Goal: Task Accomplishment & Management: Manage account settings

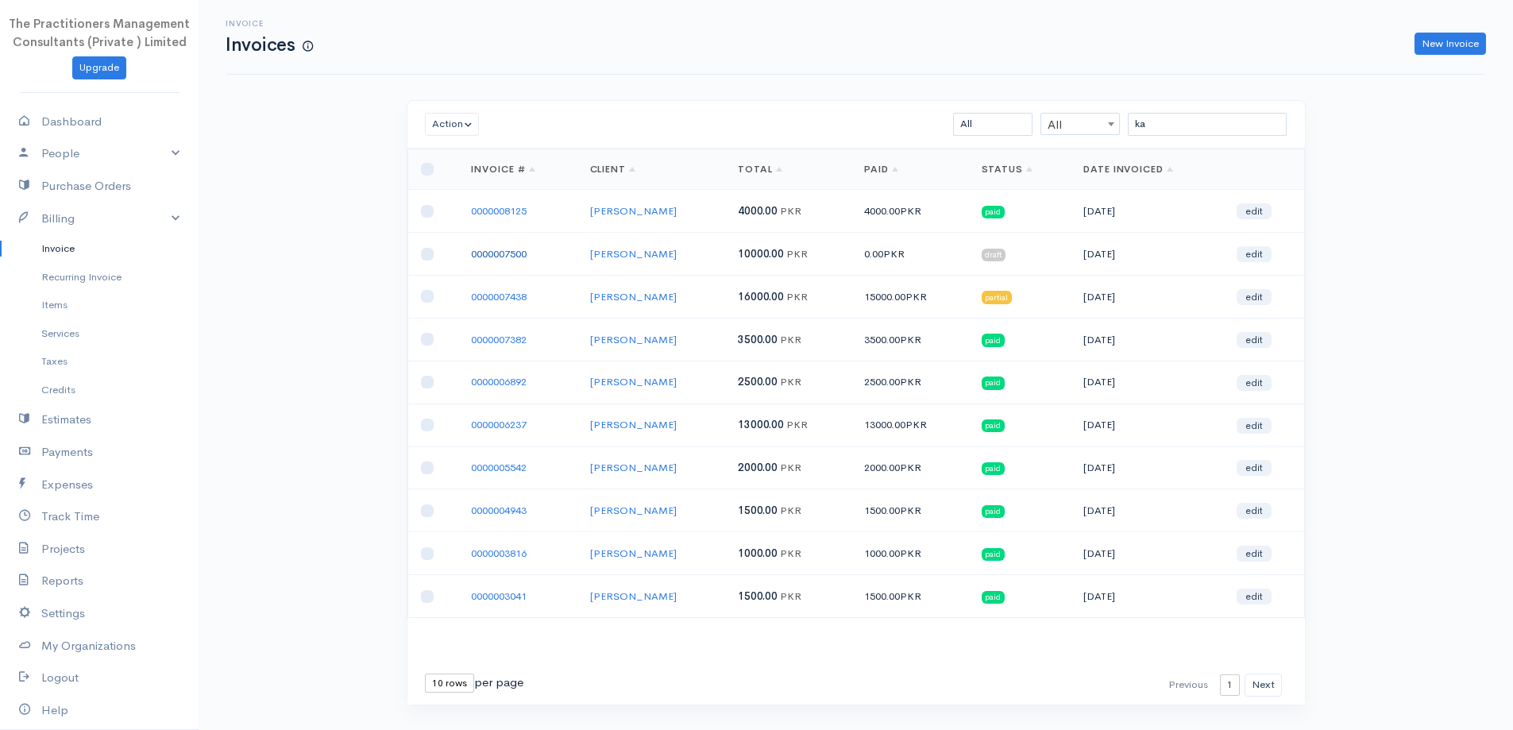
type input "k"
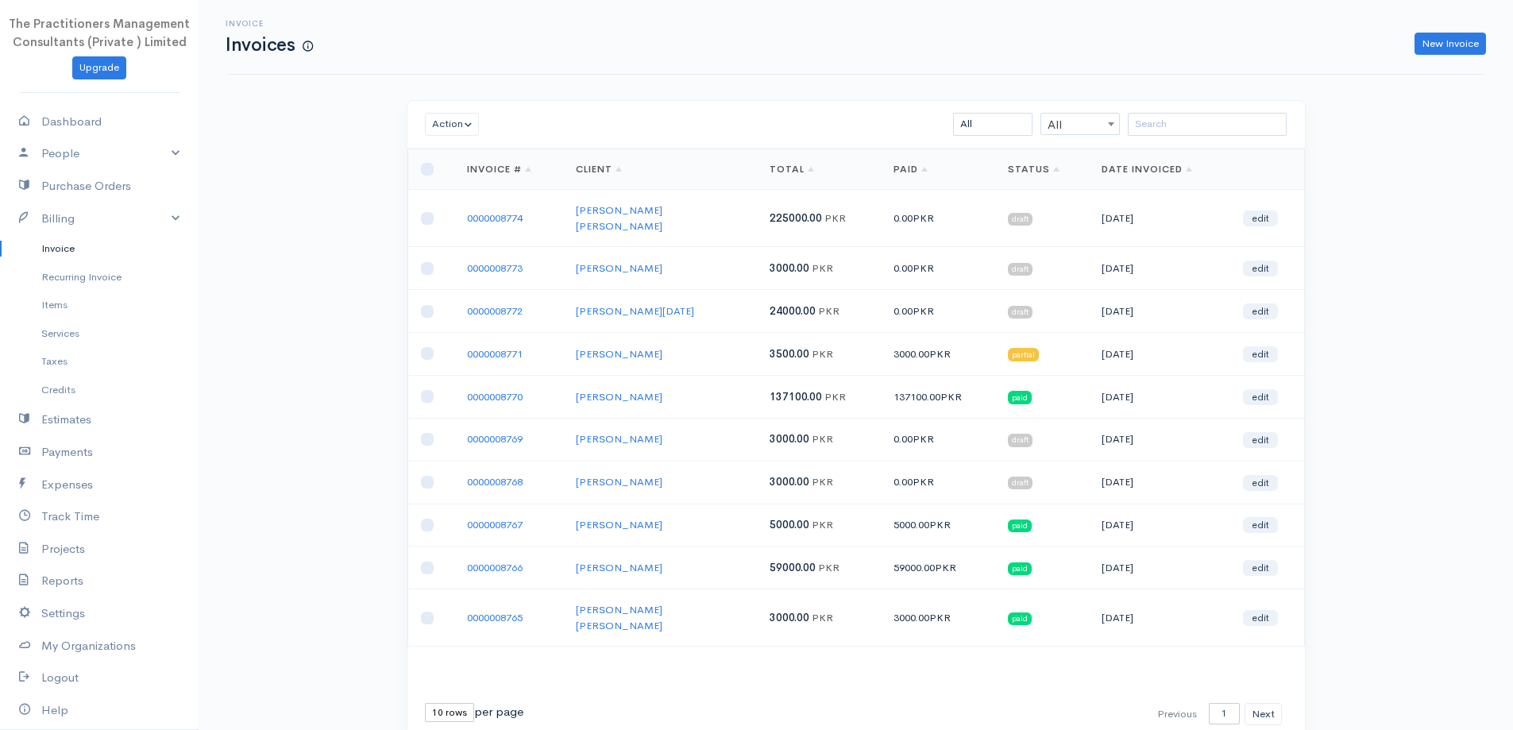
click at [1141, 127] on input "search" at bounding box center [1207, 124] width 159 height 23
click at [1147, 122] on input "search" at bounding box center [1207, 124] width 159 height 23
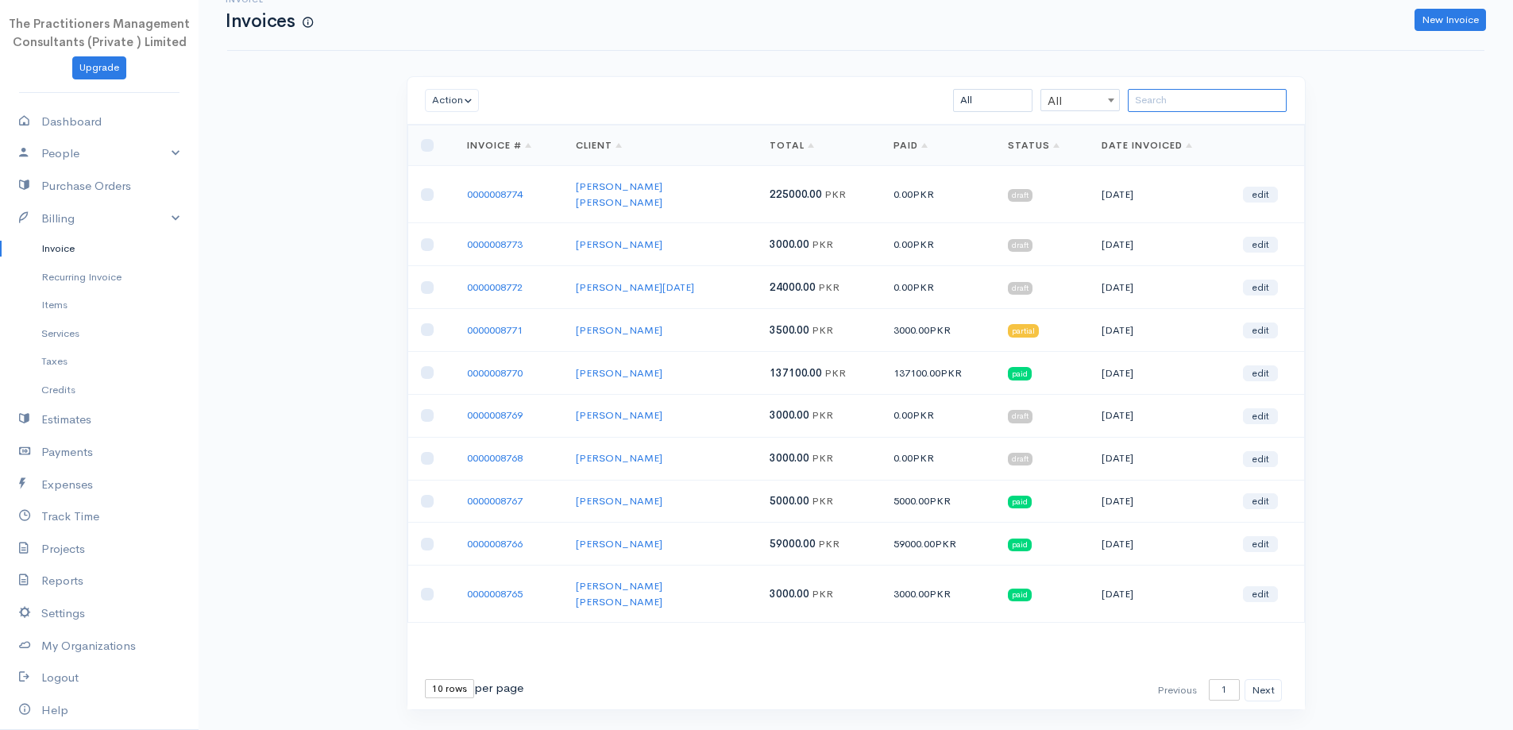
scroll to position [34, 0]
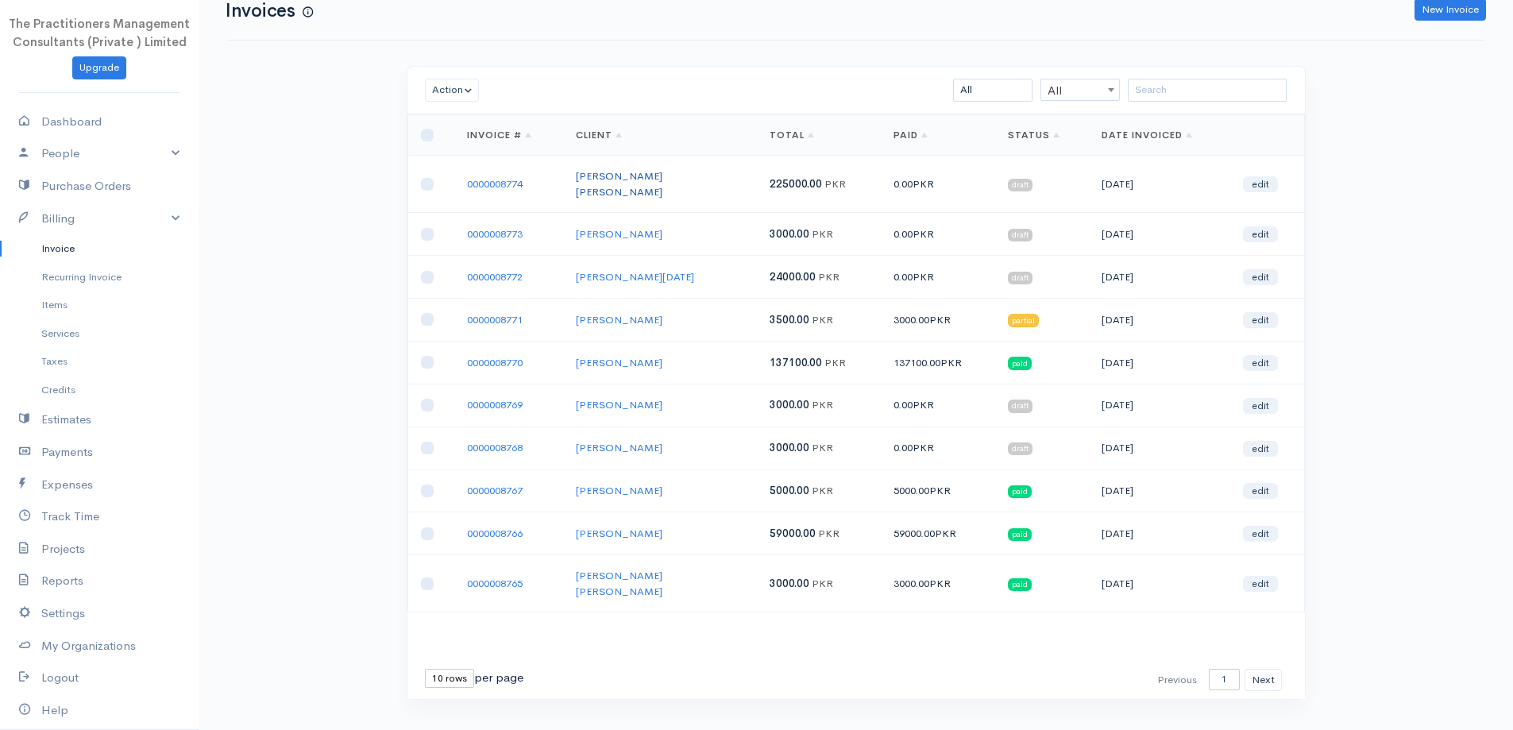
click at [608, 175] on link "[PERSON_NAME] [PERSON_NAME]" at bounding box center [619, 183] width 87 height 29
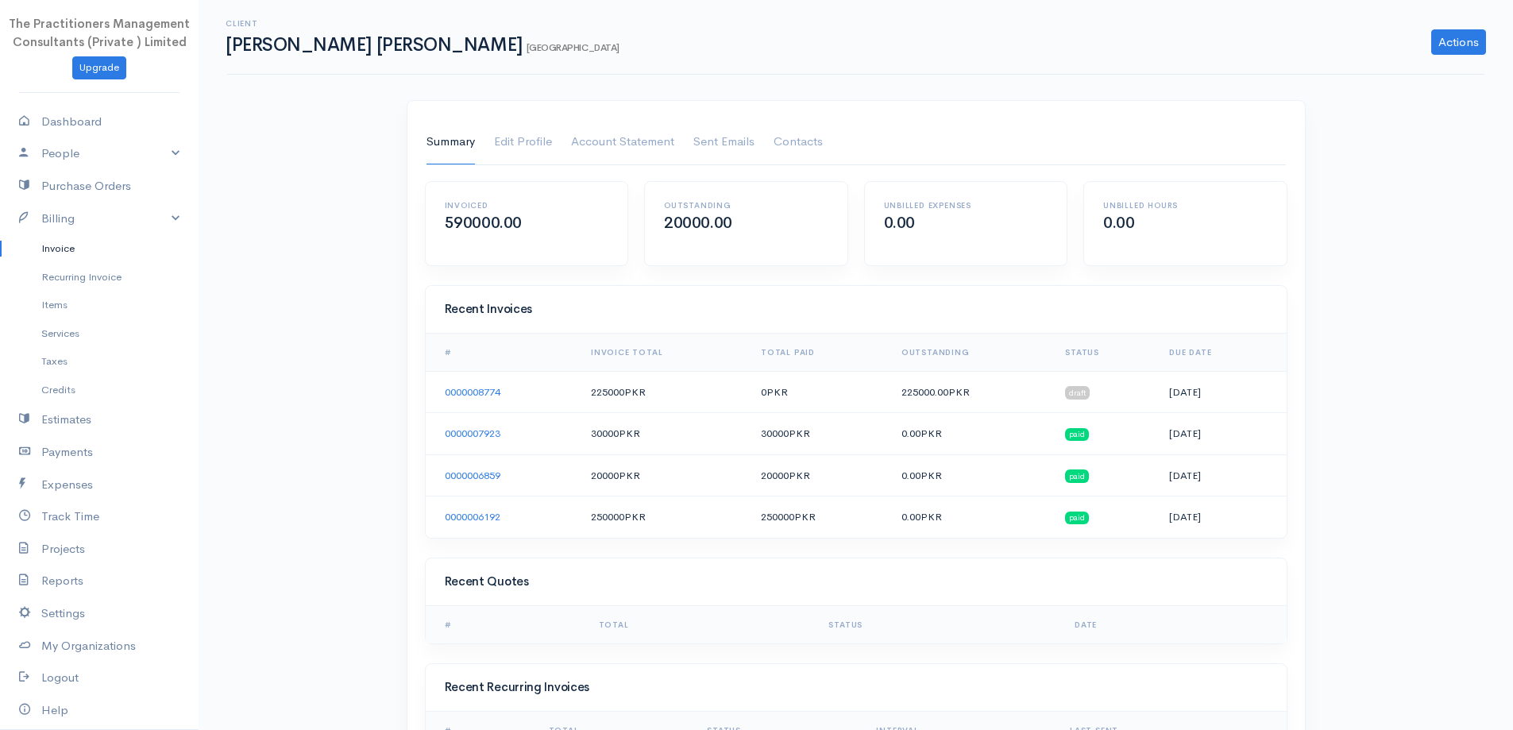
click at [78, 250] on link "Invoice" at bounding box center [99, 248] width 199 height 29
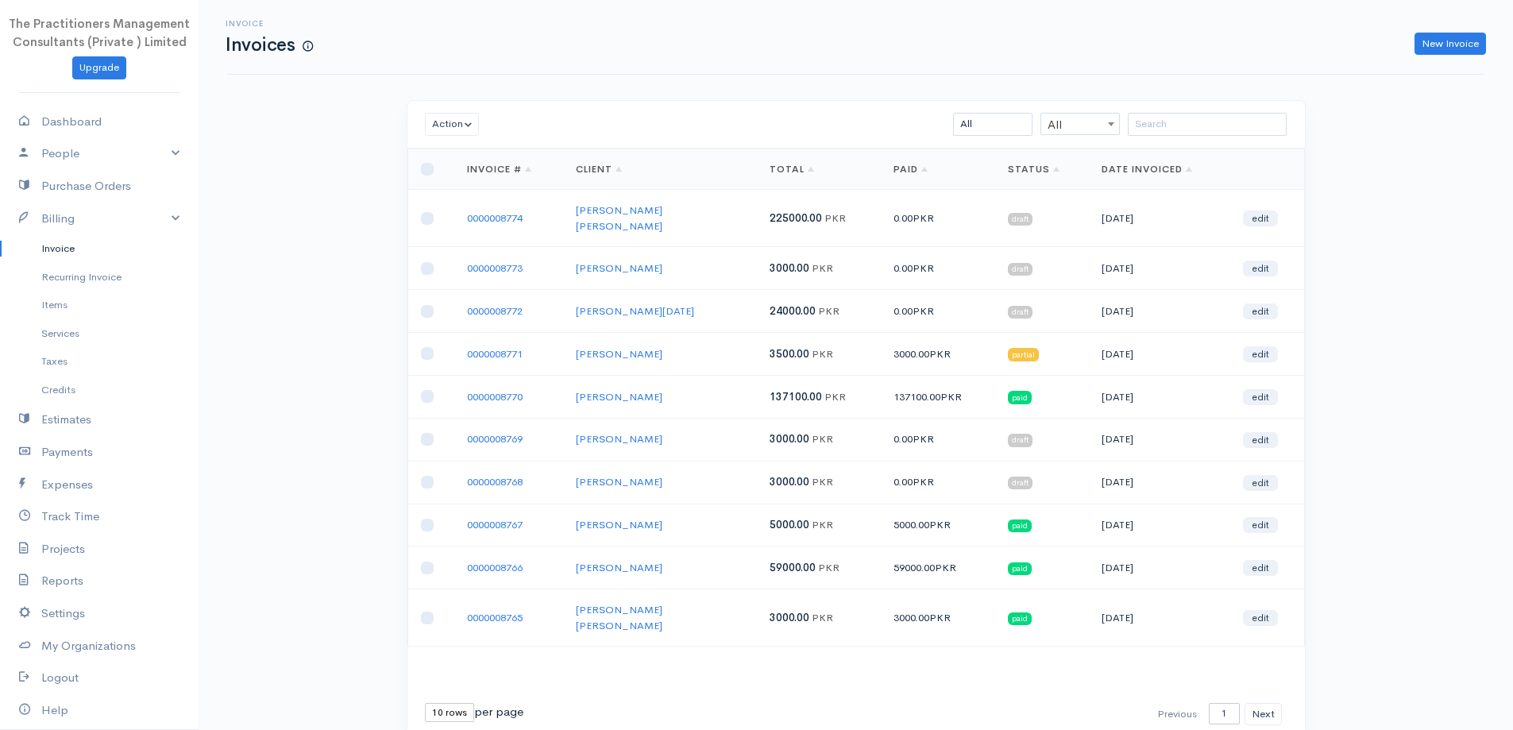
click at [1184, 112] on div "Action Archive Delete Download PDF Send Mark as Sent Mark Un-Sent Enter Payment…" at bounding box center [856, 125] width 898 height 48
click at [1226, 91] on div "Invoice Invoices New Invoice Action Archive Delete Download PDF Send Mark as Se…" at bounding box center [856, 396] width 1315 height 793
click at [1209, 119] on input "search" at bounding box center [1207, 124] width 159 height 23
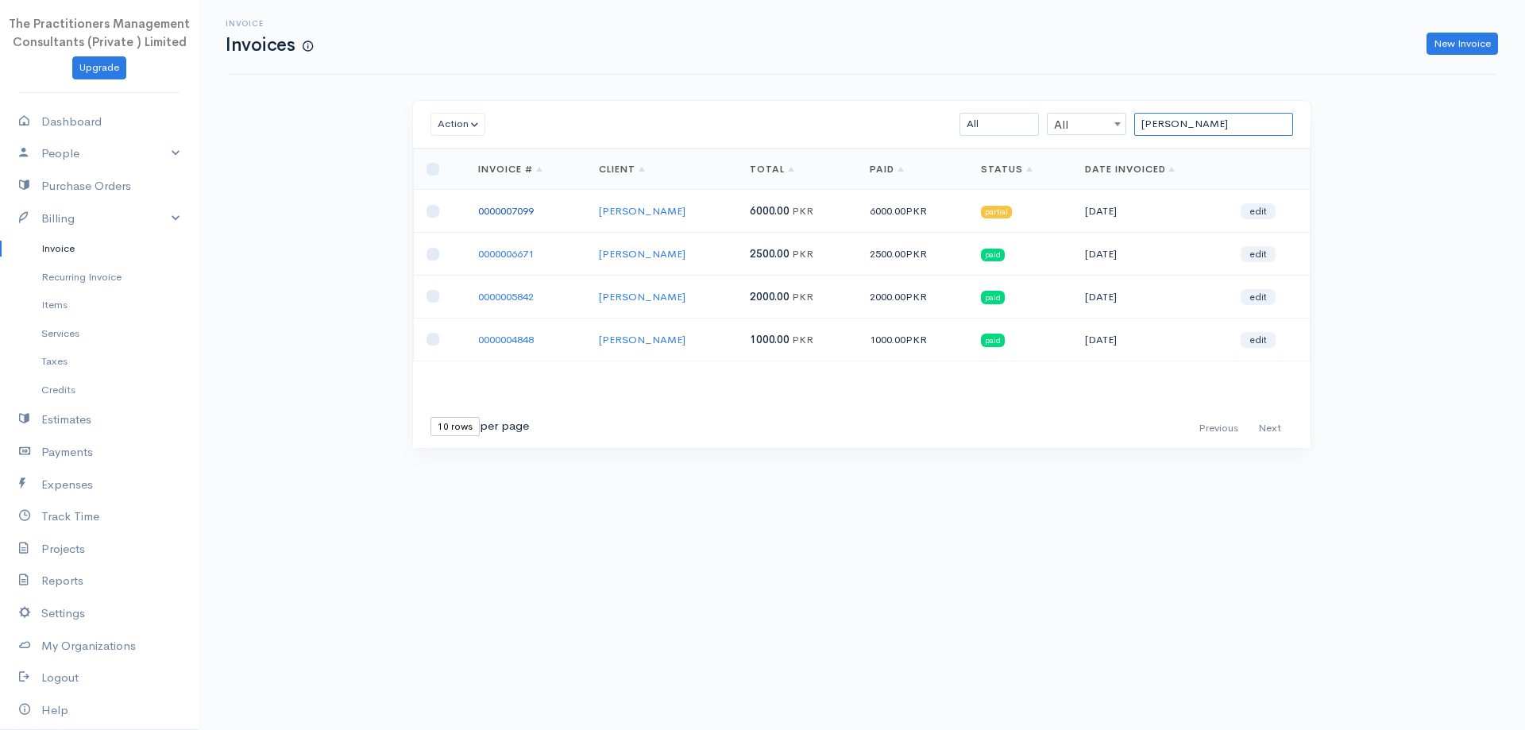
type input "zahida"
click at [515, 213] on link "0000007099" at bounding box center [506, 211] width 56 height 14
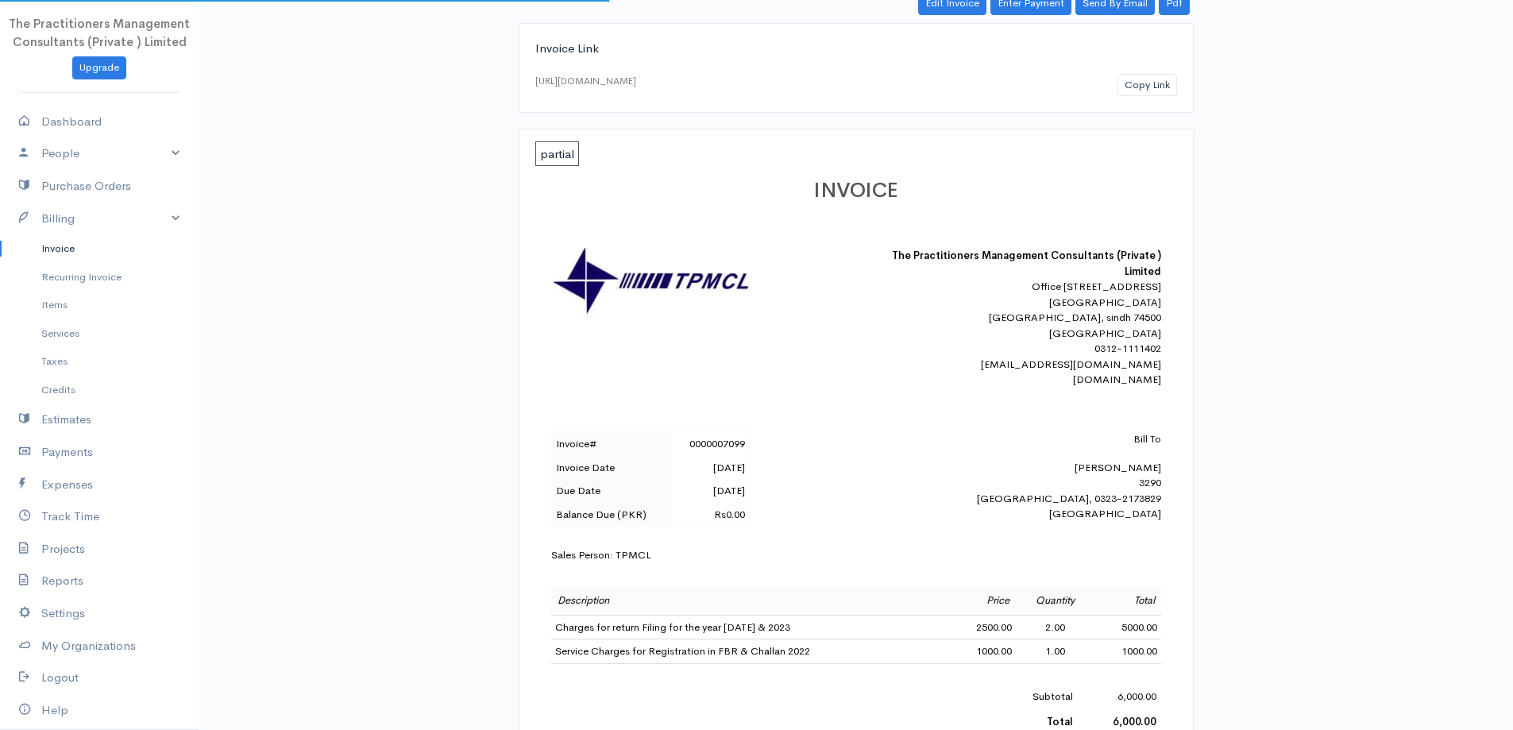
scroll to position [159, 0]
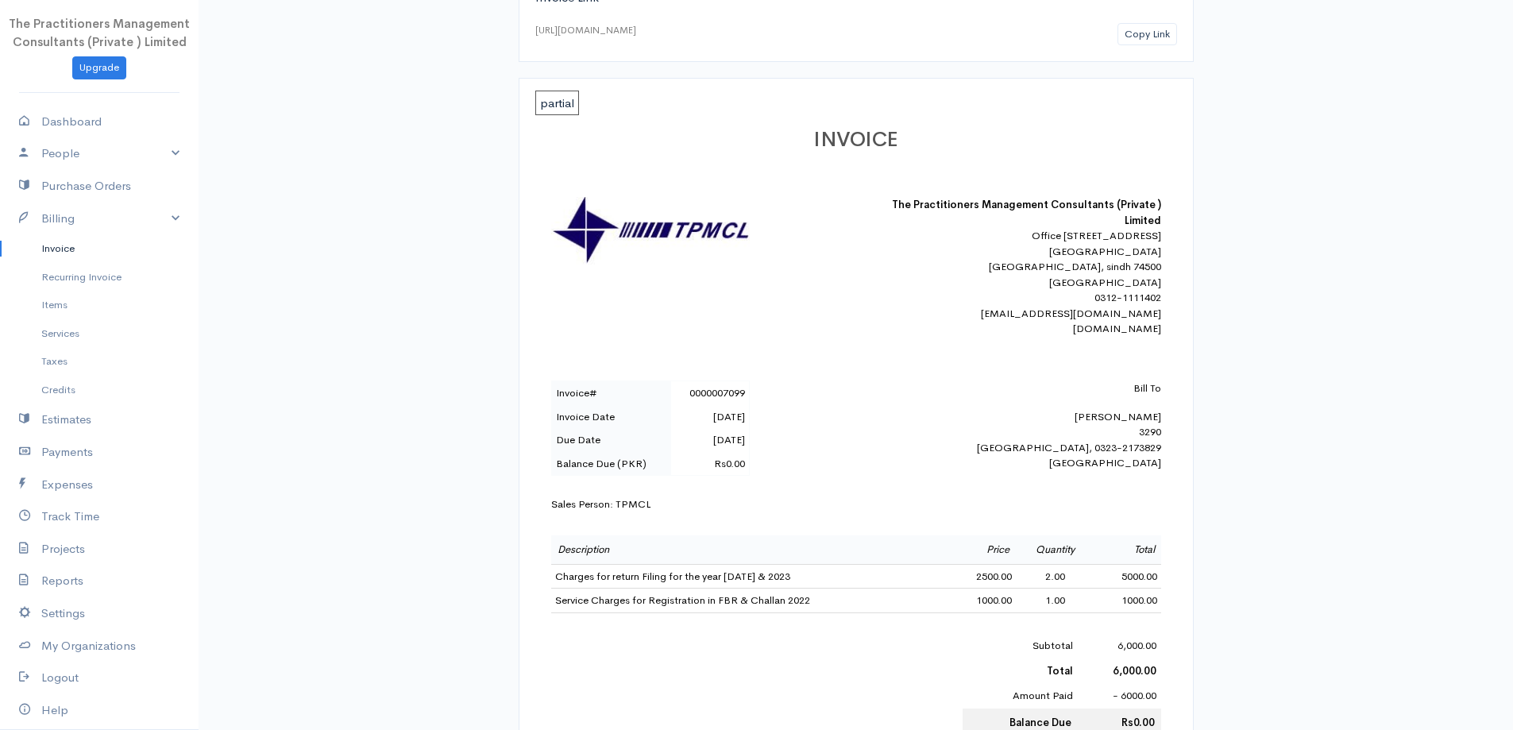
click at [33, 244] on link "Invoice" at bounding box center [99, 248] width 199 height 29
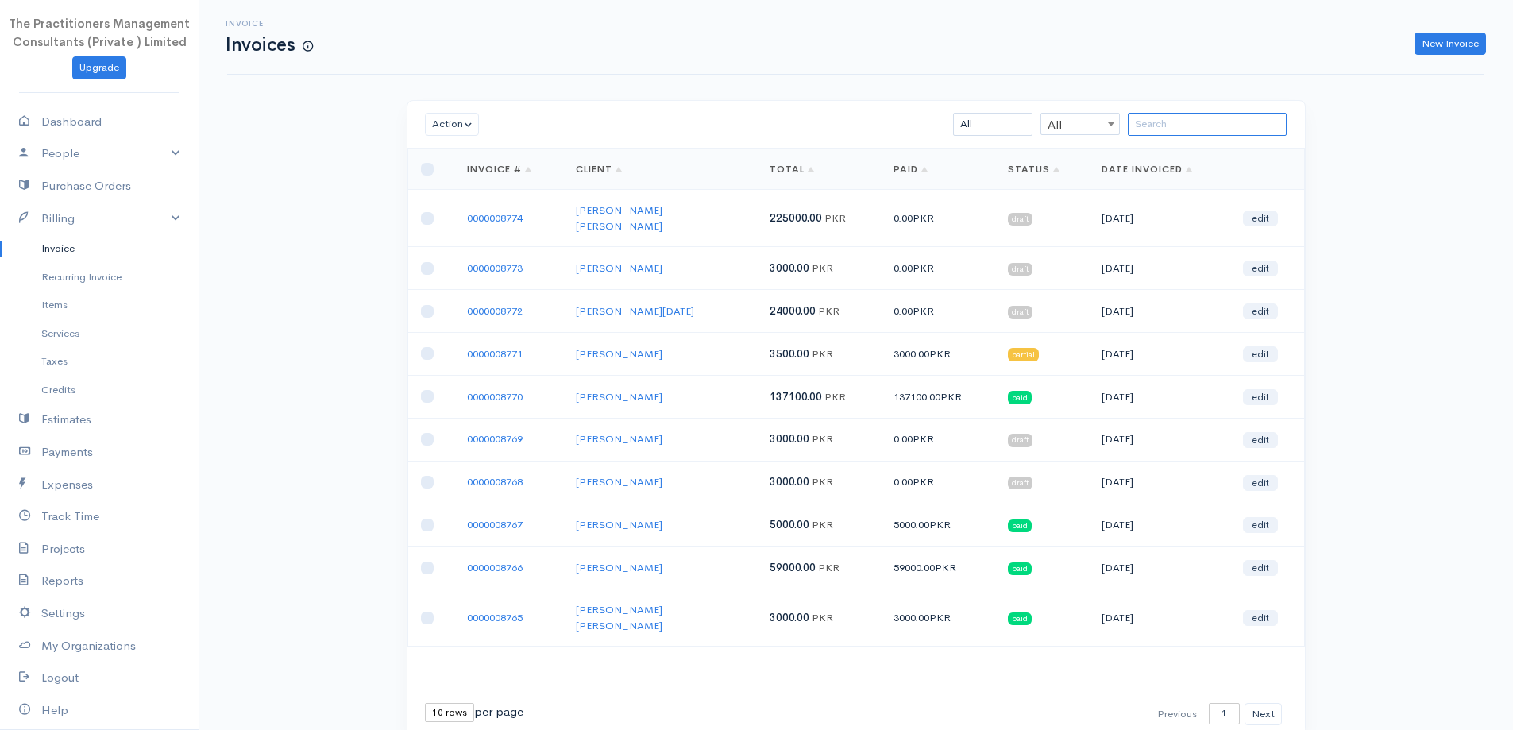
click at [1183, 119] on input "search" at bounding box center [1207, 124] width 159 height 23
click at [1426, 42] on link "New Invoice" at bounding box center [1450, 44] width 71 height 23
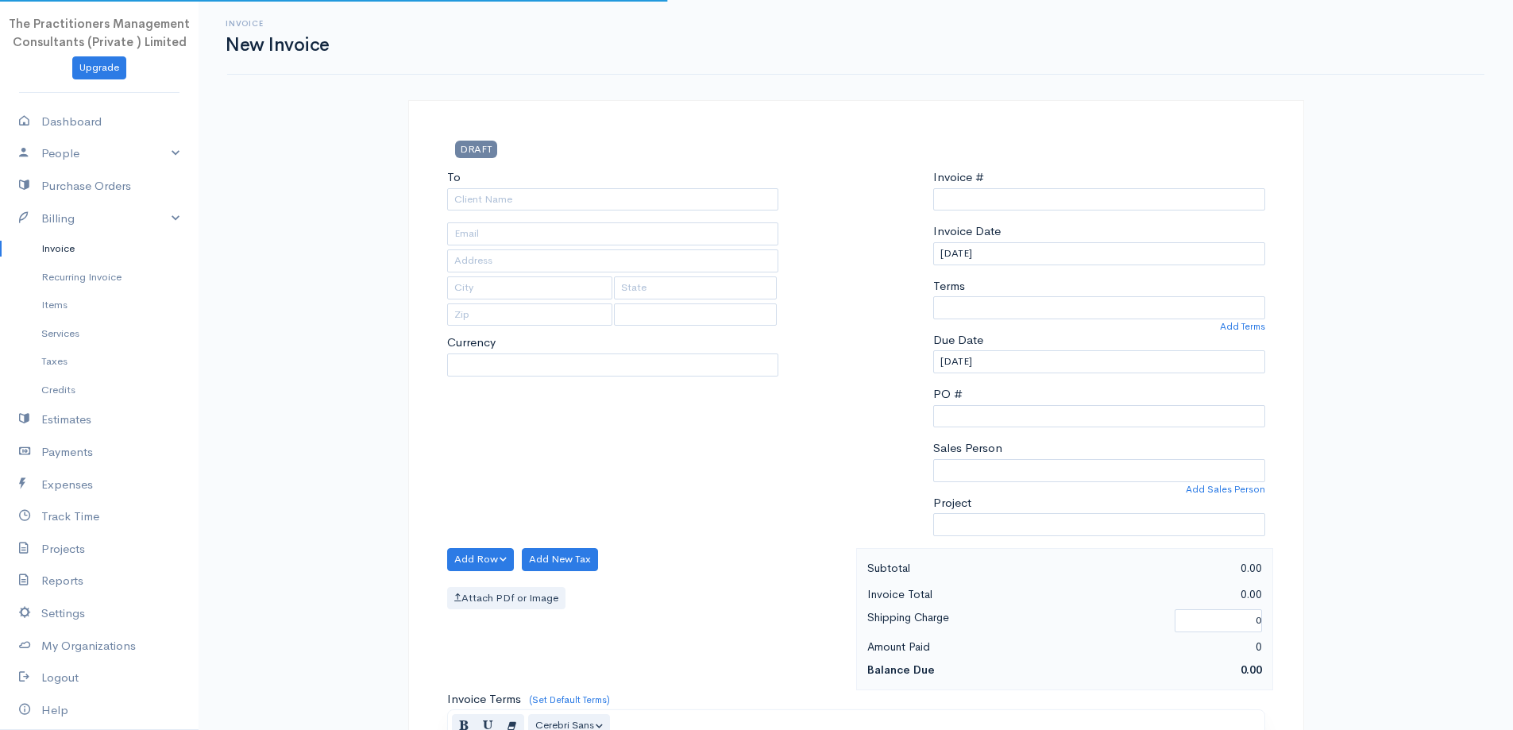
click at [40, 247] on link "Invoice" at bounding box center [99, 248] width 199 height 29
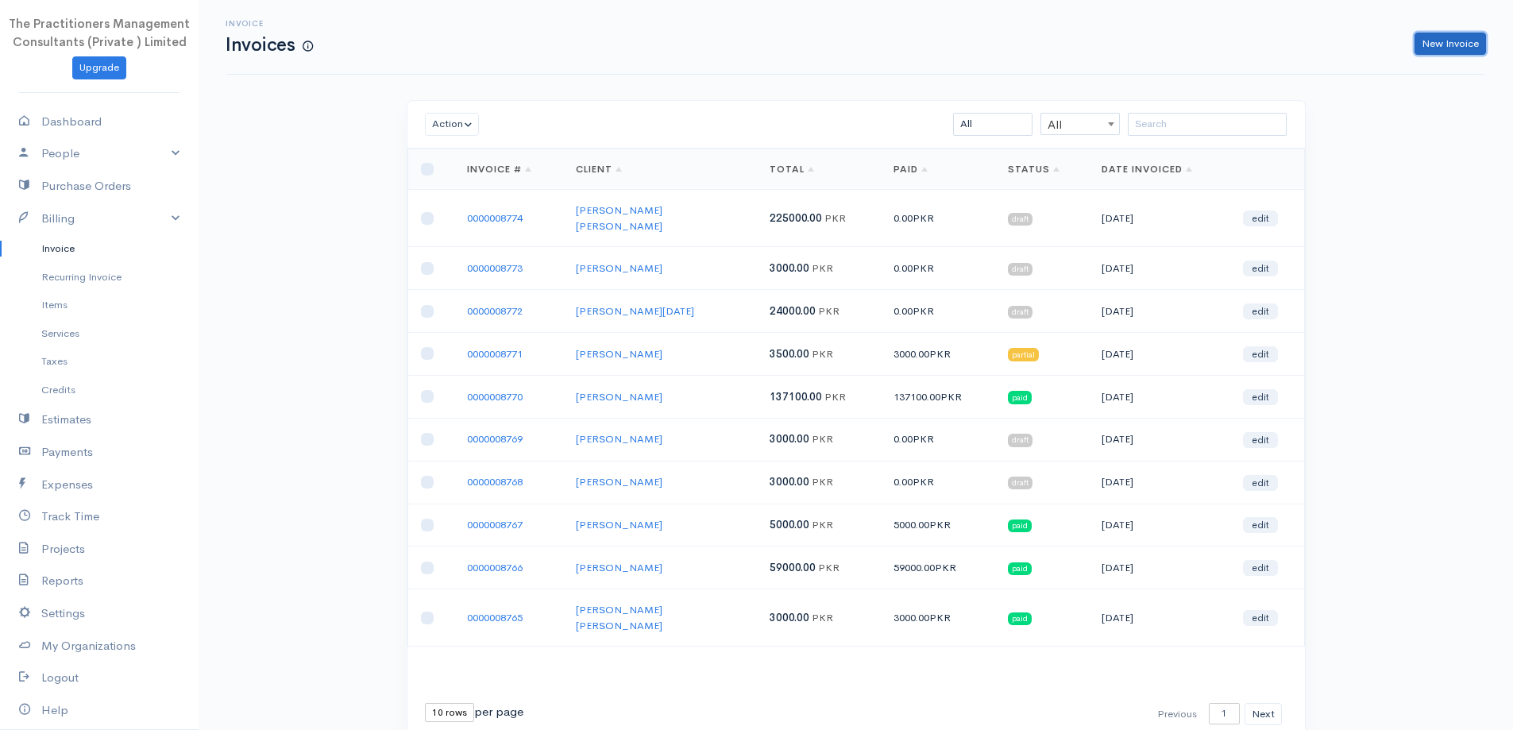
click at [1445, 36] on link "New Invoice" at bounding box center [1450, 44] width 71 height 23
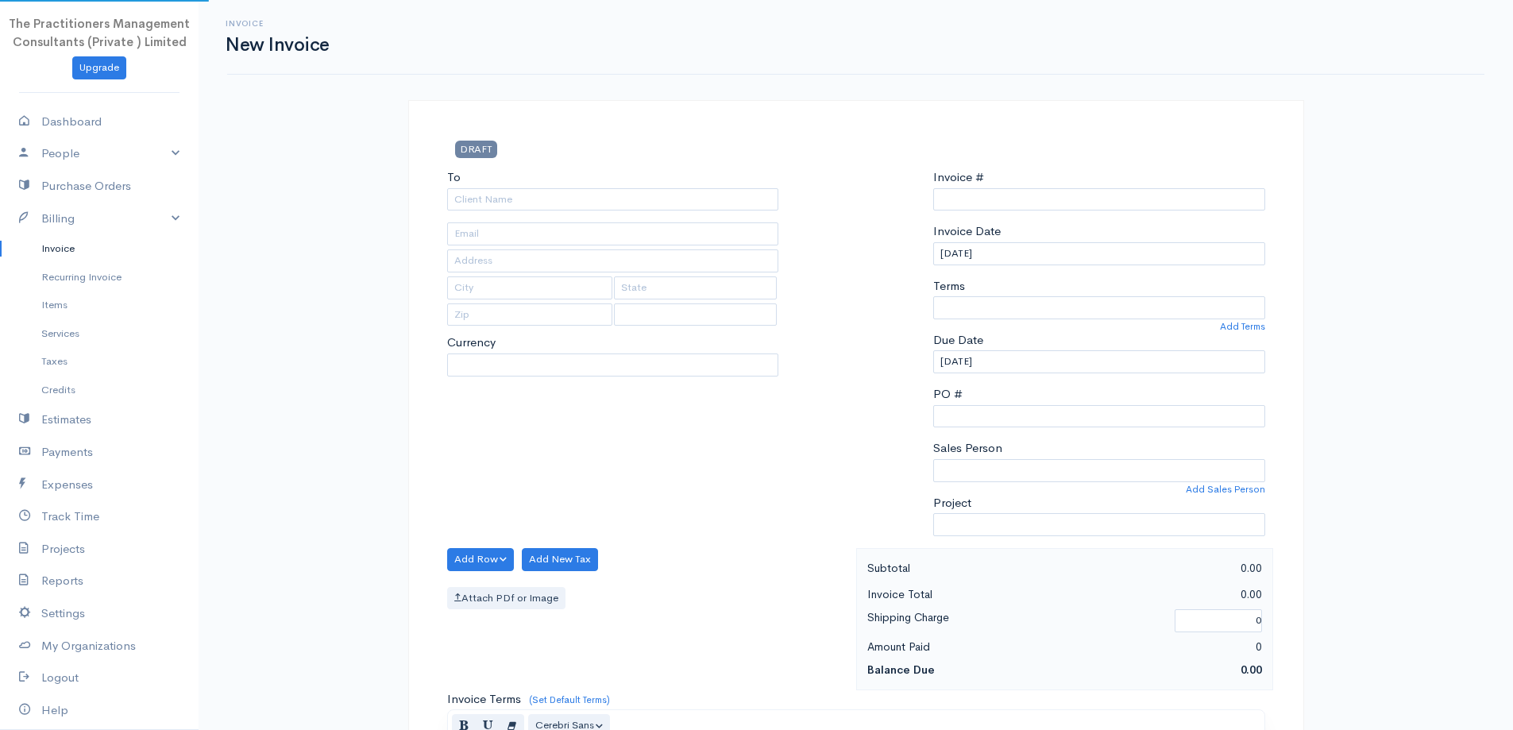
type input "0000008775"
select select "Pakistan"
select select "PKR"
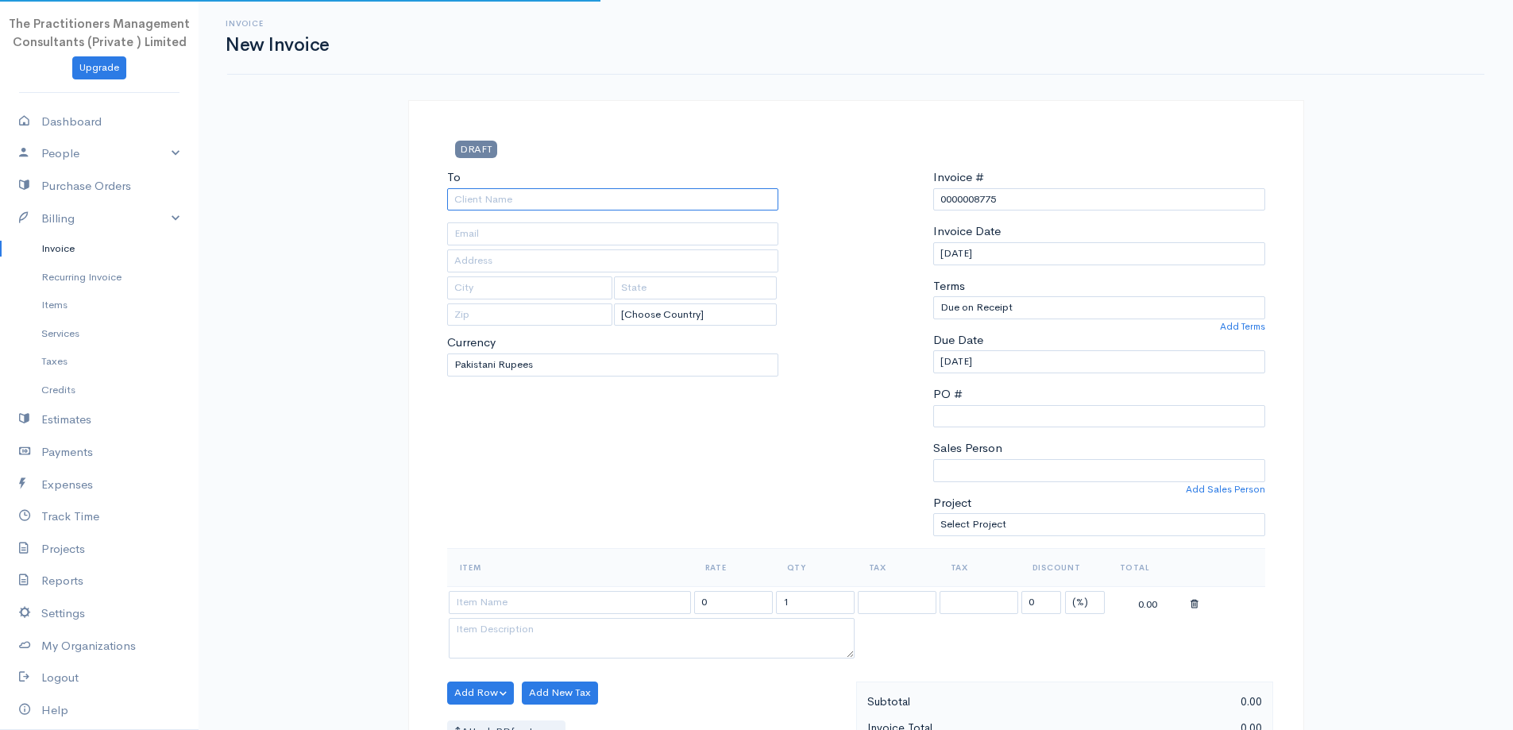
click at [516, 201] on input "To" at bounding box center [613, 199] width 332 height 23
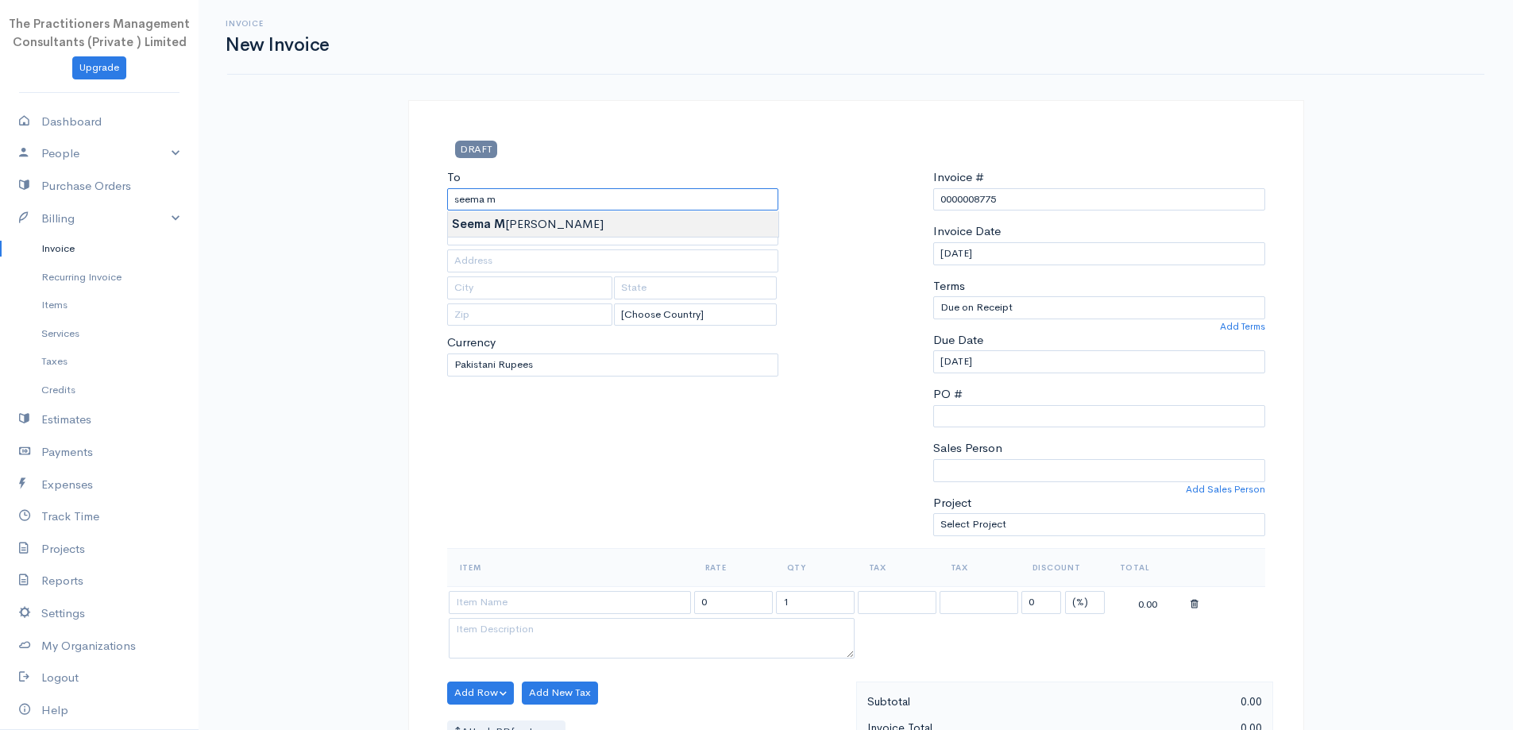
type input "Seema Mosa Khan"
click at [680, 221] on body "The Practitioners Management Consultants (Private ) Limited Upgrade Dashboard P…" at bounding box center [756, 697] width 1513 height 1394
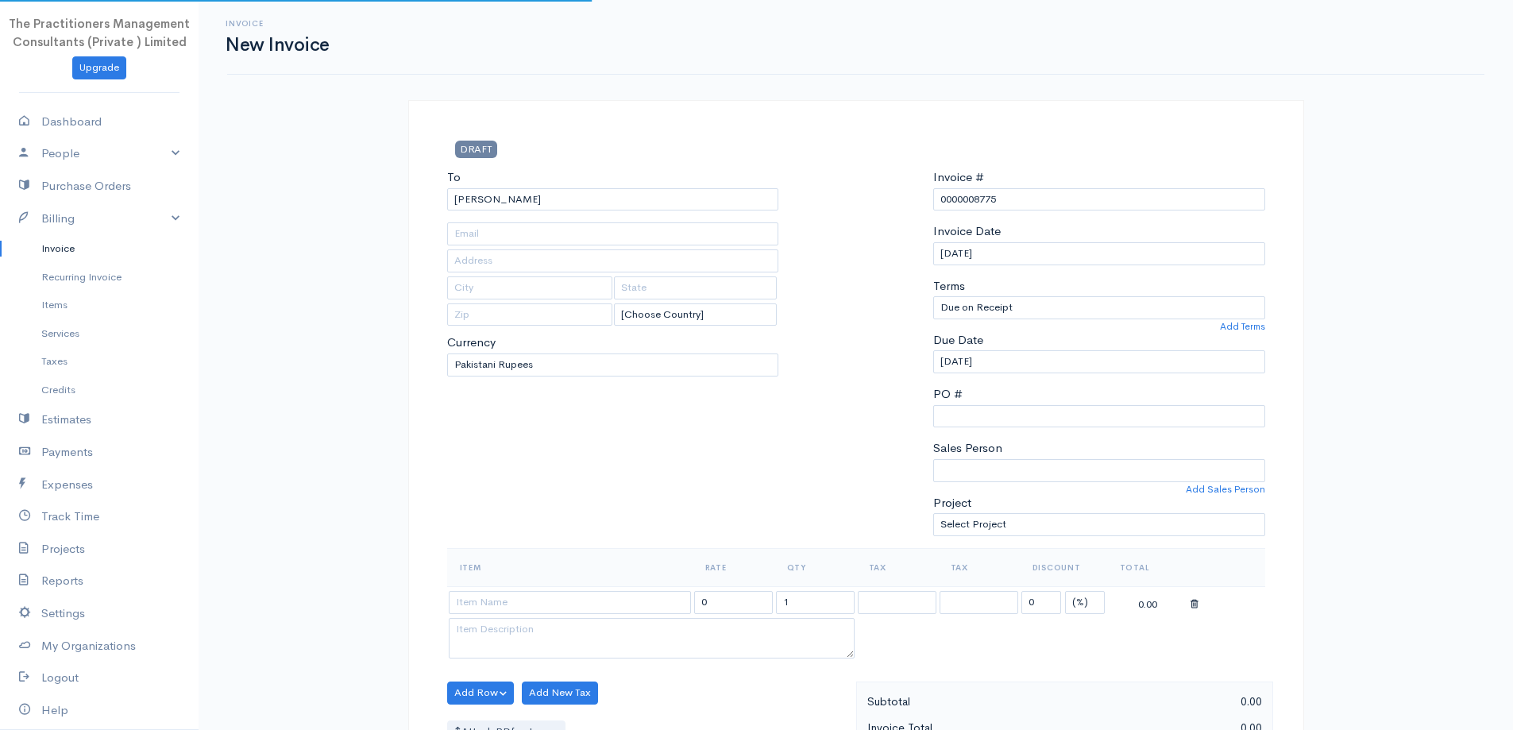
type input "645"
type input "Karachi"
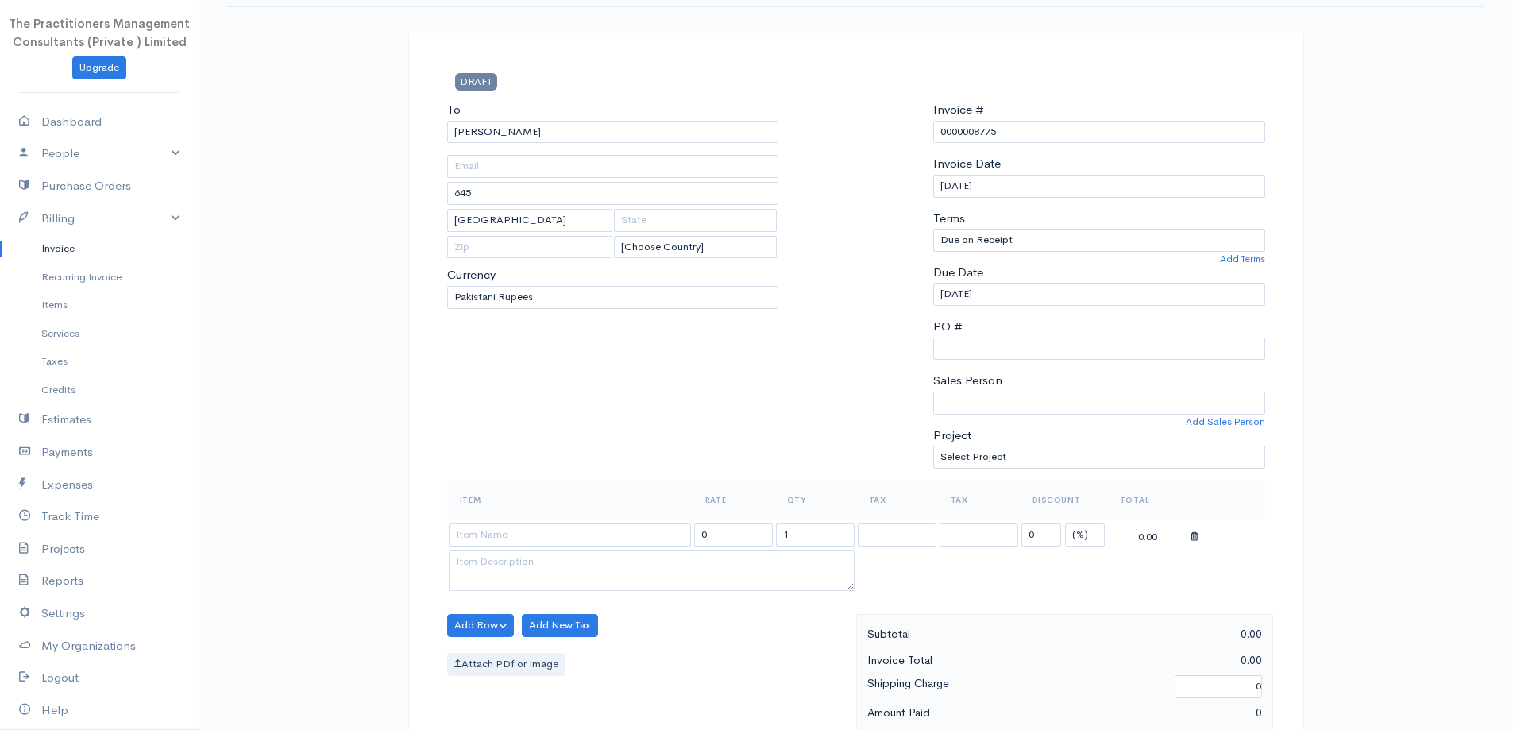
scroll to position [159, 0]
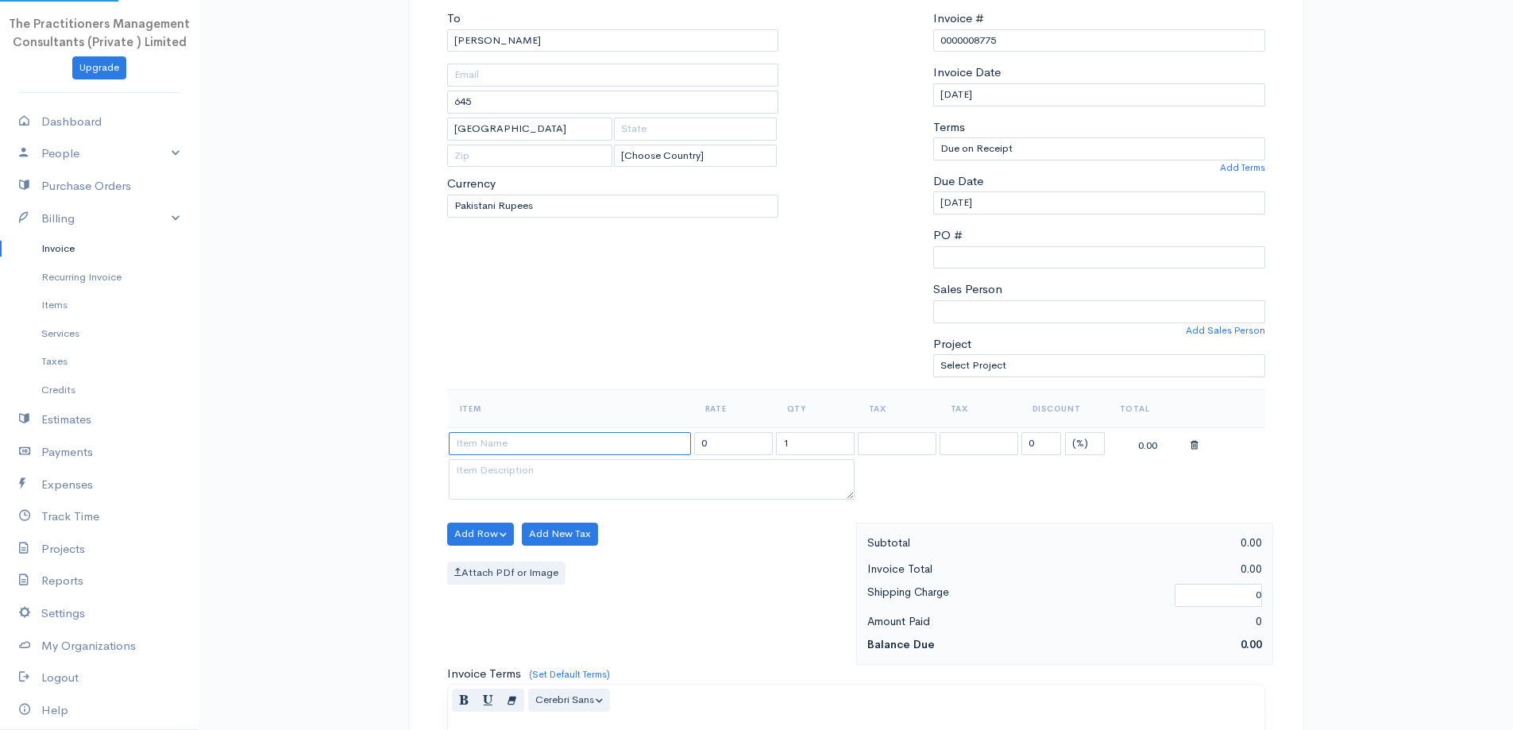
click at [602, 434] on input at bounding box center [570, 443] width 242 height 23
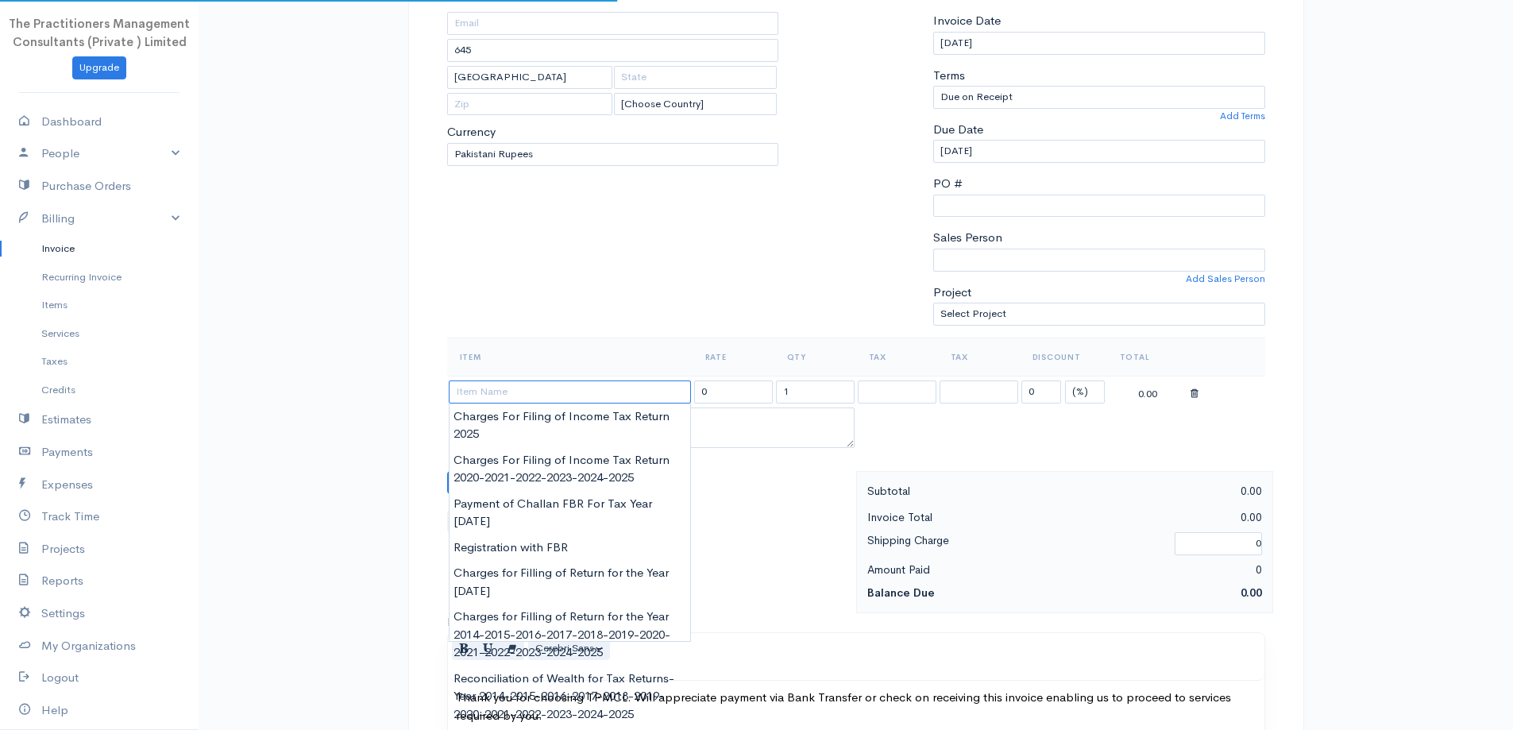
scroll to position [238, 0]
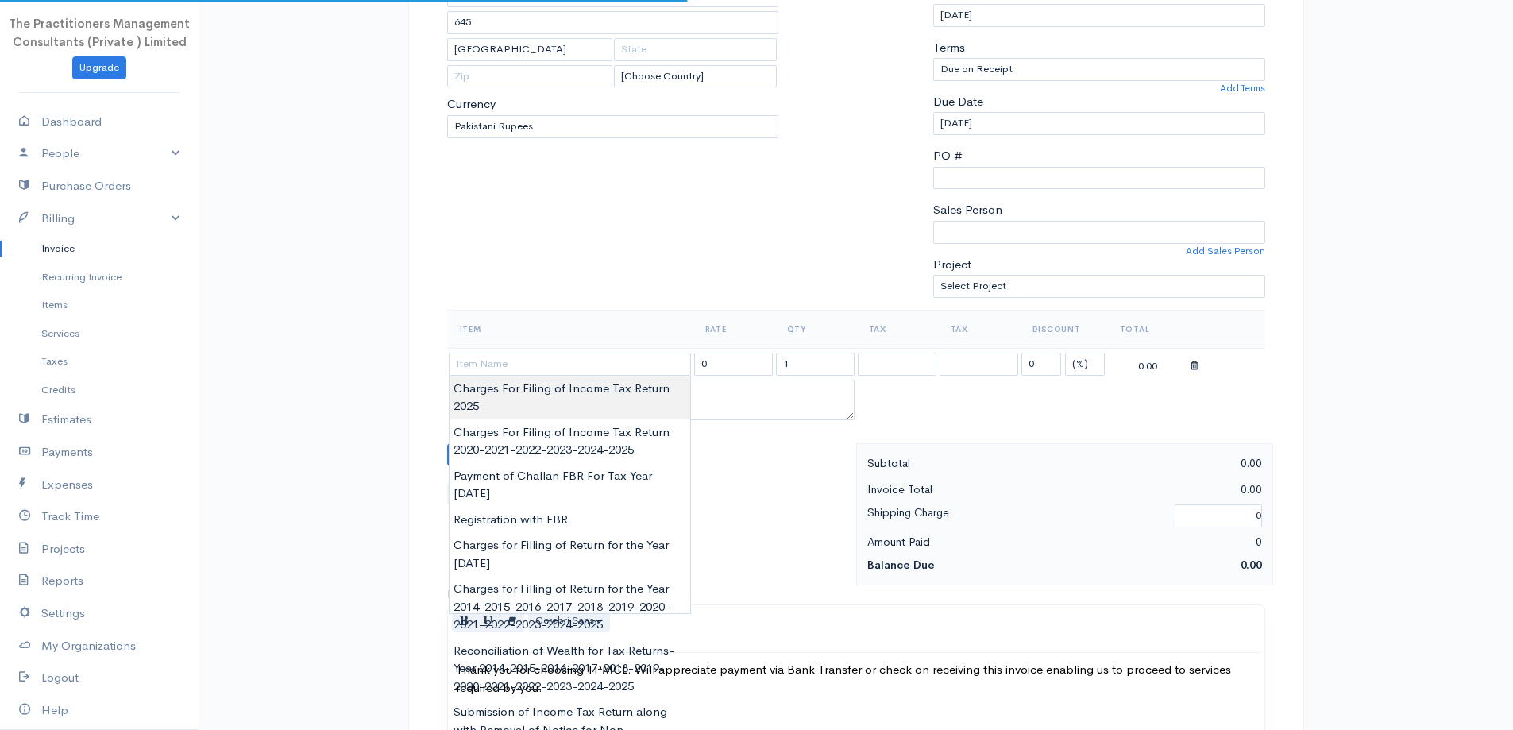
type input "Charges For Filing of Income Tax Return 2025"
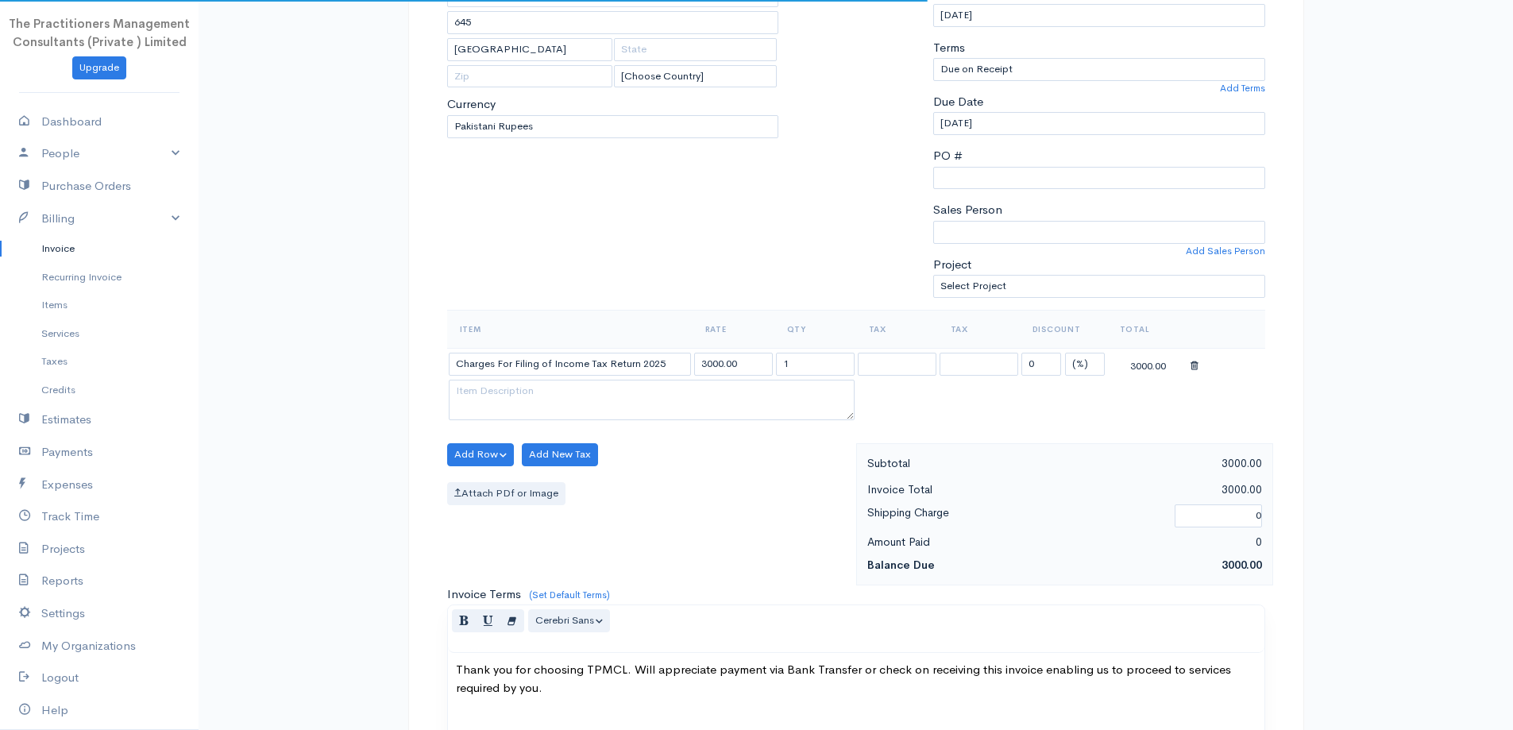
click at [592, 388] on body "The Practitioners Management Consultants (Private ) Limited Upgrade Dashboard P…" at bounding box center [756, 459] width 1513 height 1394
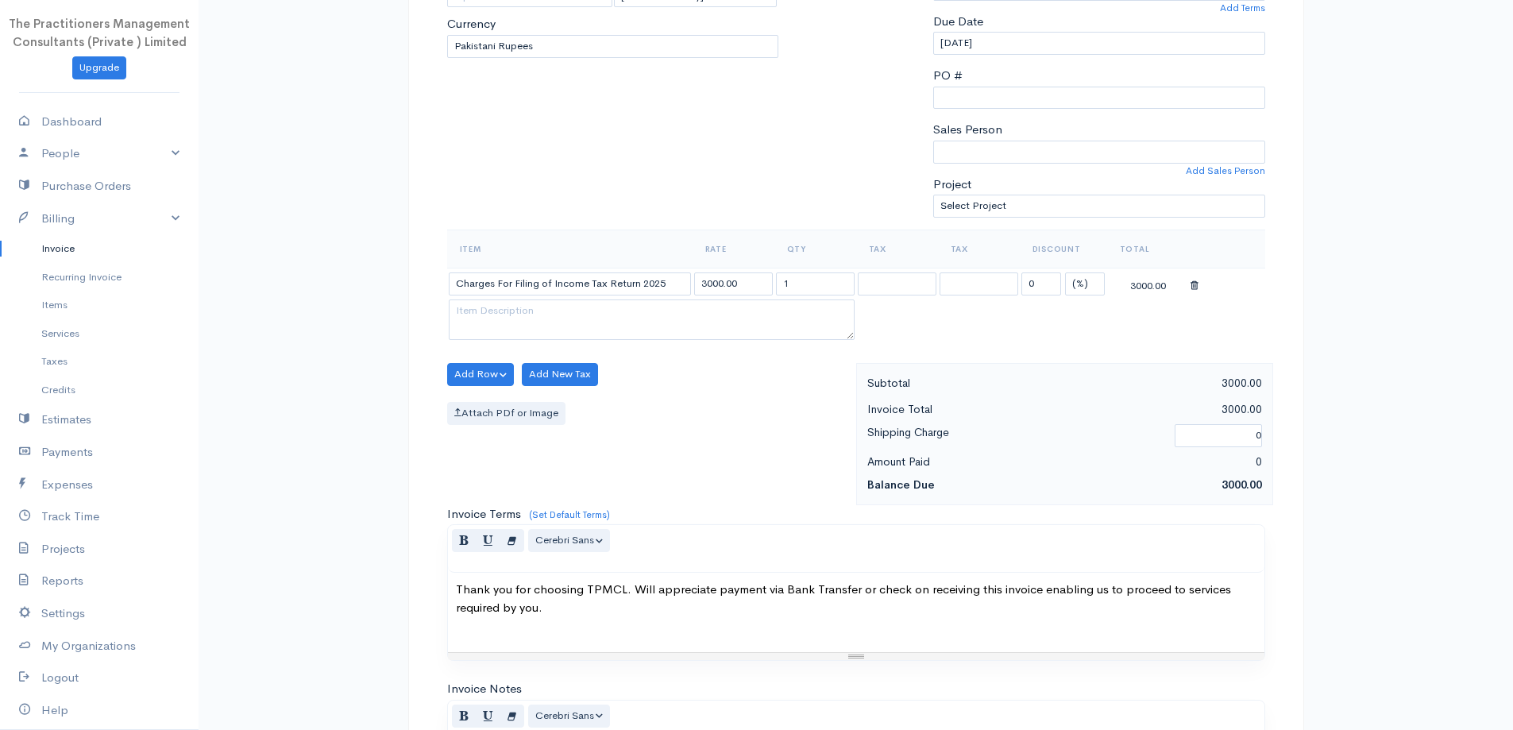
scroll to position [318, 0]
click at [706, 280] on input "3000.00" at bounding box center [733, 284] width 79 height 23
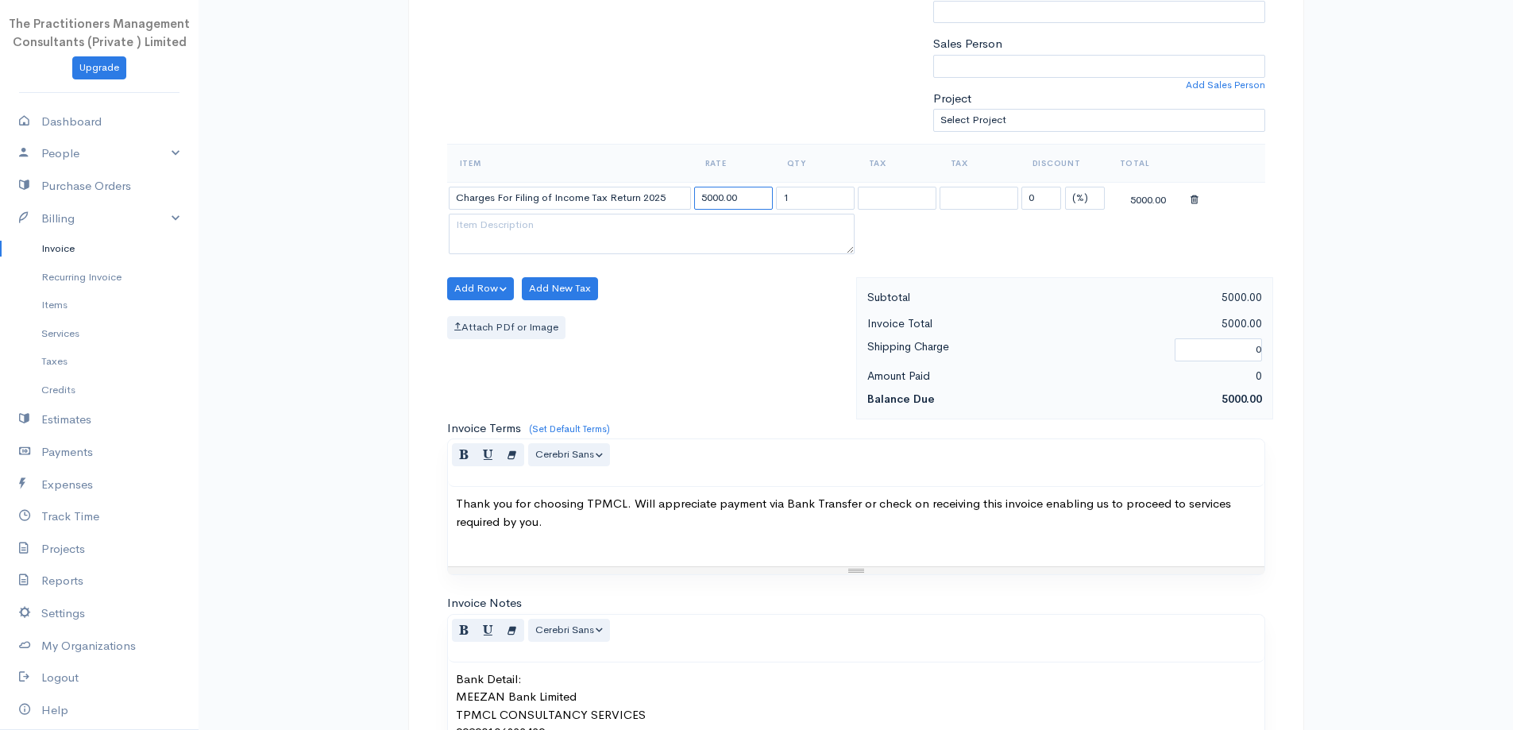
scroll to position [664, 0]
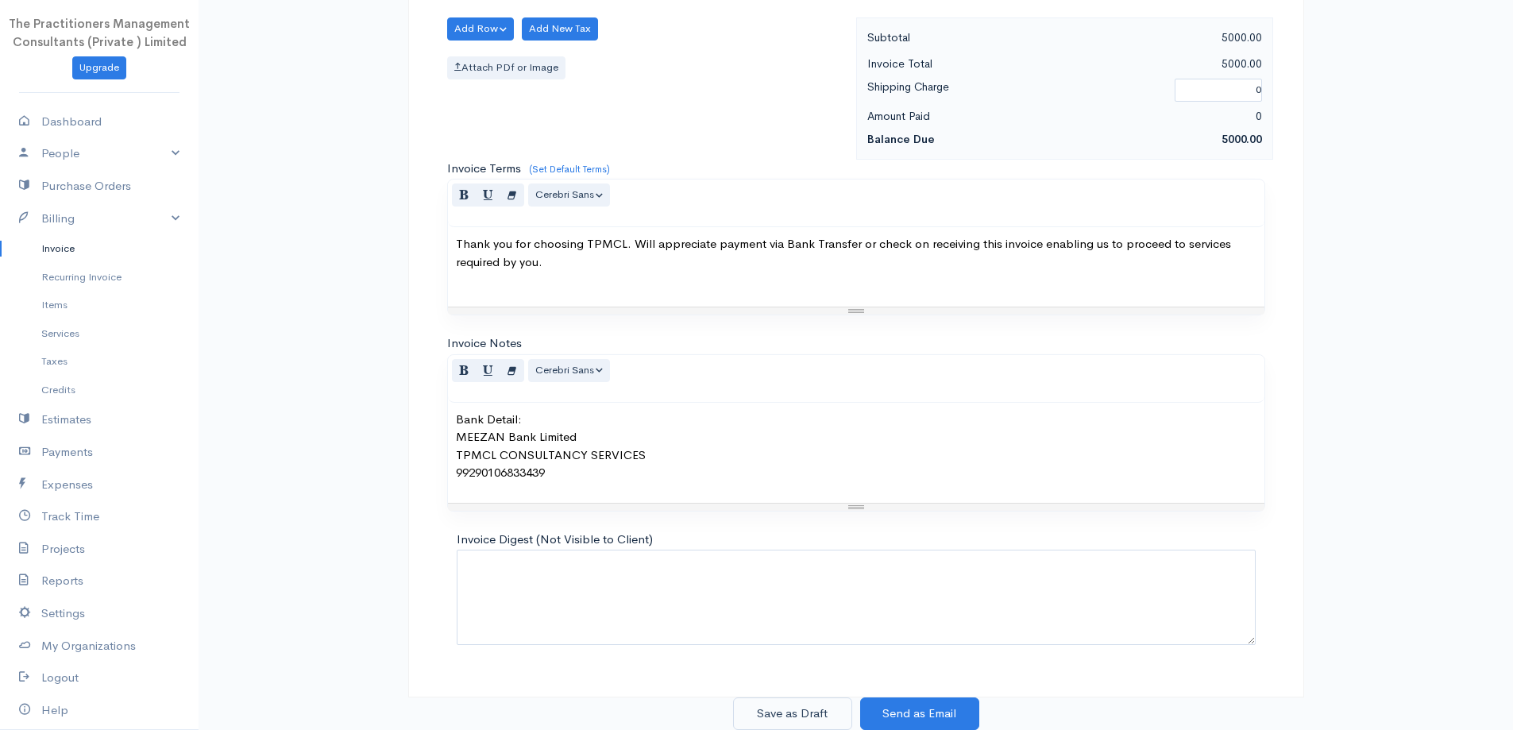
type input "5000.00"
click at [801, 724] on button "Save as Draft" at bounding box center [792, 713] width 119 height 33
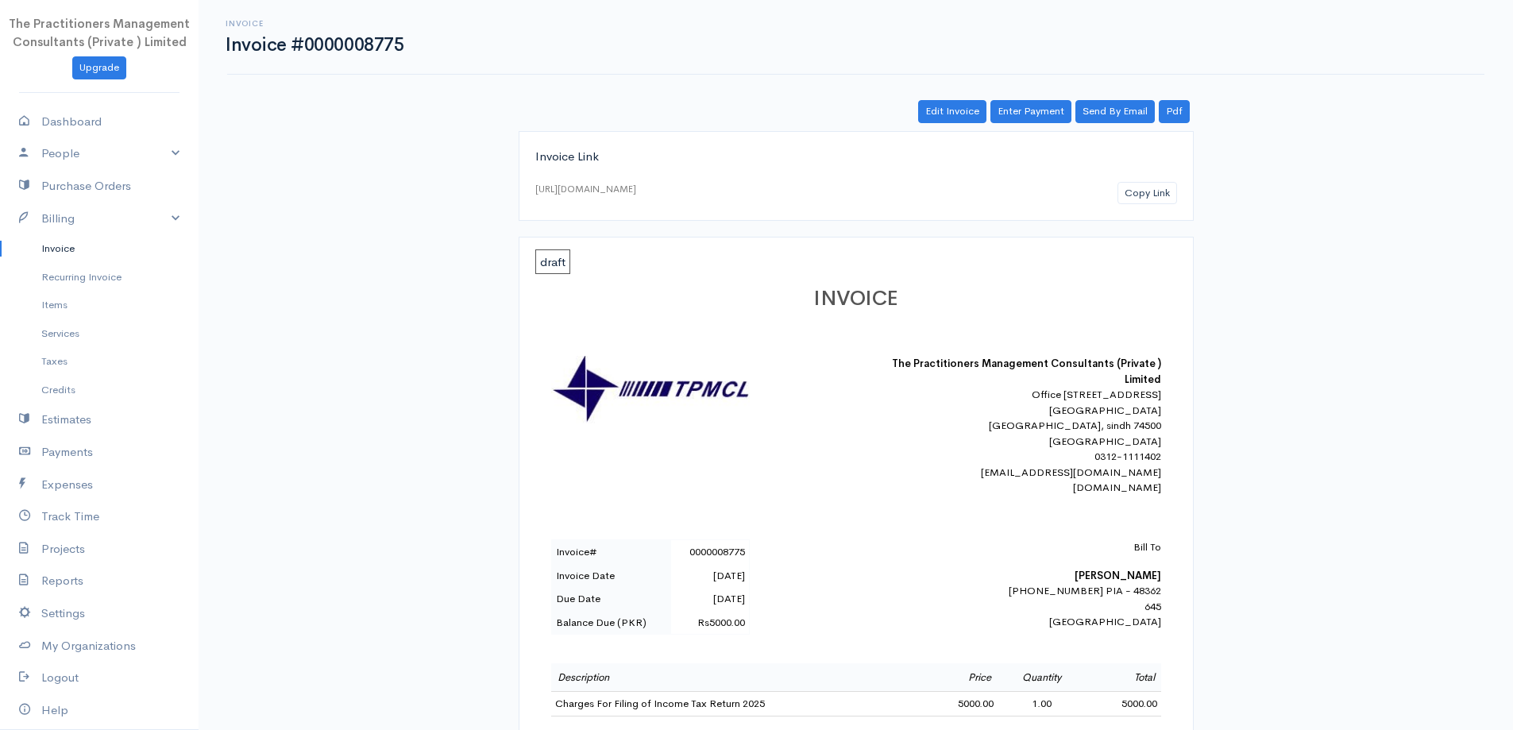
click at [99, 248] on link "Invoice" at bounding box center [99, 248] width 199 height 29
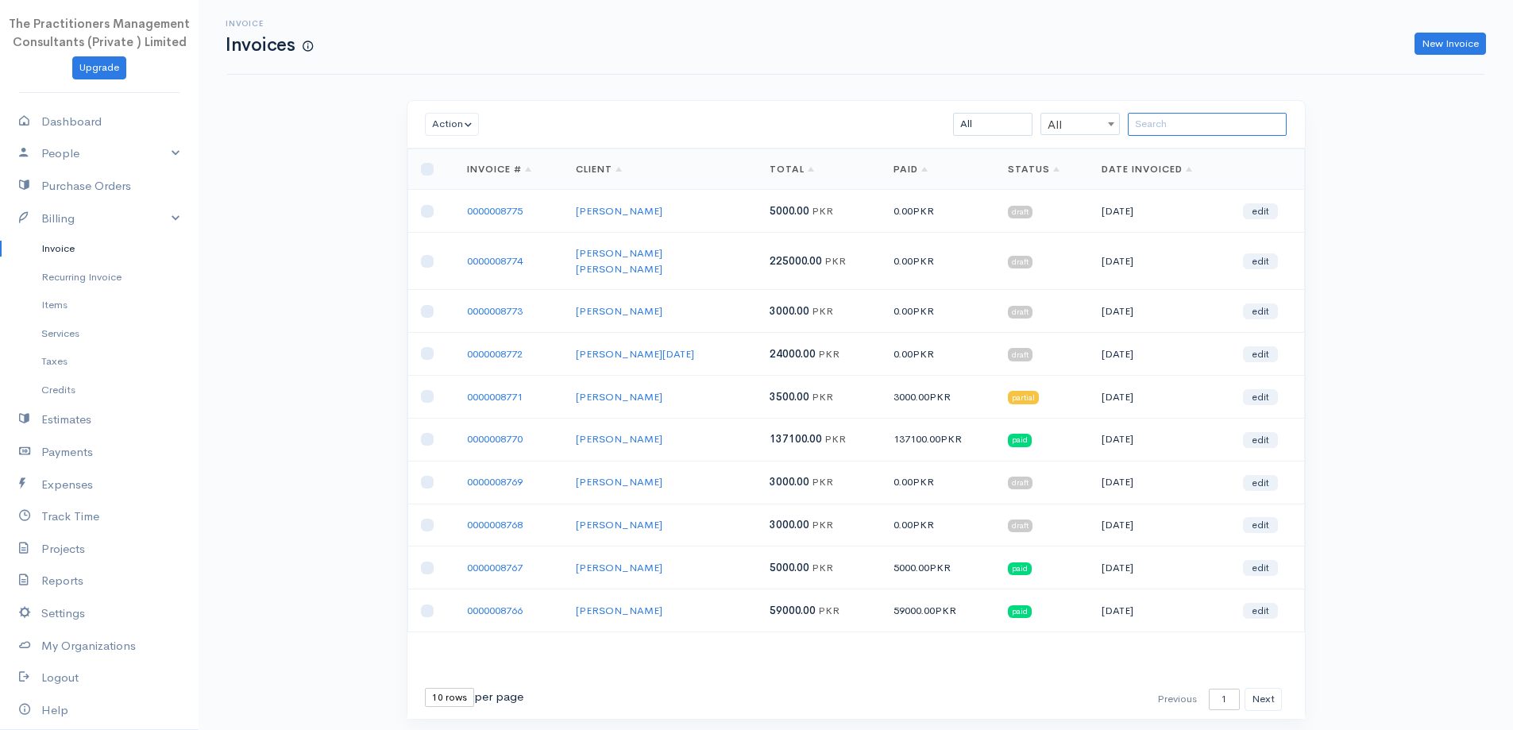
click at [1167, 122] on input "search" at bounding box center [1207, 124] width 159 height 23
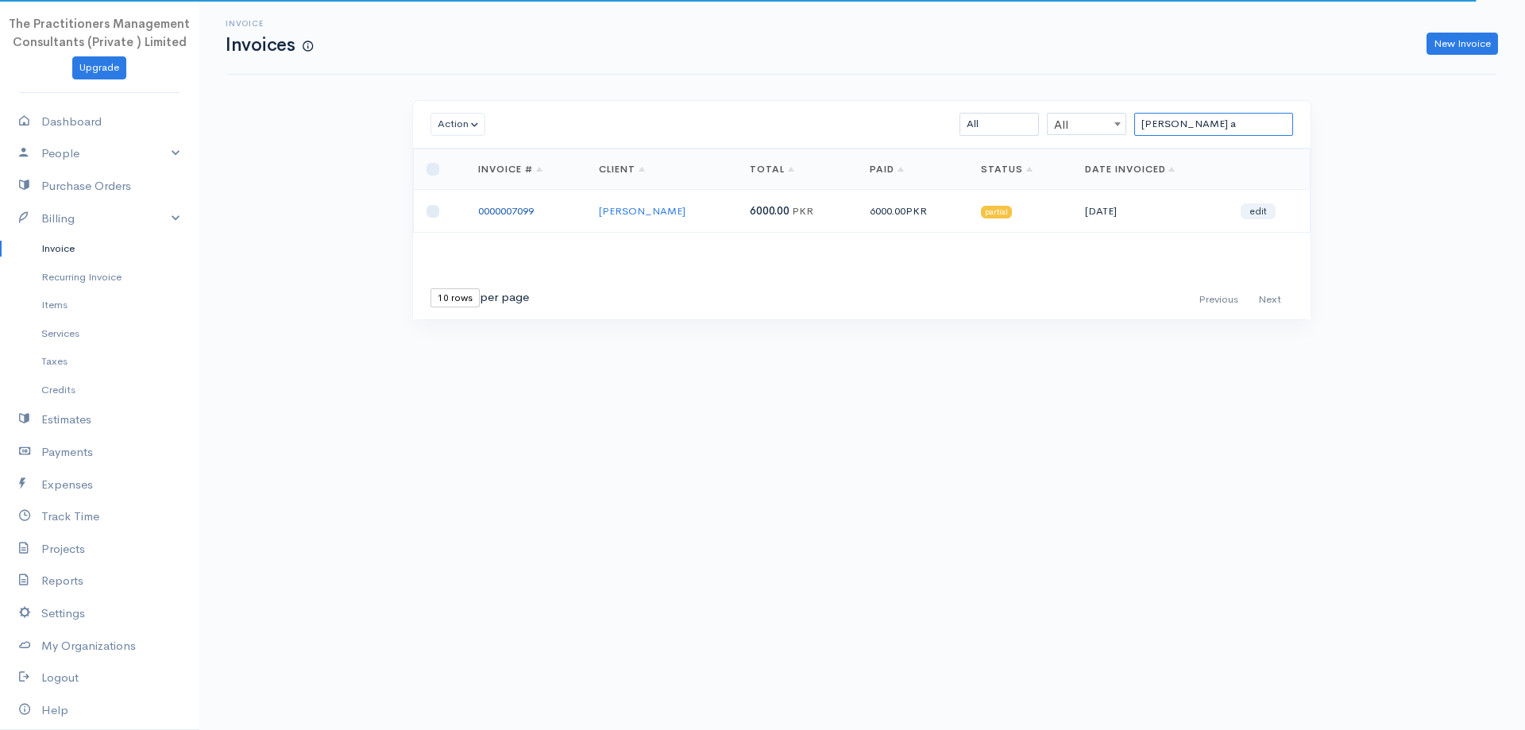
type input "zahida a"
click at [522, 214] on link "0000007099" at bounding box center [506, 211] width 56 height 14
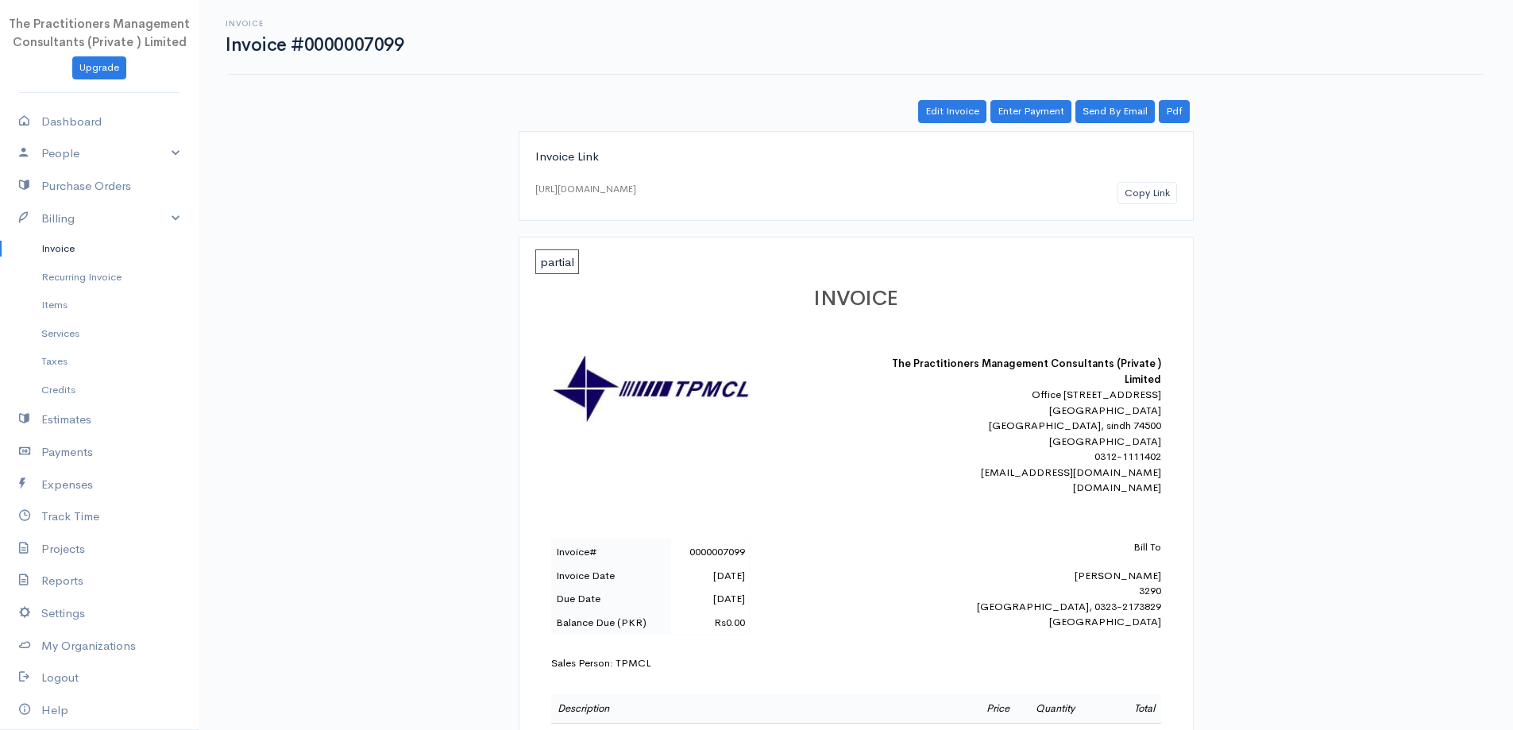
click at [1127, 592] on div "Bill To Zahida Anwer 3290 Karachi, 0323-2173829 Pakistan" at bounding box center [1022, 584] width 278 height 91
copy div "Zahida Anwer"
click at [52, 240] on link "Invoice" at bounding box center [99, 248] width 199 height 29
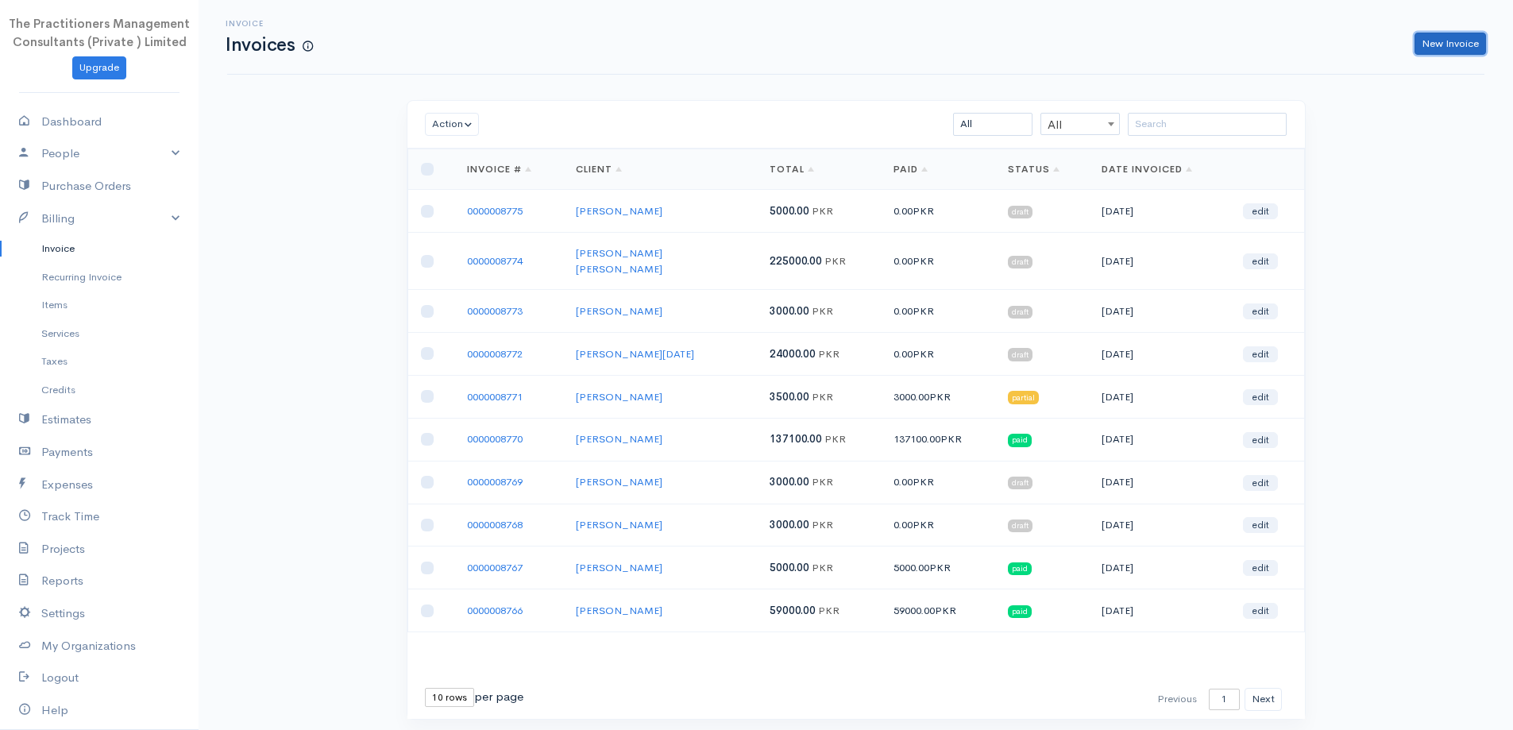
click at [1454, 45] on link "New Invoice" at bounding box center [1450, 44] width 71 height 23
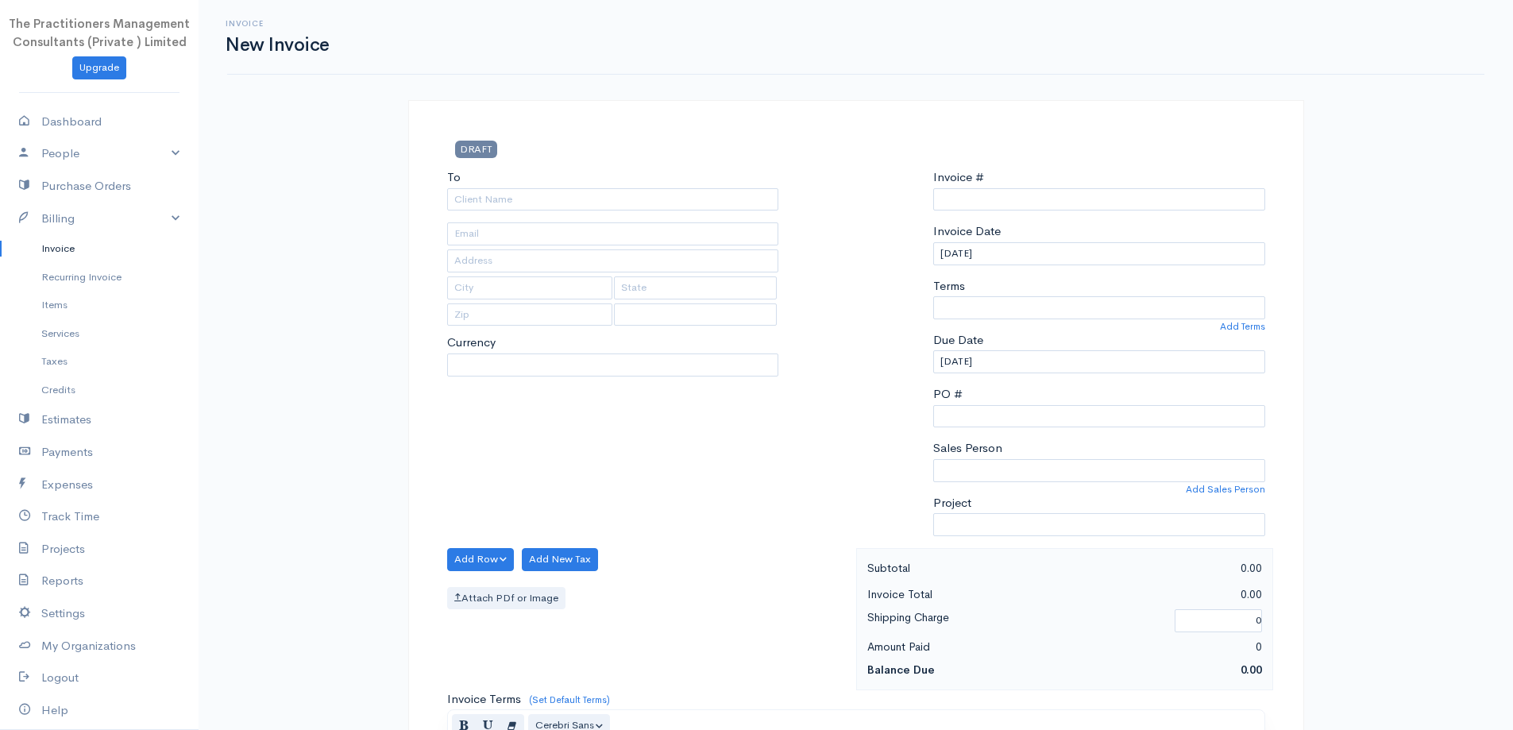
select select "PKR"
select select "Pakistan"
type input "0000008776"
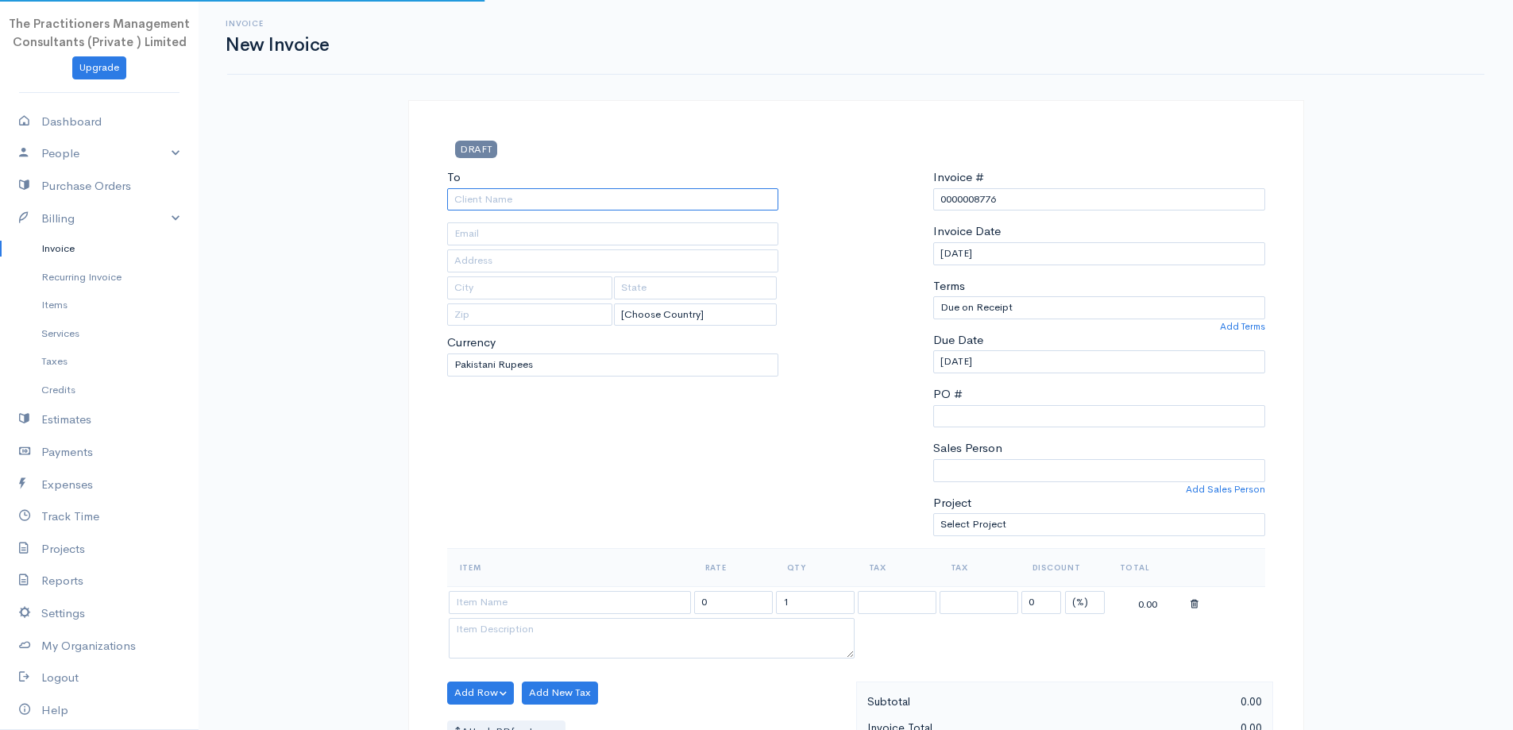
click at [608, 201] on input "To" at bounding box center [613, 199] width 332 height 23
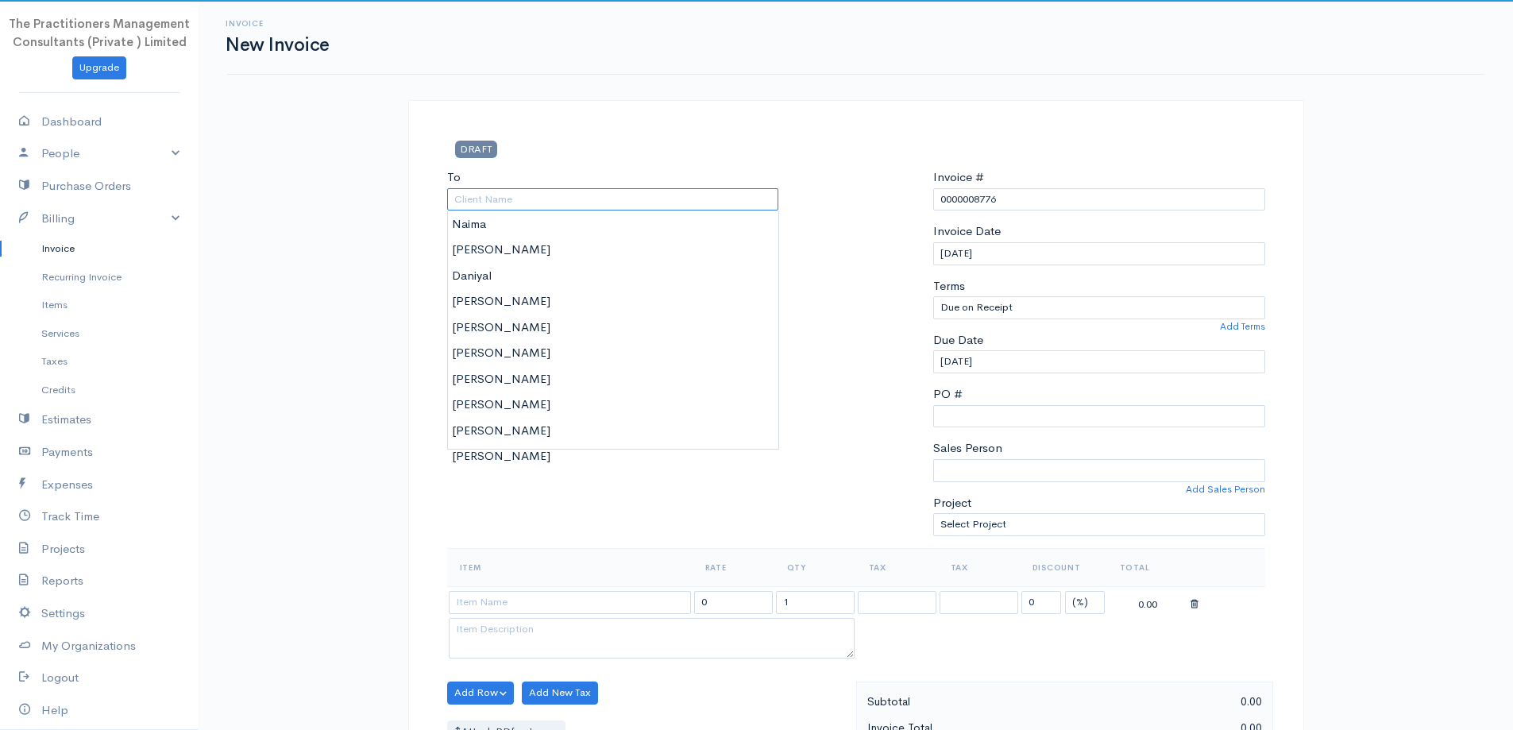
paste input "Zahida Anwer"
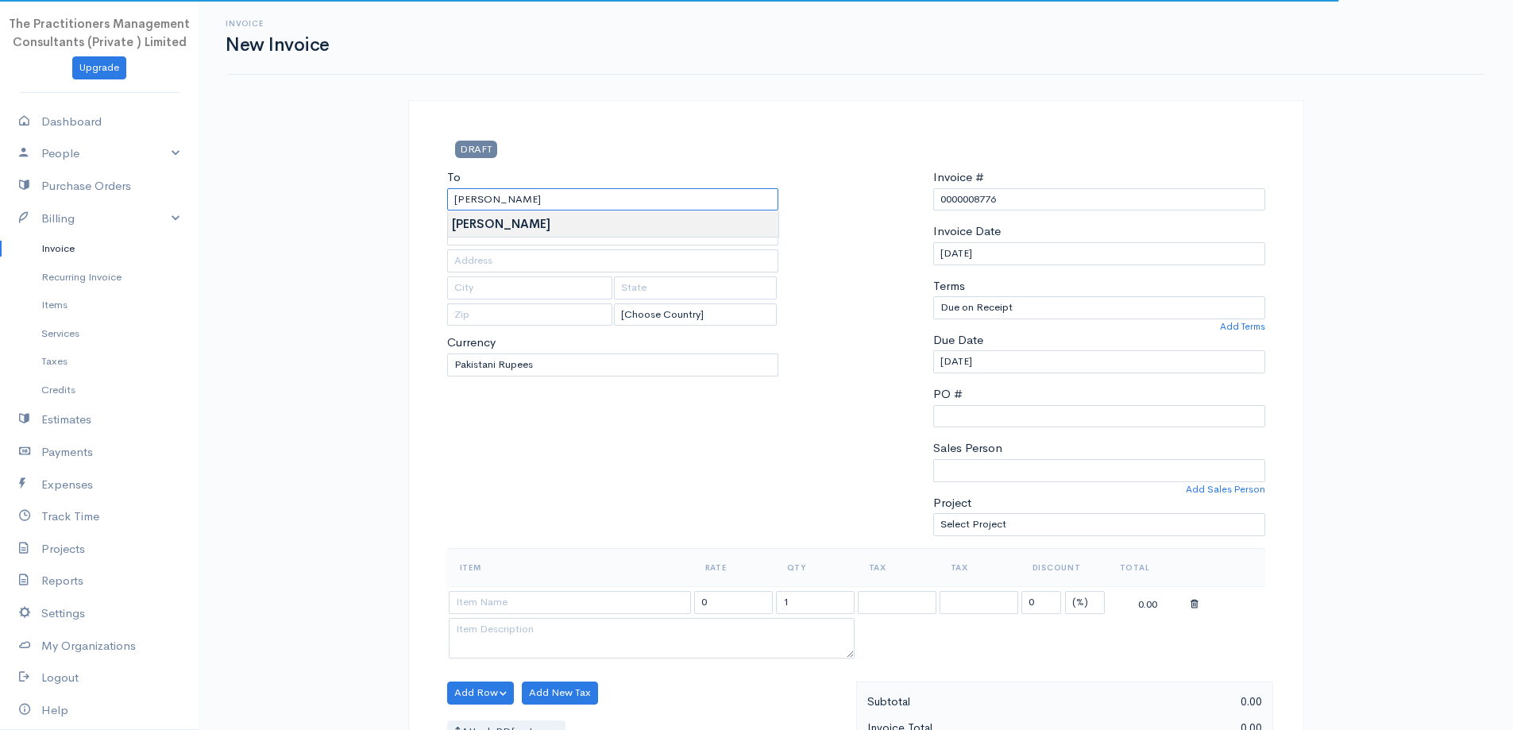
type input "Zahida Anwer"
click at [718, 234] on body "The Practitioners Management Consultants (Private ) Limited Upgrade Dashboard P…" at bounding box center [756, 697] width 1513 height 1394
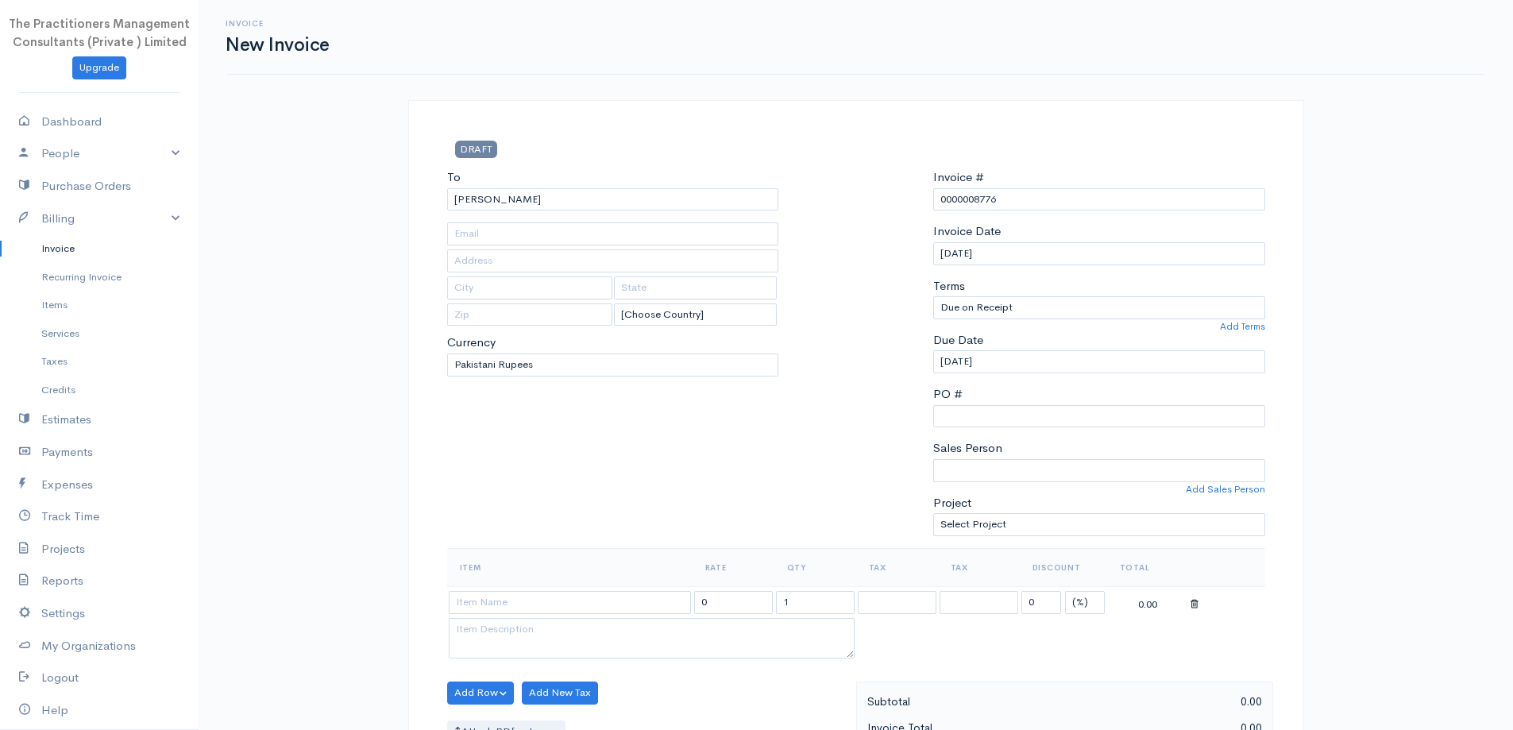
type input "3290"
type input "Karachi"
type input "0323-2173829"
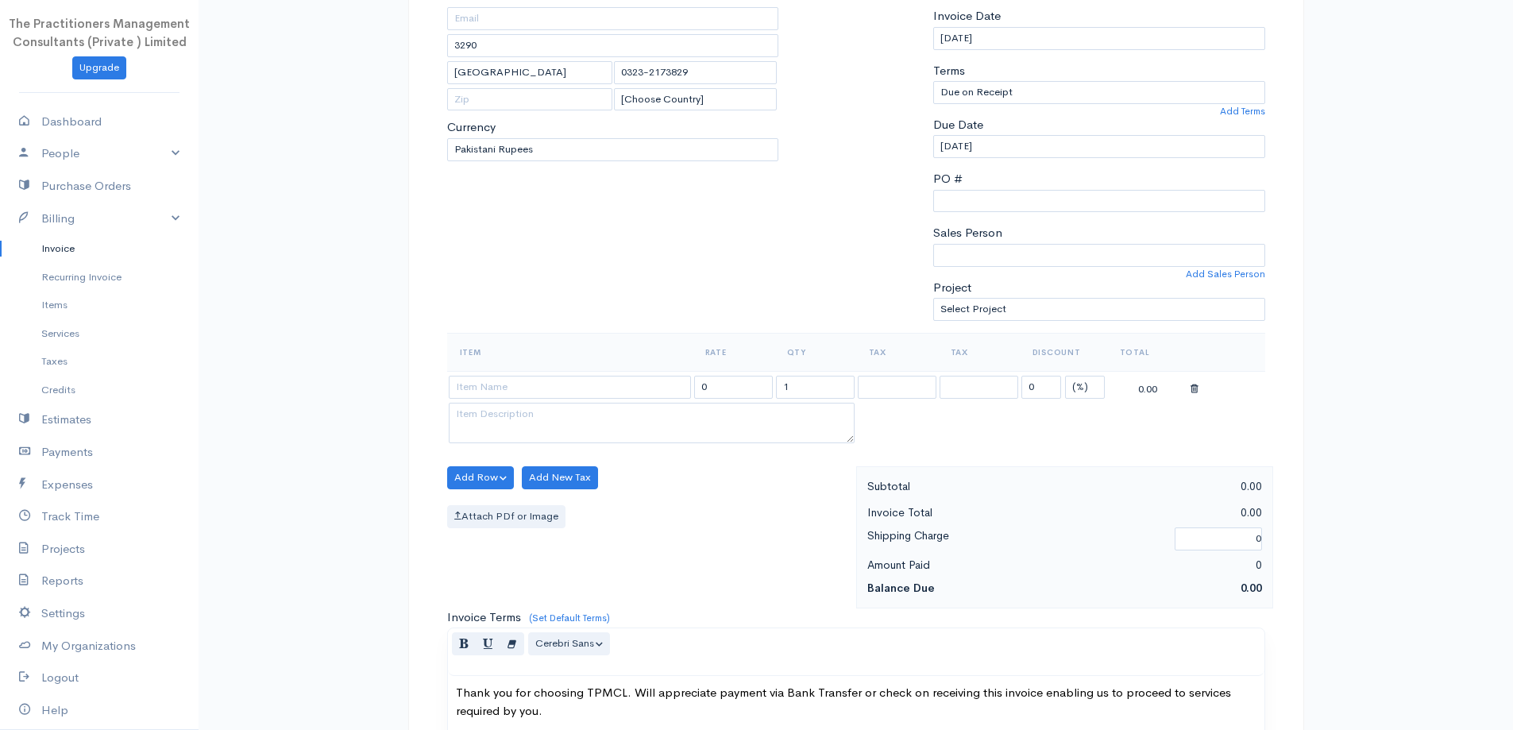
scroll to position [238, 0]
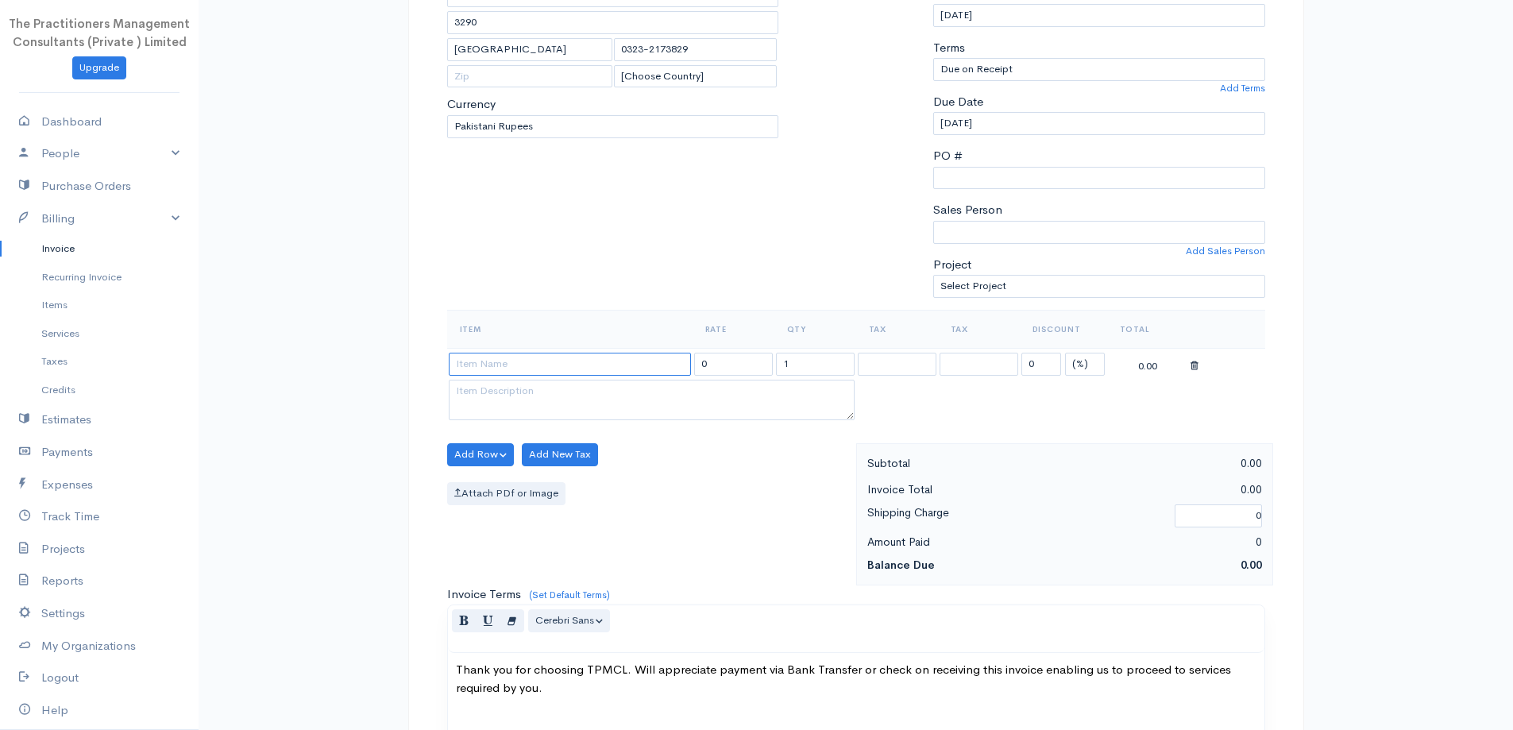
click at [515, 370] on input at bounding box center [570, 364] width 242 height 23
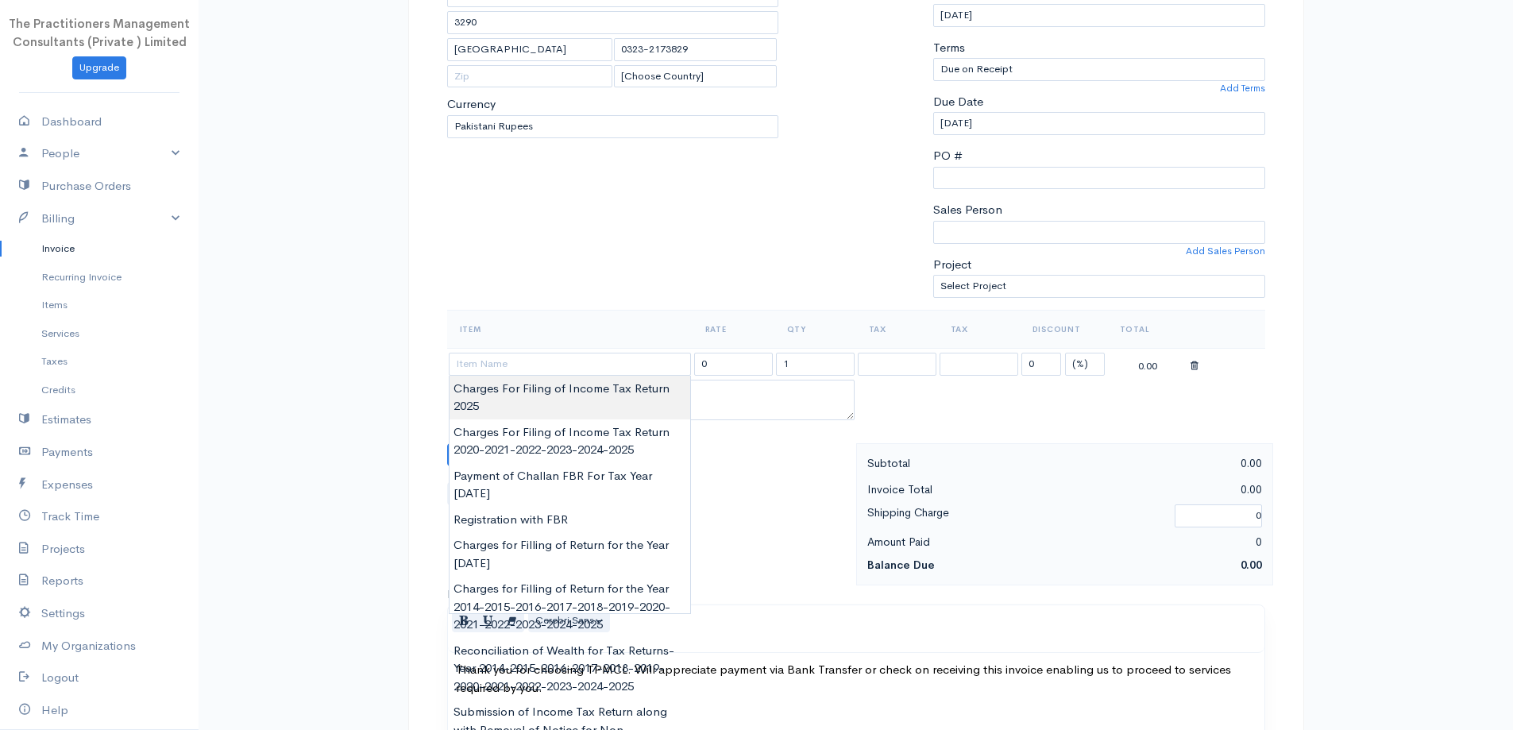
type input "Charges For Filing of Income Tax Return 2025"
type input "3000.00"
click at [531, 377] on body "The Practitioners Management Consultants (Private ) Limited Upgrade Dashboard P…" at bounding box center [756, 459] width 1513 height 1394
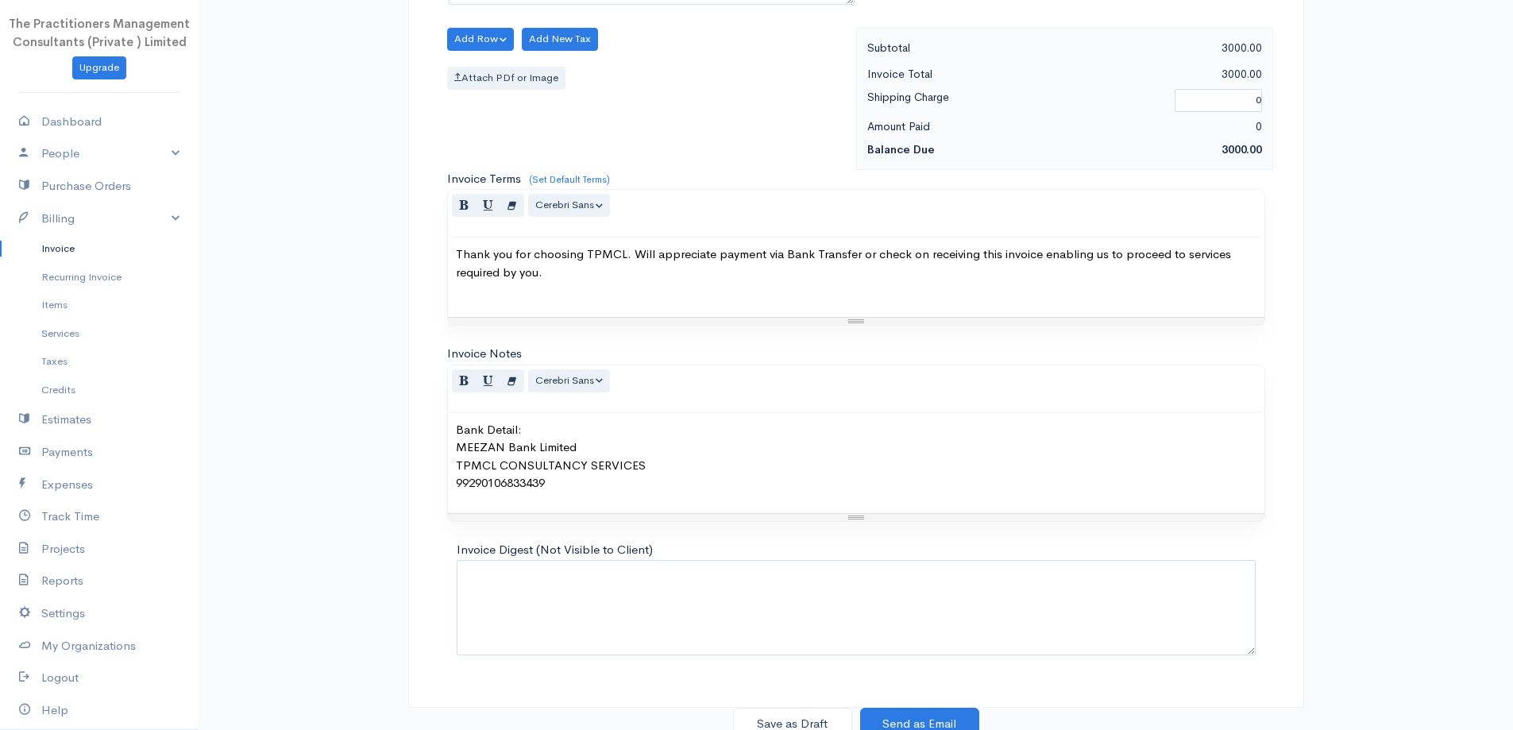
scroll to position [664, 0]
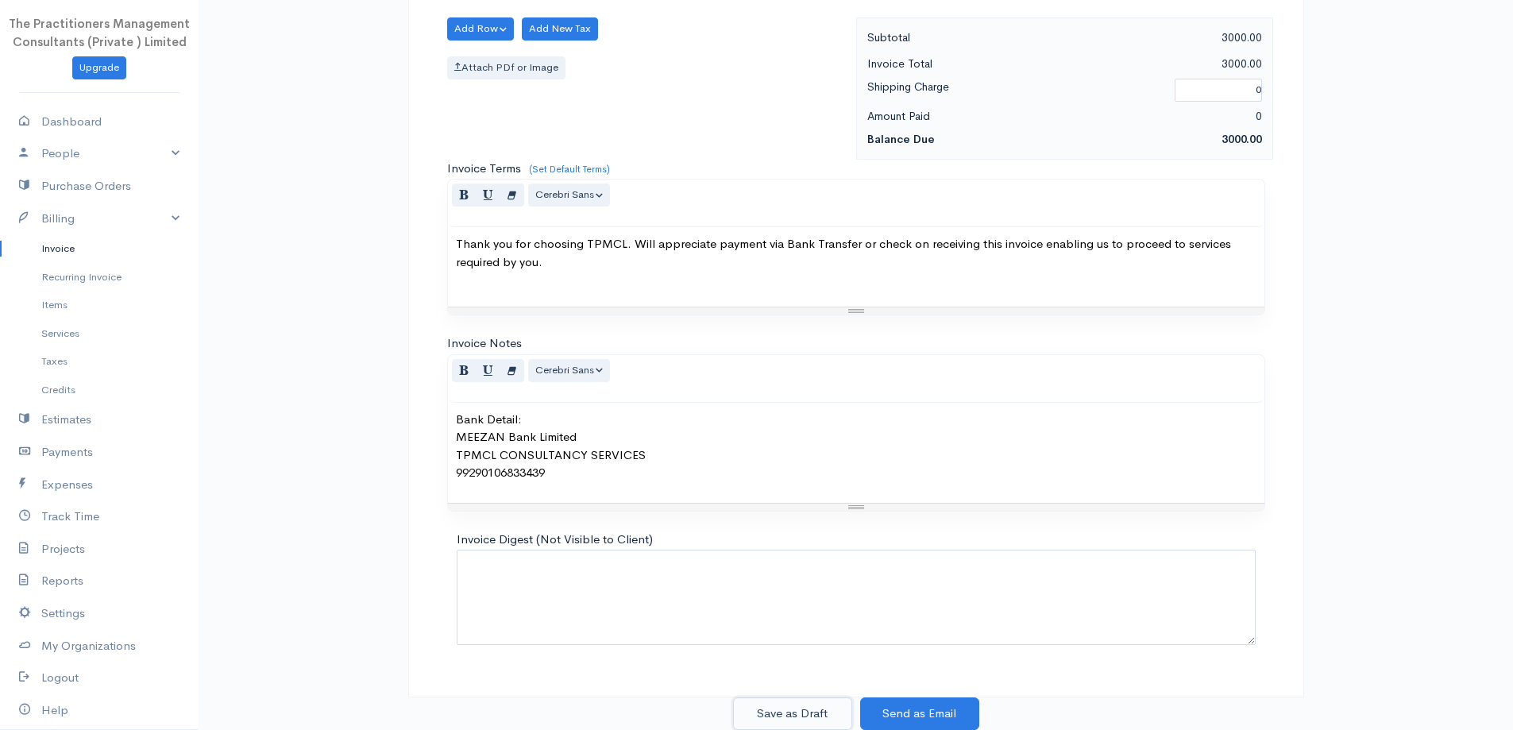
click at [744, 716] on button "Save as Draft" at bounding box center [792, 713] width 119 height 33
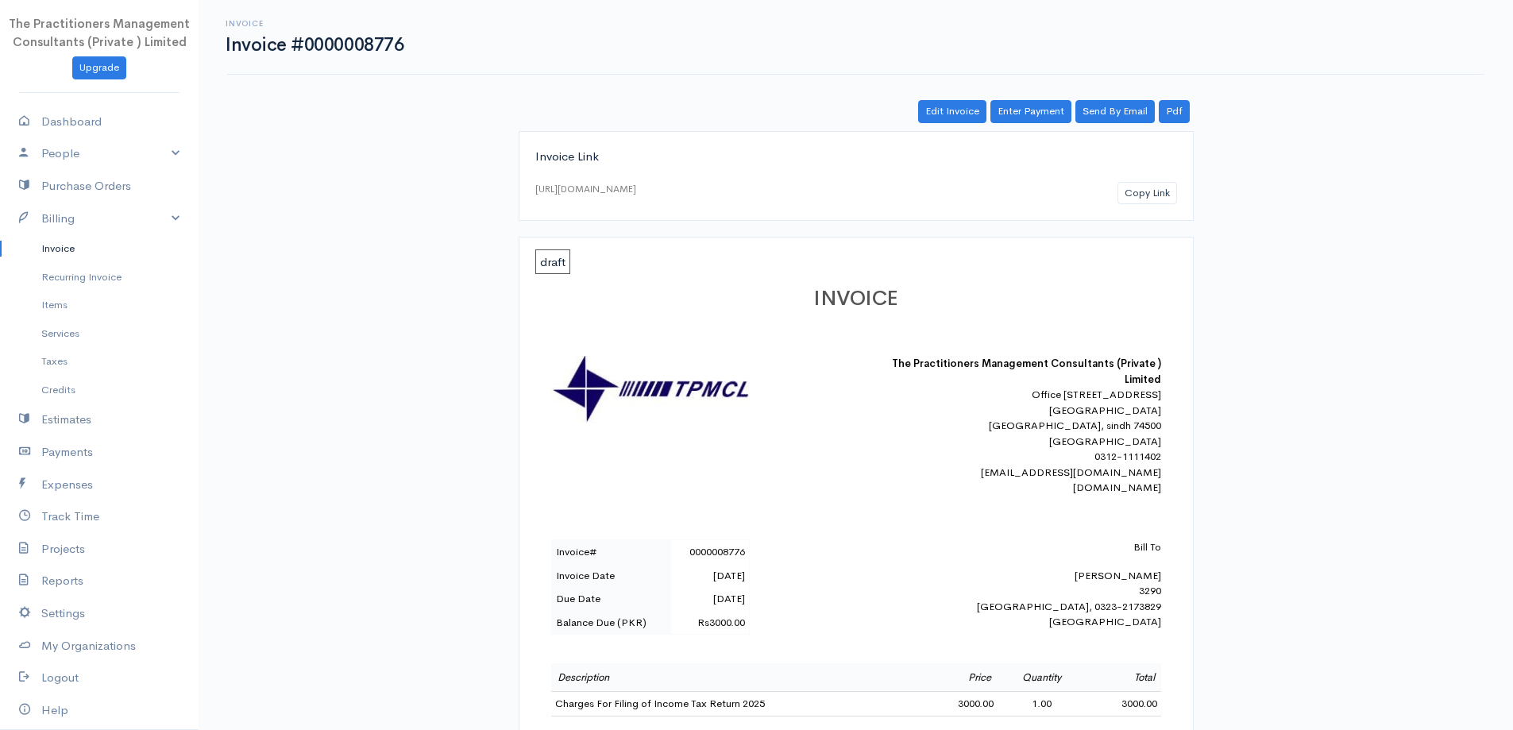
click at [68, 249] on link "Invoice" at bounding box center [99, 248] width 199 height 29
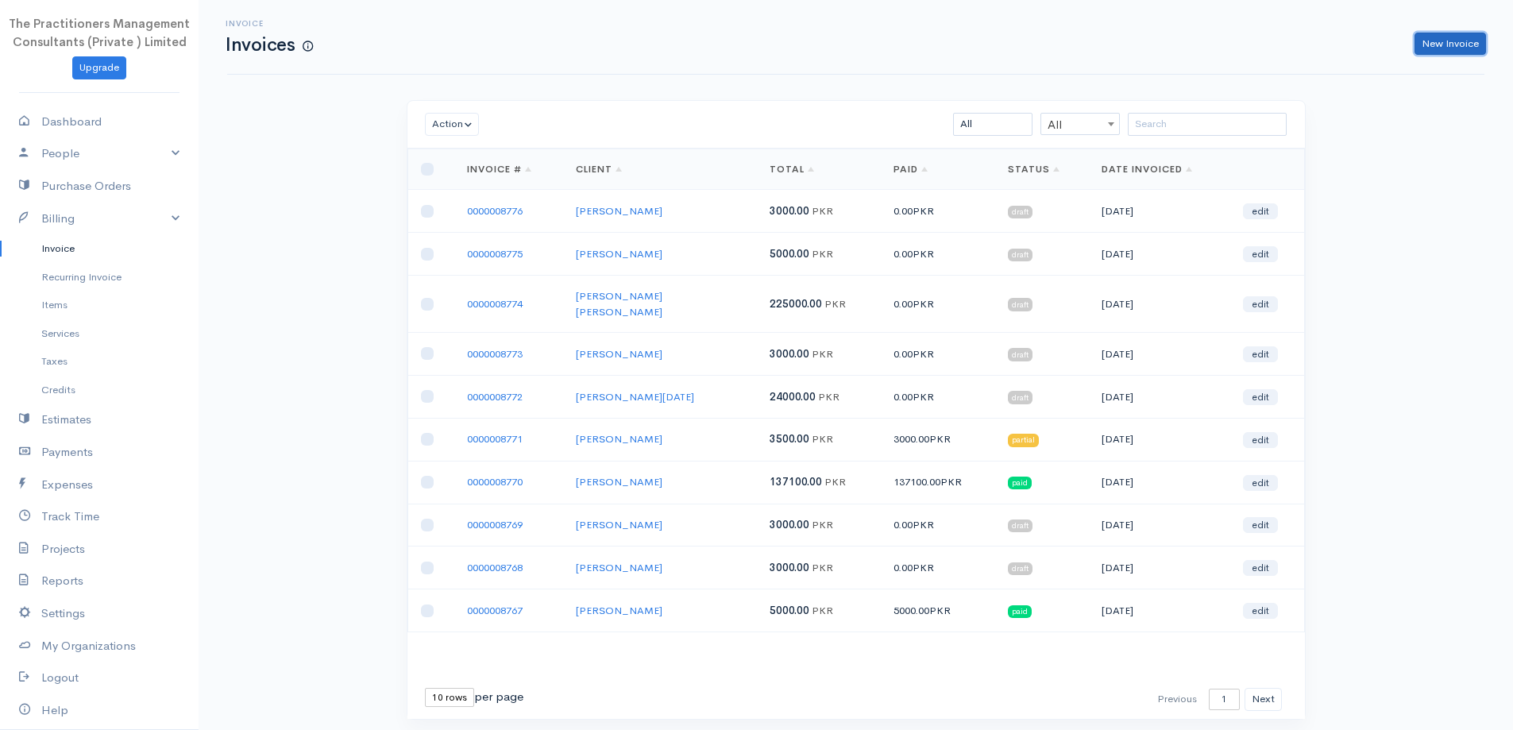
drag, startPoint x: 1449, startPoint y: 44, endPoint x: 1430, endPoint y: 79, distance: 39.8
click at [1449, 43] on link "New Invoice" at bounding box center [1450, 44] width 71 height 23
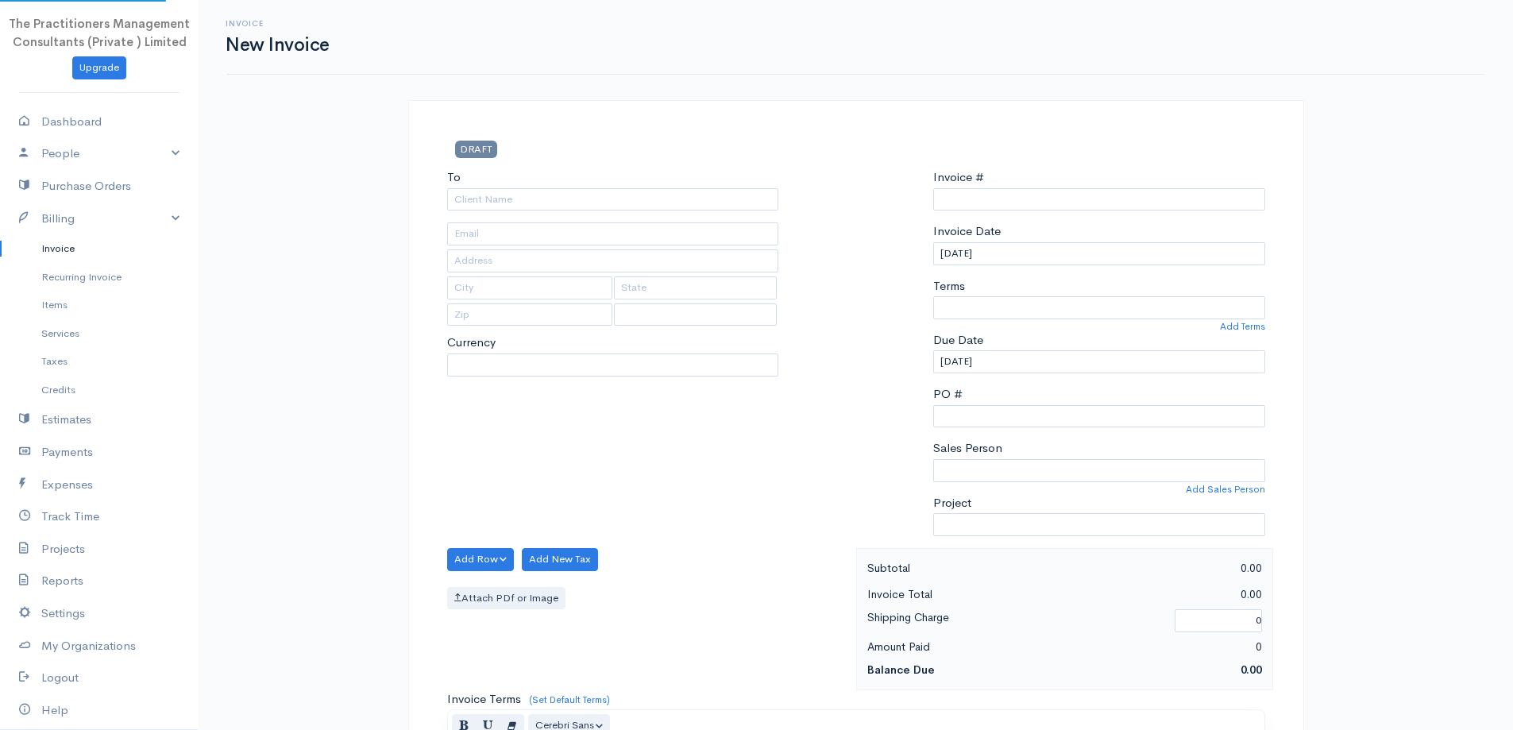
select select "PKR"
select select "Pakistan"
type input "0000008777"
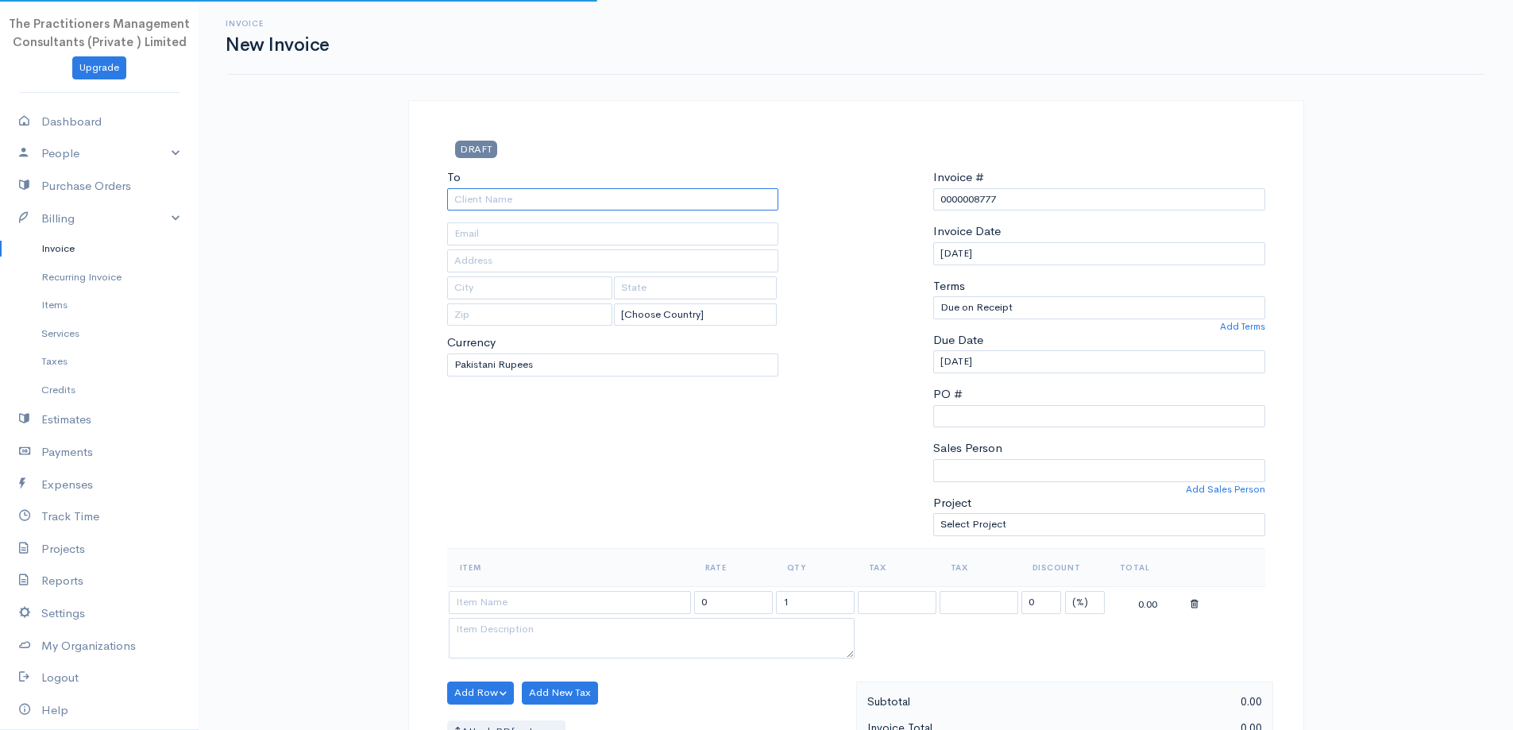
click at [684, 188] on input "To" at bounding box center [613, 199] width 332 height 23
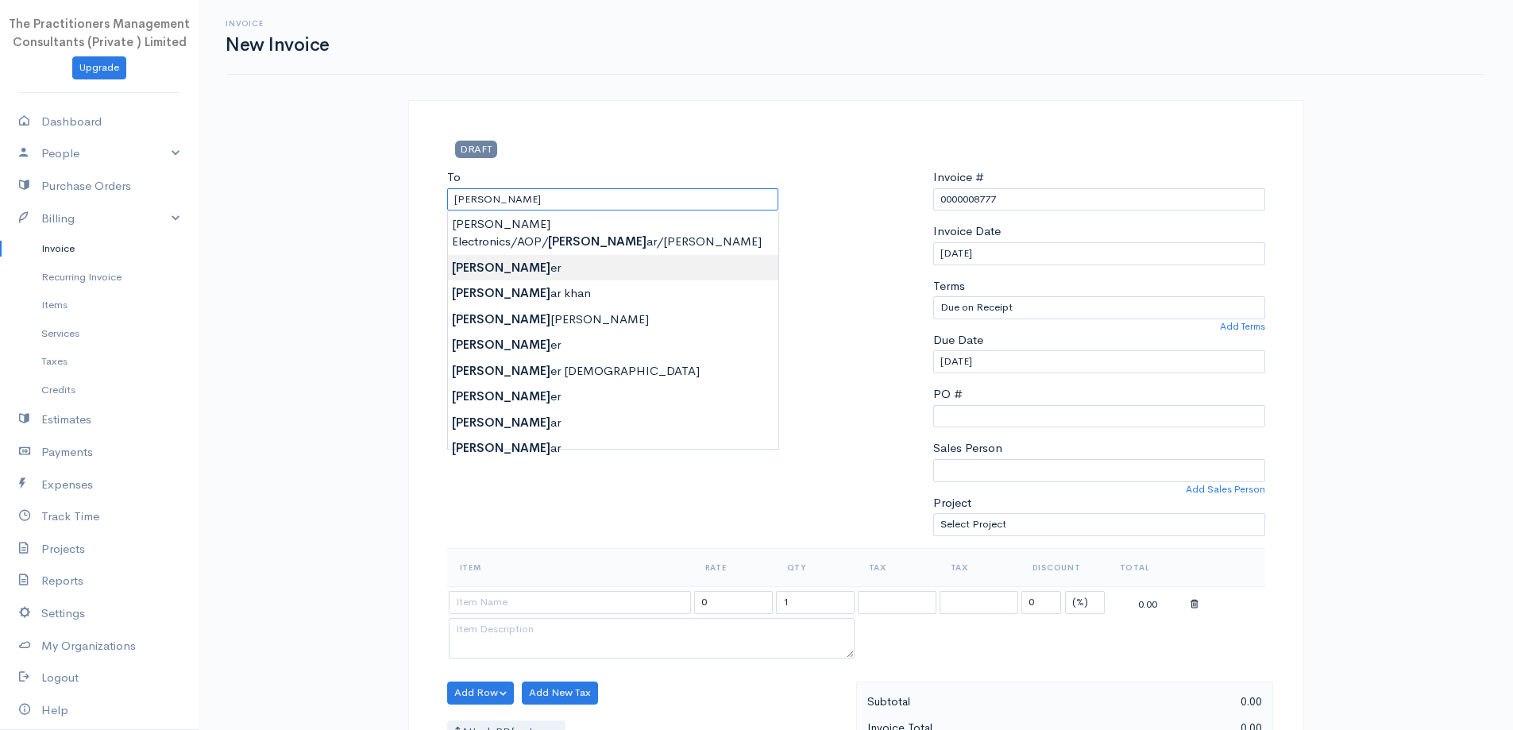
type input "Muhammad Anwer"
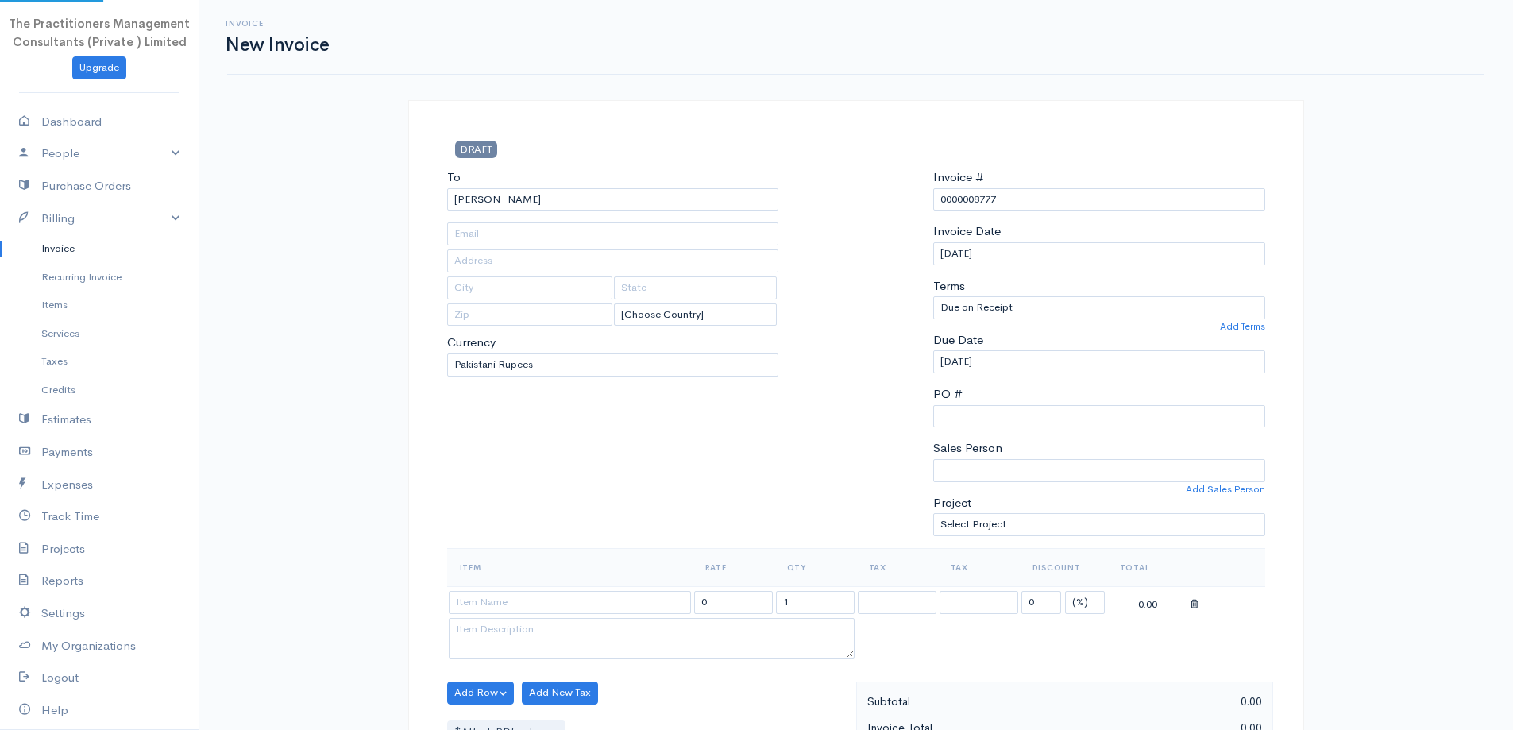
click at [534, 241] on body "The Practitioners Management Consultants (Private ) Limited Upgrade Dashboard P…" at bounding box center [756, 697] width 1513 height 1394
type input "3256"
type input "Karachi"
type input "0333-2318472"
click at [556, 199] on input "Muhammad Anwer" at bounding box center [613, 199] width 332 height 23
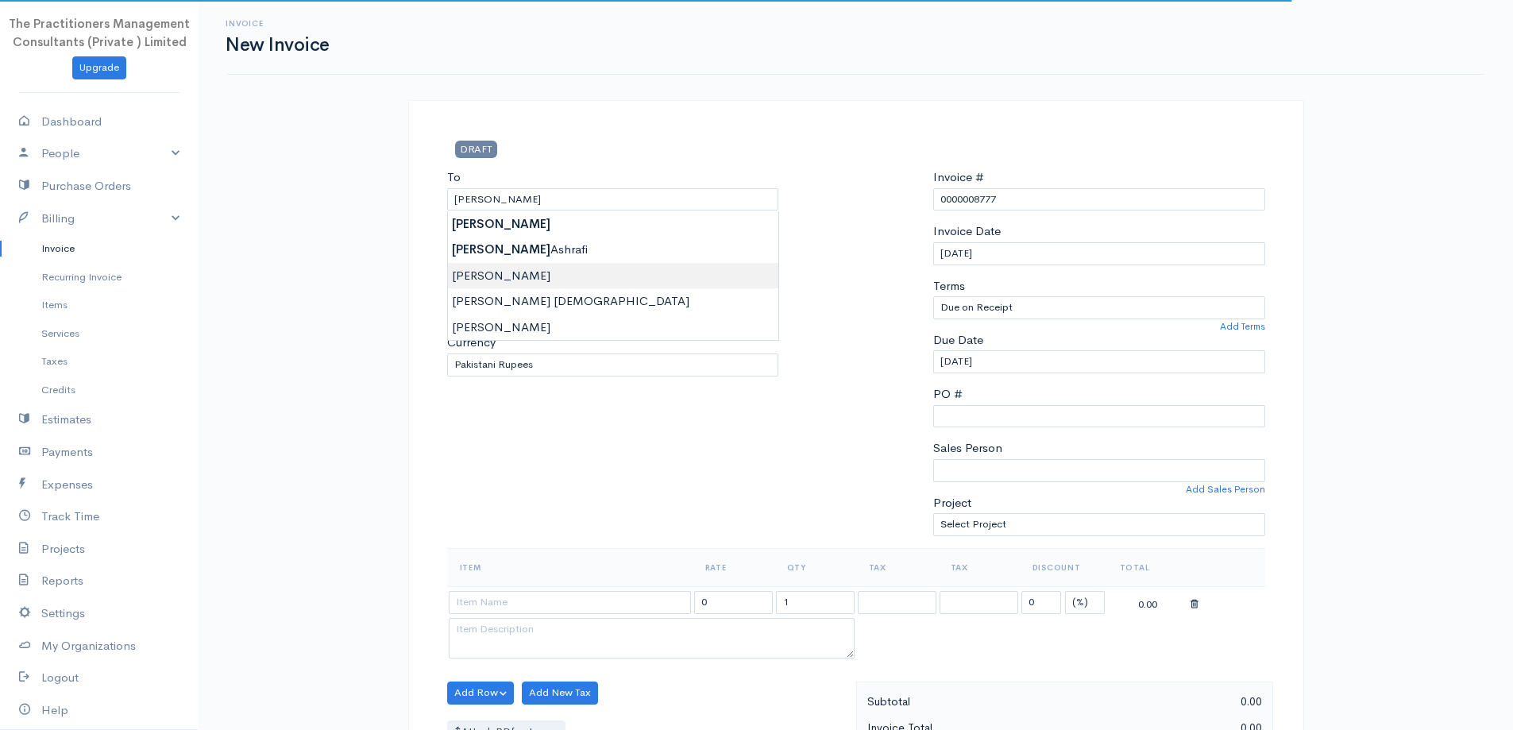
type input "Muhammad Anwer"
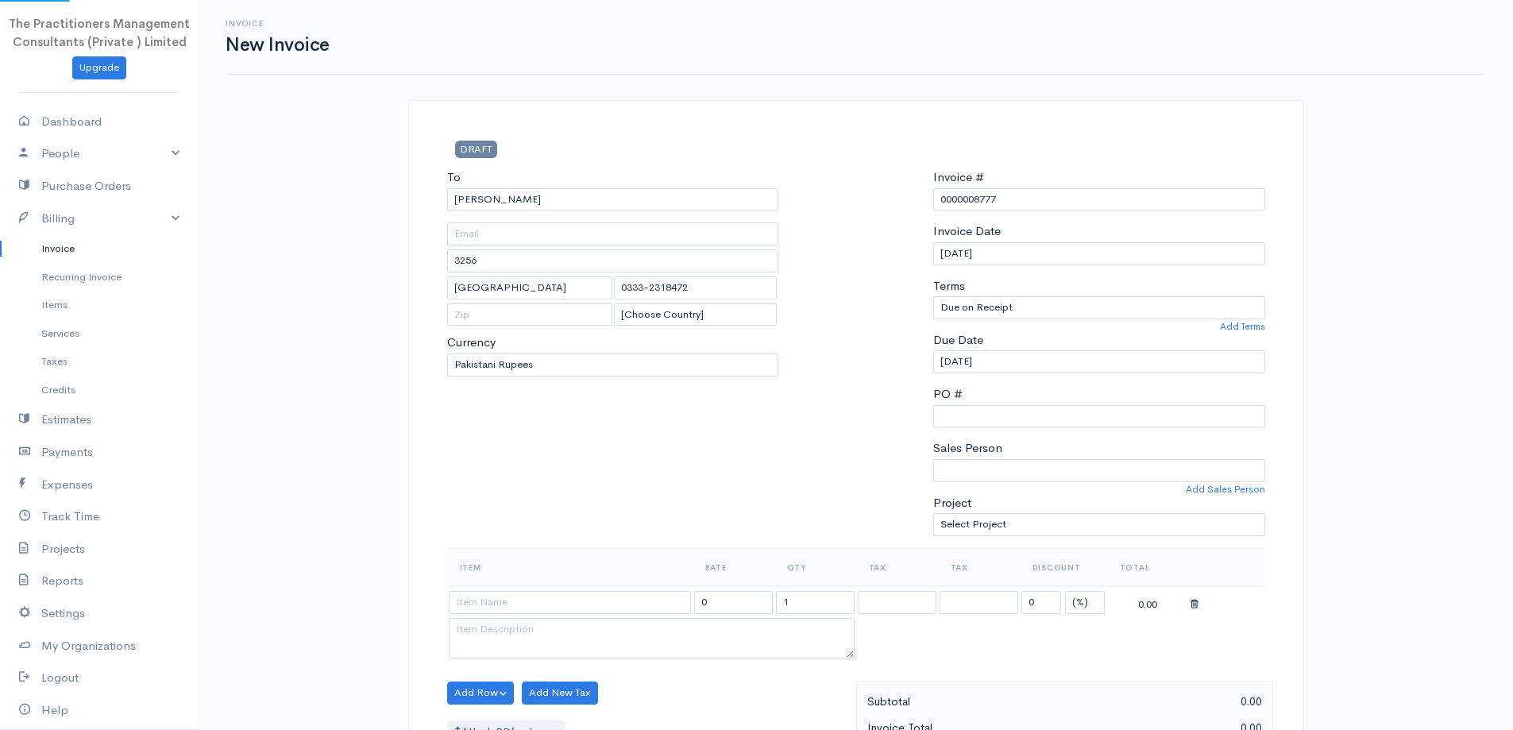
click at [576, 272] on body "The Practitioners Management Consultants (Private ) Limited Upgrade Dashboard P…" at bounding box center [756, 697] width 1513 height 1394
type input "1409"
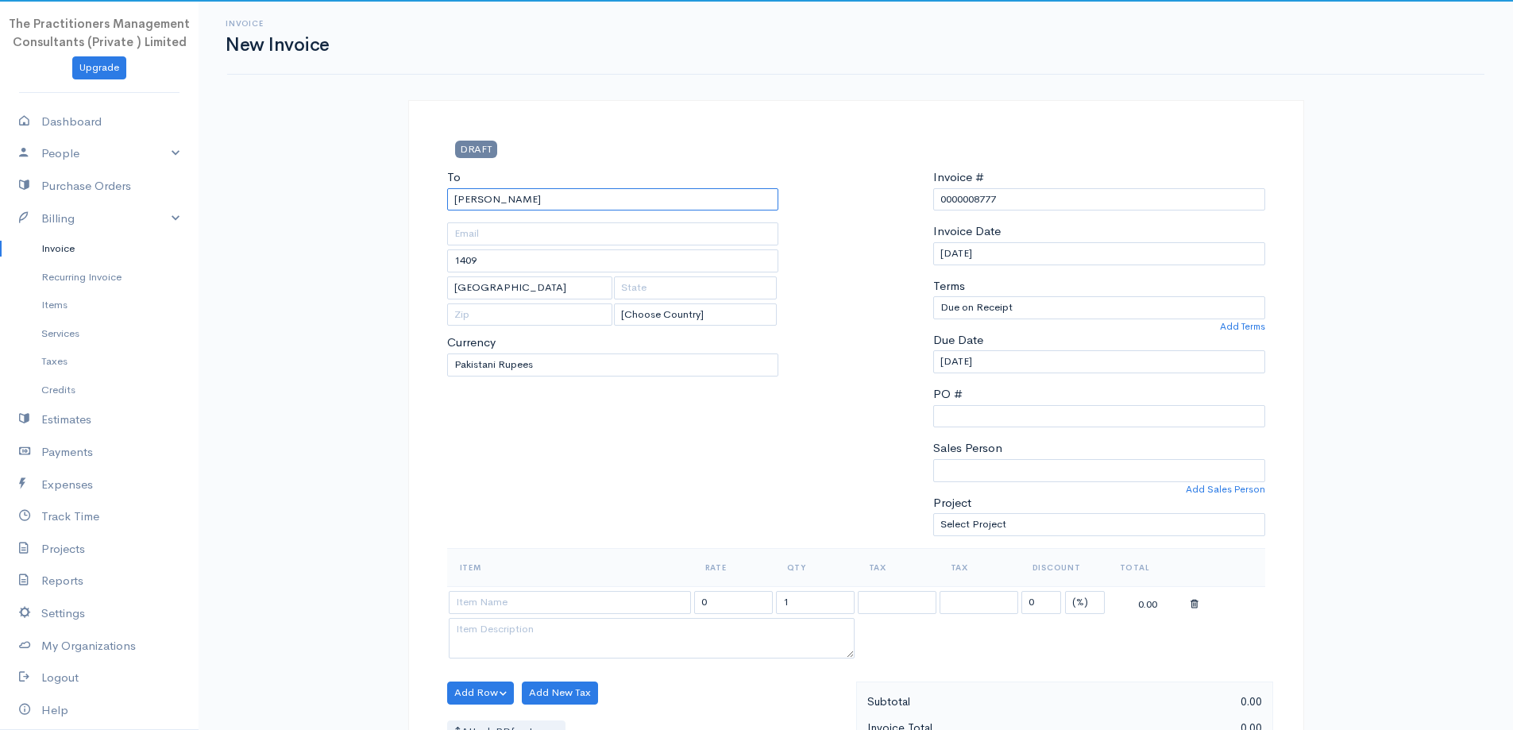
click at [575, 205] on input "Muhammad Anwer" at bounding box center [613, 199] width 332 height 23
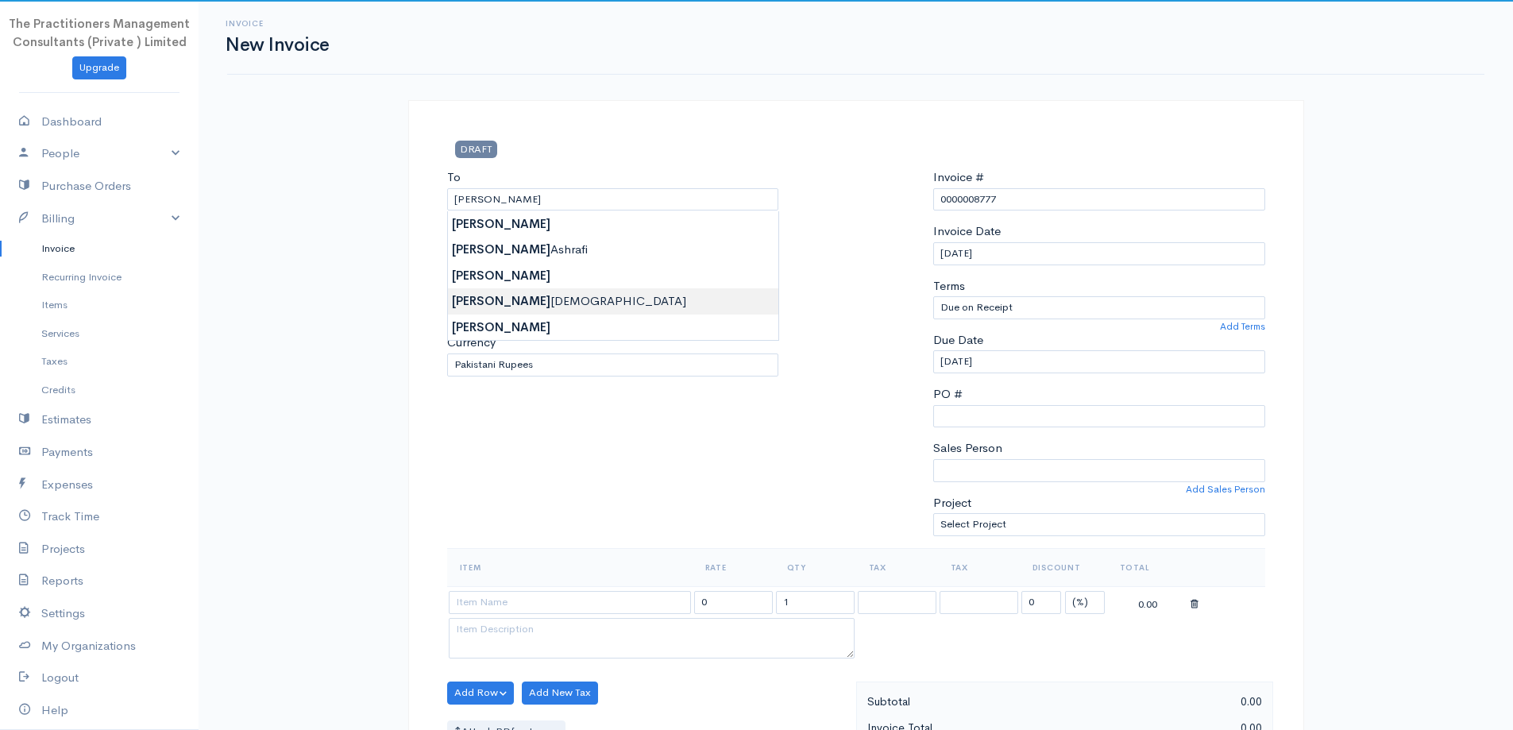
type input "Muhammad Anwer Muslim"
click at [566, 299] on body "The Practitioners Management Consultants (Private ) Limited Upgrade Dashboard P…" at bounding box center [756, 697] width 1513 height 1394
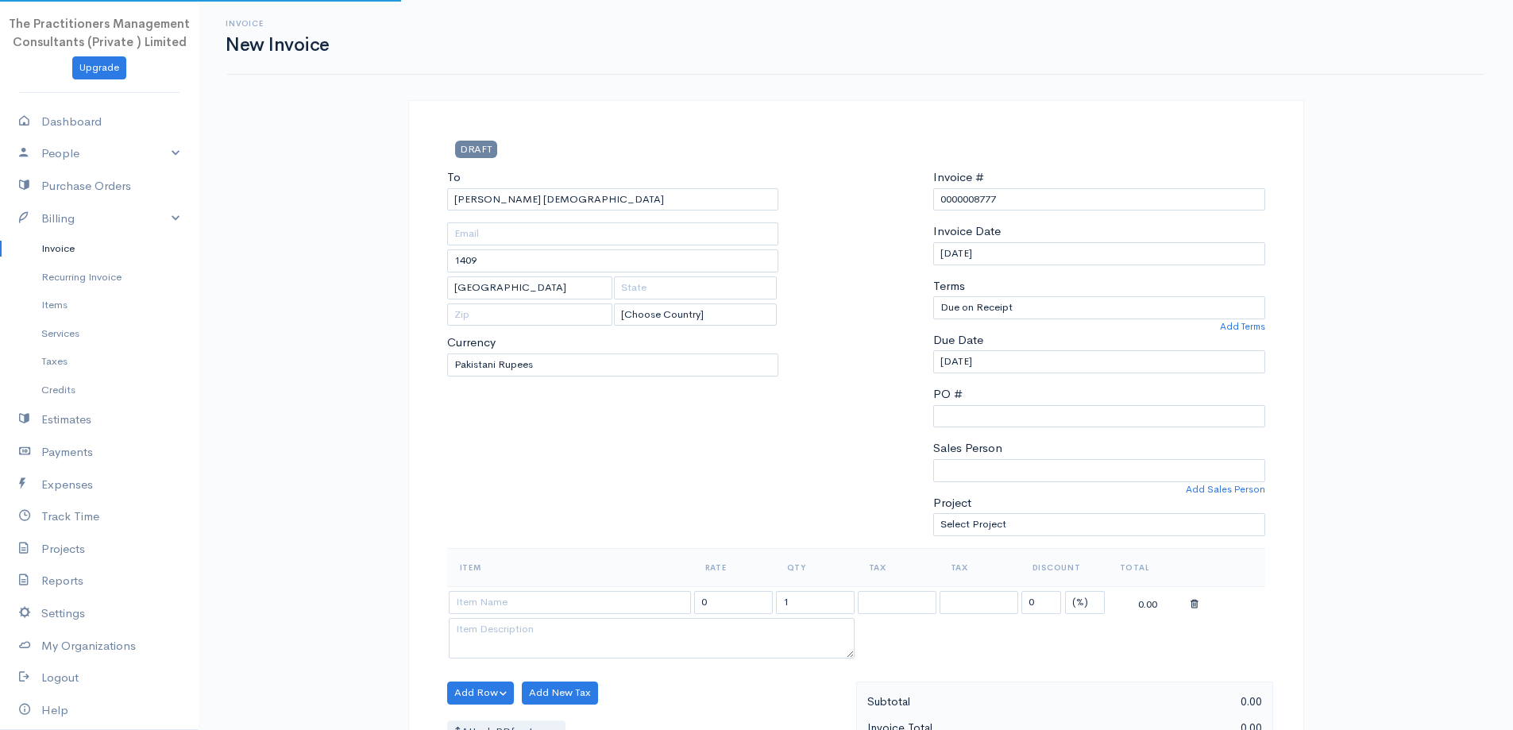
type input "399"
click at [565, 201] on input "Muhammad Anwer Muslim" at bounding box center [613, 199] width 332 height 23
click at [592, 204] on input "Muhammad Anwer Muslim" at bounding box center [613, 199] width 332 height 23
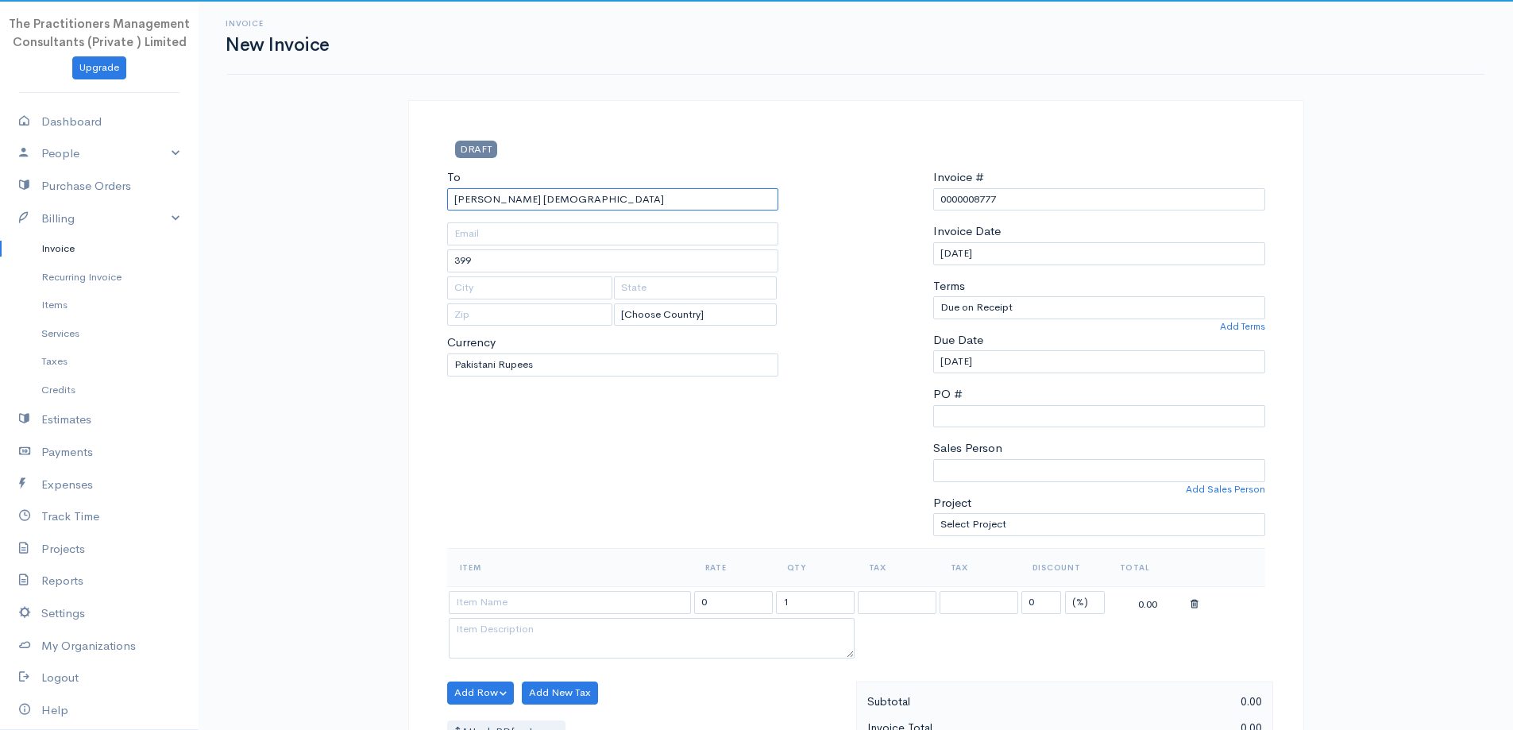
select select "USD"
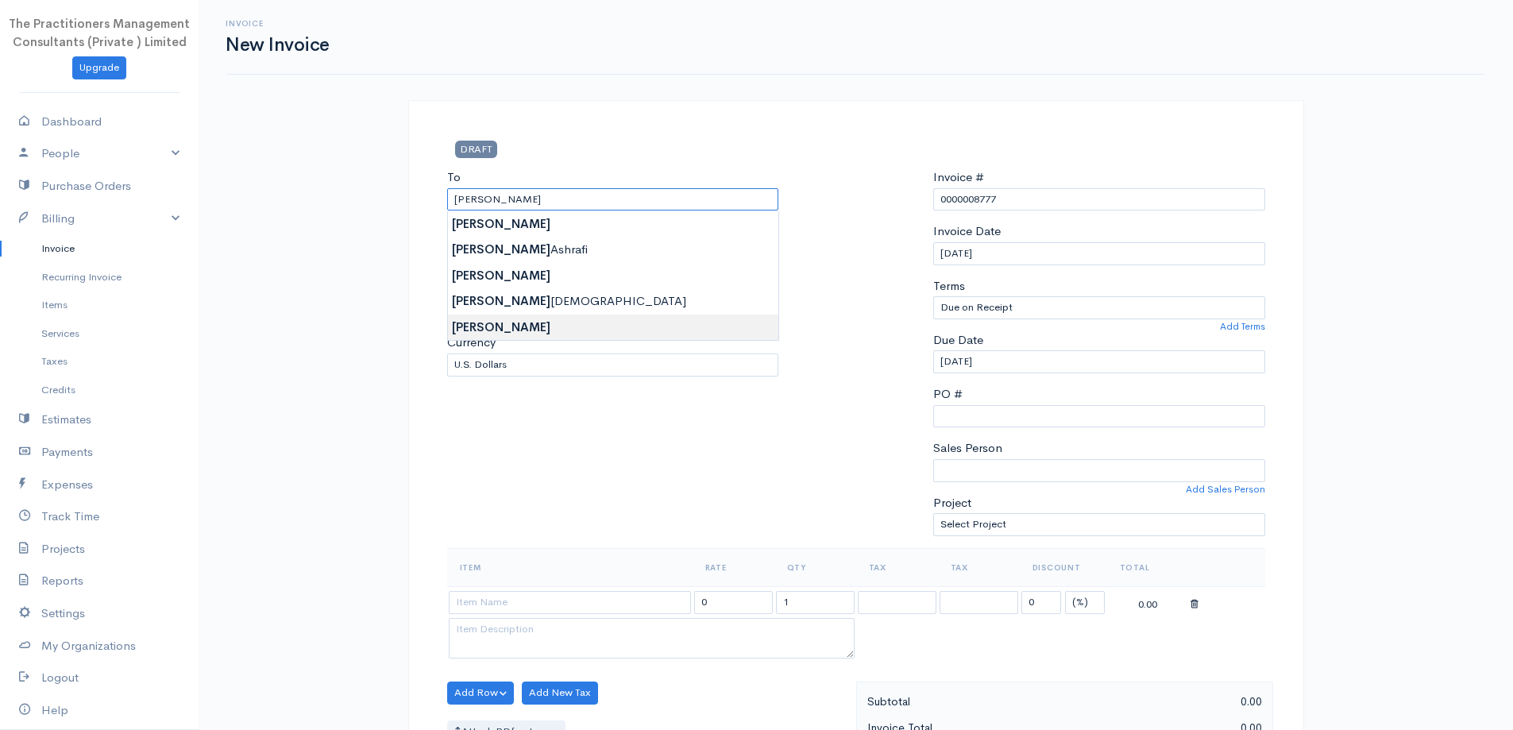
type input "Muhammad Anwer"
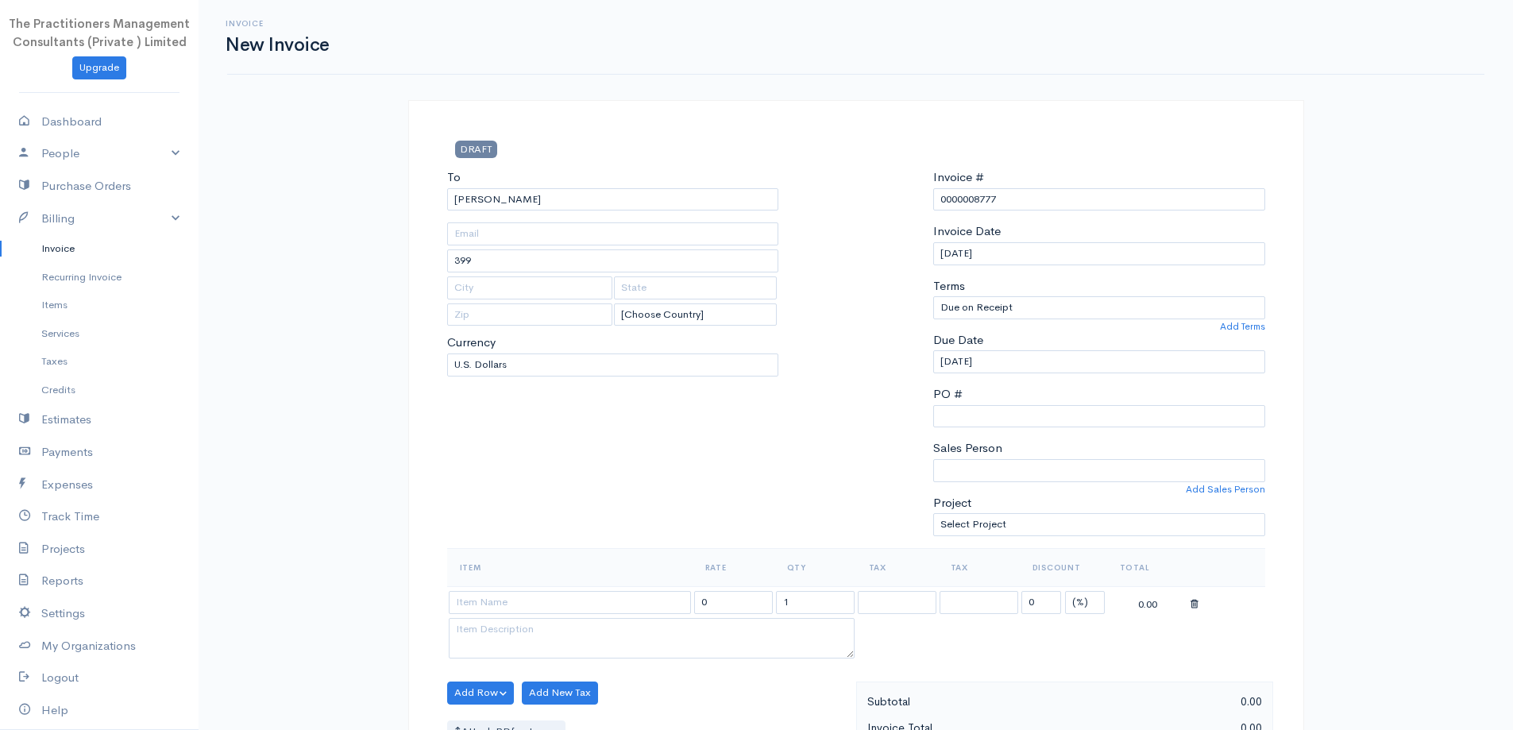
click at [601, 327] on body "The Practitioners Management Consultants (Private ) Limited Upgrade Dashboard P…" at bounding box center [756, 697] width 1513 height 1394
type input "1700"
select select "USD"
click at [567, 196] on input "Muhammad Anwer" at bounding box center [613, 199] width 332 height 23
click at [593, 275] on body "The Practitioners Management Consultants (Private ) Limited Upgrade Dashboard P…" at bounding box center [756, 697] width 1513 height 1394
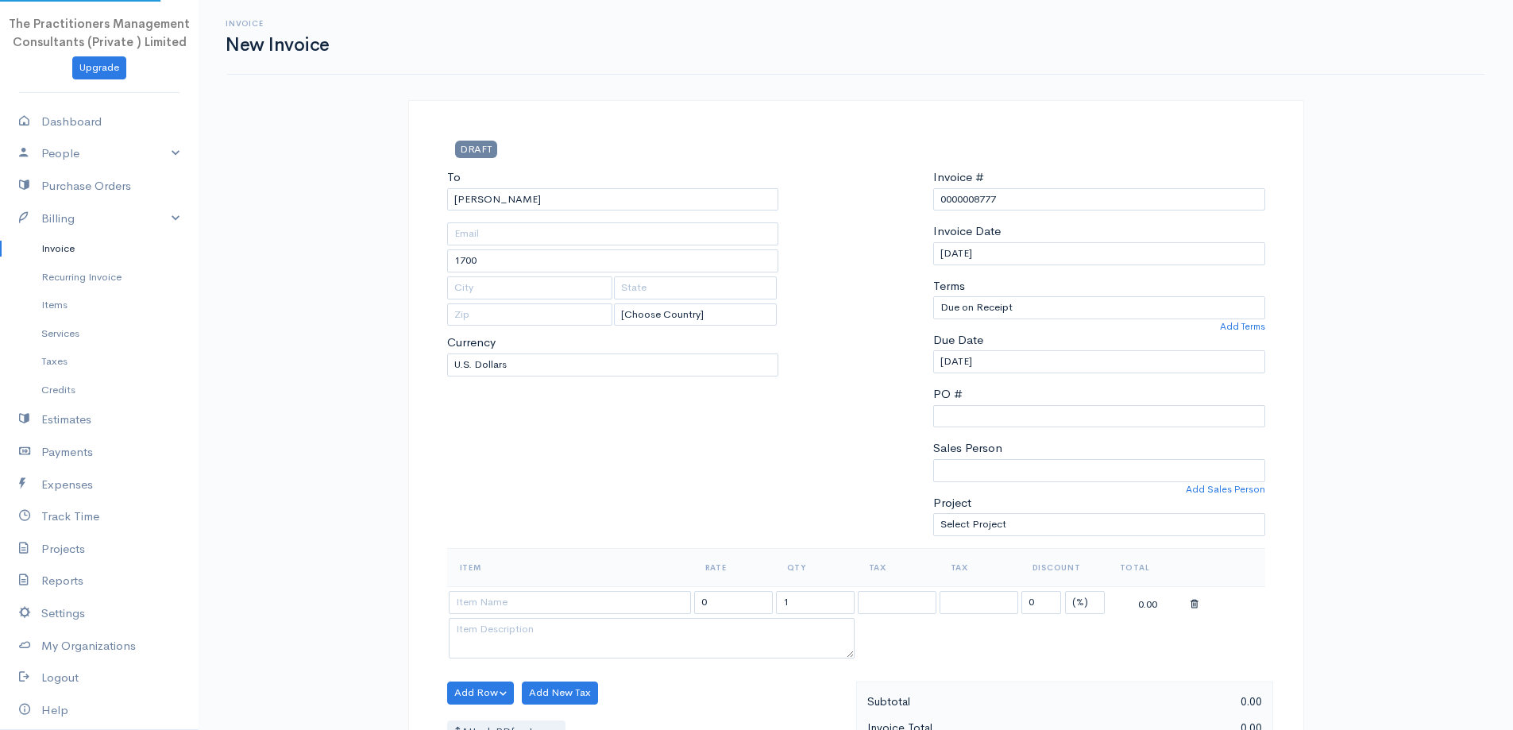
type input "1409"
type input "Karachi"
select select "PKR"
click at [554, 195] on input "Muhammad Anwer" at bounding box center [613, 199] width 332 height 23
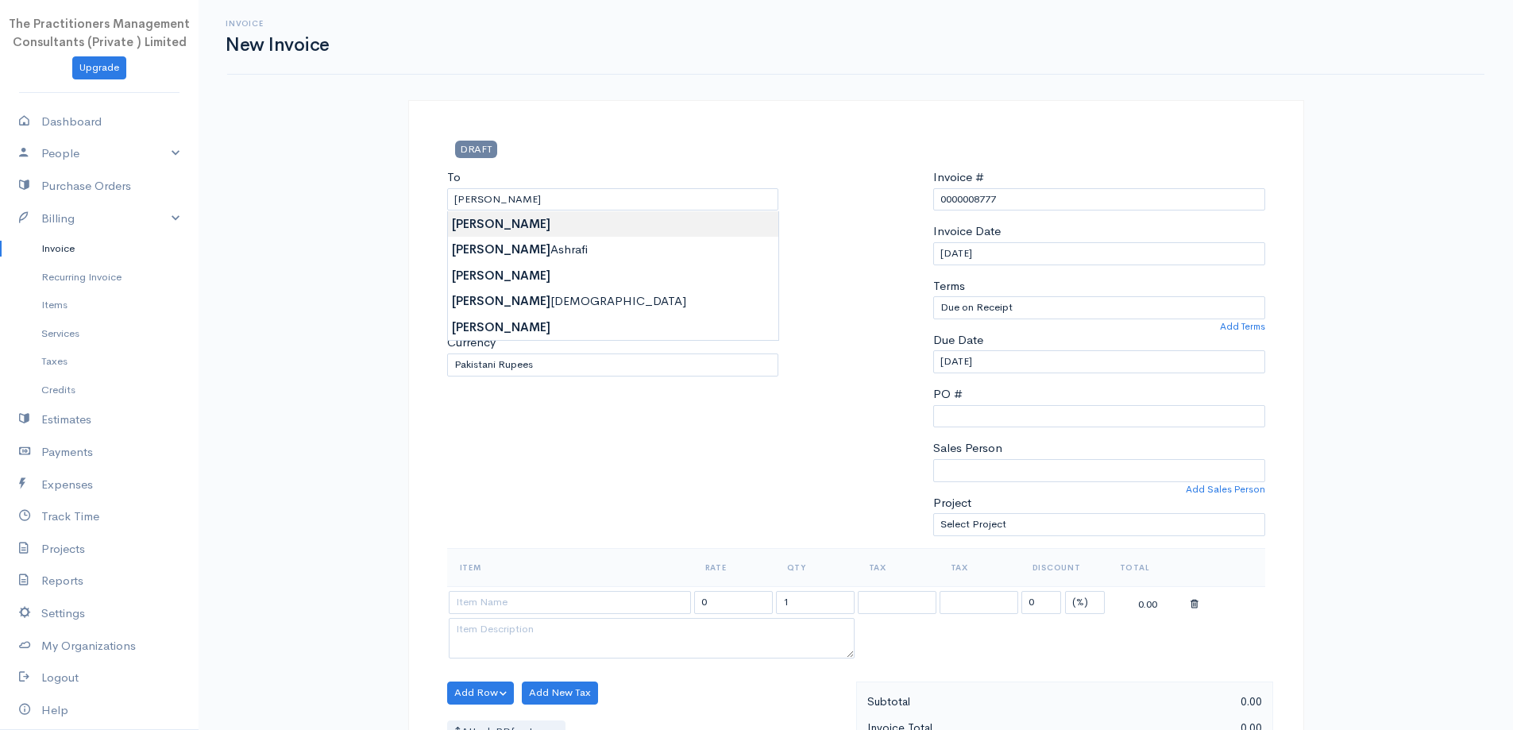
type input "Muhammad Anwer"
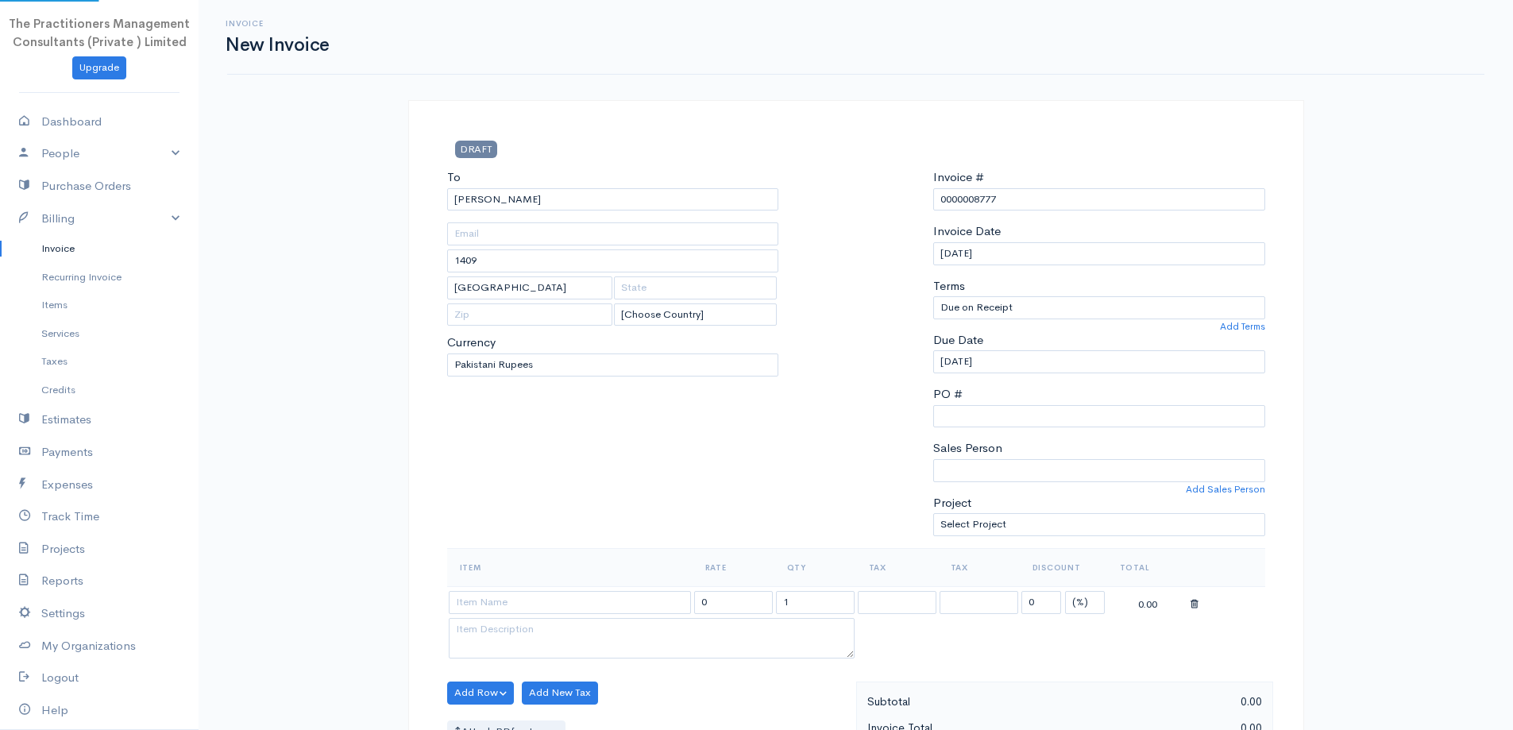
click at [570, 236] on body "The Practitioners Management Consultants (Private ) Limited Upgrade Dashboard P…" at bounding box center [756, 697] width 1513 height 1394
type input "3256"
type input "0333-2318472"
click at [554, 212] on div "To Muhammad Anwer 3256 Karachi 0333-2318472 [Choose Country] United States Cana…" at bounding box center [613, 358] width 348 height 380
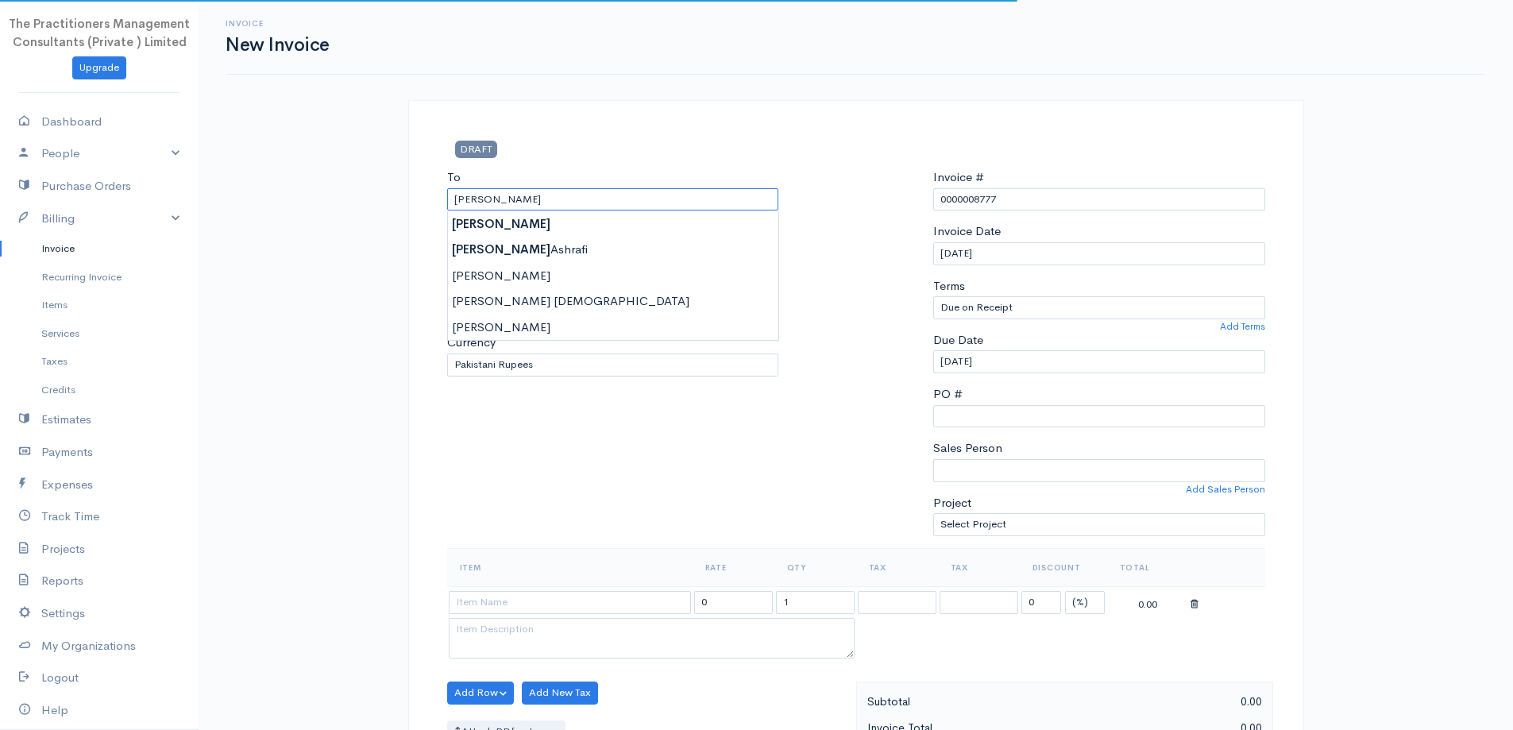
click at [548, 201] on input "Muhammad Anwer" at bounding box center [613, 199] width 332 height 23
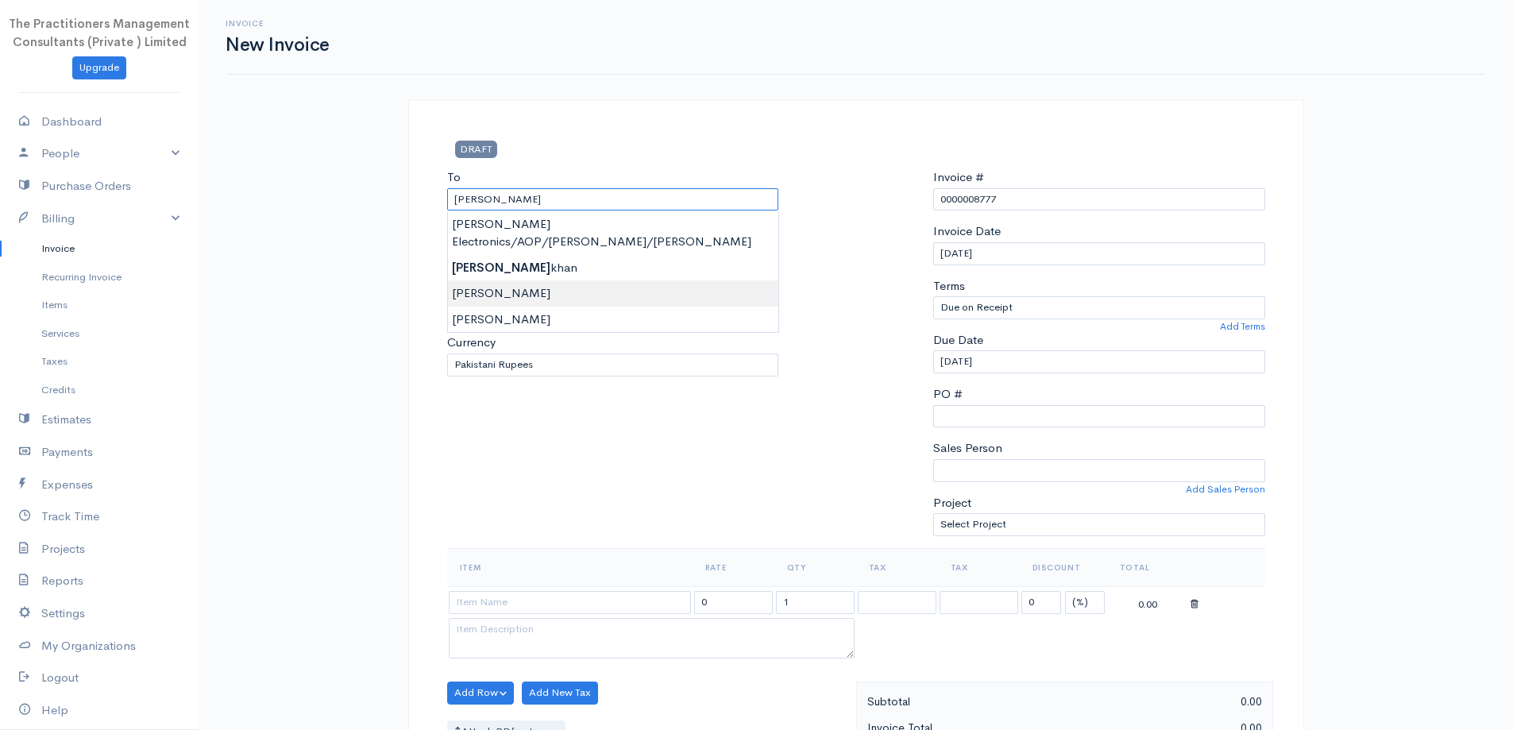
type input "Muhammad Anwar"
click at [620, 272] on body "The Practitioners Management Consultants (Private ) Limited Upgrade Dashboard P…" at bounding box center [756, 697] width 1513 height 1394
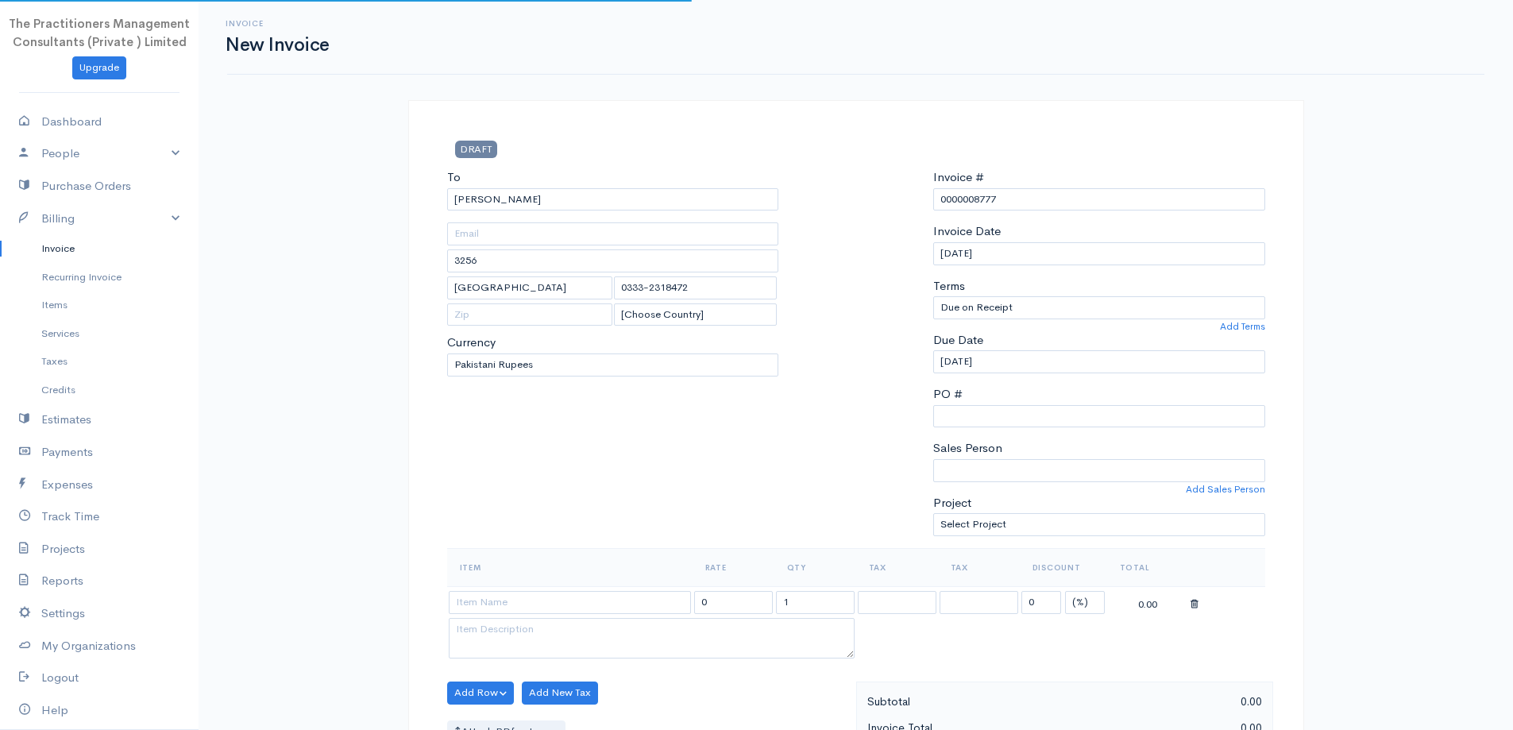
type input "1975"
click at [587, 199] on input "Muhammad Anwar" at bounding box center [613, 199] width 332 height 23
click at [597, 271] on body "The Practitioners Management Consultants (Private ) Limited Upgrade Dashboard P…" at bounding box center [756, 697] width 1513 height 1394
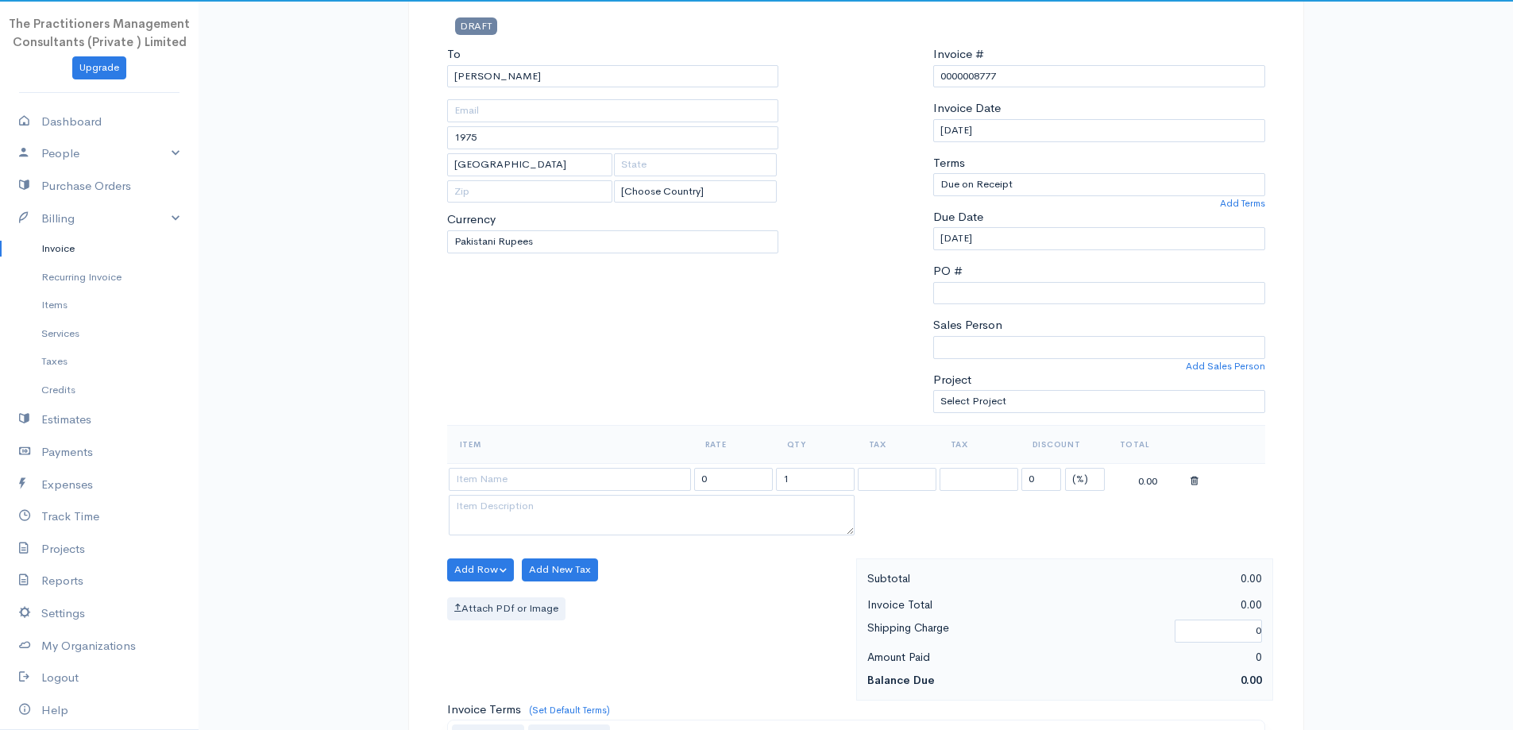
scroll to position [238, 0]
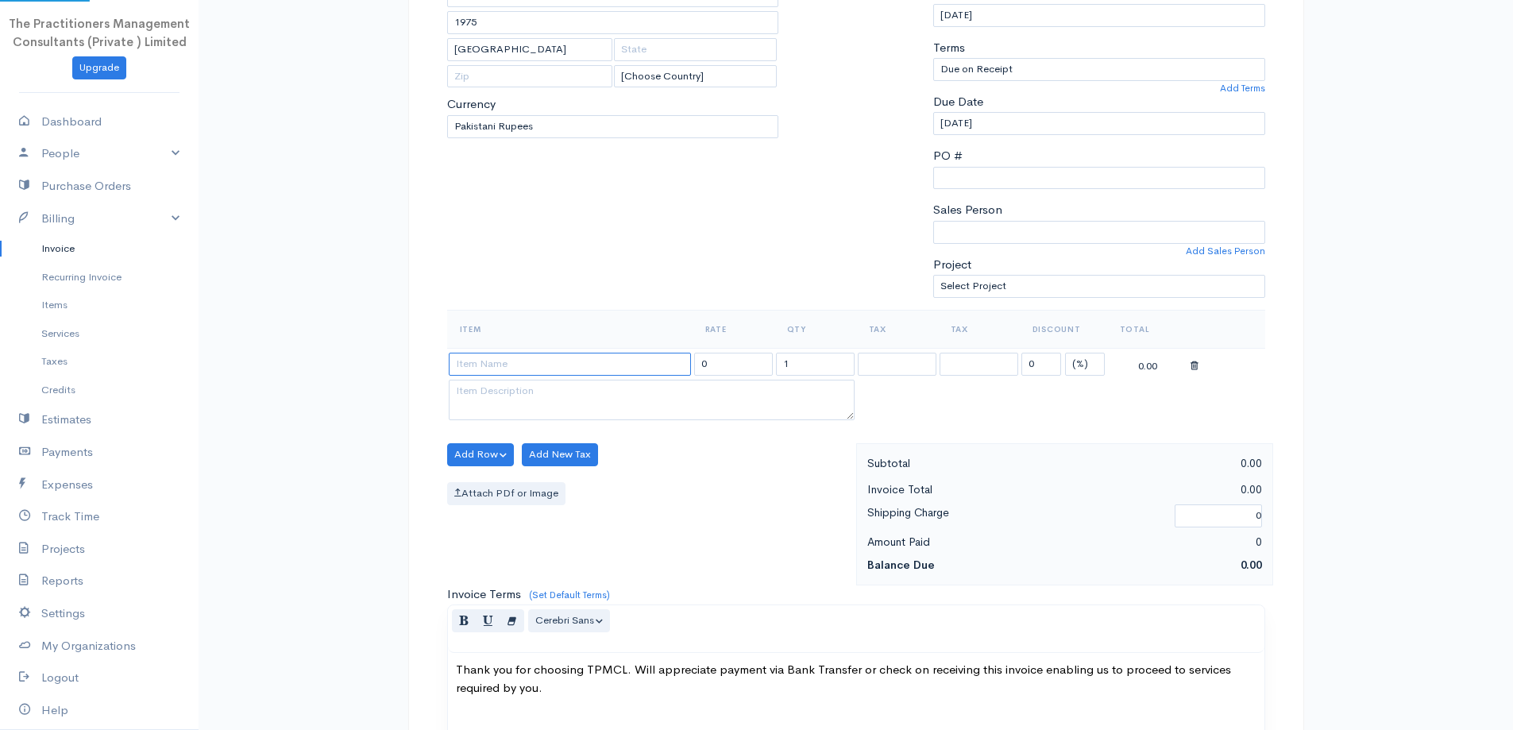
click at [663, 366] on input at bounding box center [570, 364] width 242 height 23
type input "Charges For Filing of Income Tax Return 2025"
type input "3000.00"
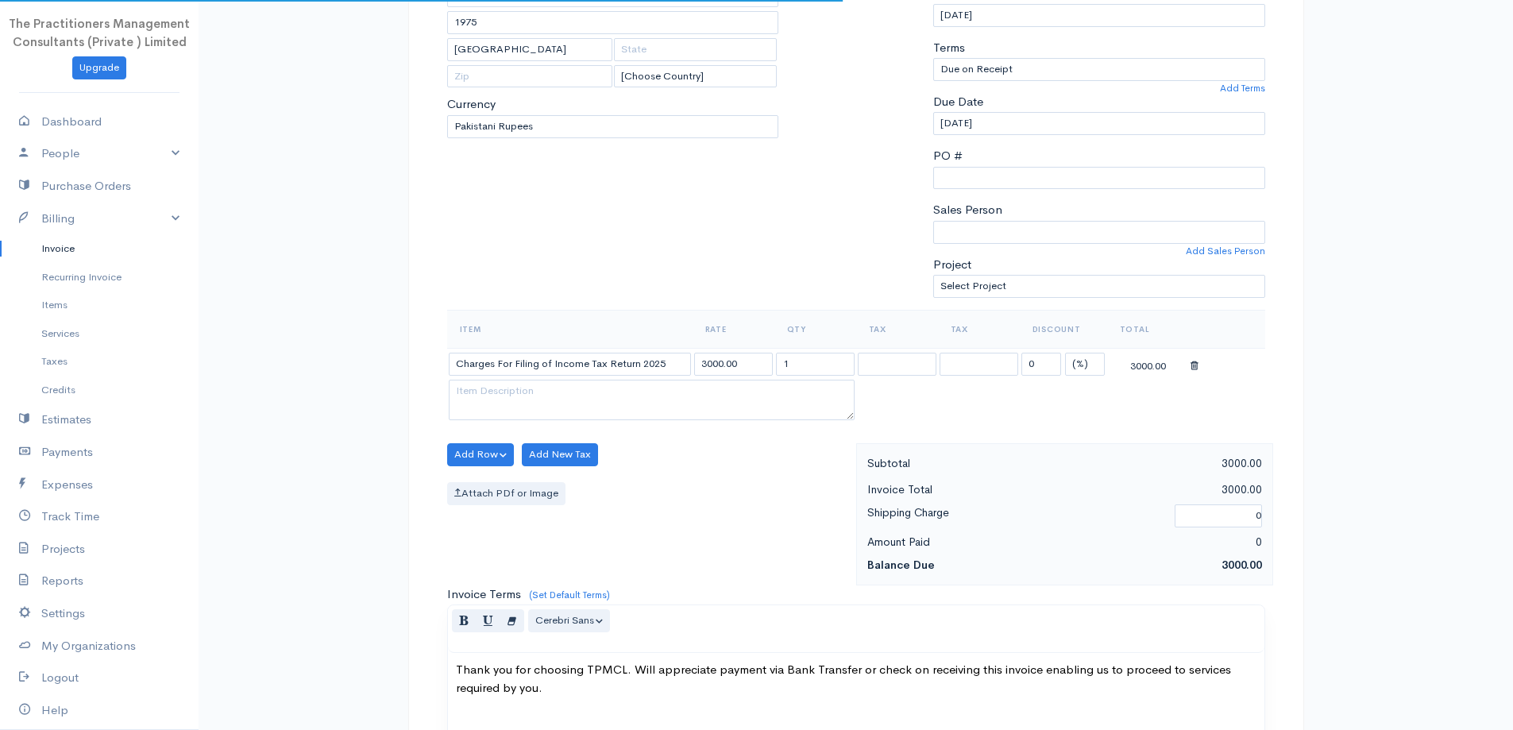
click at [670, 394] on body "The Practitioners Management Consultants (Private ) Limited Upgrade Dashboard P…" at bounding box center [756, 459] width 1513 height 1394
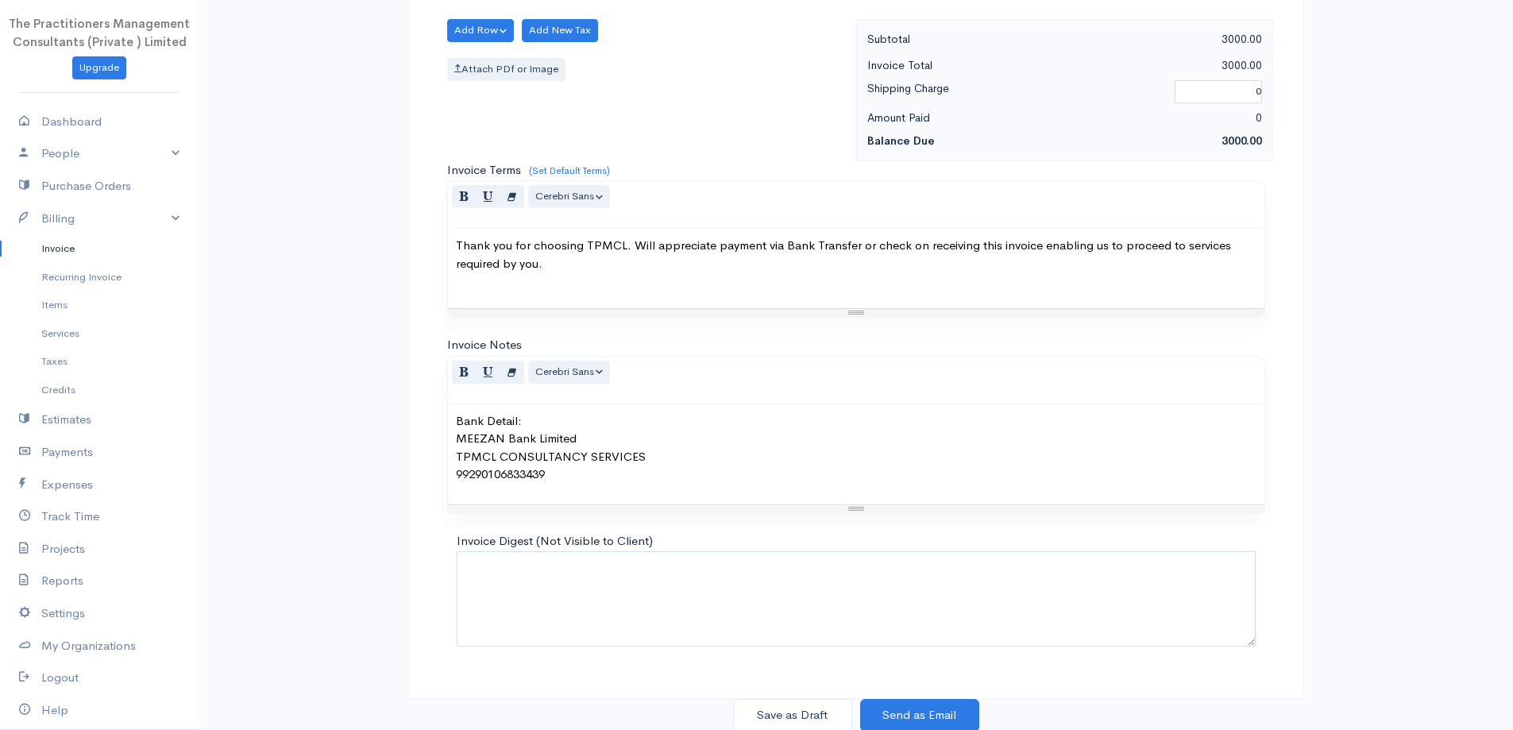
scroll to position [664, 0]
click at [805, 701] on button "Save as Draft" at bounding box center [792, 713] width 119 height 33
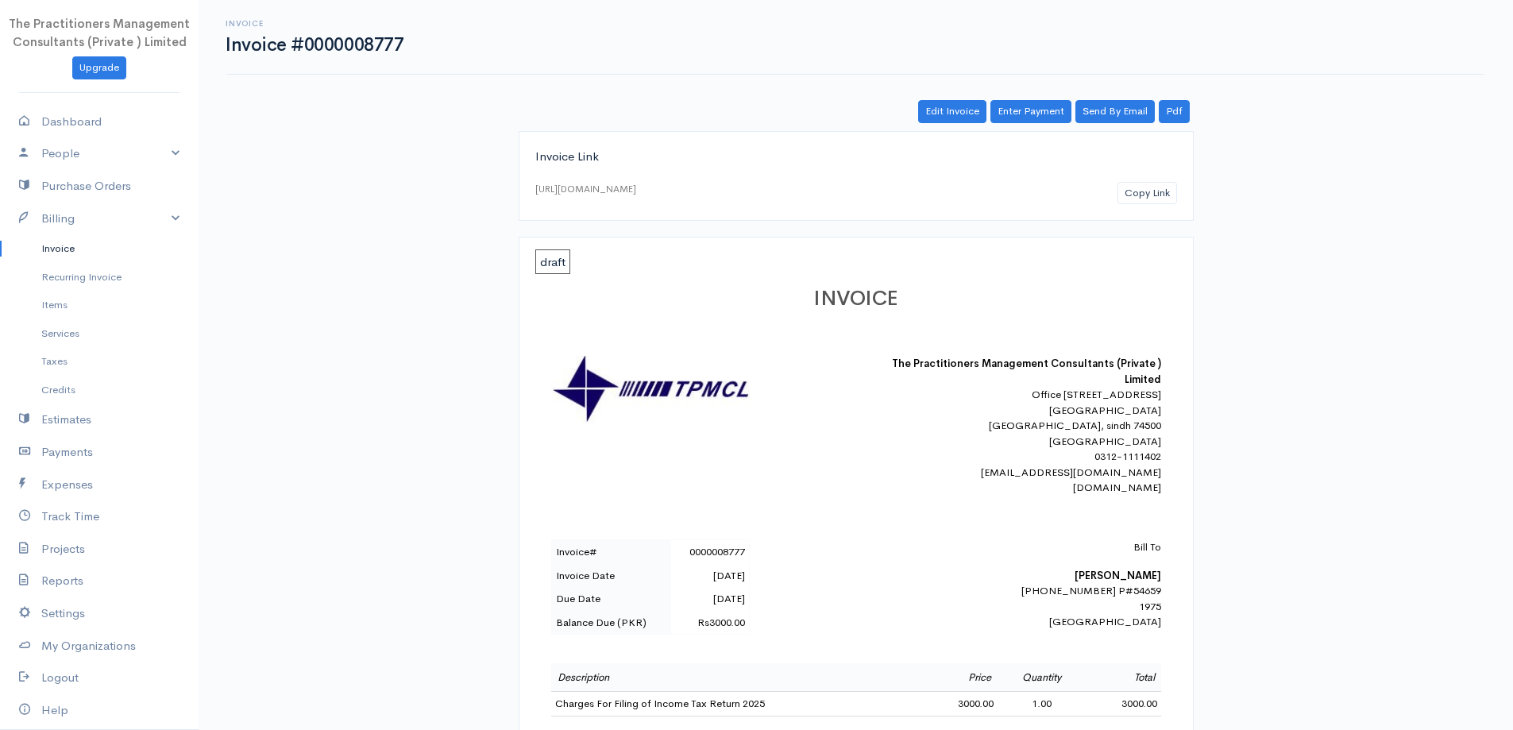
click at [14, 235] on link "Invoice" at bounding box center [99, 248] width 199 height 29
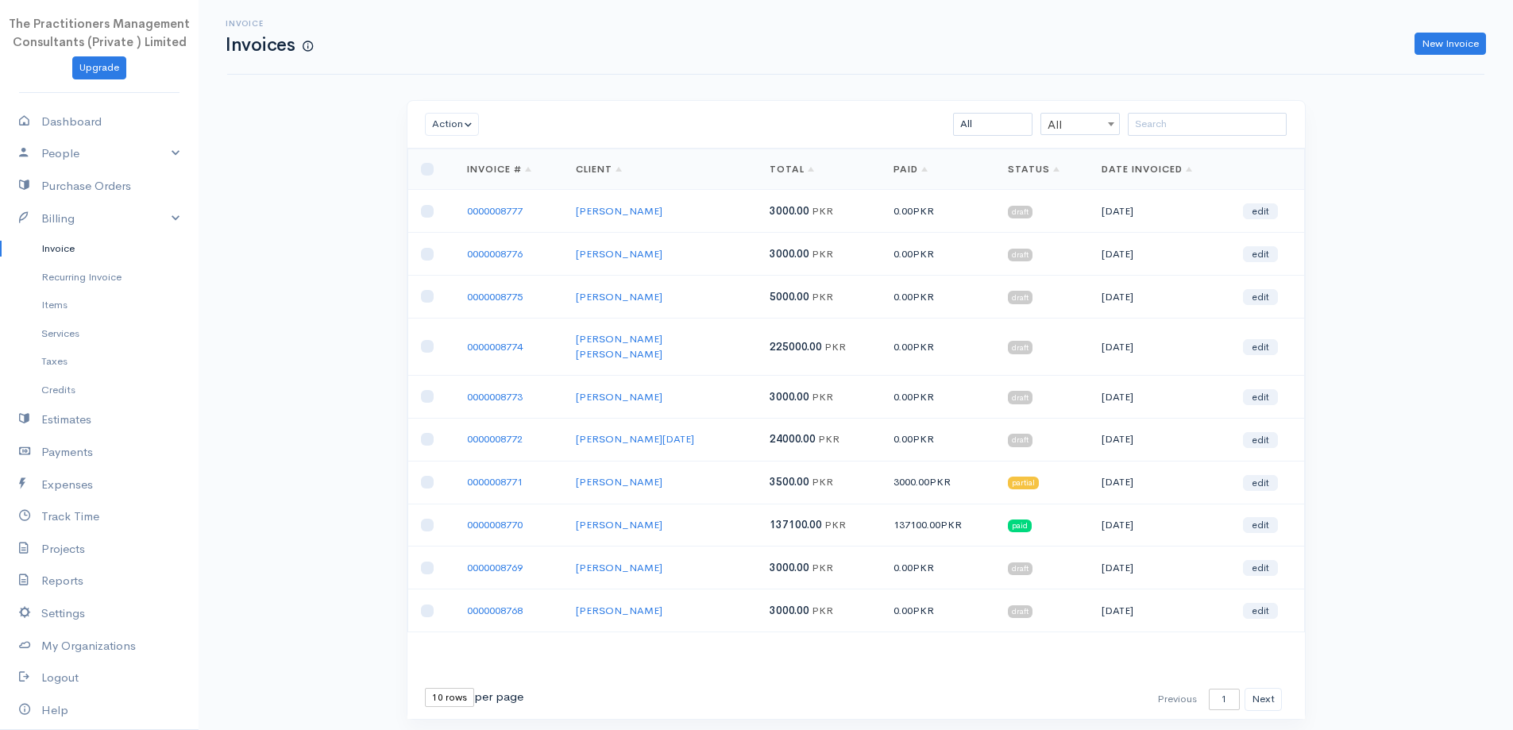
click at [502, 303] on link "0000008775" at bounding box center [495, 297] width 56 height 14
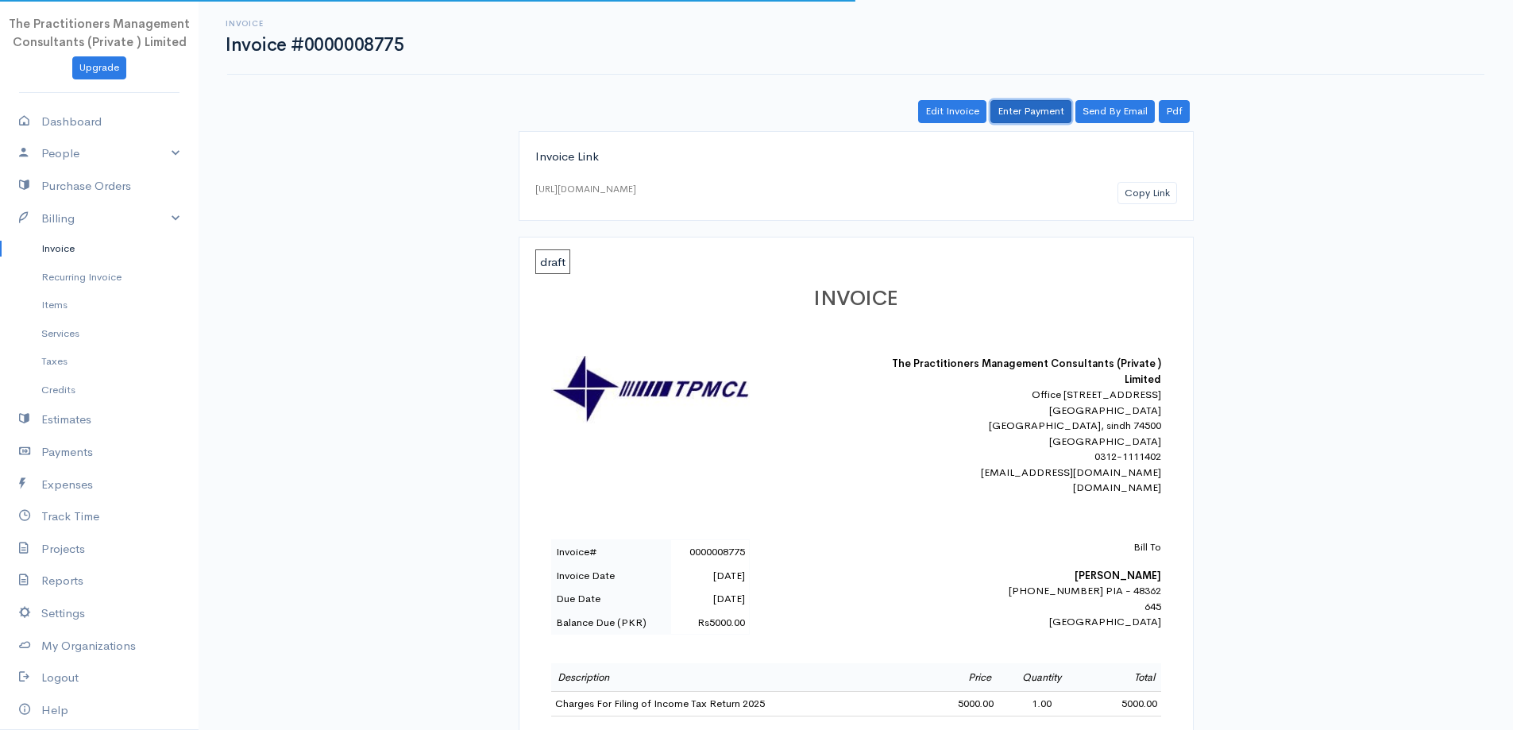
click at [1015, 109] on link "Enter Payment" at bounding box center [1031, 111] width 81 height 23
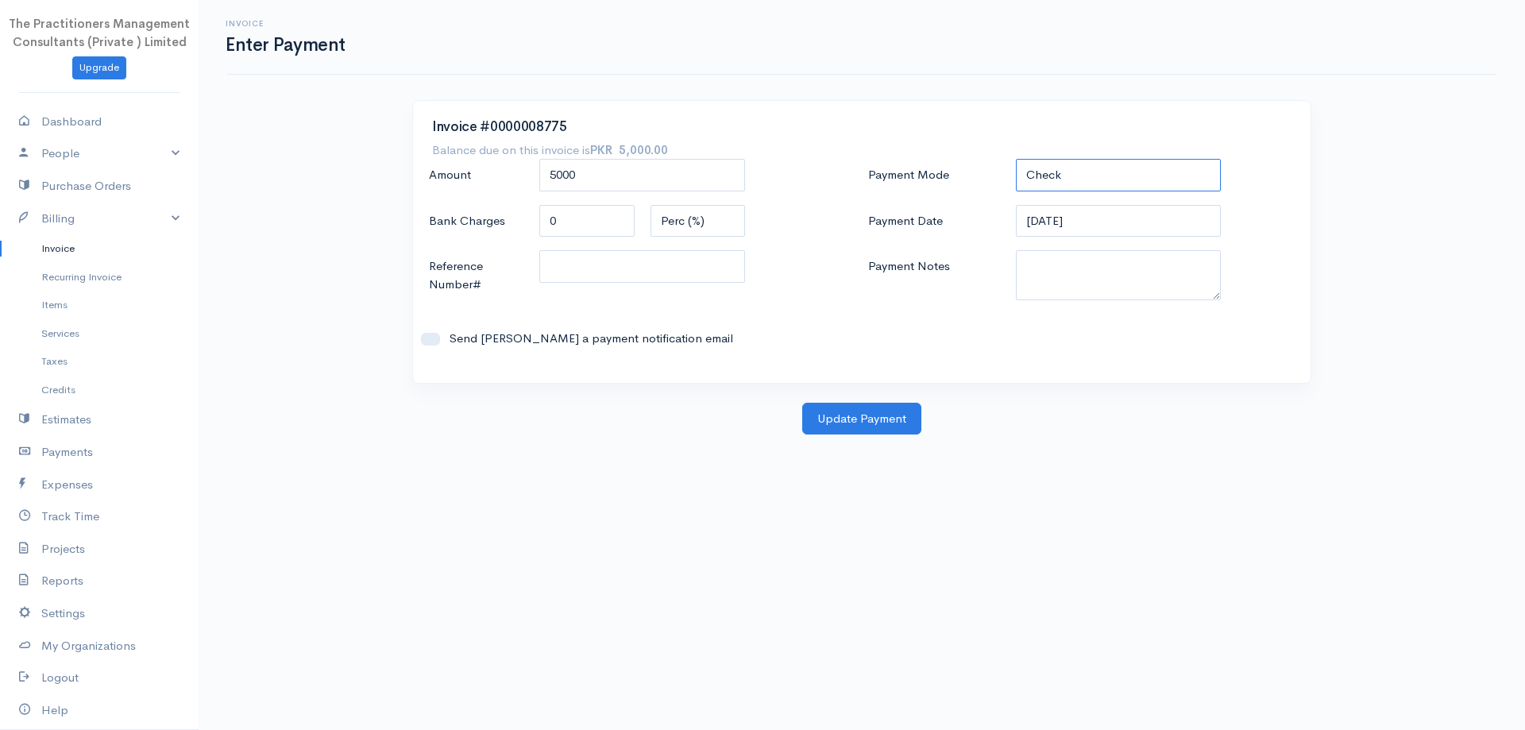
click at [1068, 164] on select "Check Bank Transfer Credit Cash Debit ACH VISA MASTERCARD AMEX DISCOVER DINERS …" at bounding box center [1119, 175] width 206 height 33
click at [1016, 159] on select "Check Bank Transfer Credit Cash Debit ACH VISA MASTERCARD AMEX DISCOVER DINERS …" at bounding box center [1119, 175] width 206 height 33
click at [1072, 199] on div "Payment Mode Check Bank Transfer Credit Cash Debit ACH VISA MASTERCARD AMEX DIS…" at bounding box center [1081, 261] width 439 height 205
click at [1066, 186] on select "Check Bank Transfer Credit Cash Debit ACH VISA MASTERCARD AMEX DISCOVER DINERS …" at bounding box center [1119, 175] width 206 height 33
select select "Cash"
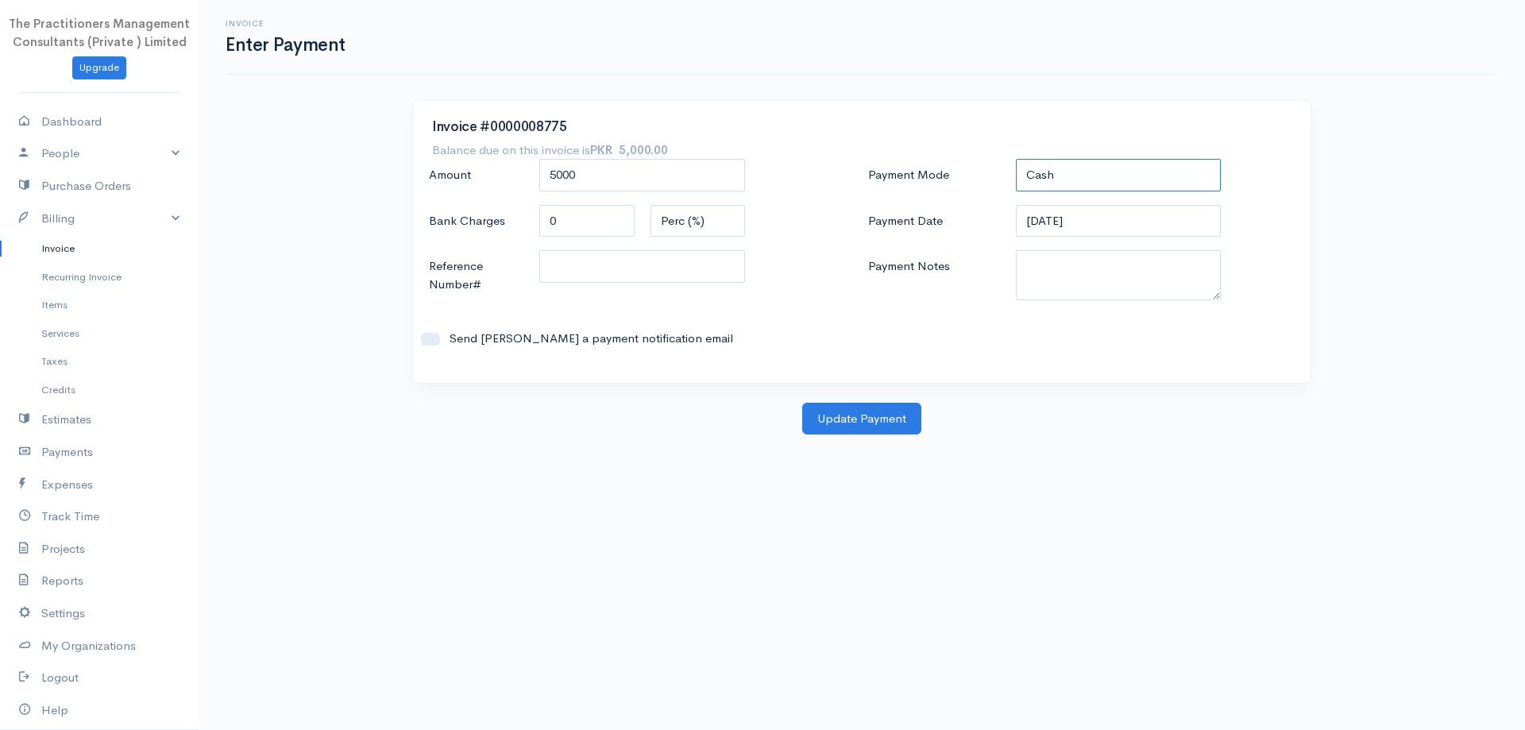
click at [1016, 159] on select "Check Bank Transfer Credit Cash Debit ACH VISA MASTERCARD AMEX DISCOVER DINERS …" at bounding box center [1119, 175] width 206 height 33
click at [1059, 287] on textarea "Payment Notes" at bounding box center [1119, 275] width 206 height 50
type textarea "5881"
click at [669, 266] on input "Reference Number#" at bounding box center [642, 266] width 206 height 33
type input "5881"
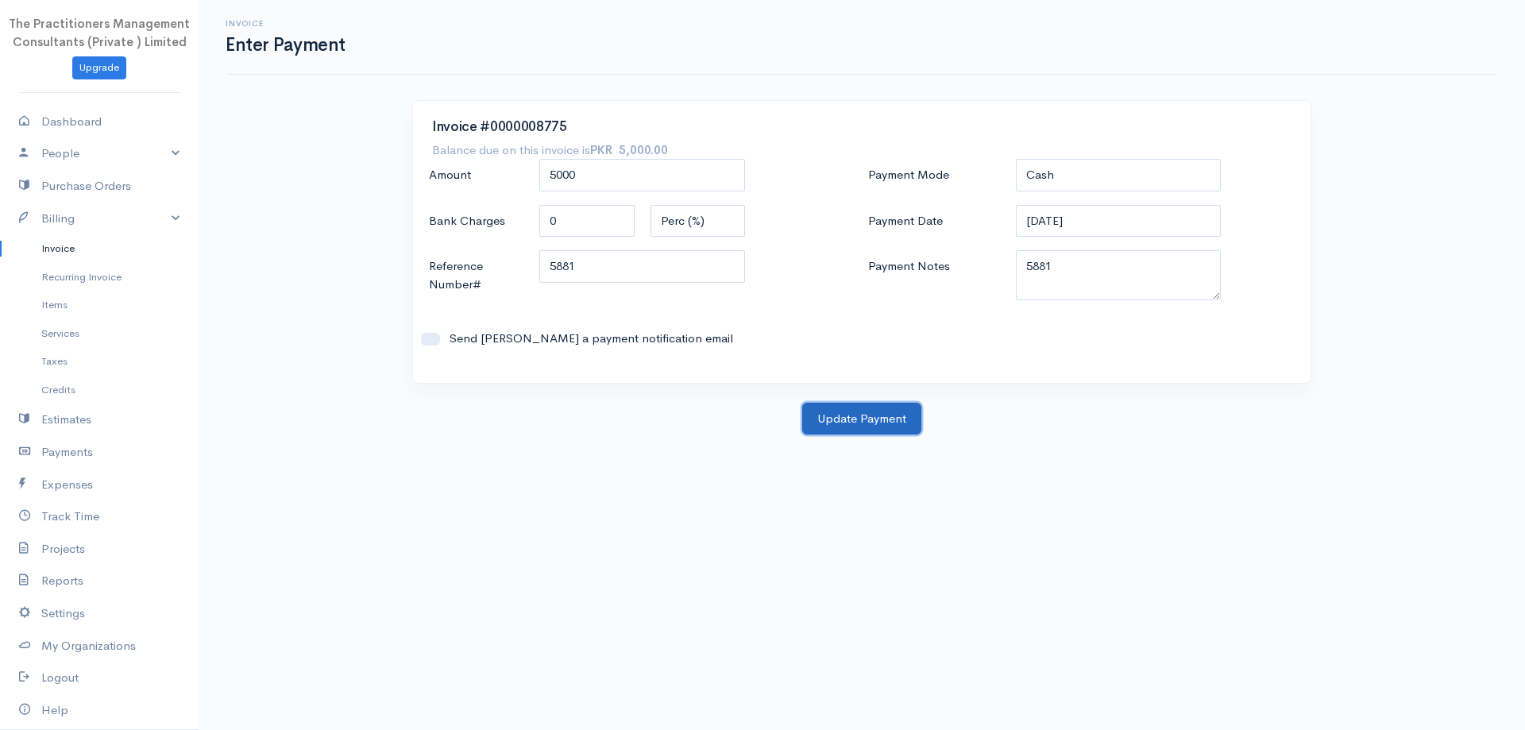
click at [866, 418] on button "Update Payment" at bounding box center [861, 419] width 119 height 33
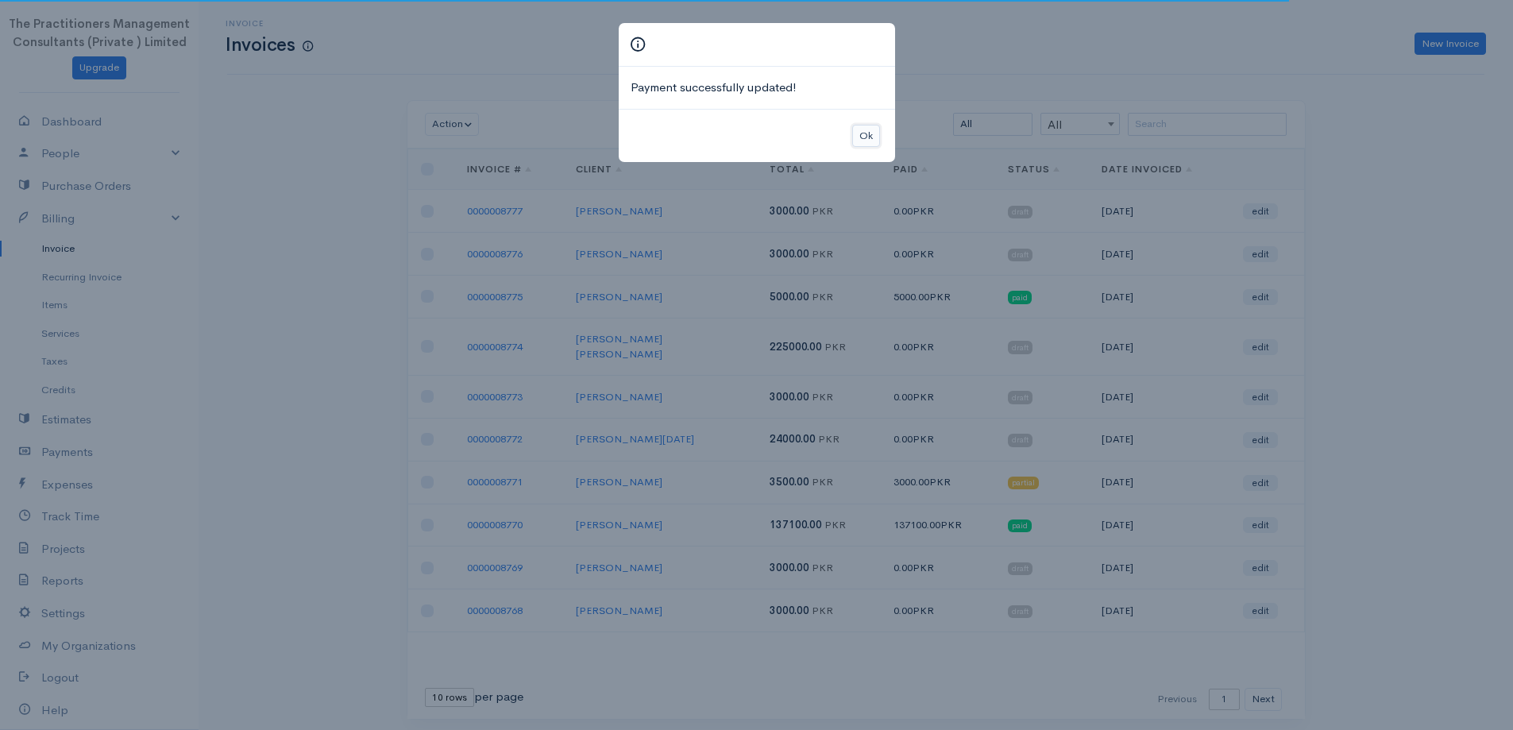
click at [869, 140] on button "Ok" at bounding box center [866, 136] width 28 height 23
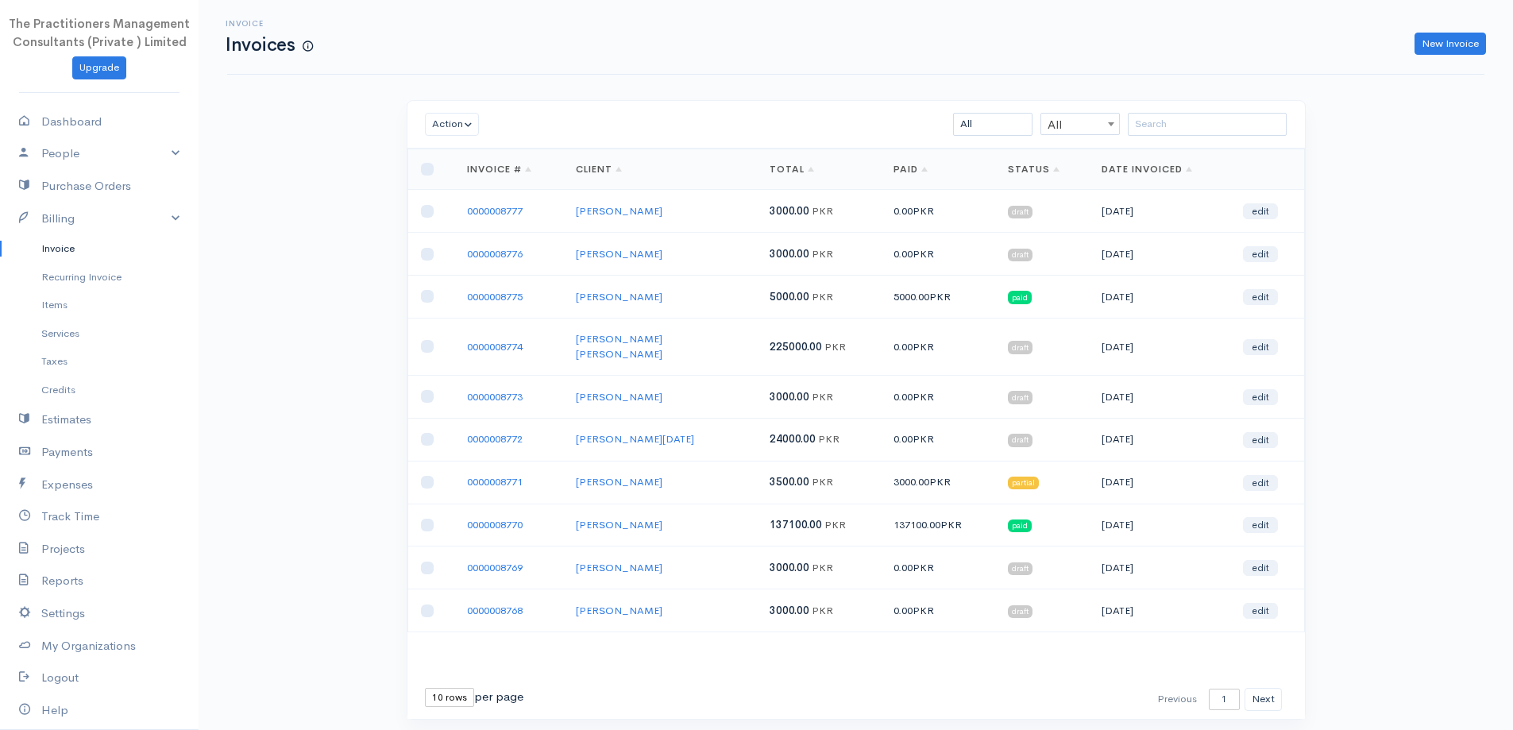
drag, startPoint x: 472, startPoint y: 258, endPoint x: 507, endPoint y: 250, distance: 35.8
click at [472, 257] on link "0000008776" at bounding box center [495, 254] width 56 height 14
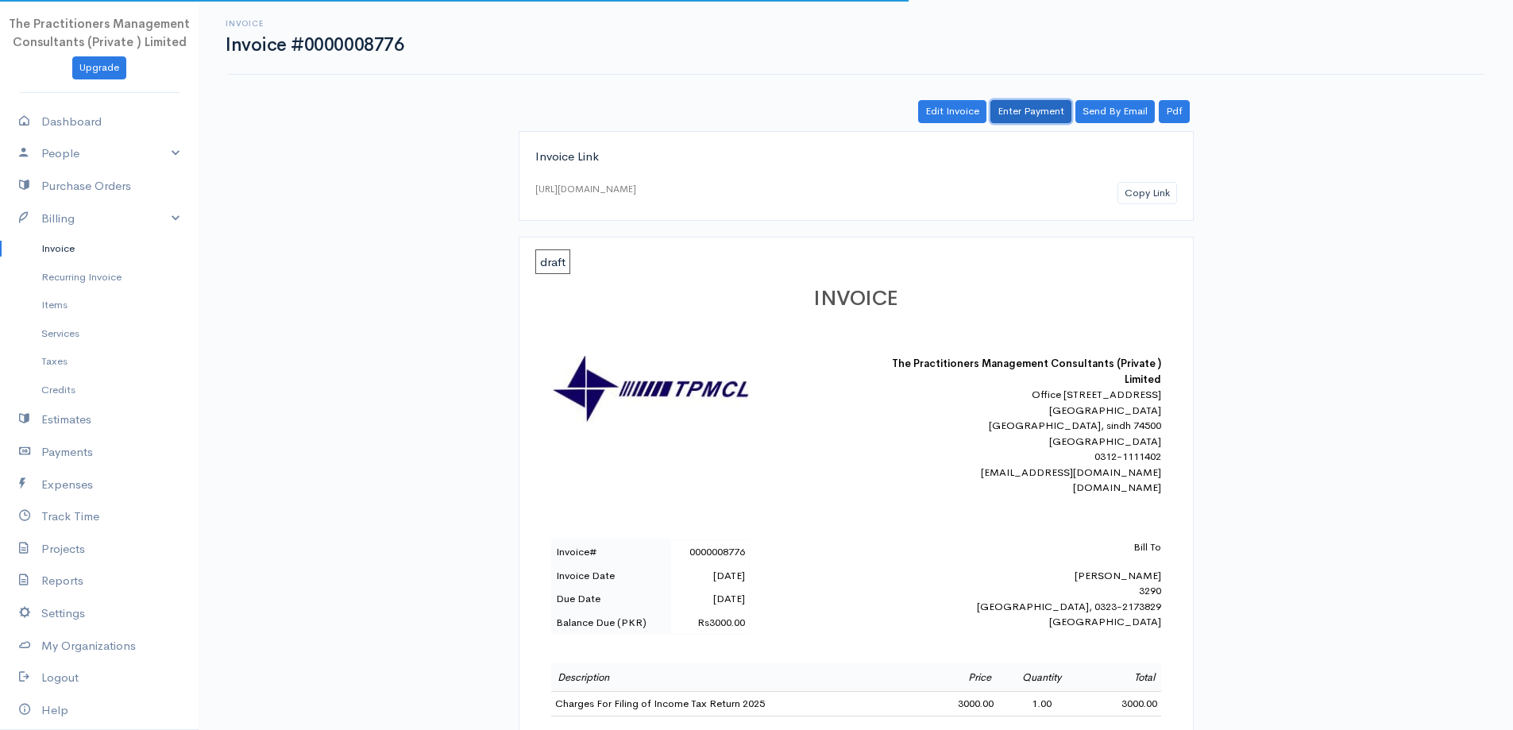
click at [1058, 114] on link "Enter Payment" at bounding box center [1031, 111] width 81 height 23
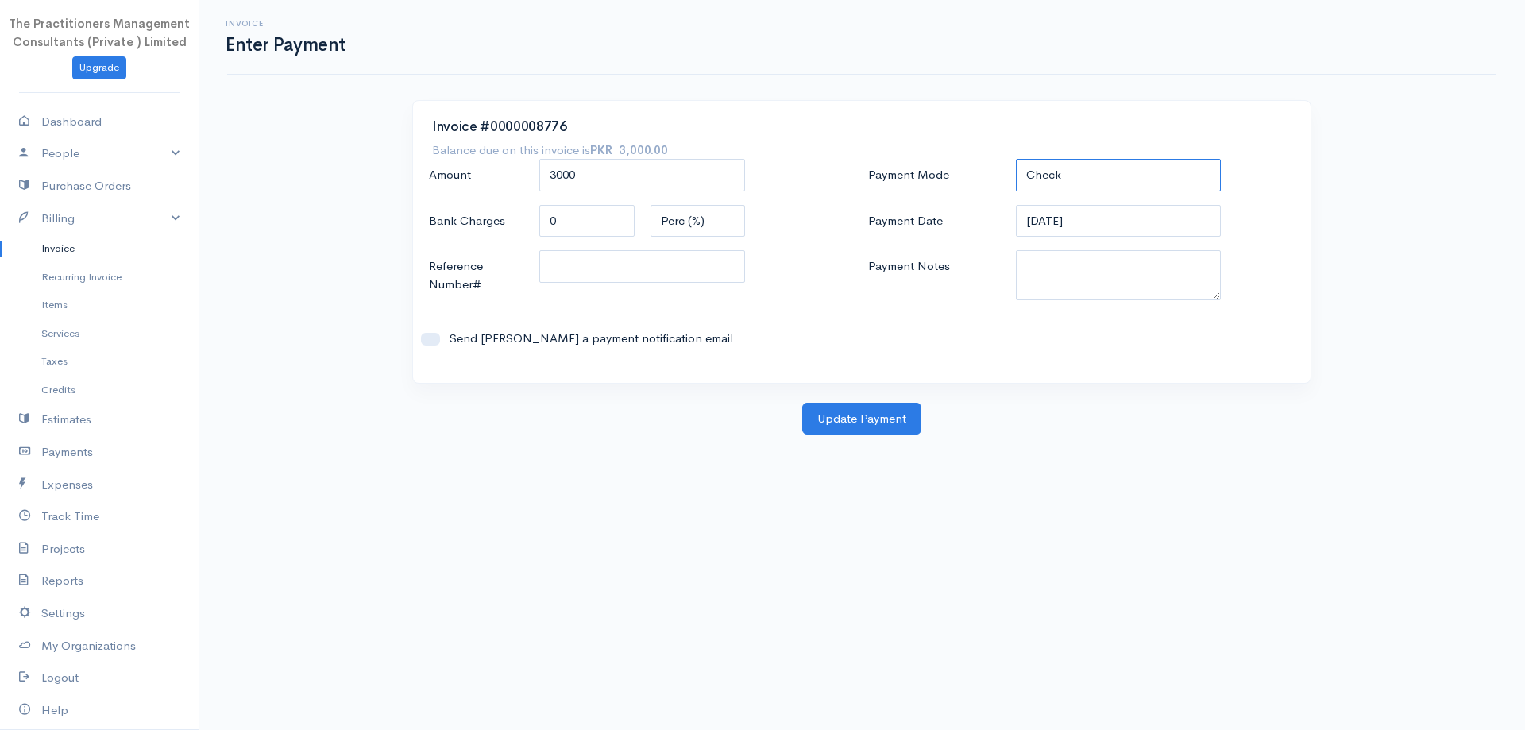
click at [1027, 185] on select "Check Bank Transfer Credit Cash Debit ACH VISA MASTERCARD AMEX DISCOVER DINERS …" at bounding box center [1119, 175] width 206 height 33
click at [1016, 159] on select "Check Bank Transfer Credit Cash Debit ACH VISA MASTERCARD AMEX DISCOVER DINERS …" at bounding box center [1119, 175] width 206 height 33
click at [1068, 180] on select "Check Bank Transfer Credit Cash Debit ACH VISA MASTERCARD AMEX DISCOVER DINERS …" at bounding box center [1119, 175] width 206 height 33
select select "Cash"
click at [1016, 159] on select "Check Bank Transfer Credit Cash Debit ACH VISA MASTERCARD AMEX DISCOVER DINERS …" at bounding box center [1119, 175] width 206 height 33
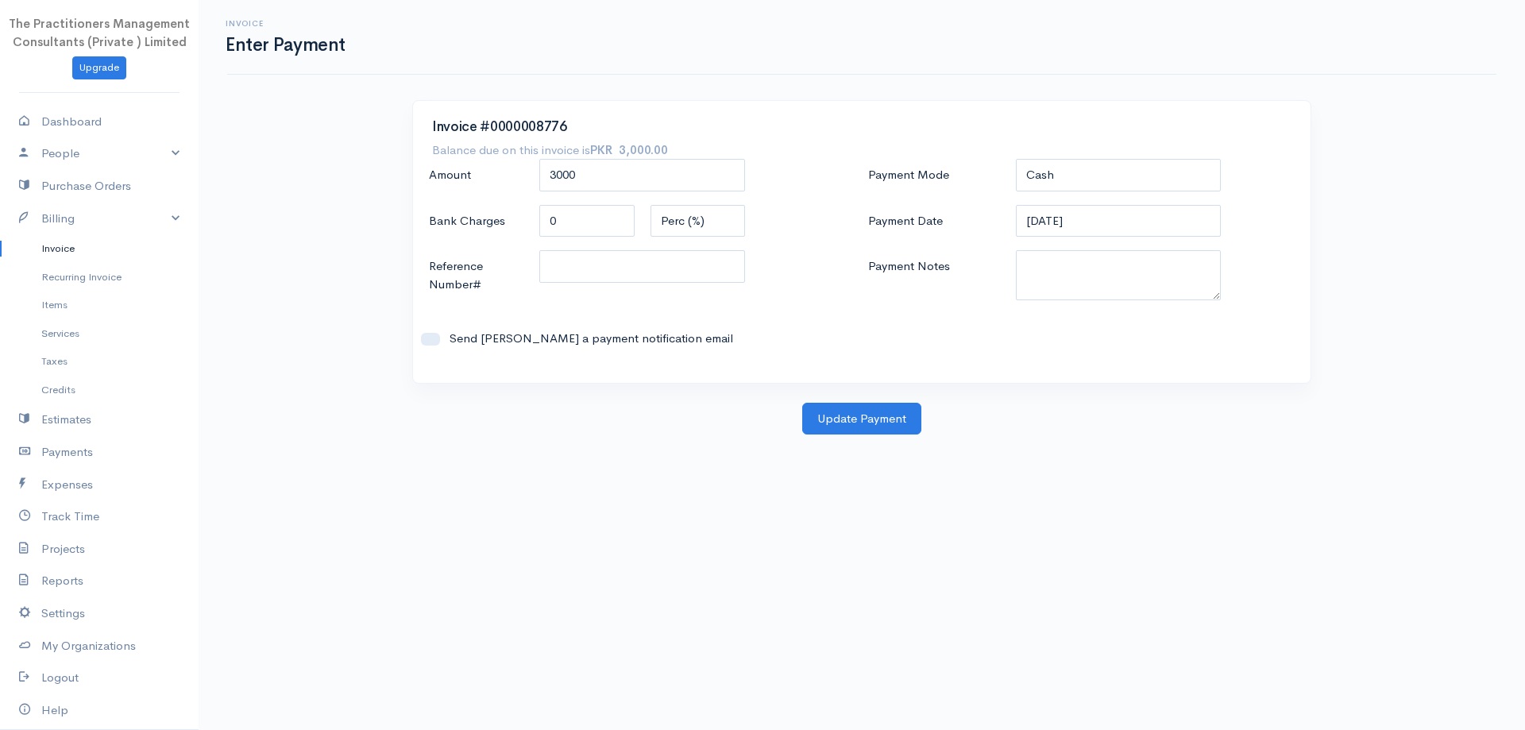
click at [1073, 304] on div "Payment Mode Check Bank Transfer Credit Cash Debit ACH VISA MASTERCARD AMEX DIS…" at bounding box center [1081, 261] width 439 height 205
click at [1072, 281] on textarea "Payment Notes" at bounding box center [1119, 275] width 206 height 50
type textarea "5882"
click at [707, 272] on input "Reference Number#" at bounding box center [642, 266] width 206 height 33
type input "5882"
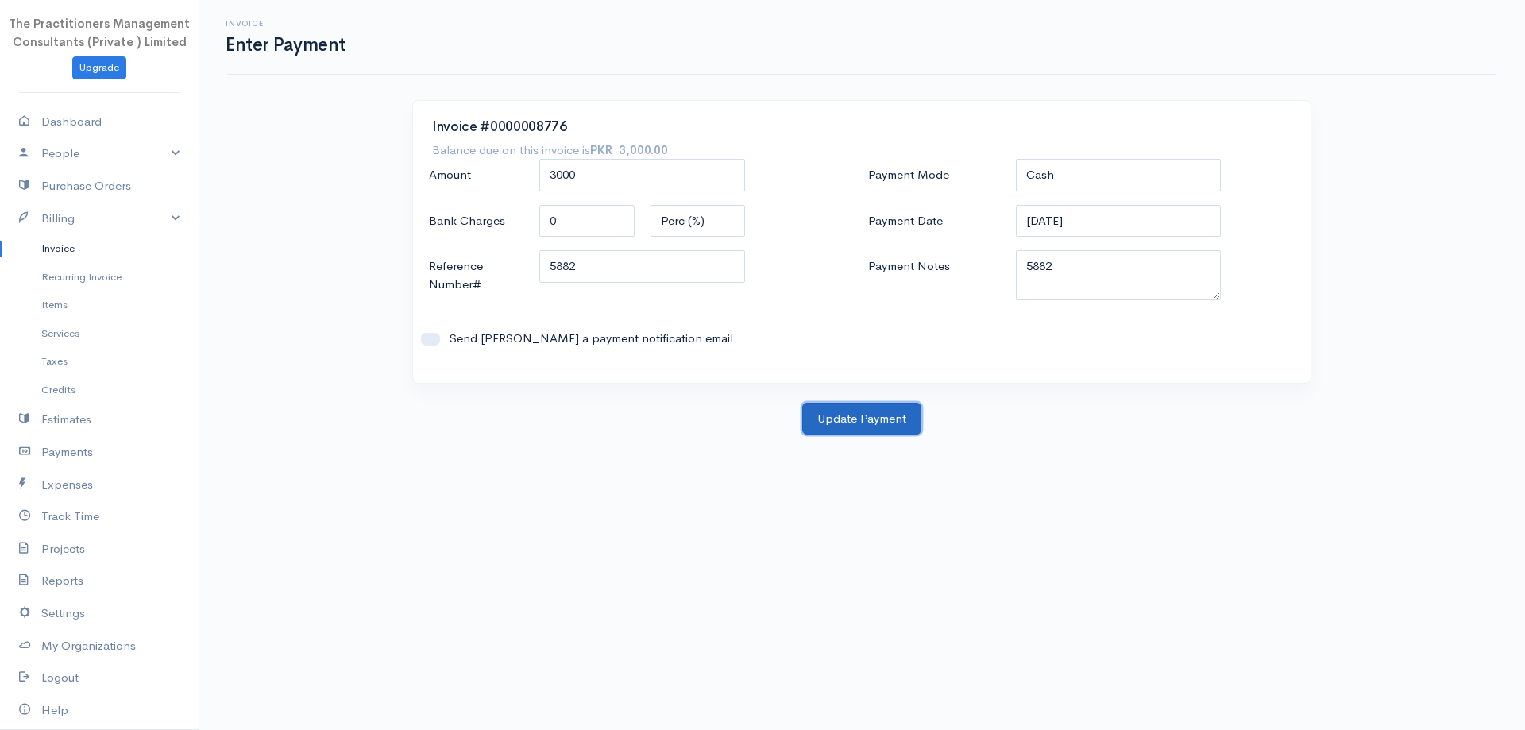
click at [840, 415] on button "Update Payment" at bounding box center [861, 419] width 119 height 33
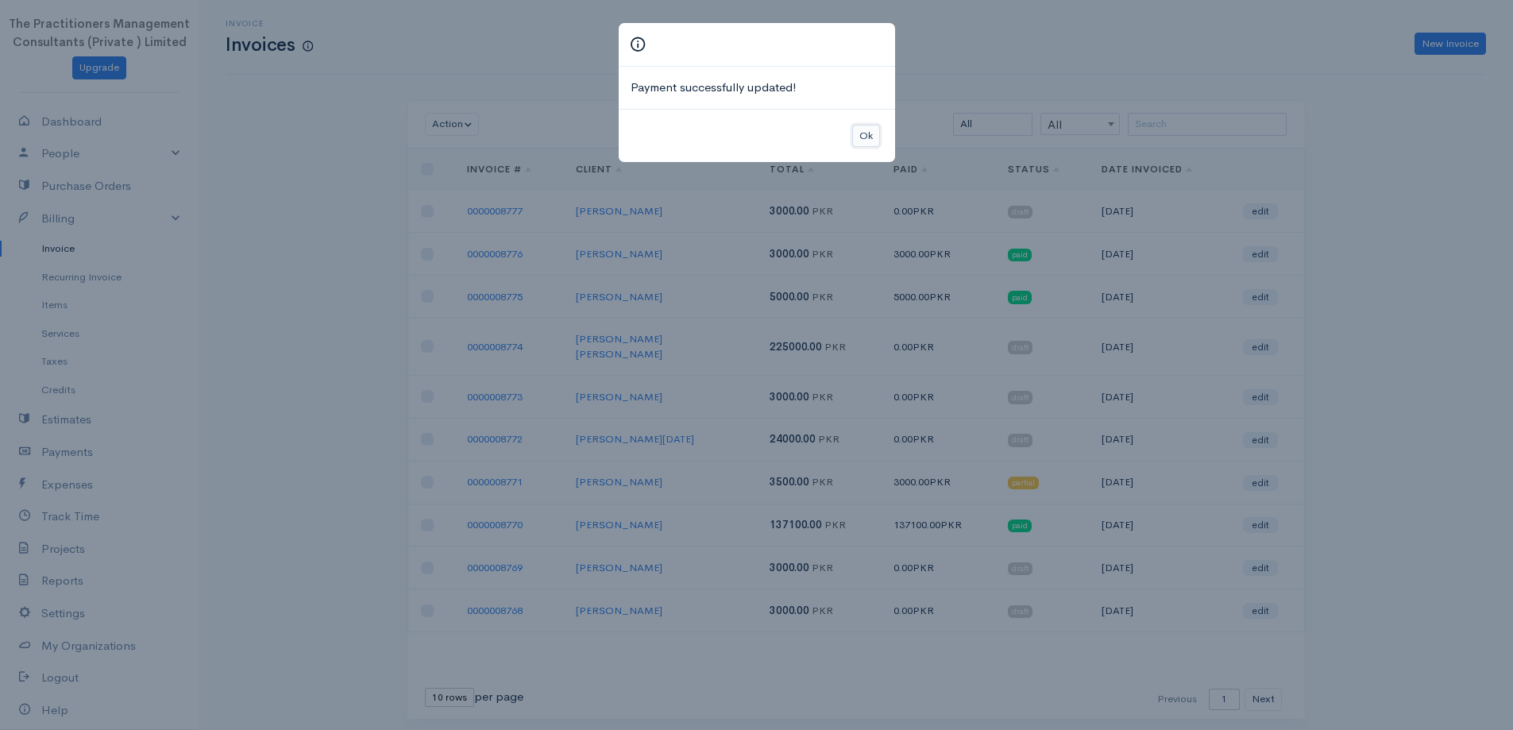
drag, startPoint x: 860, startPoint y: 146, endPoint x: 851, endPoint y: 133, distance: 16.5
click at [853, 134] on button "Ok" at bounding box center [866, 136] width 28 height 23
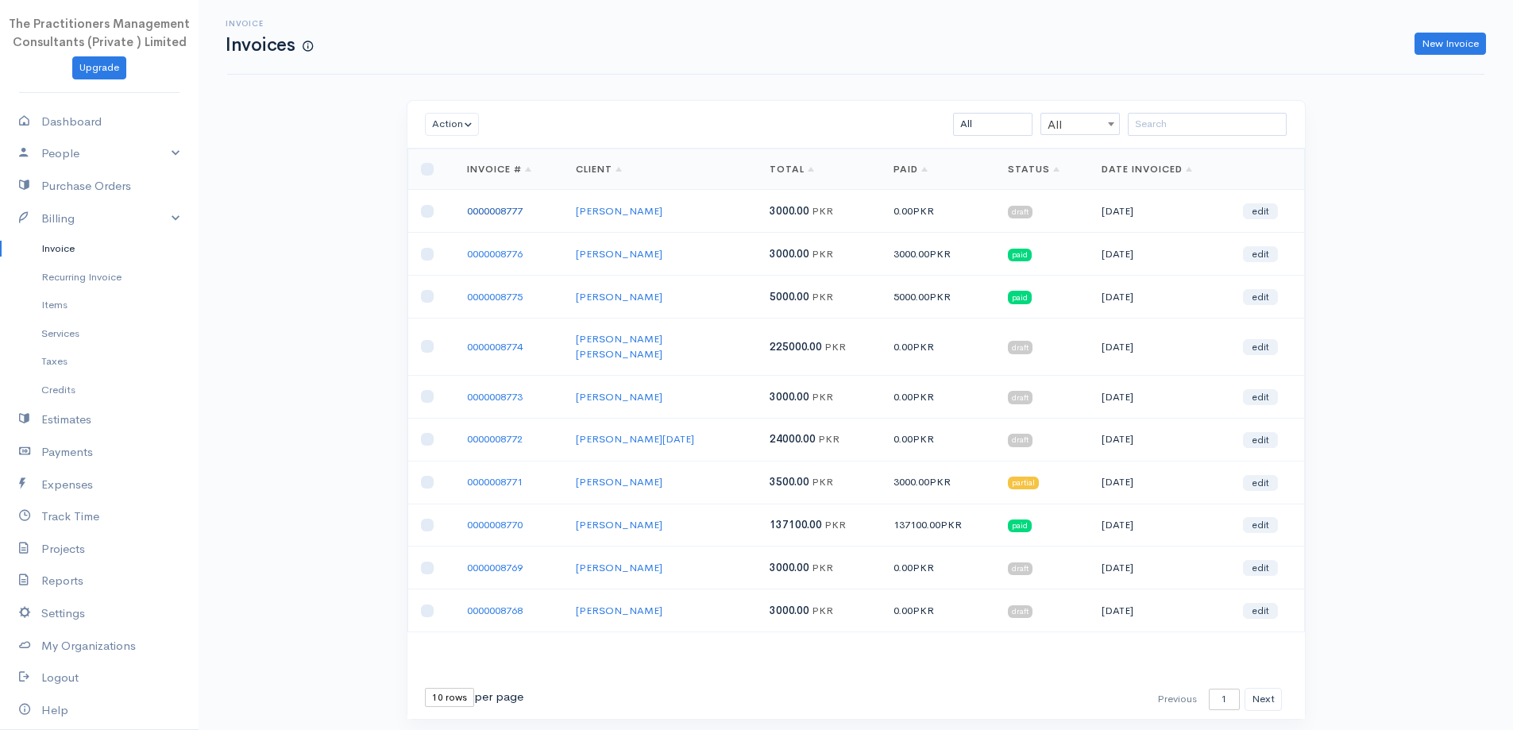
click at [494, 211] on link "0000008777" at bounding box center [495, 211] width 56 height 14
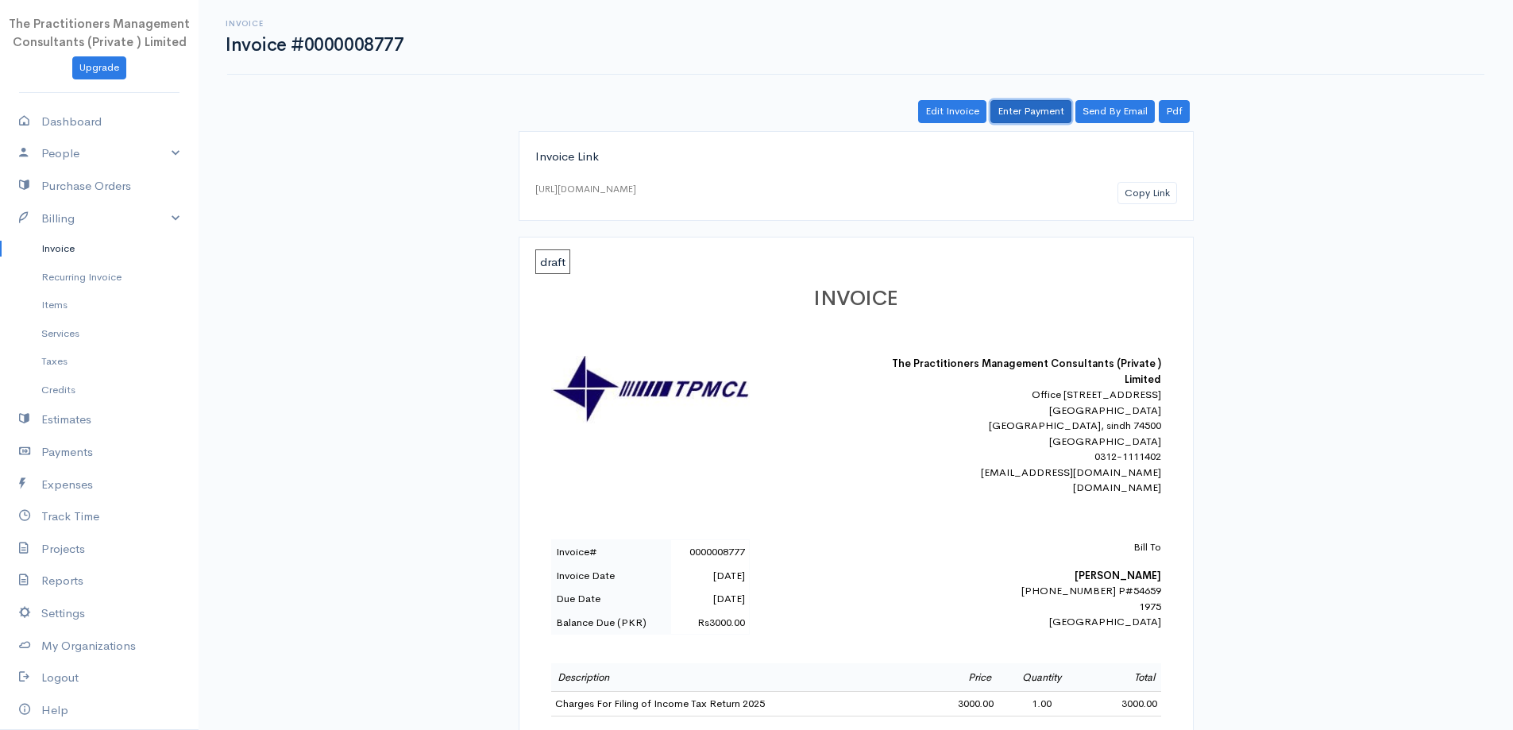
click at [1043, 119] on link "Enter Payment" at bounding box center [1031, 111] width 81 height 23
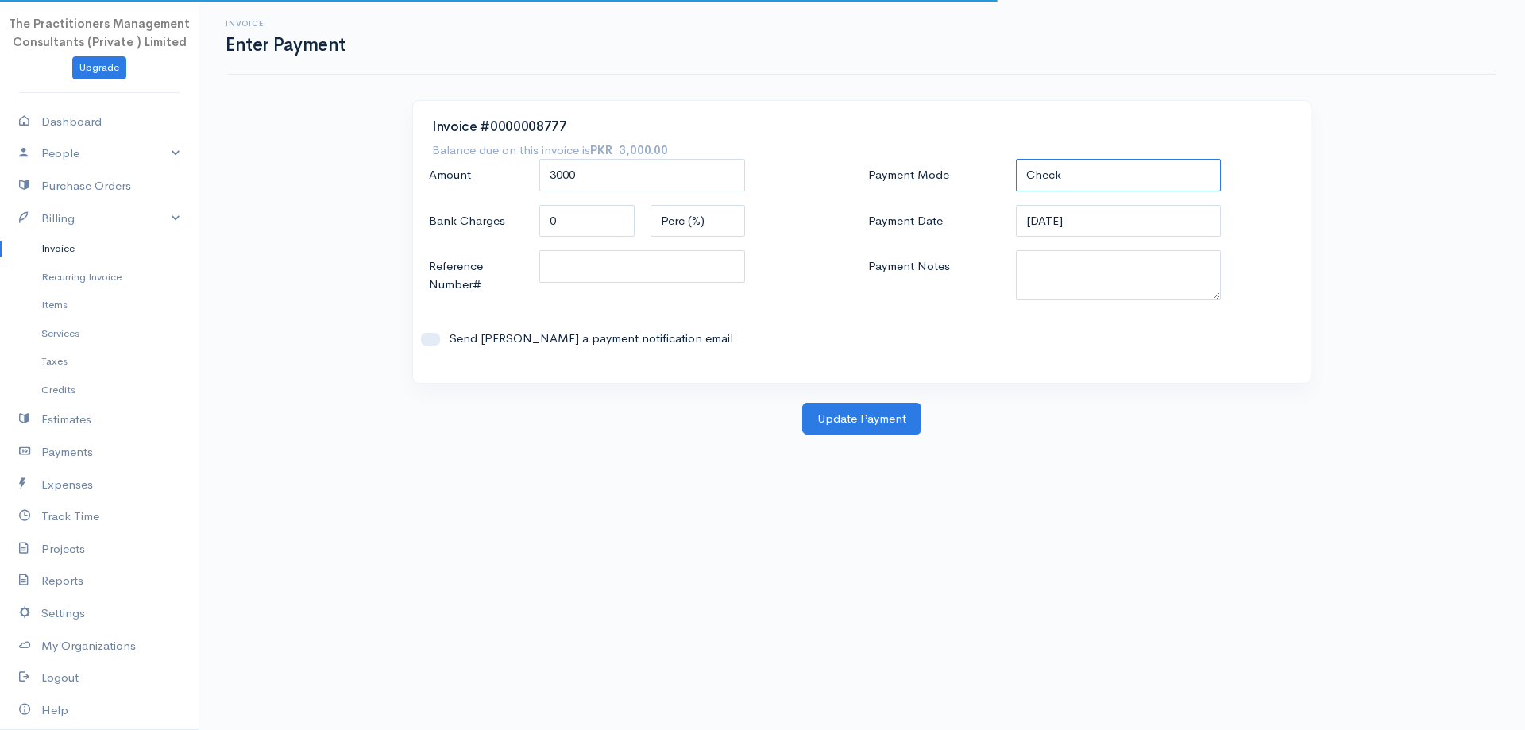
click at [1101, 160] on select "Check Bank Transfer Credit Cash Debit ACH VISA MASTERCARD AMEX DISCOVER DINERS …" at bounding box center [1119, 175] width 206 height 33
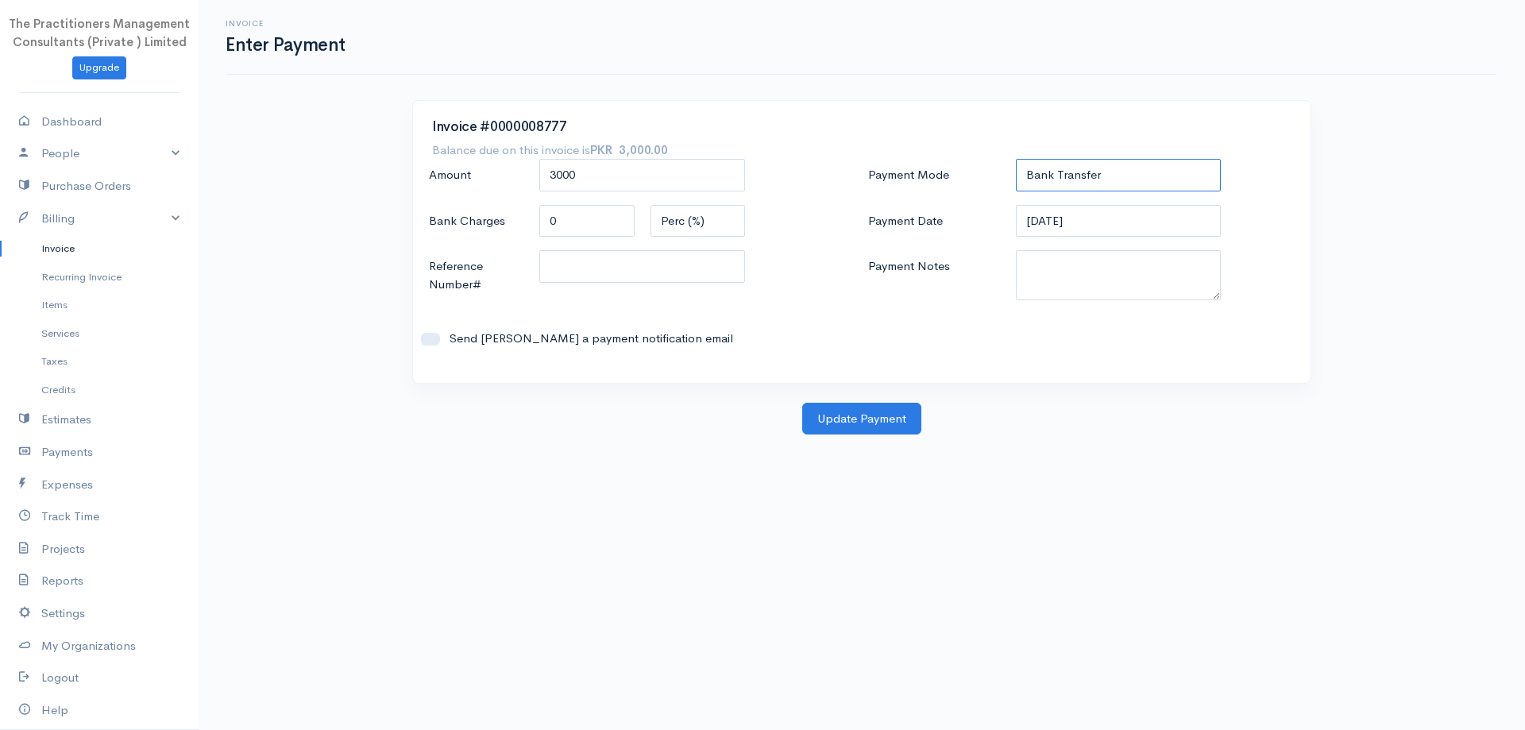
click at [1016, 159] on select "Check Bank Transfer Credit Cash Debit ACH VISA MASTERCARD AMEX DISCOVER DINERS …" at bounding box center [1119, 175] width 206 height 33
click at [1056, 173] on select "Check Bank Transfer Credit Cash Debit ACH VISA MASTERCARD AMEX DISCOVER DINERS …" at bounding box center [1119, 175] width 206 height 33
select select "Cash"
click at [1016, 159] on select "Check Bank Transfer Credit Cash Debit ACH VISA MASTERCARD AMEX DISCOVER DINERS …" at bounding box center [1119, 175] width 206 height 33
click at [1051, 279] on textarea "Payment Notes" at bounding box center [1119, 275] width 206 height 50
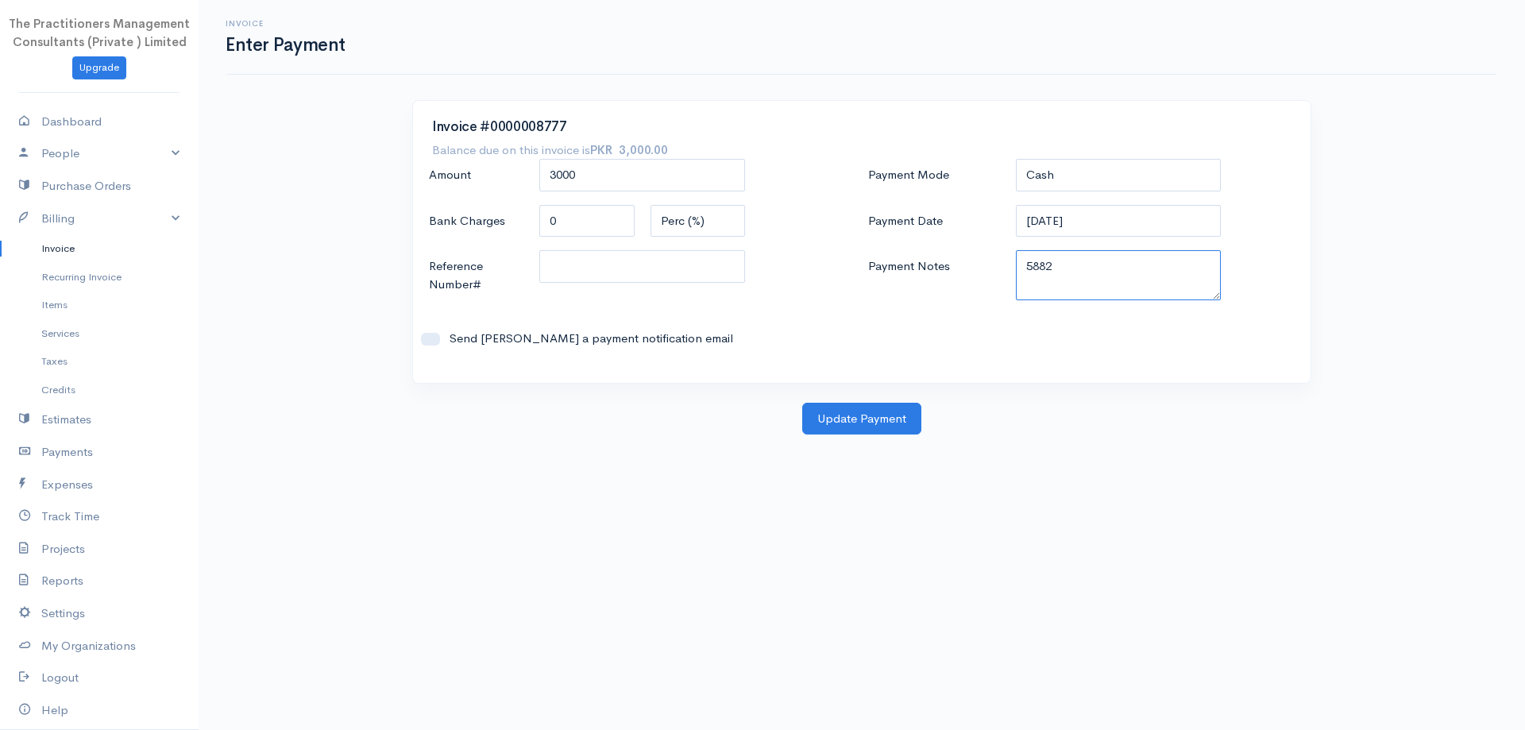
type textarea "5882"
click at [596, 257] on input "Reference Number#" at bounding box center [642, 266] width 206 height 33
type input "5882"
click at [874, 420] on button "Update Payment" at bounding box center [861, 419] width 119 height 33
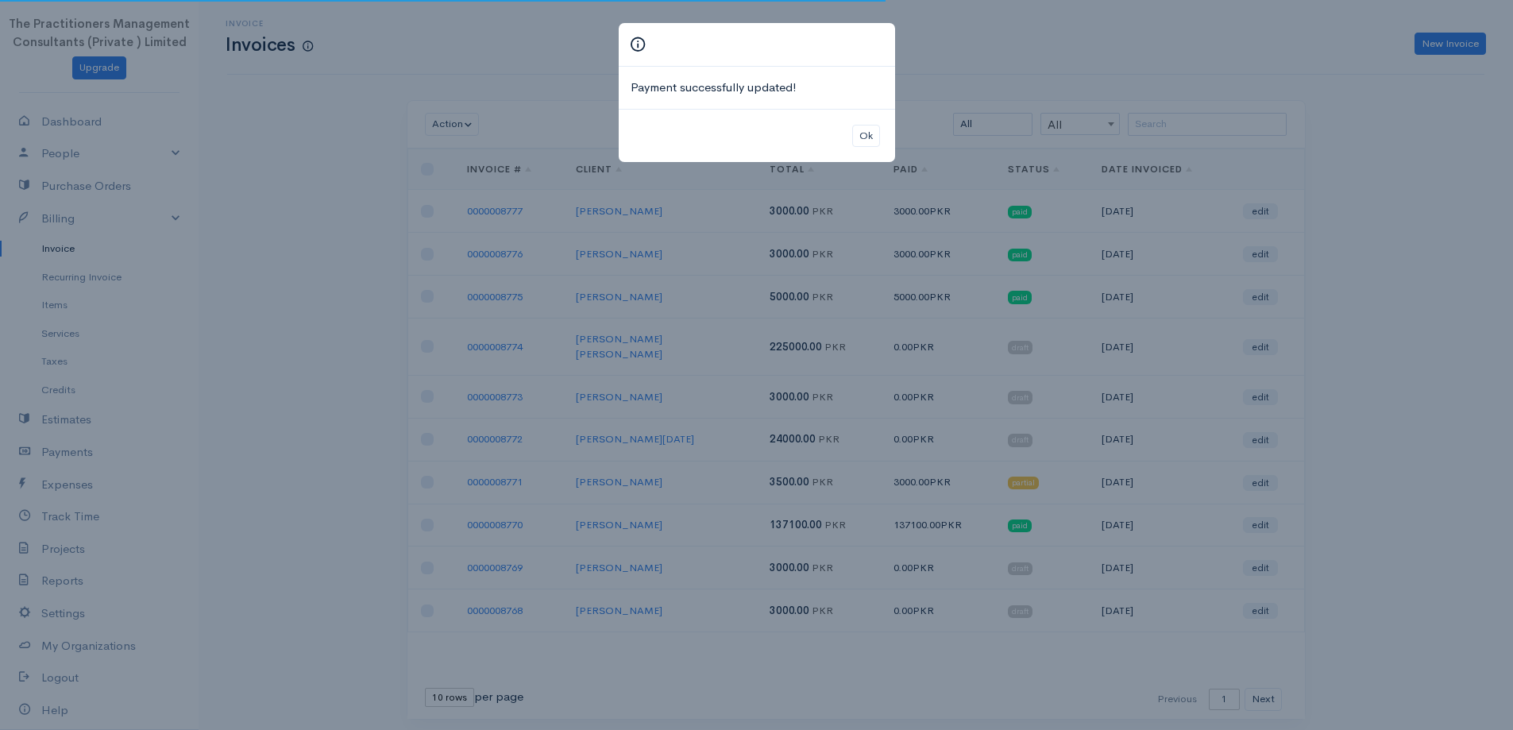
click at [879, 148] on div "Ok" at bounding box center [757, 136] width 276 height 54
click at [867, 148] on div "Ok" at bounding box center [757, 136] width 276 height 54
click at [861, 141] on button "Ok" at bounding box center [866, 136] width 28 height 23
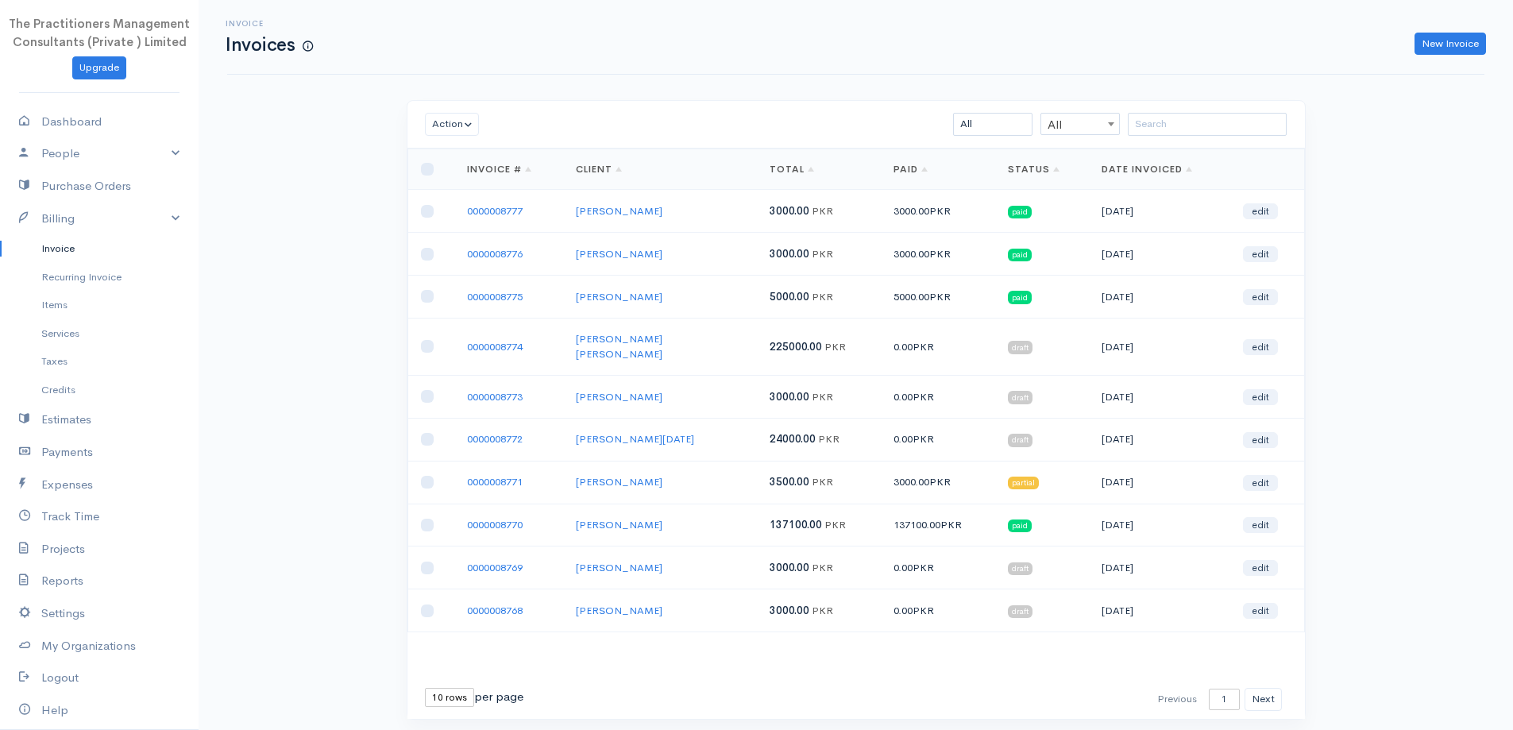
scroll to position [34, 0]
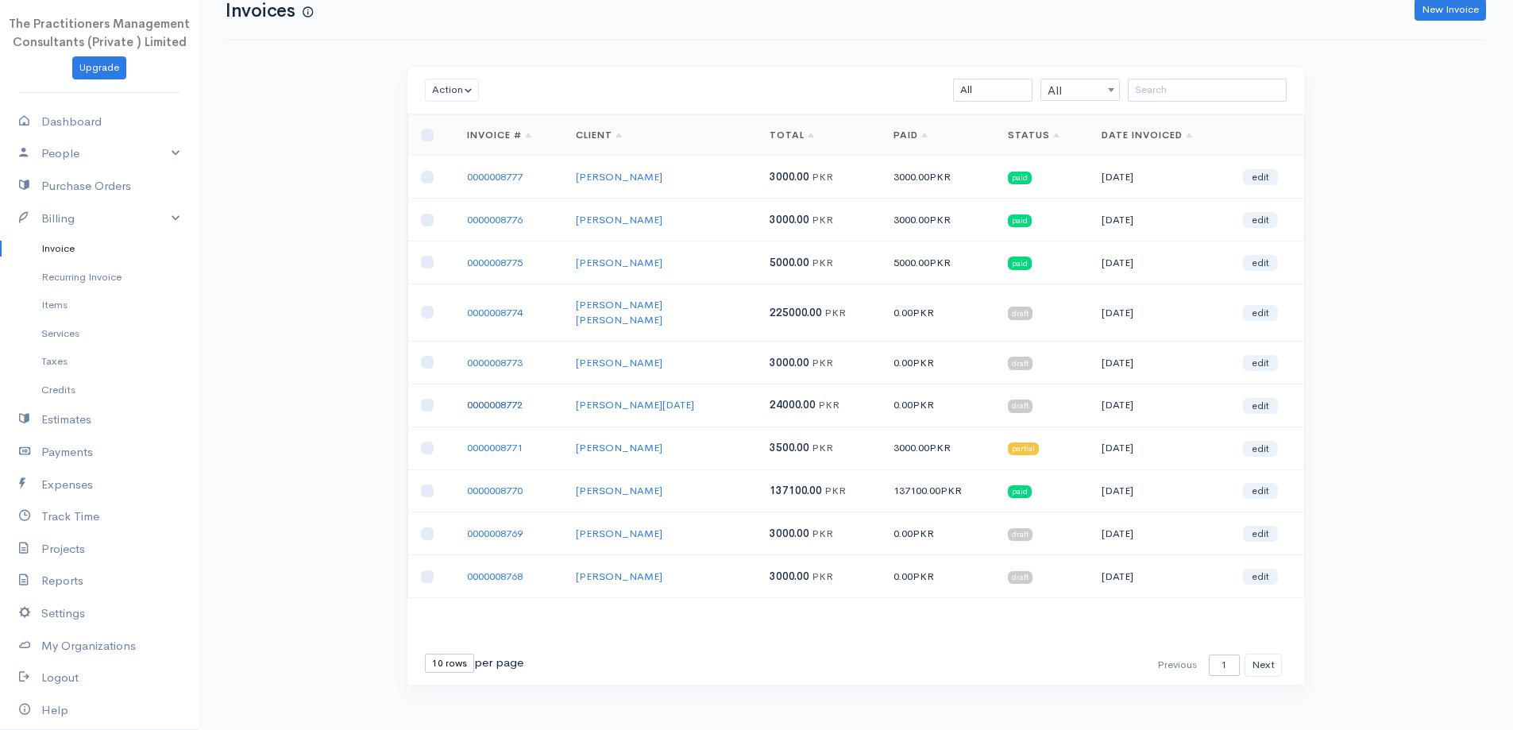
click at [492, 398] on link "0000008772" at bounding box center [495, 405] width 56 height 14
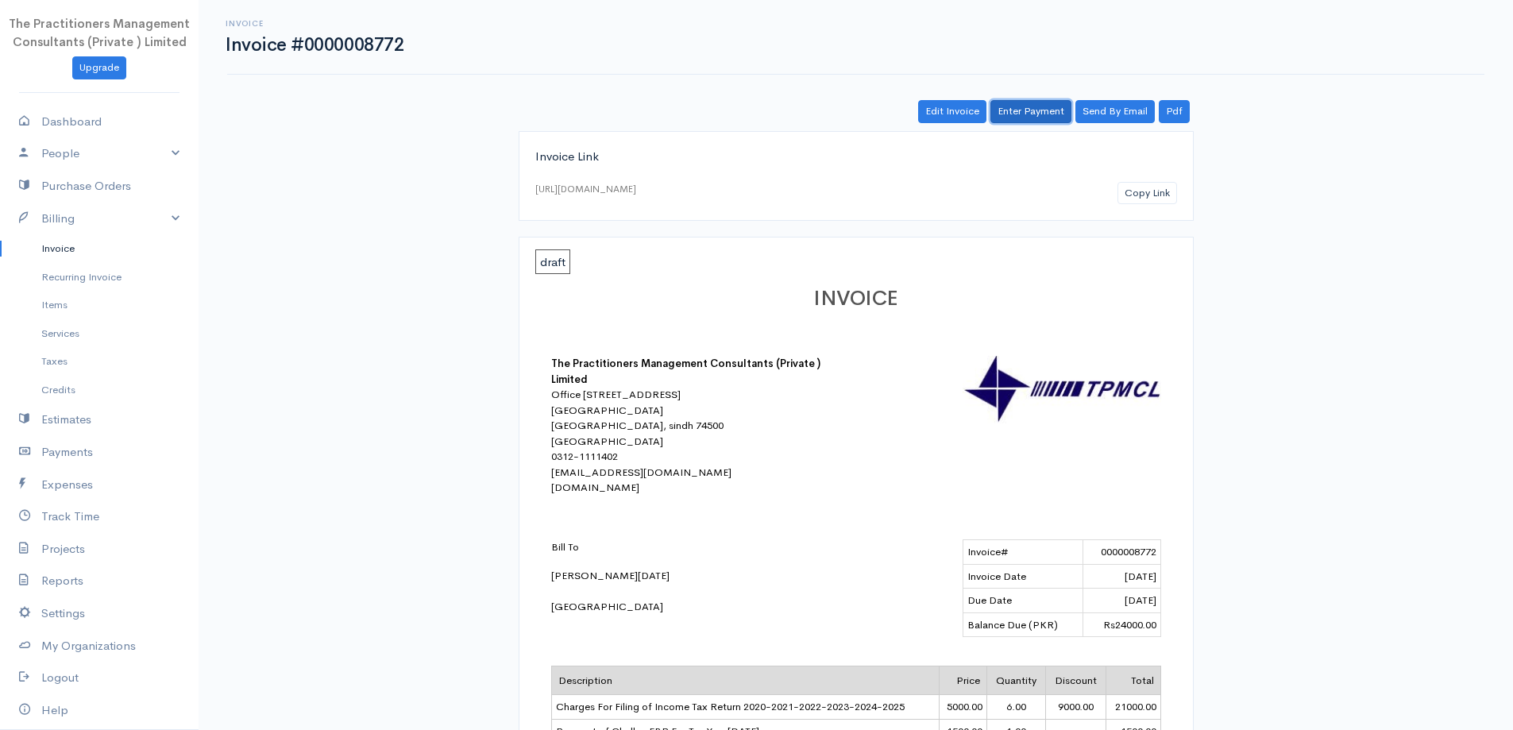
click at [1027, 106] on link "Enter Payment" at bounding box center [1031, 111] width 81 height 23
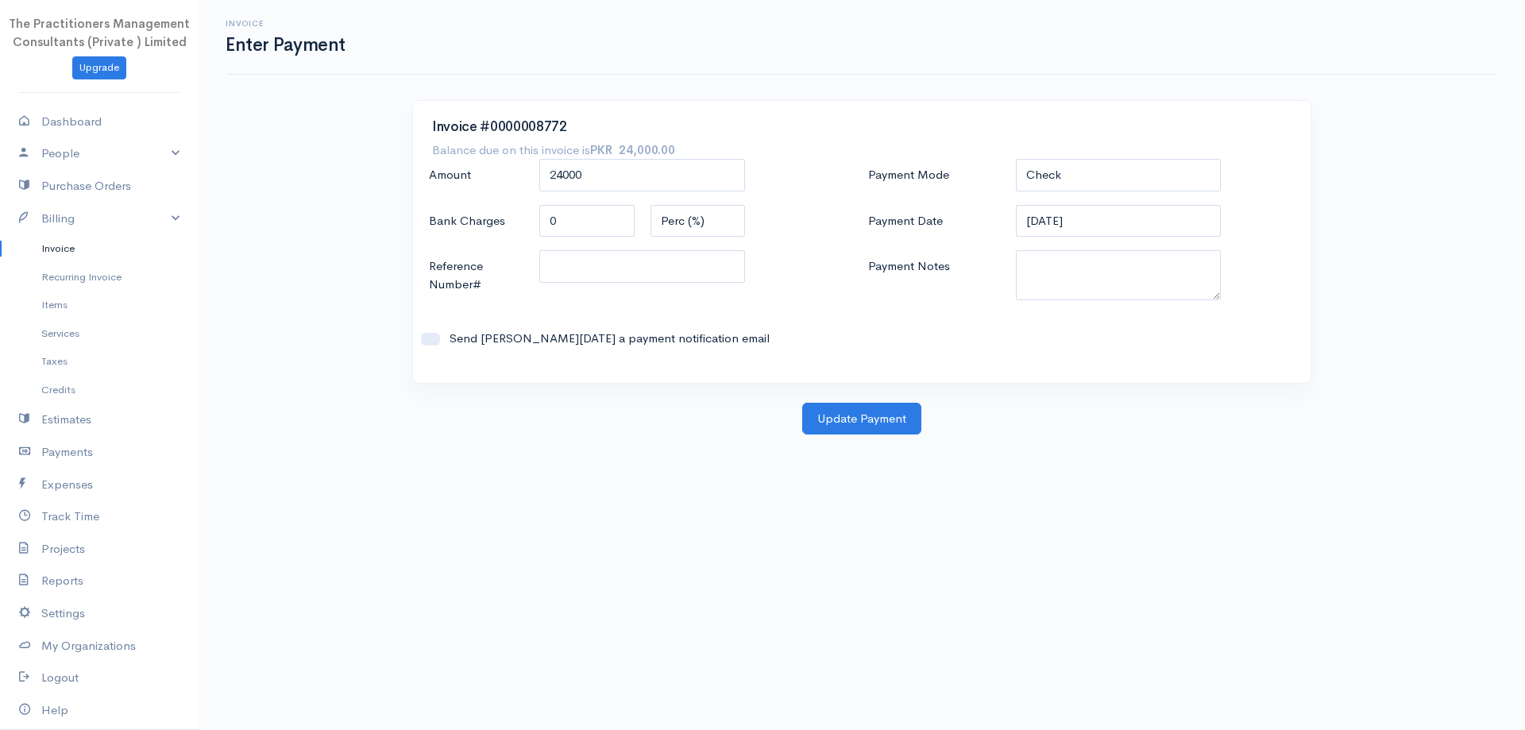
click at [1105, 195] on div "Payment Mode Check Bank Transfer Credit Cash Debit ACH VISA MASTERCARD AMEX DIS…" at bounding box center [1081, 261] width 439 height 205
click at [1098, 190] on select "Check Bank Transfer Credit Cash Debit ACH VISA MASTERCARD AMEX DISCOVER DINERS …" at bounding box center [1119, 175] width 206 height 33
select select "Bank Transfer"
click at [1016, 159] on select "Check Bank Transfer Credit Cash Debit ACH VISA MASTERCARD AMEX DISCOVER DINERS …" at bounding box center [1119, 175] width 206 height 33
click at [1056, 286] on textarea "Payment Notes" at bounding box center [1119, 275] width 206 height 50
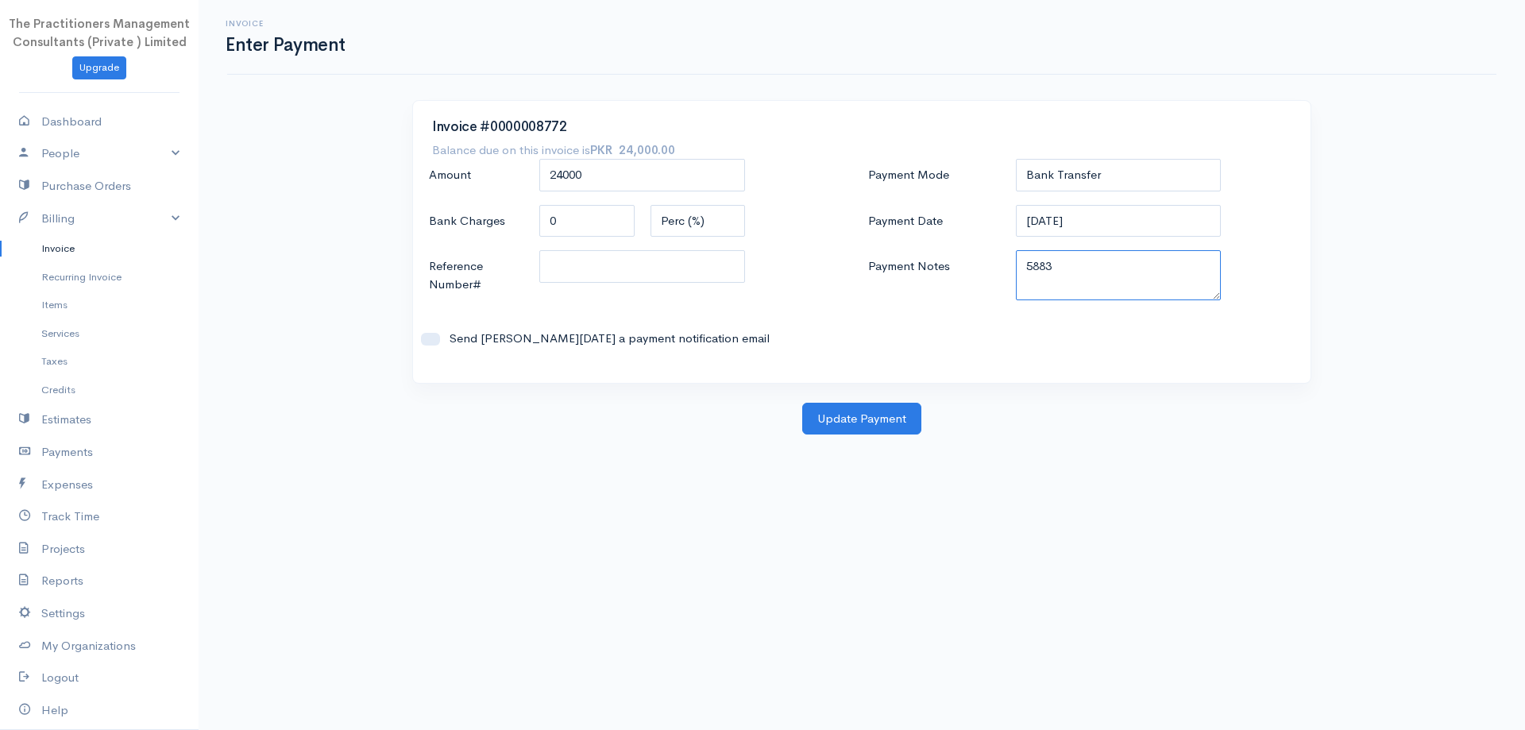
type textarea "5883"
click at [575, 250] on input "Reference Number#" at bounding box center [642, 266] width 206 height 33
type input "5883"
click at [852, 423] on button "Update Payment" at bounding box center [861, 419] width 119 height 33
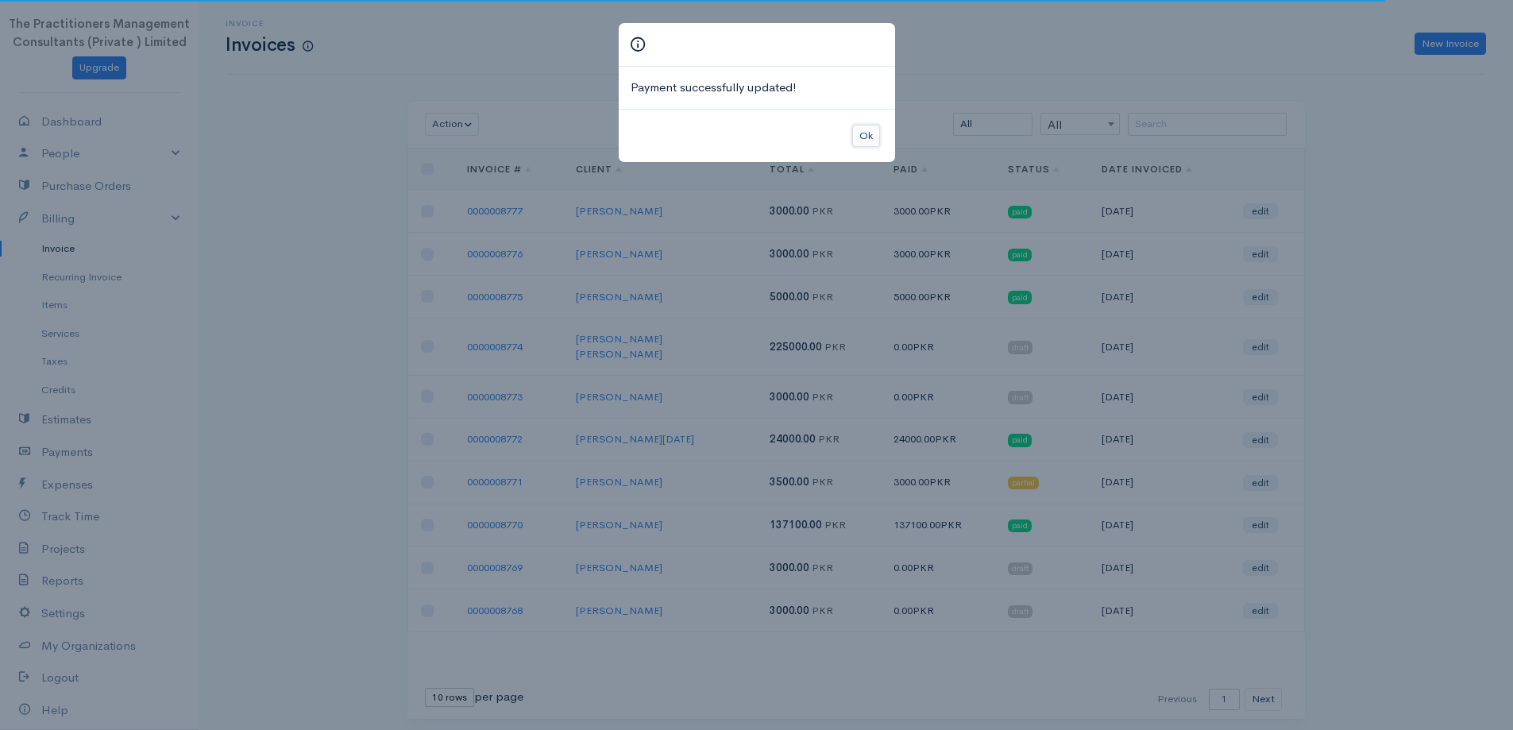
click at [875, 141] on button "Ok" at bounding box center [866, 136] width 28 height 23
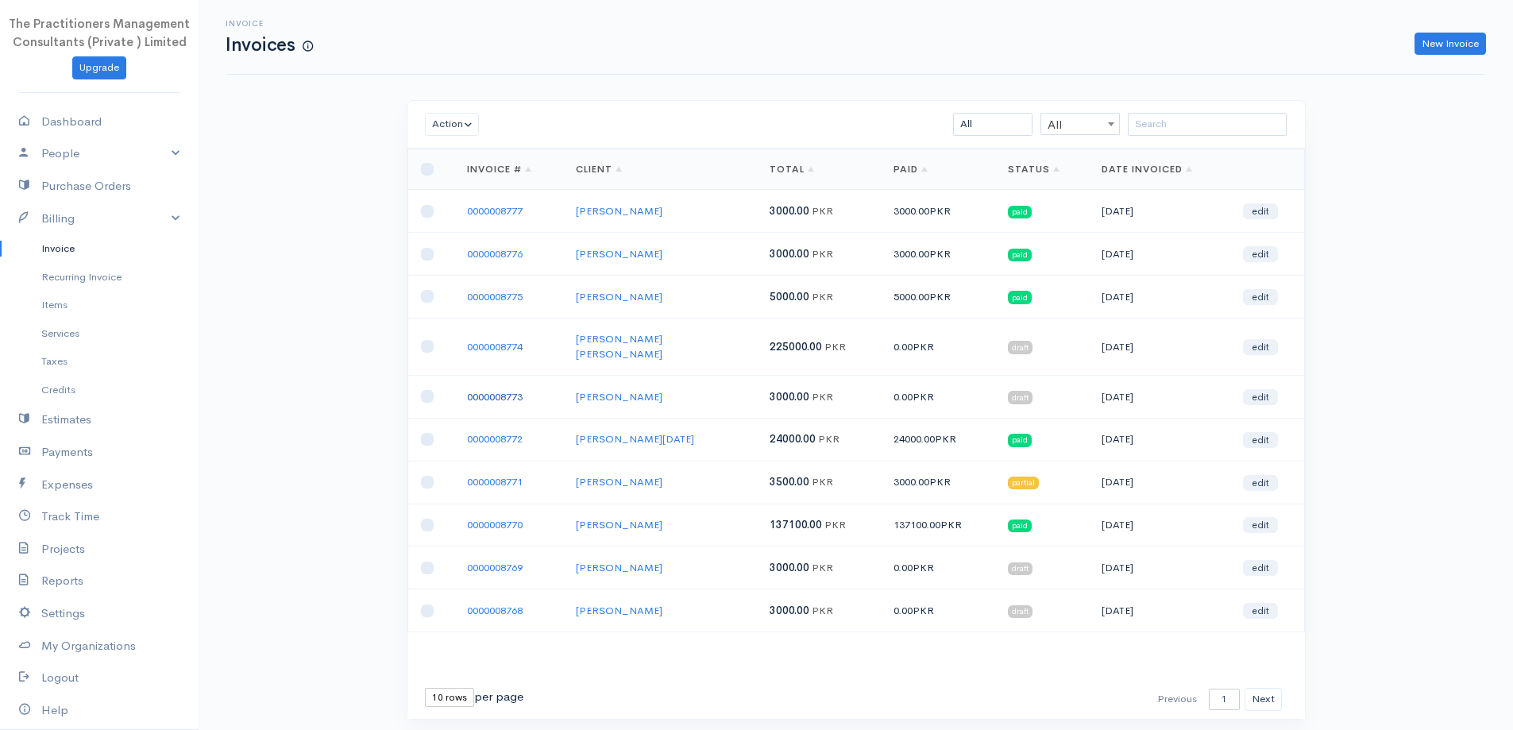
click at [504, 390] on link "0000008773" at bounding box center [495, 397] width 56 height 14
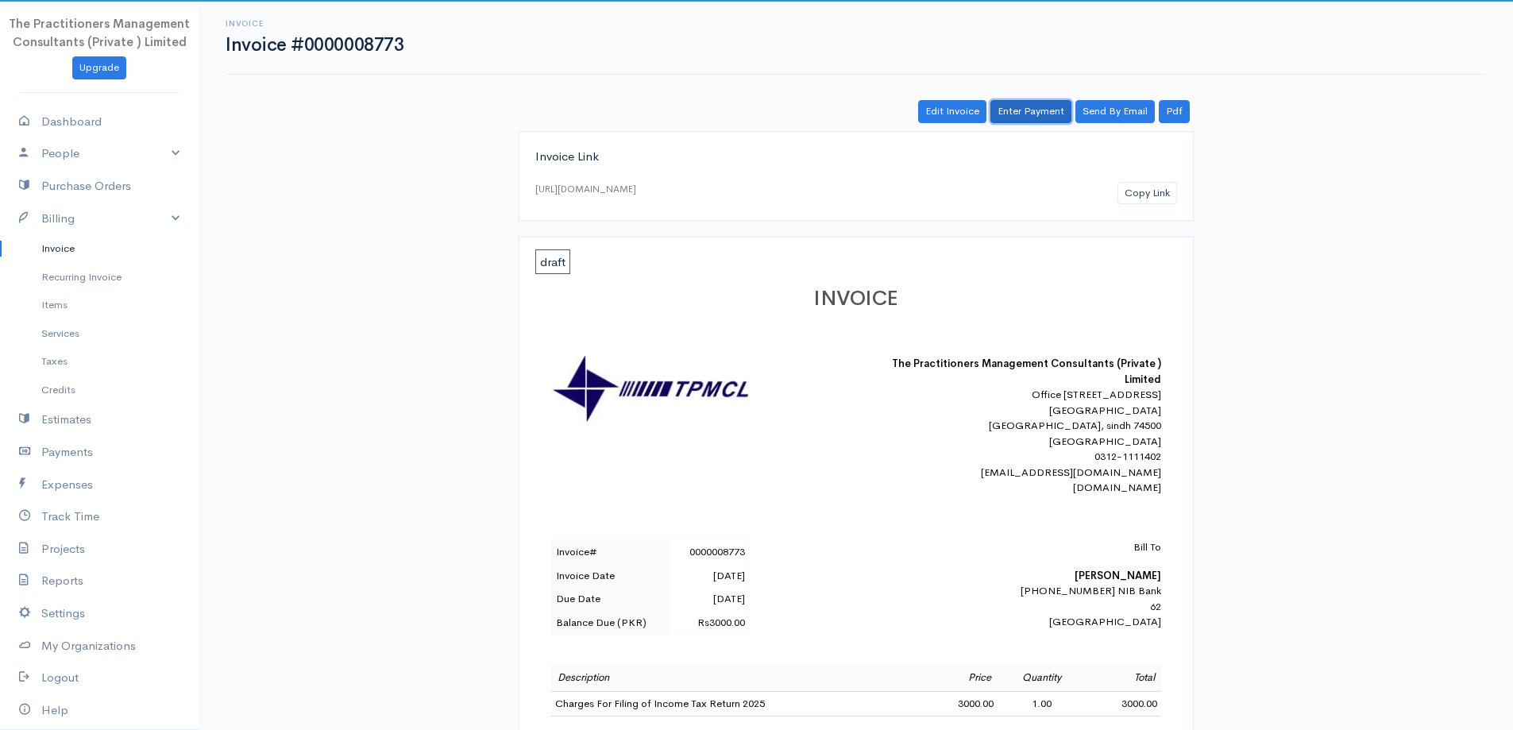
click at [1007, 106] on link "Enter Payment" at bounding box center [1031, 111] width 81 height 23
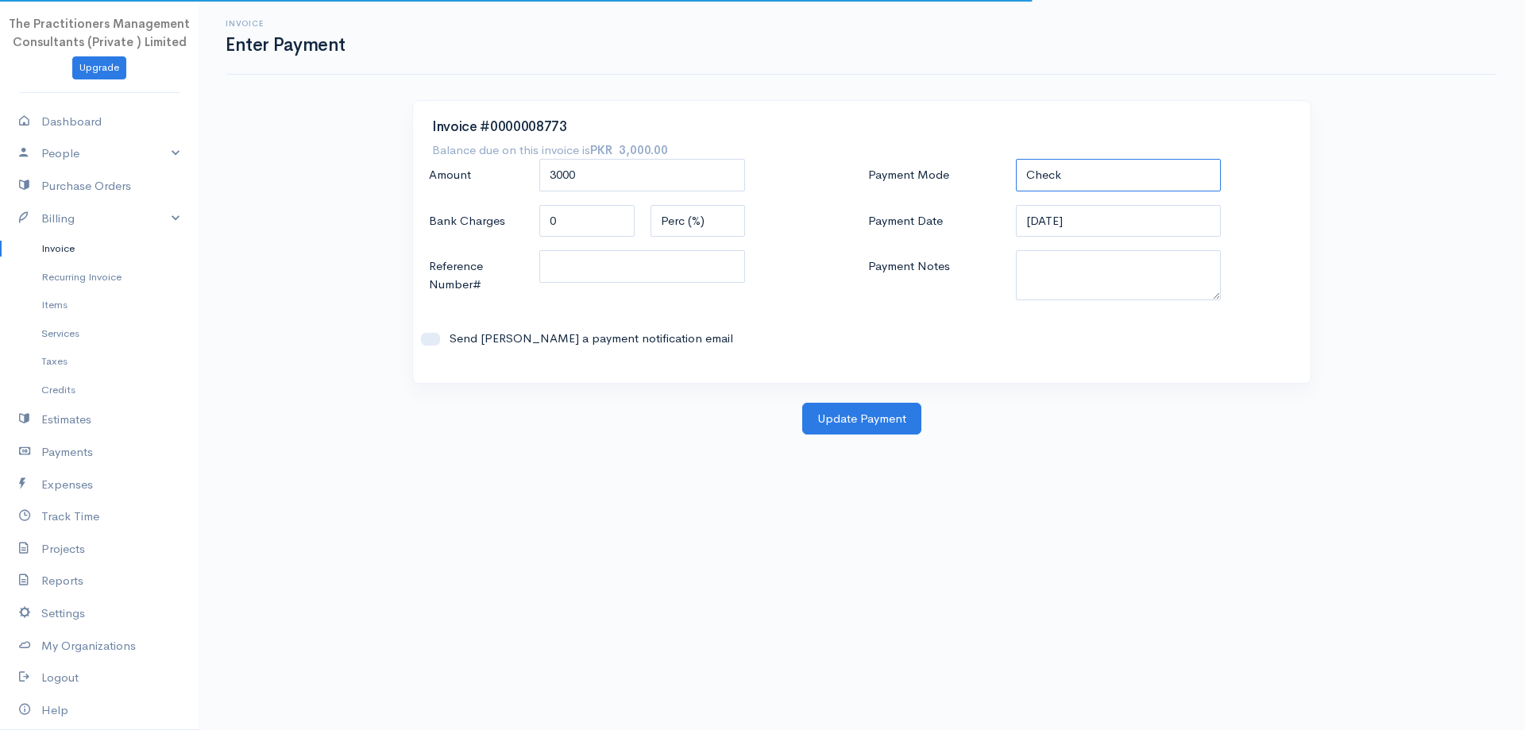
click at [1052, 174] on select "Check Bank Transfer Credit Cash Debit ACH VISA MASTERCARD AMEX DISCOVER DINERS …" at bounding box center [1119, 175] width 206 height 33
select select "Bank Transfer"
click at [1016, 159] on select "Check Bank Transfer Credit Cash Debit ACH VISA MASTERCARD AMEX DISCOVER DINERS …" at bounding box center [1119, 175] width 206 height 33
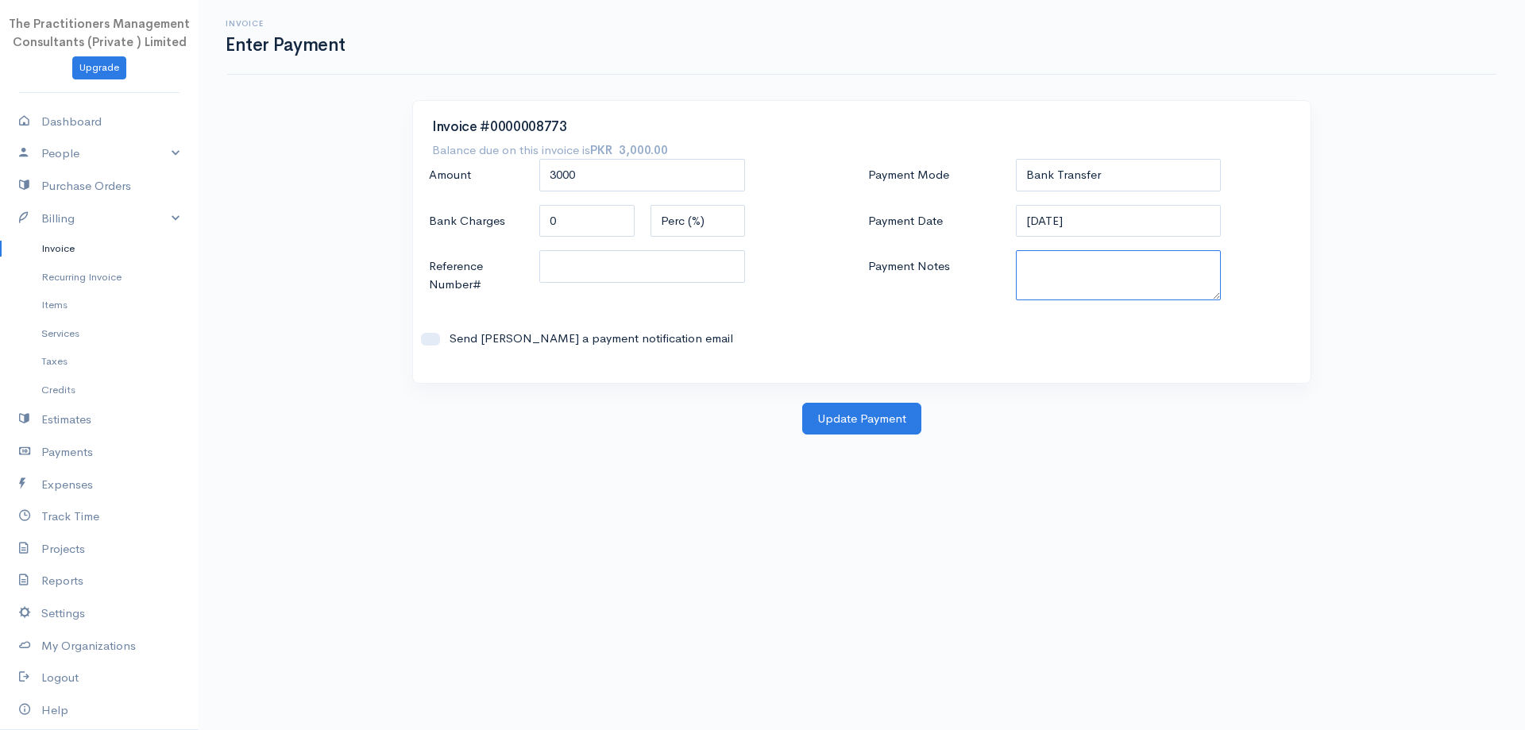
click at [1079, 288] on textarea "Payment Notes" at bounding box center [1119, 275] width 206 height 50
type textarea "5885"
click at [615, 266] on input "Reference Number#" at bounding box center [642, 266] width 206 height 33
type input "5885"
click at [862, 427] on button "Update Payment" at bounding box center [861, 419] width 119 height 33
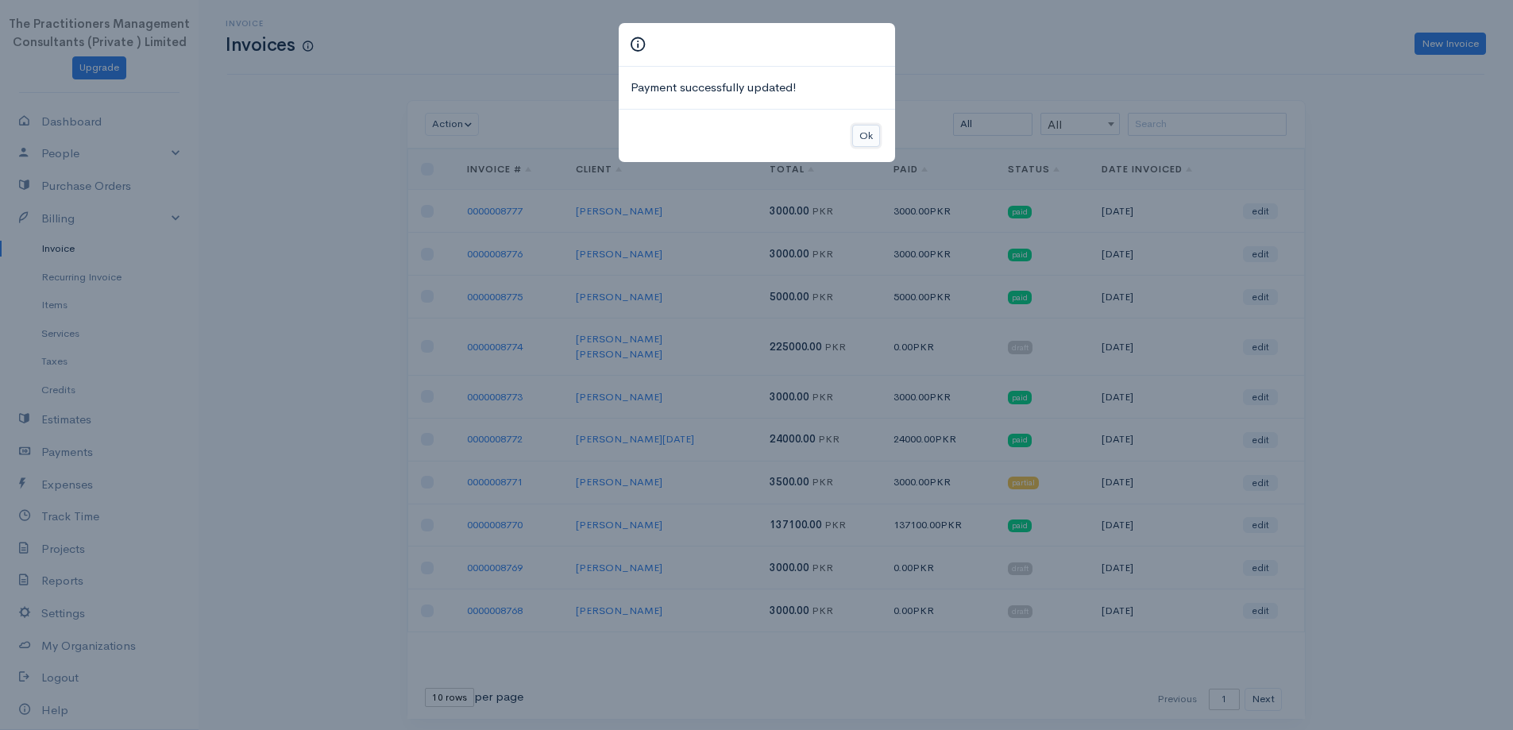
click at [876, 133] on button "Ok" at bounding box center [866, 136] width 28 height 23
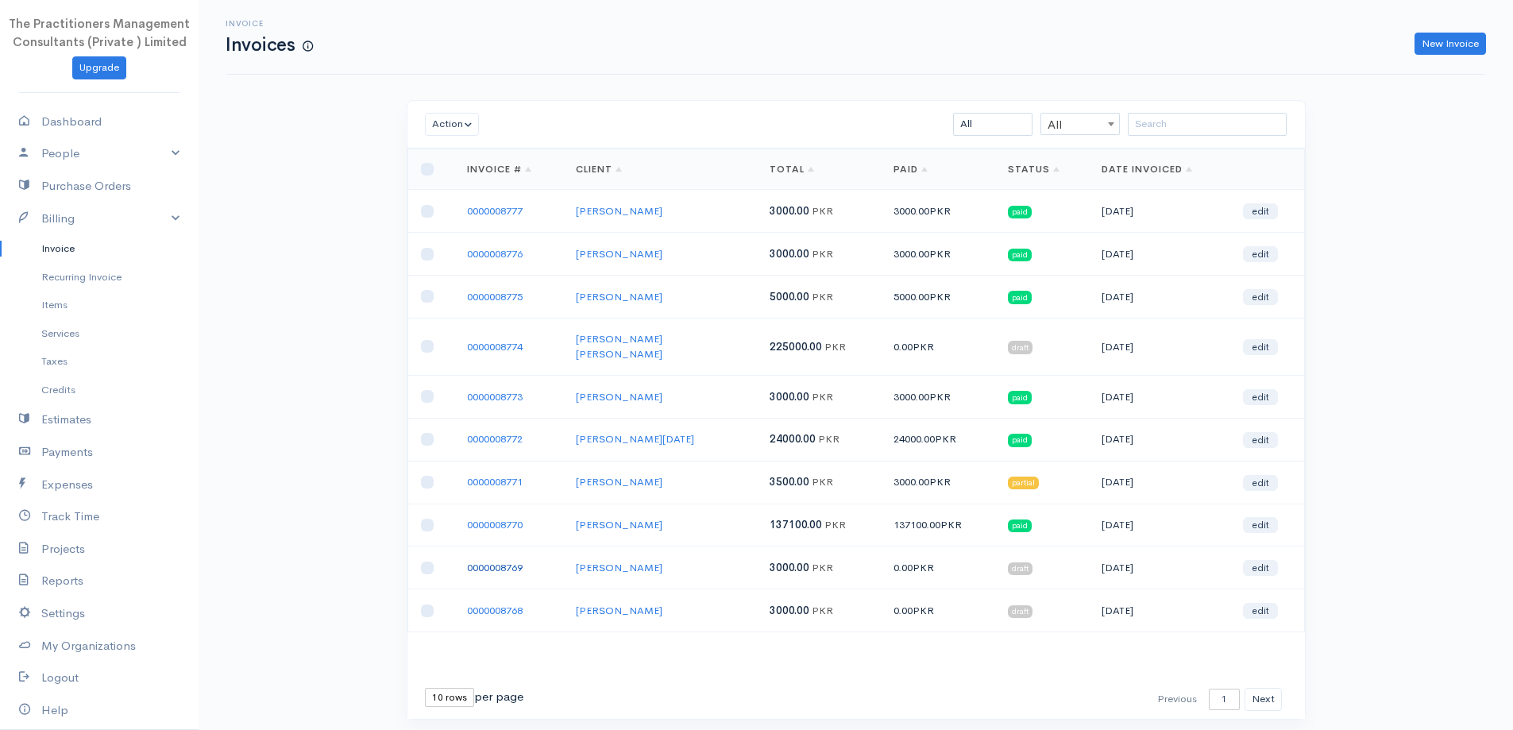
click at [519, 561] on link "0000008769" at bounding box center [495, 568] width 56 height 14
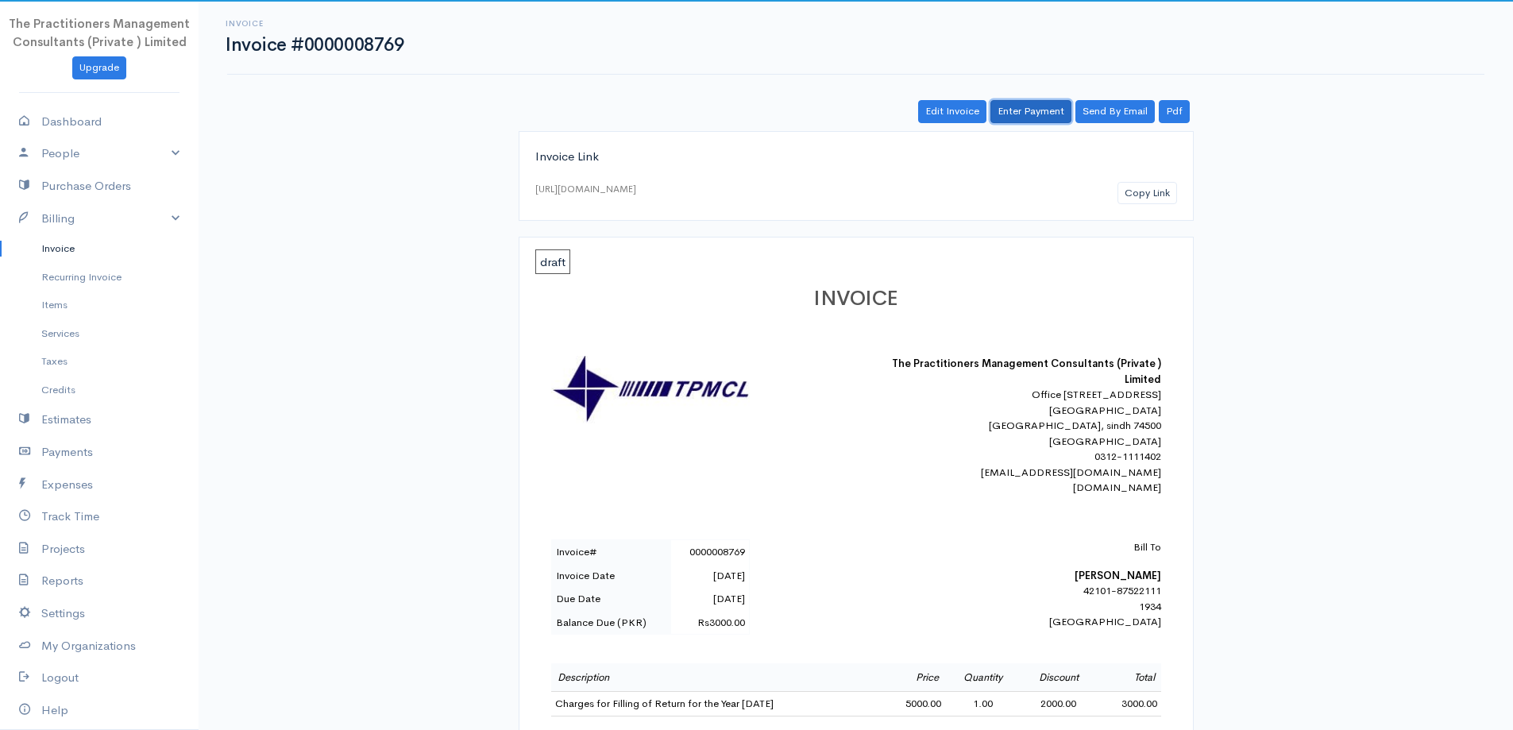
click at [1033, 111] on link "Enter Payment" at bounding box center [1031, 111] width 81 height 23
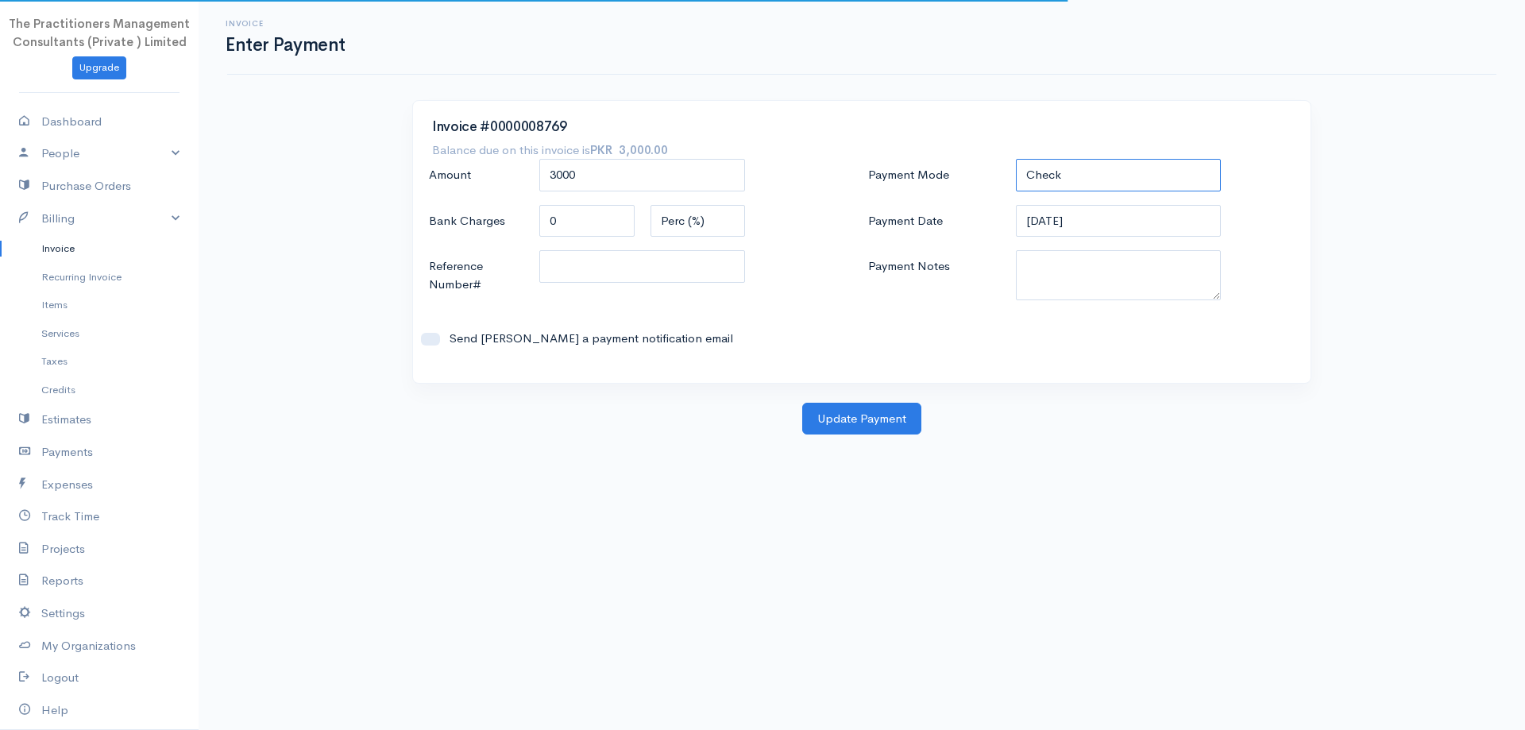
click at [1030, 188] on select "Check Bank Transfer Credit Cash Debit ACH VISA MASTERCARD AMEX DISCOVER DINERS …" at bounding box center [1119, 175] width 206 height 33
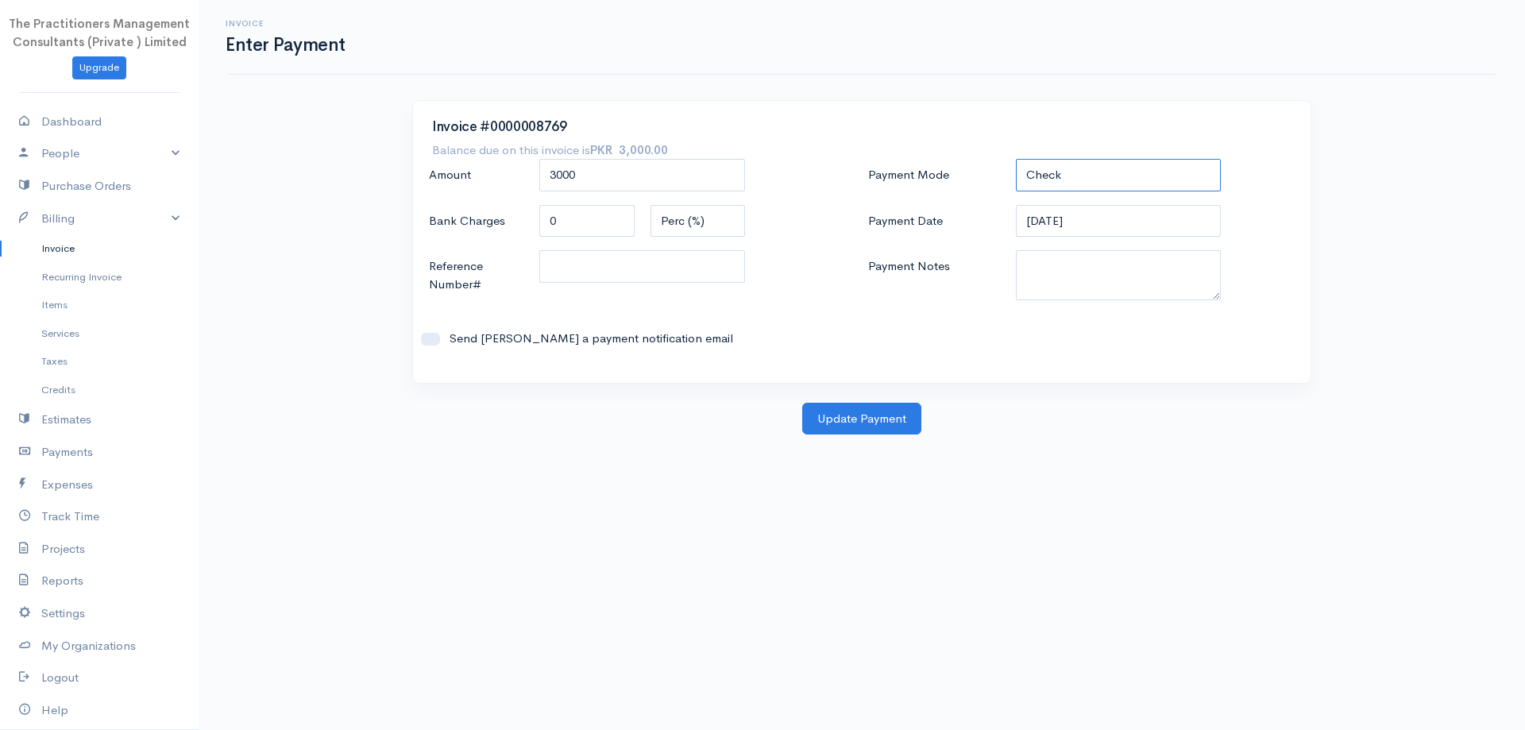
select select "Bank Transfer"
click at [1016, 159] on select "Check Bank Transfer Credit Cash Debit ACH VISA MASTERCARD AMEX DISCOVER DINERS …" at bounding box center [1119, 175] width 206 height 33
click at [1063, 300] on textarea "Payment Notes" at bounding box center [1119, 275] width 206 height 50
type textarea "8"
type textarea "5884"
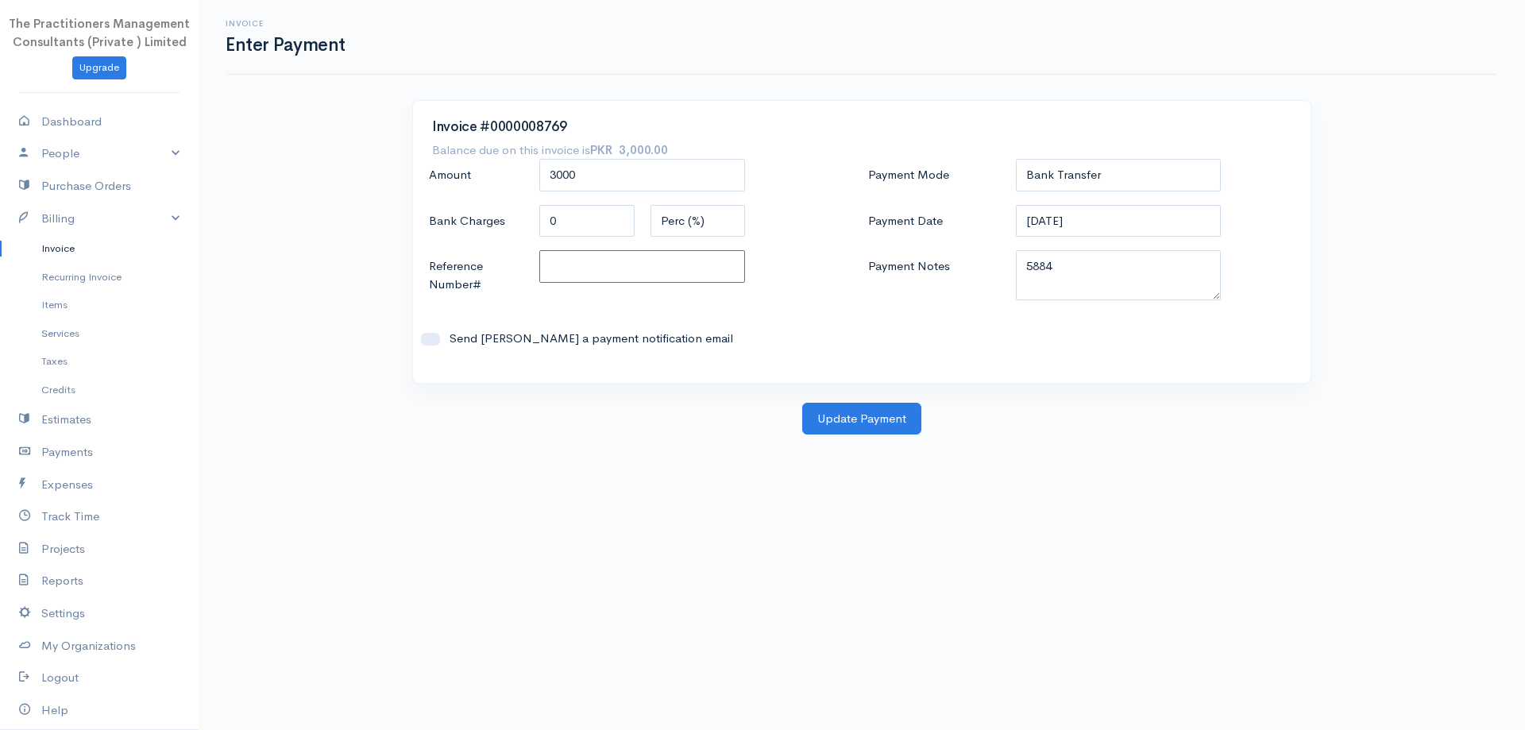
click at [701, 266] on input "Reference Number#" at bounding box center [642, 266] width 206 height 33
type input "5884"
click at [809, 418] on button "Update Payment" at bounding box center [861, 419] width 119 height 33
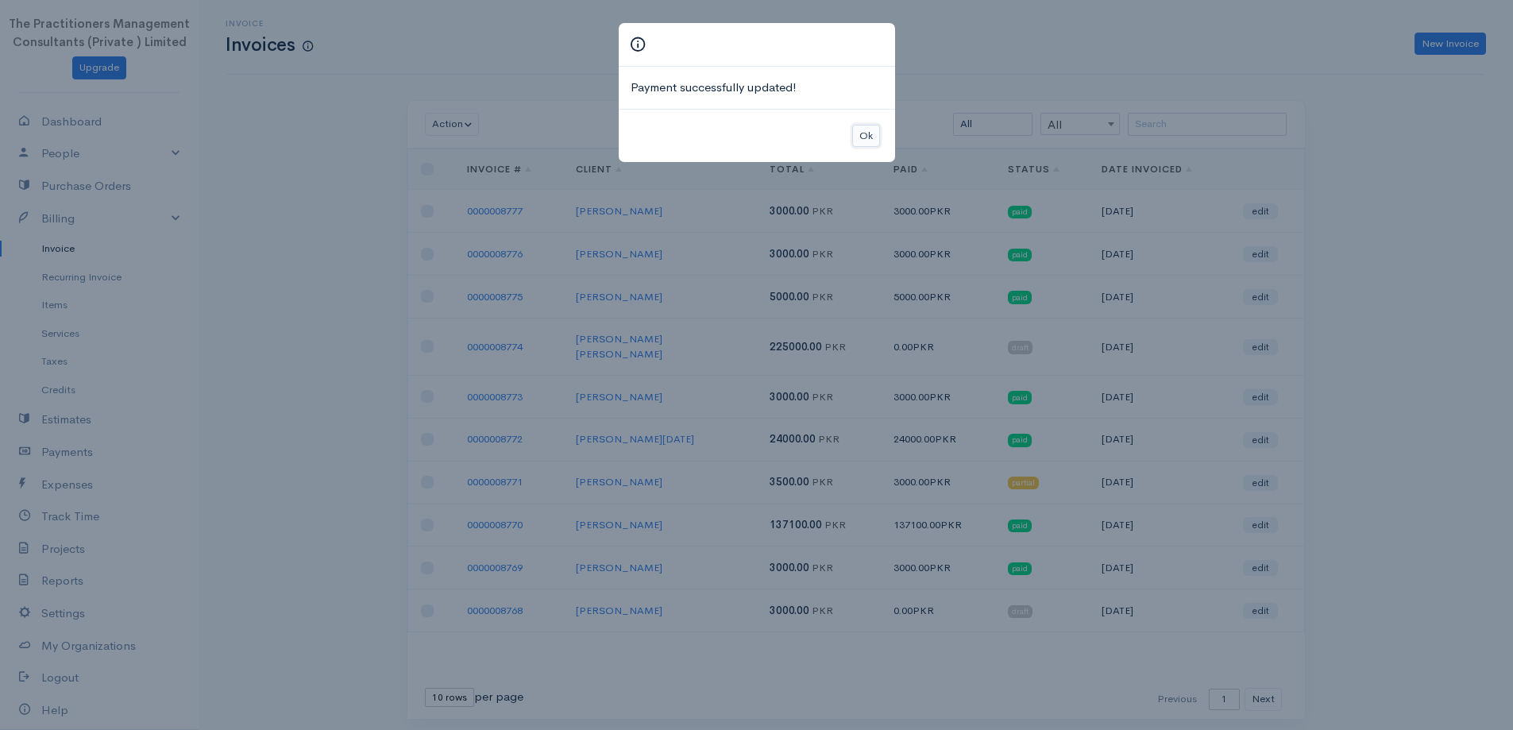
click at [859, 134] on button "Ok" at bounding box center [866, 136] width 28 height 23
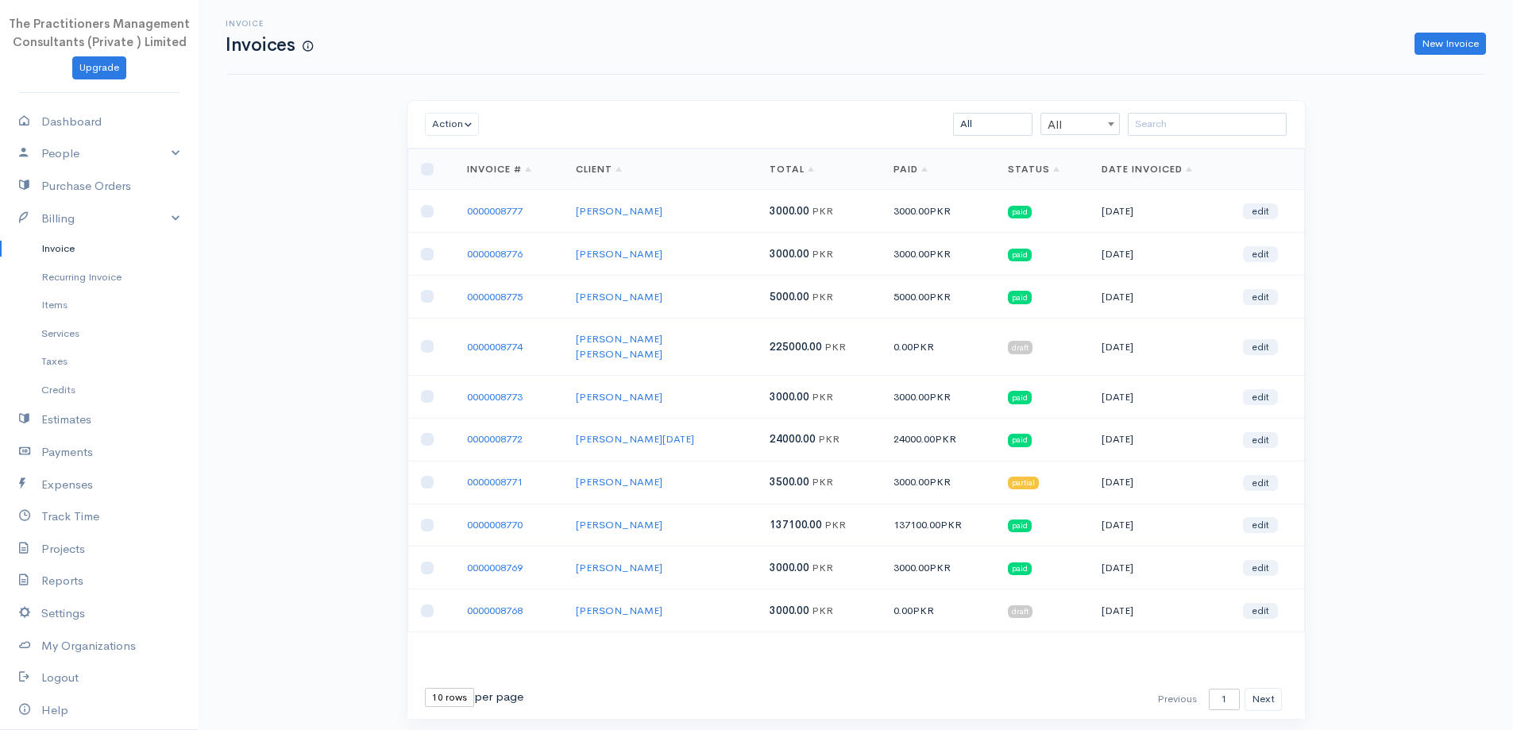
click at [504, 604] on link "0000008768" at bounding box center [495, 611] width 56 height 14
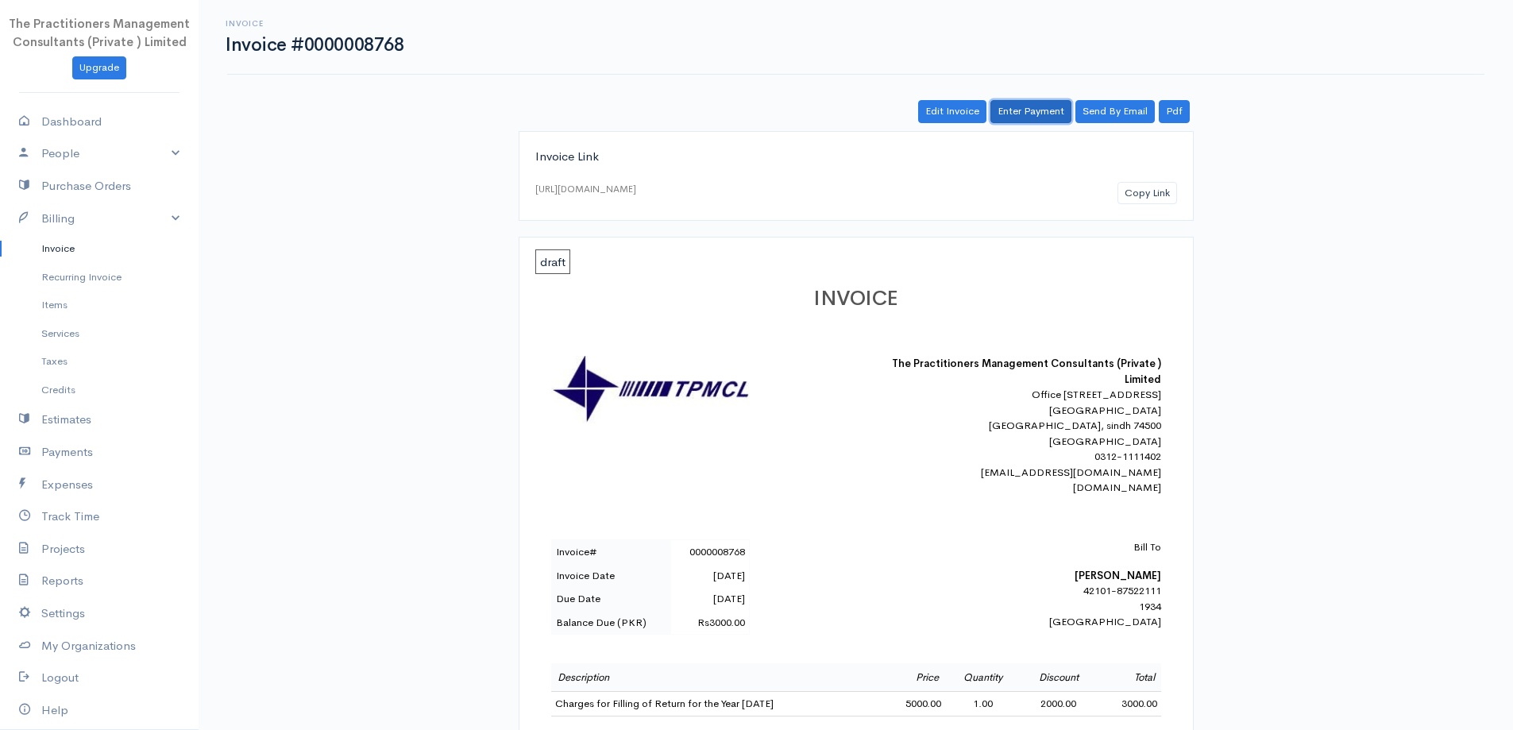
click at [1047, 106] on link "Enter Payment" at bounding box center [1031, 111] width 81 height 23
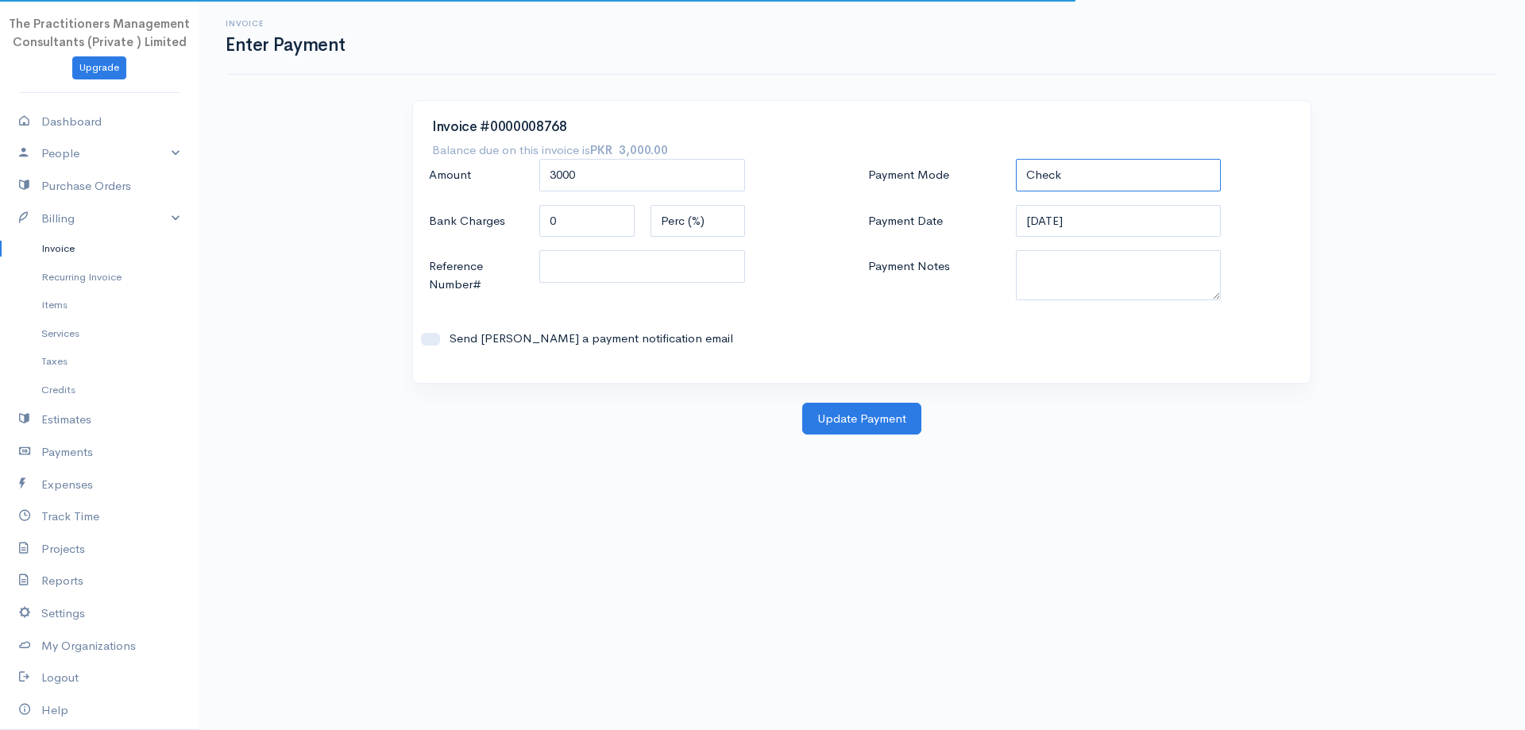
click at [1060, 180] on select "Check Bank Transfer Credit Cash Debit ACH VISA MASTERCARD AMEX DISCOVER DINERS …" at bounding box center [1119, 175] width 206 height 33
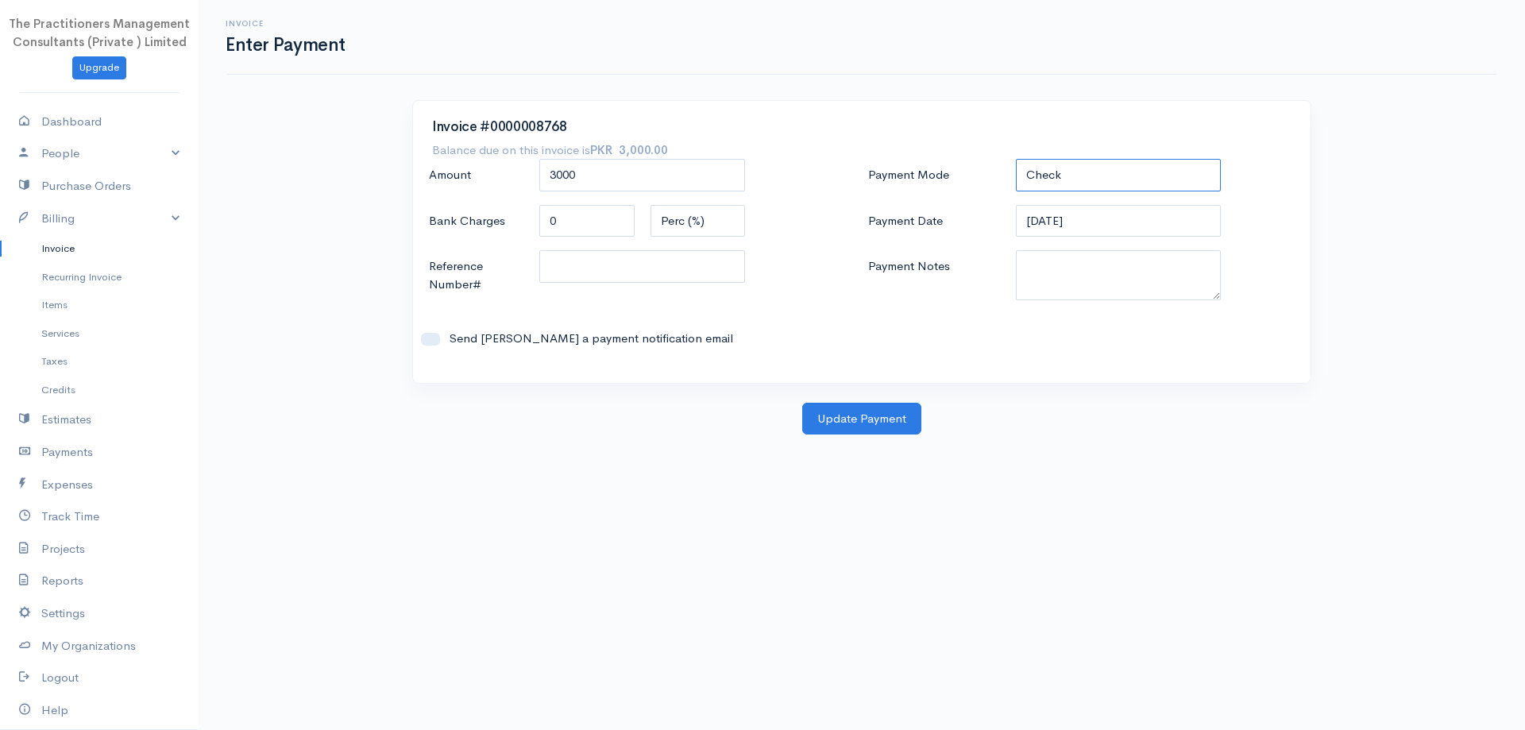
select select "Bank Transfer"
click at [1016, 159] on select "Check Bank Transfer Credit Cash Debit ACH VISA MASTERCARD AMEX DISCOVER DINERS …" at bounding box center [1119, 175] width 206 height 33
click at [1091, 276] on textarea "Payment Notes" at bounding box center [1119, 275] width 206 height 50
click at [1052, 183] on select "Check Bank Transfer Credit Cash Debit ACH VISA MASTERCARD AMEX DISCOVER DINERS …" at bounding box center [1119, 175] width 206 height 33
click at [842, 146] on div "Invoice #0000008768 Balance due on this invoice is PKR 3,000.00 Amount 3000 Ban…" at bounding box center [862, 242] width 898 height 282
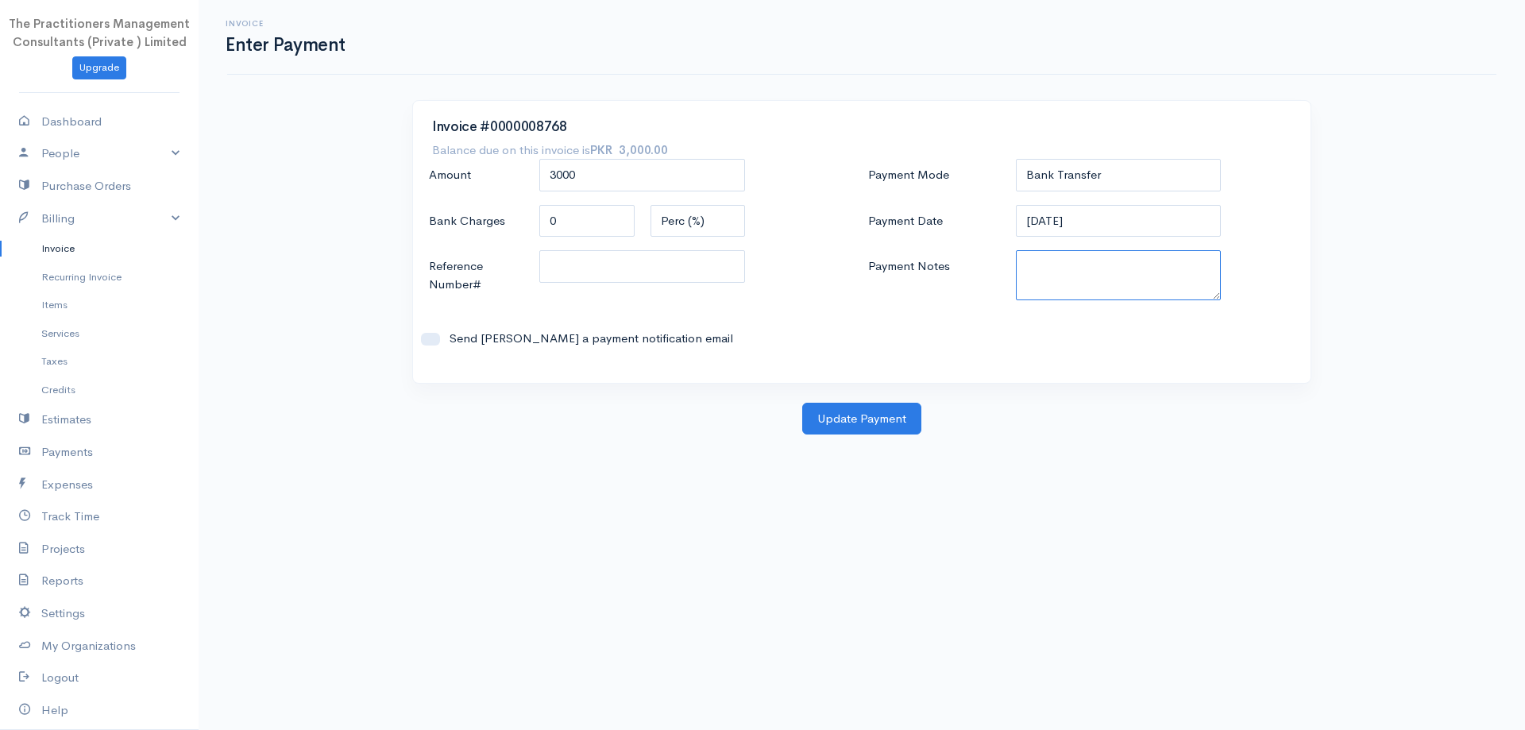
click at [1053, 268] on textarea "Payment Notes" at bounding box center [1119, 275] width 206 height 50
type textarea "5884"
click at [706, 280] on input "Reference Number#" at bounding box center [642, 266] width 206 height 33
type input "5884"
click at [849, 426] on button "Update Payment" at bounding box center [861, 419] width 119 height 33
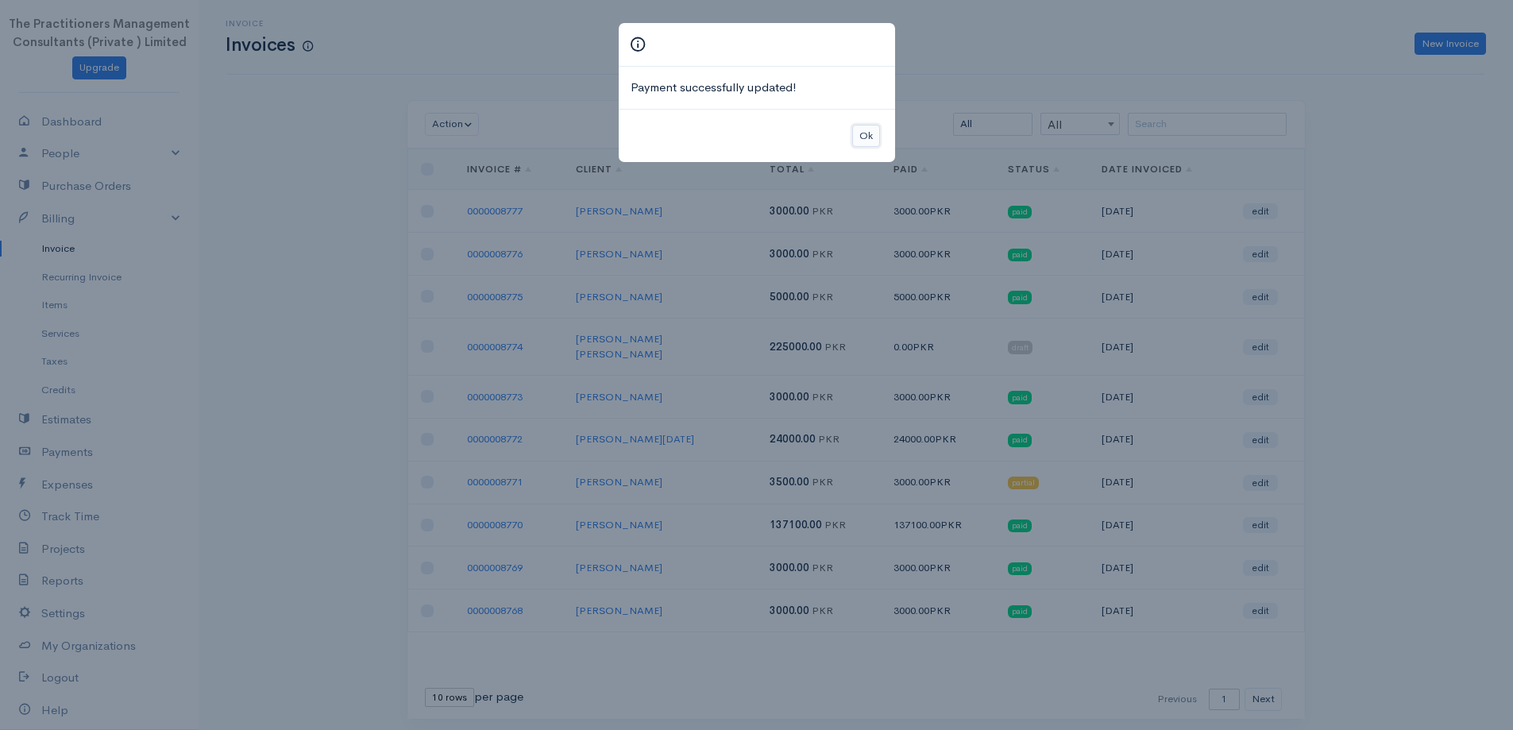
click at [869, 135] on button "Ok" at bounding box center [866, 136] width 28 height 23
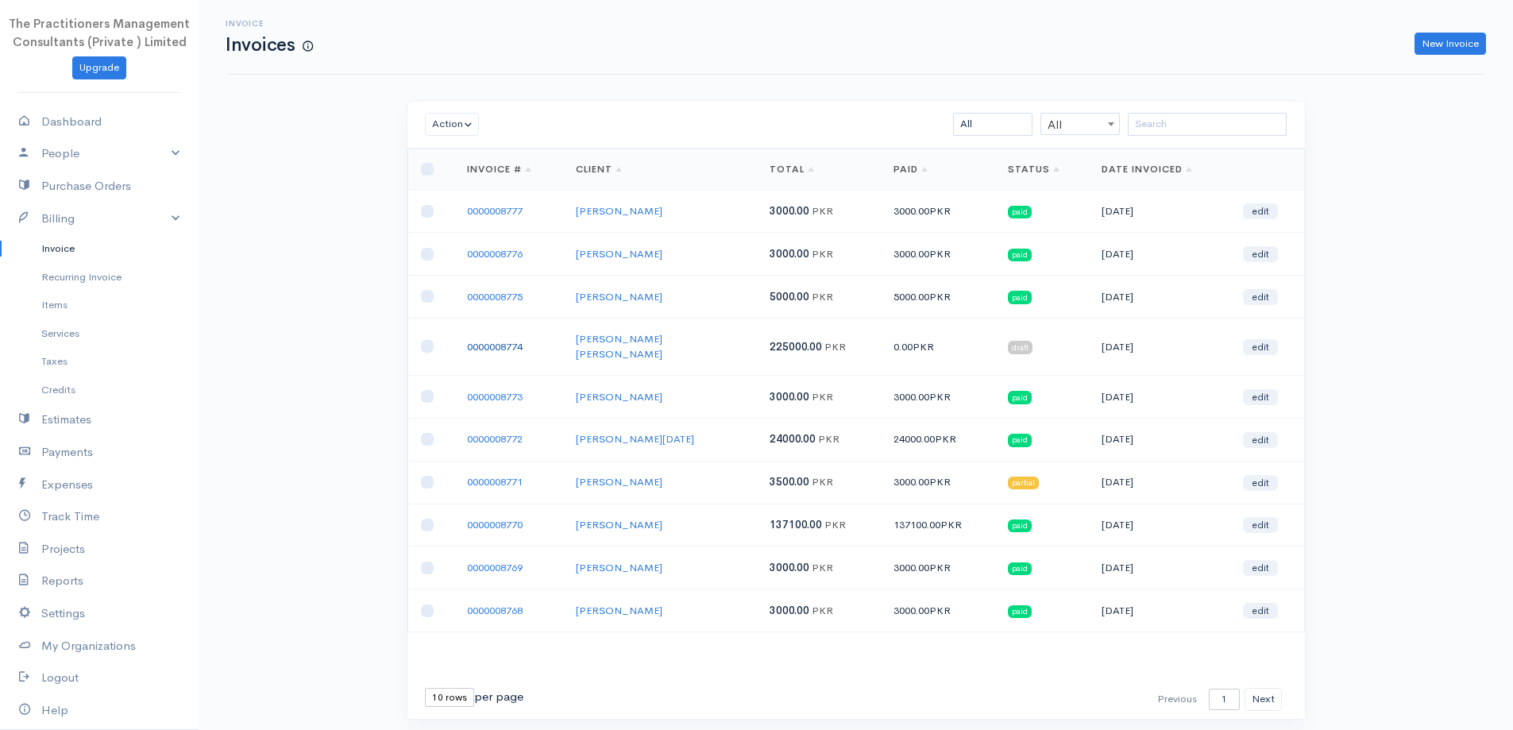
click at [523, 340] on link "0000008774" at bounding box center [495, 347] width 56 height 14
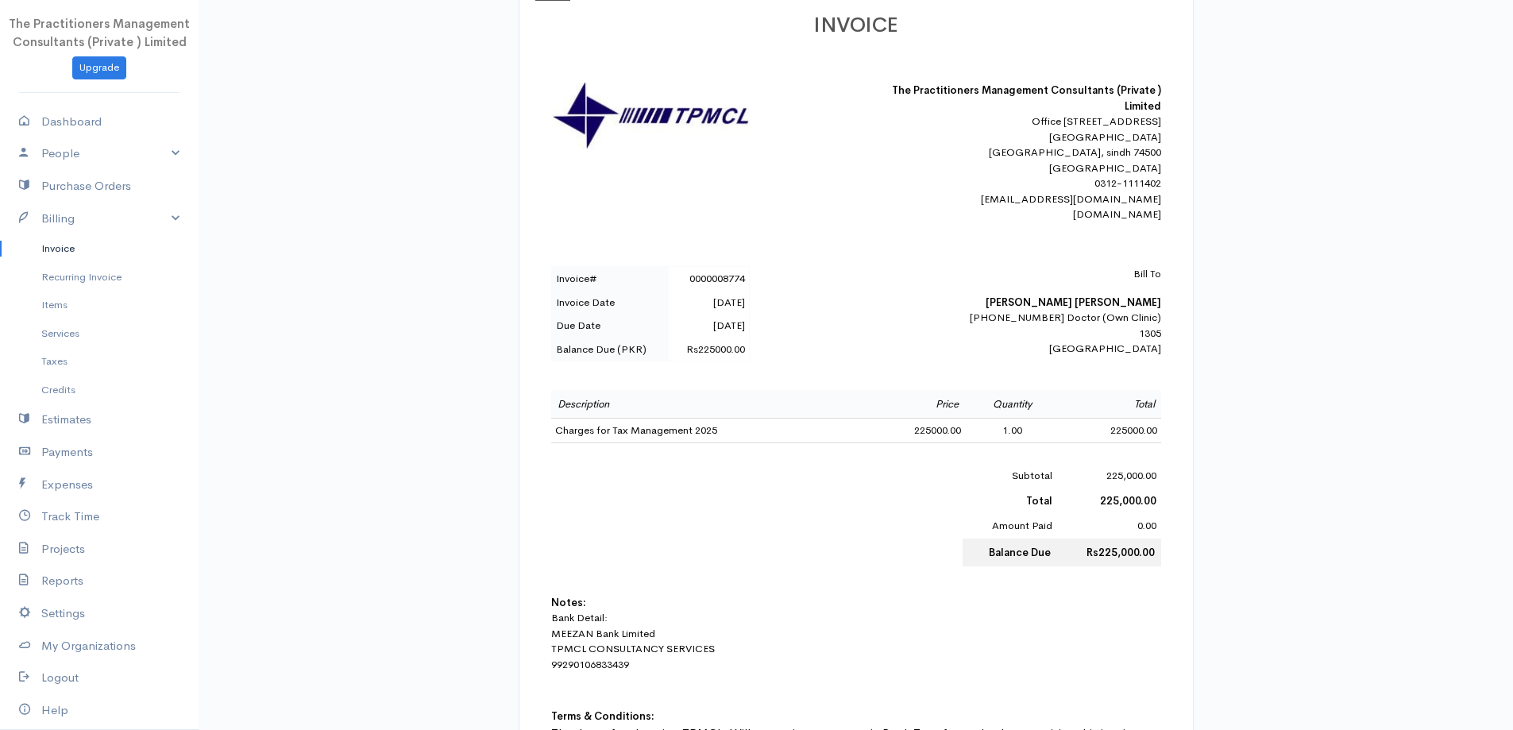
scroll to position [79, 0]
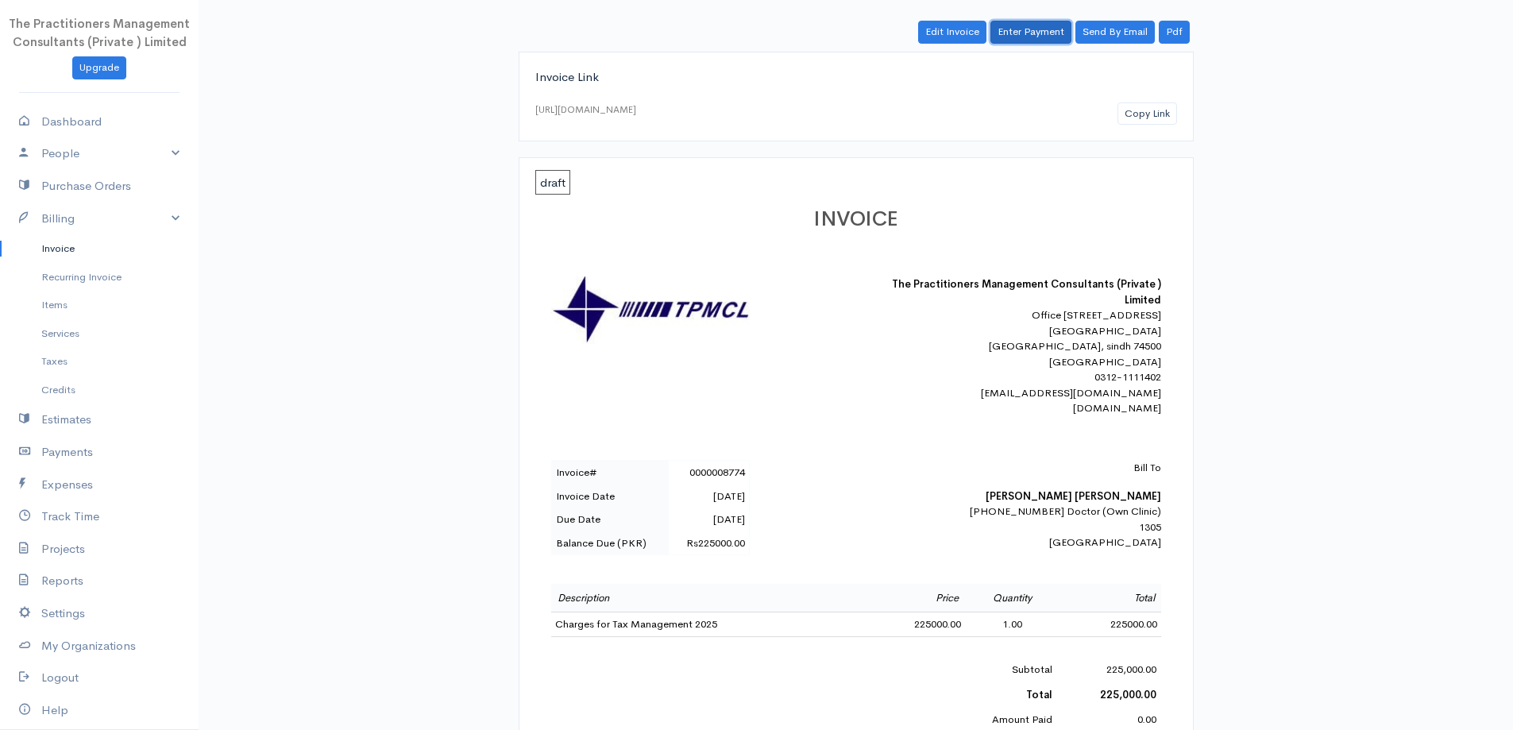
click at [1057, 33] on link "Enter Payment" at bounding box center [1031, 32] width 81 height 23
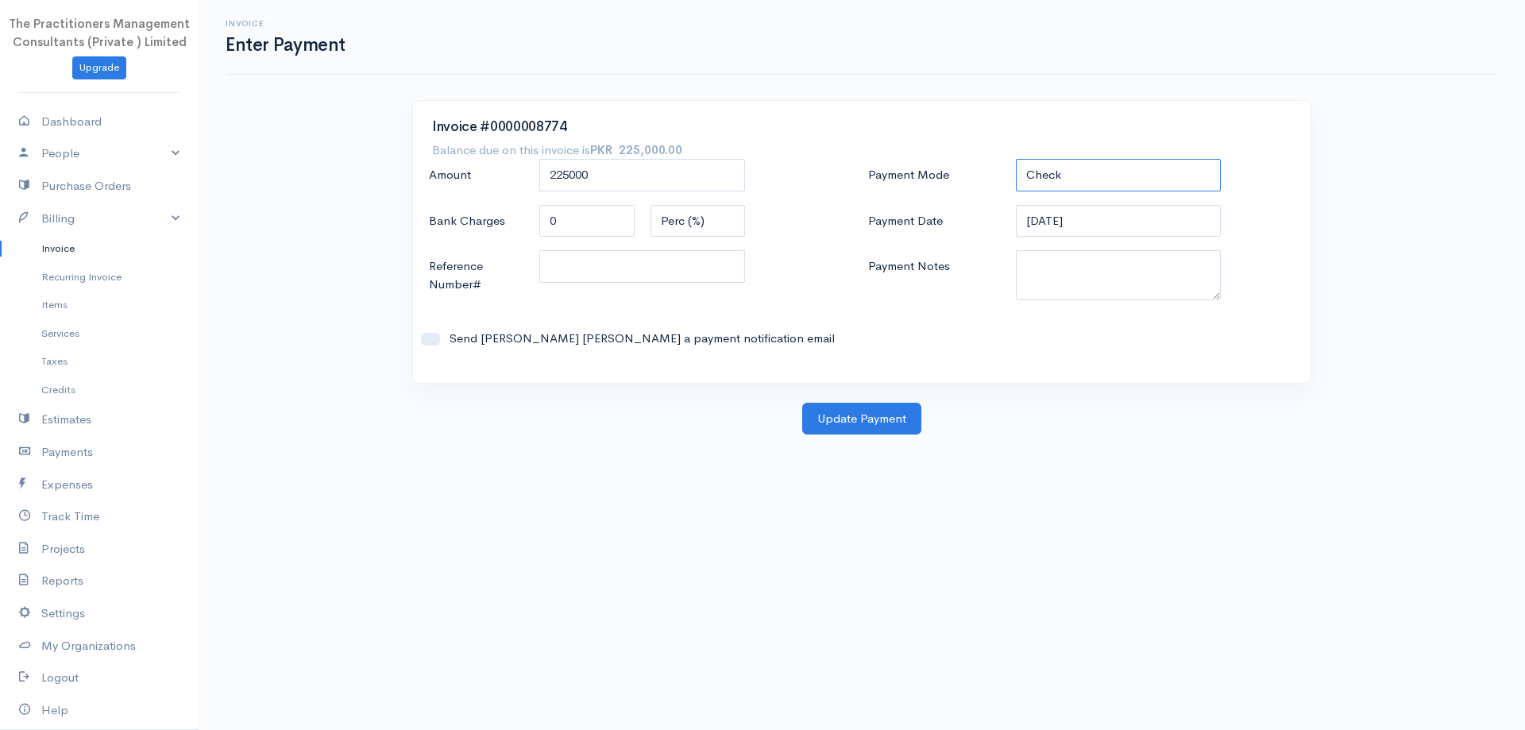
click at [1120, 180] on select "Check Bank Transfer Credit Cash Debit ACH VISA MASTERCARD AMEX DISCOVER DINERS …" at bounding box center [1119, 175] width 206 height 33
select select "Bank Transfer"
click at [1016, 159] on select "Check Bank Transfer Credit Cash Debit ACH VISA MASTERCARD AMEX DISCOVER DINERS …" at bounding box center [1119, 175] width 206 height 33
click at [1133, 276] on textarea "Payment Notes" at bounding box center [1119, 275] width 206 height 50
click at [1123, 285] on textarea "Payment Notes" at bounding box center [1119, 275] width 206 height 50
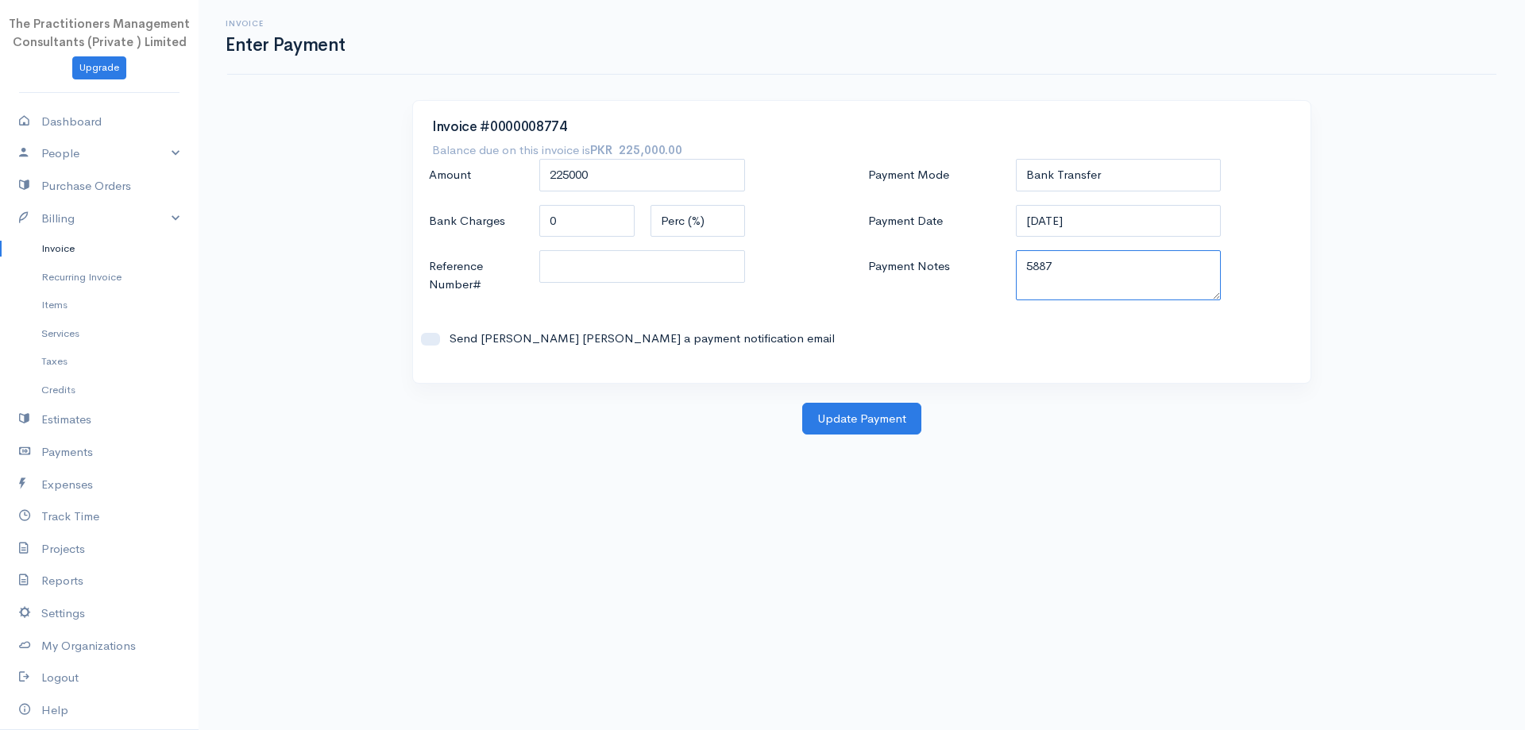
type textarea "5887"
click at [674, 273] on input "Reference Number#" at bounding box center [642, 266] width 206 height 33
type input "5887"
click at [871, 412] on button "Update Payment" at bounding box center [861, 419] width 119 height 33
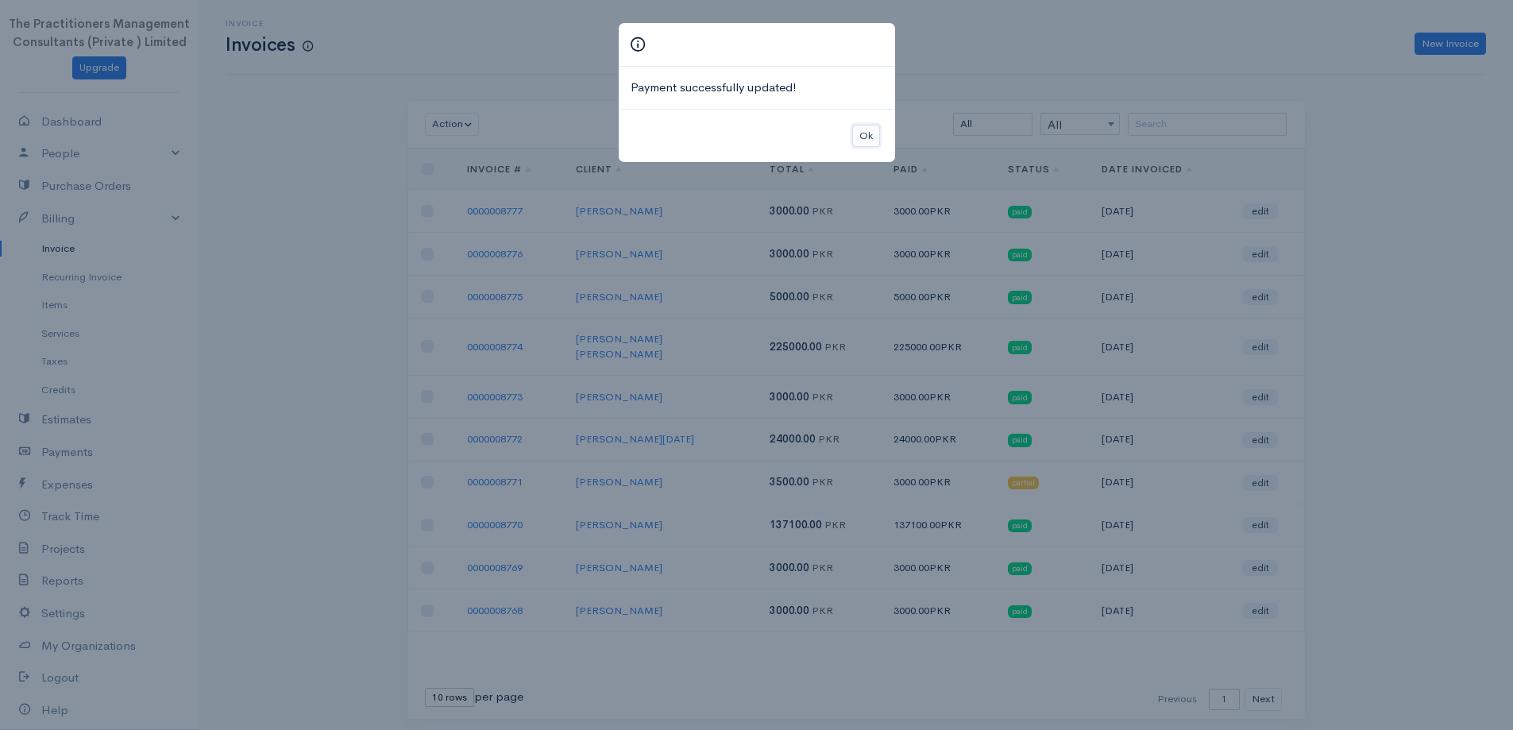
click at [855, 144] on button "Ok" at bounding box center [866, 136] width 28 height 23
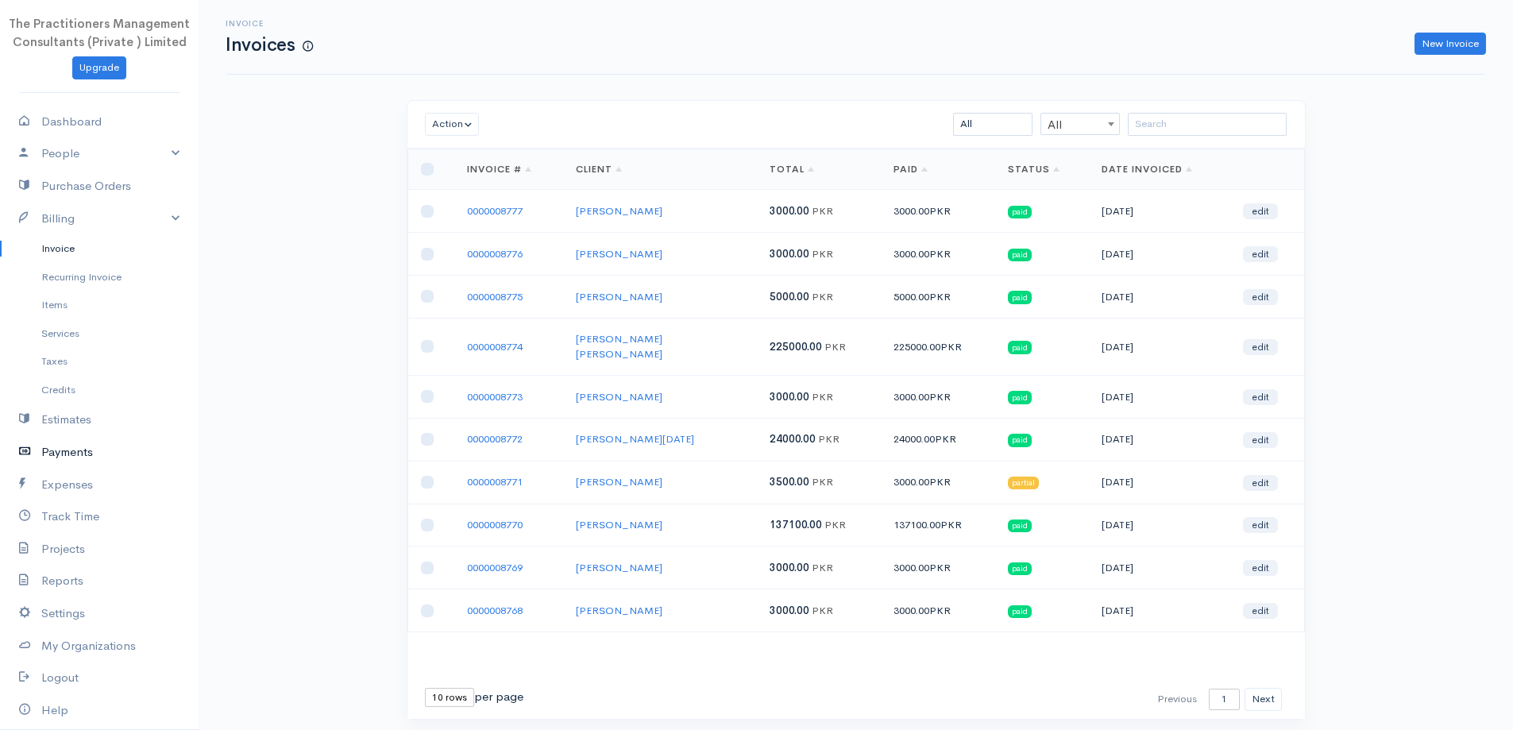
click at [33, 459] on icon at bounding box center [30, 452] width 22 height 20
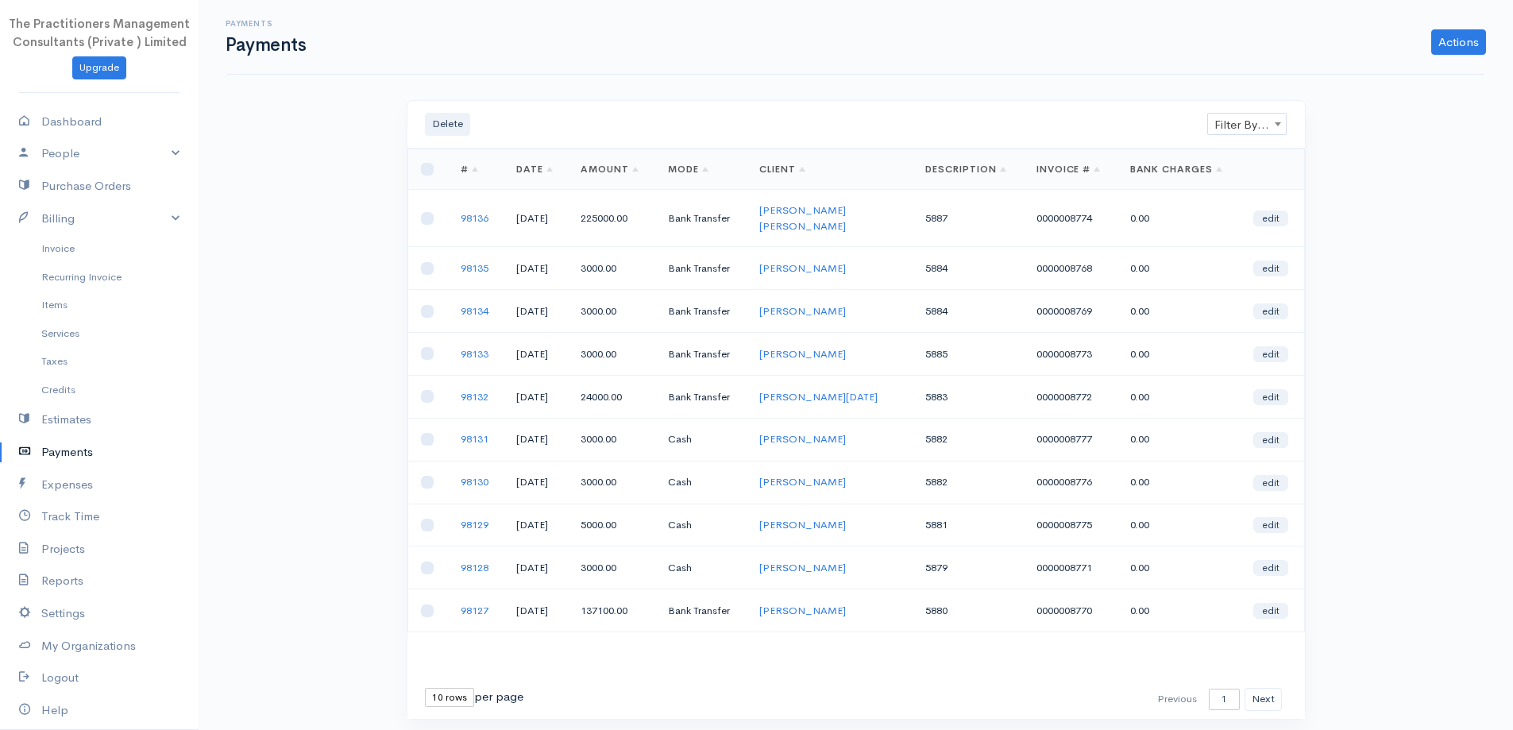
click at [470, 202] on td "98136" at bounding box center [476, 218] width 56 height 57
click at [474, 211] on link "98136" at bounding box center [475, 218] width 28 height 14
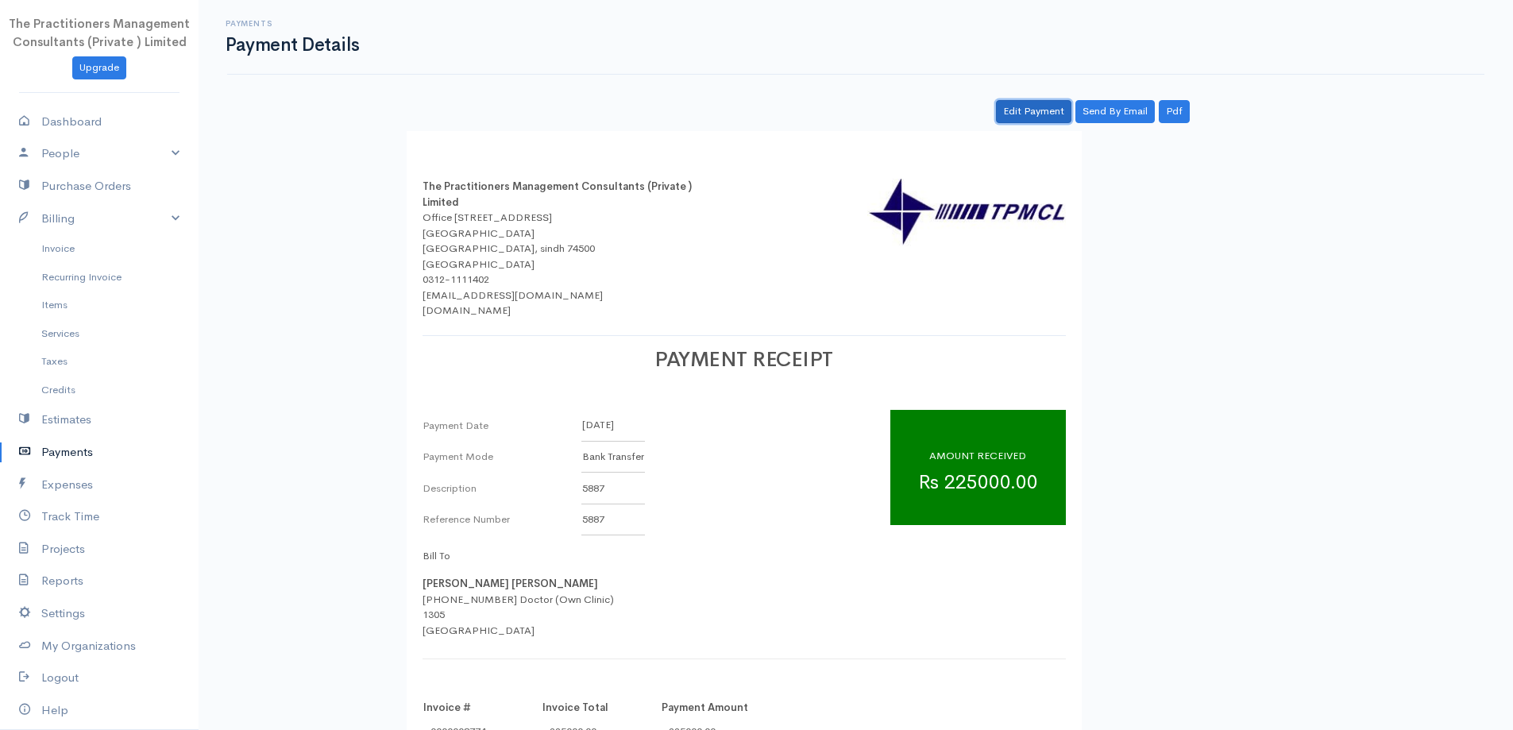
click at [1037, 116] on link "Edit Payment" at bounding box center [1033, 111] width 75 height 23
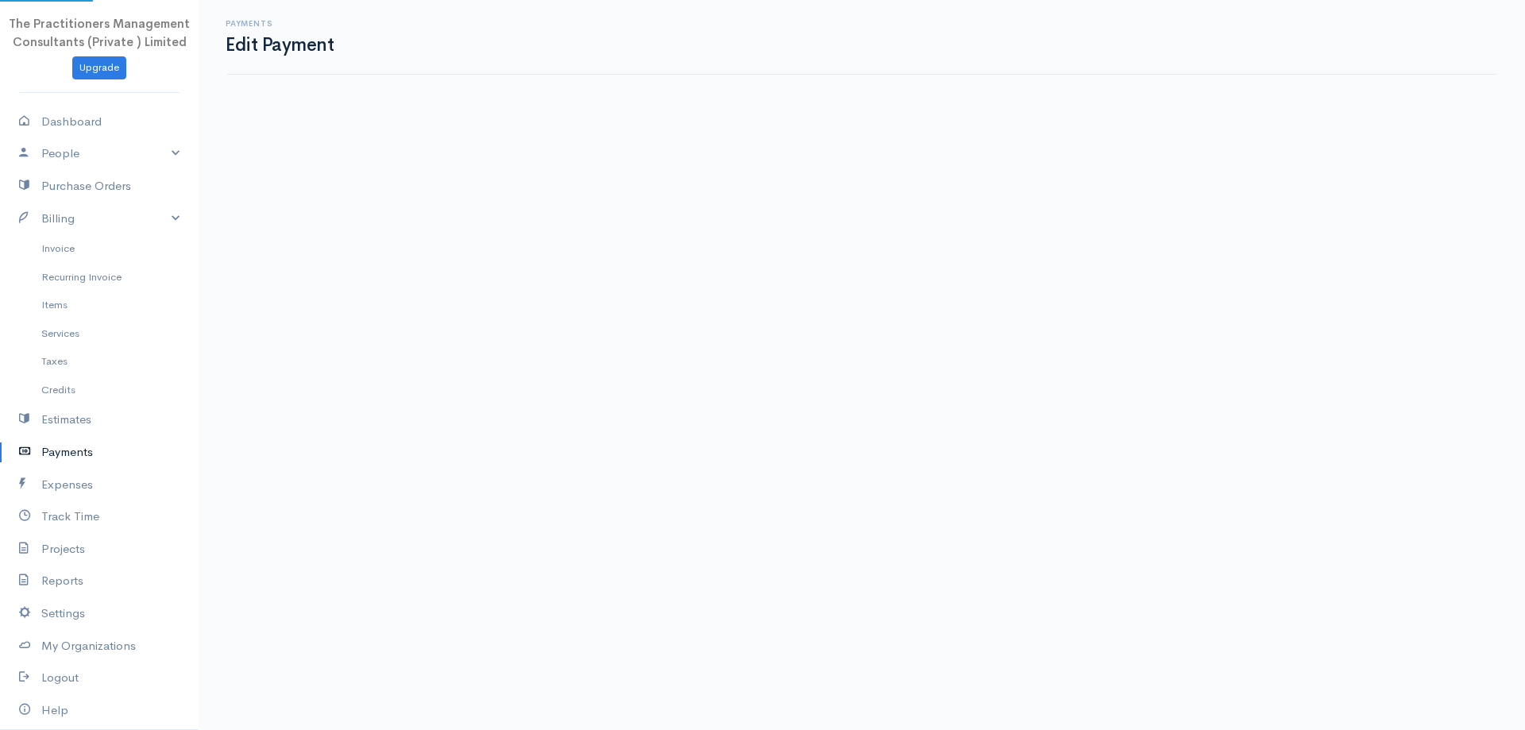
select select "2"
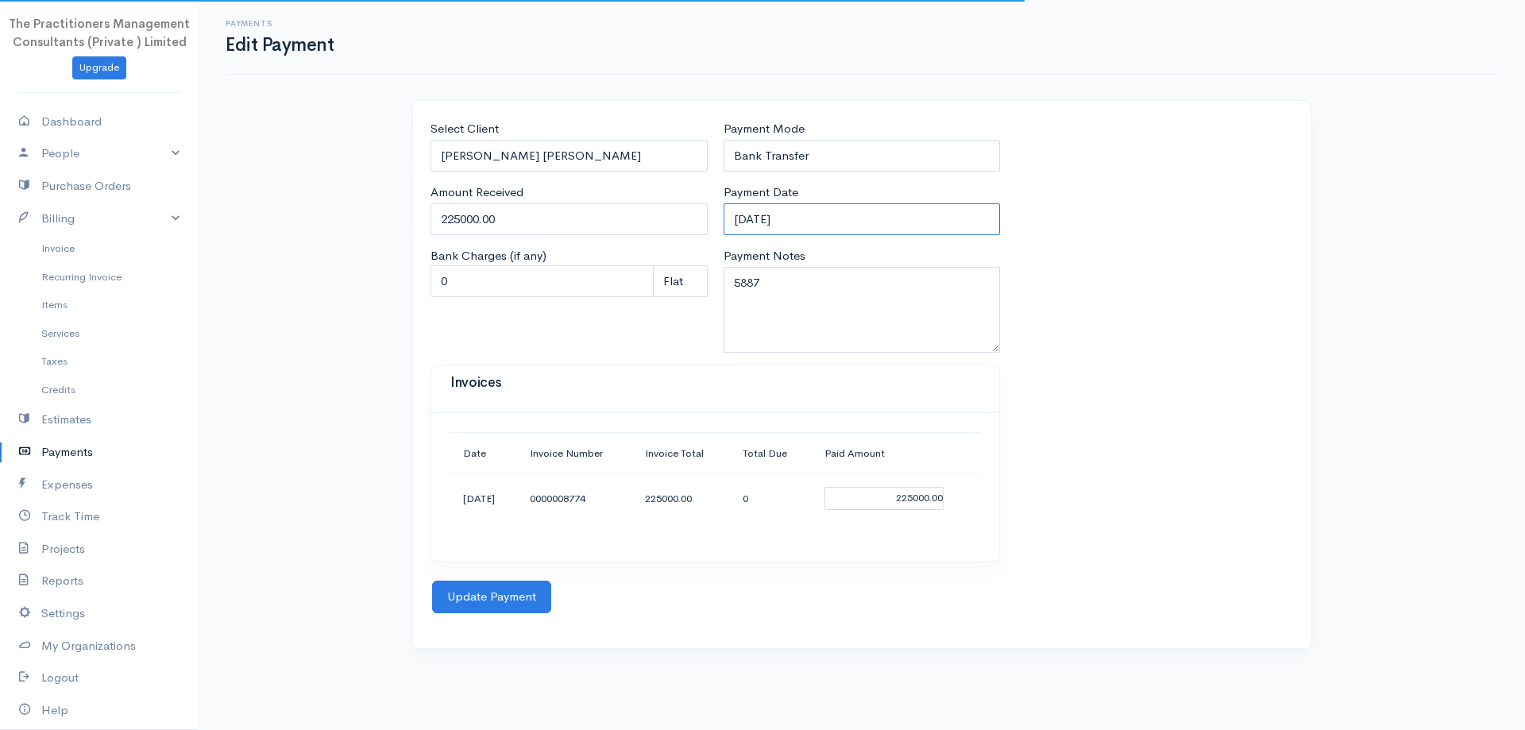
click at [785, 219] on input "[DATE]" at bounding box center [862, 219] width 277 height 33
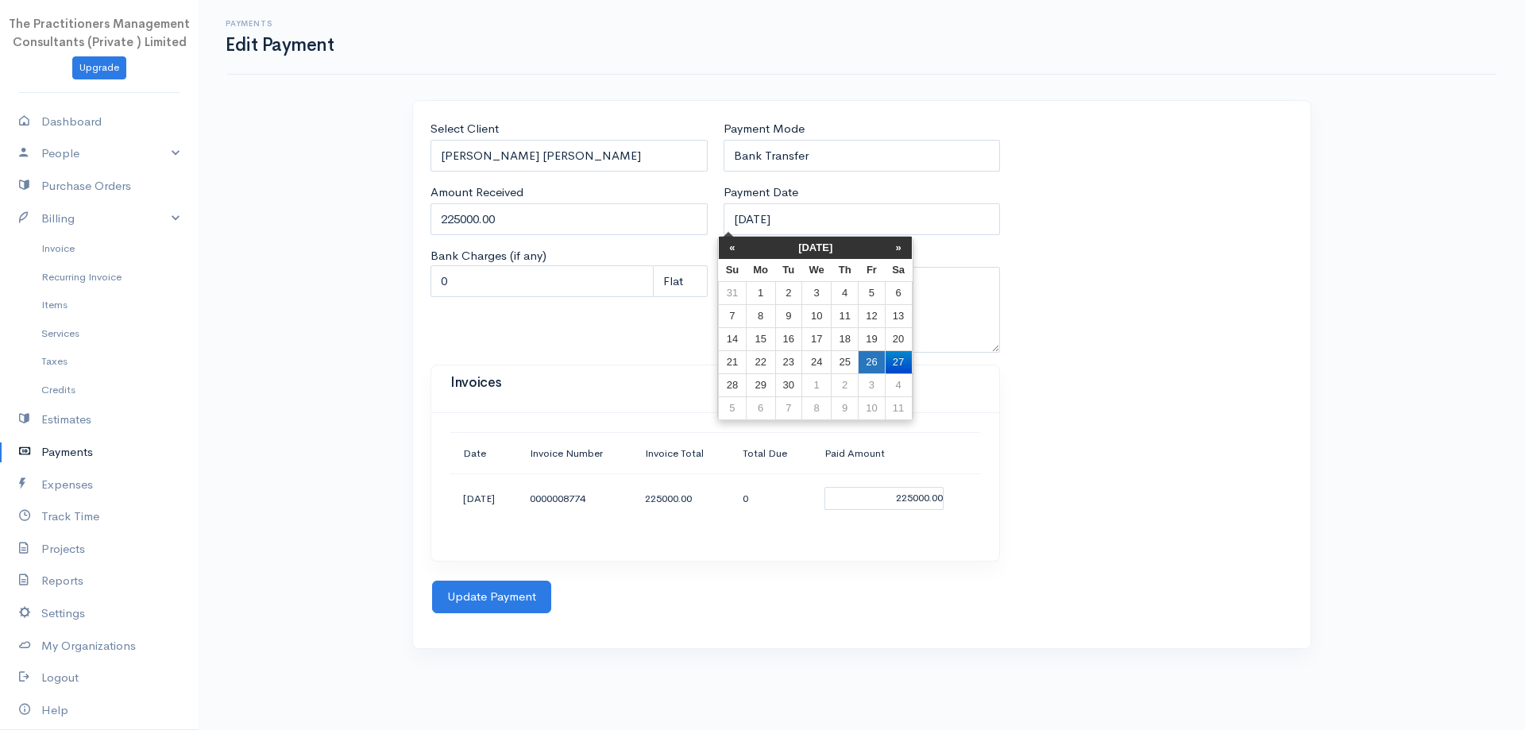
click at [875, 350] on td "26" at bounding box center [872, 361] width 26 height 23
type input "[DATE]"
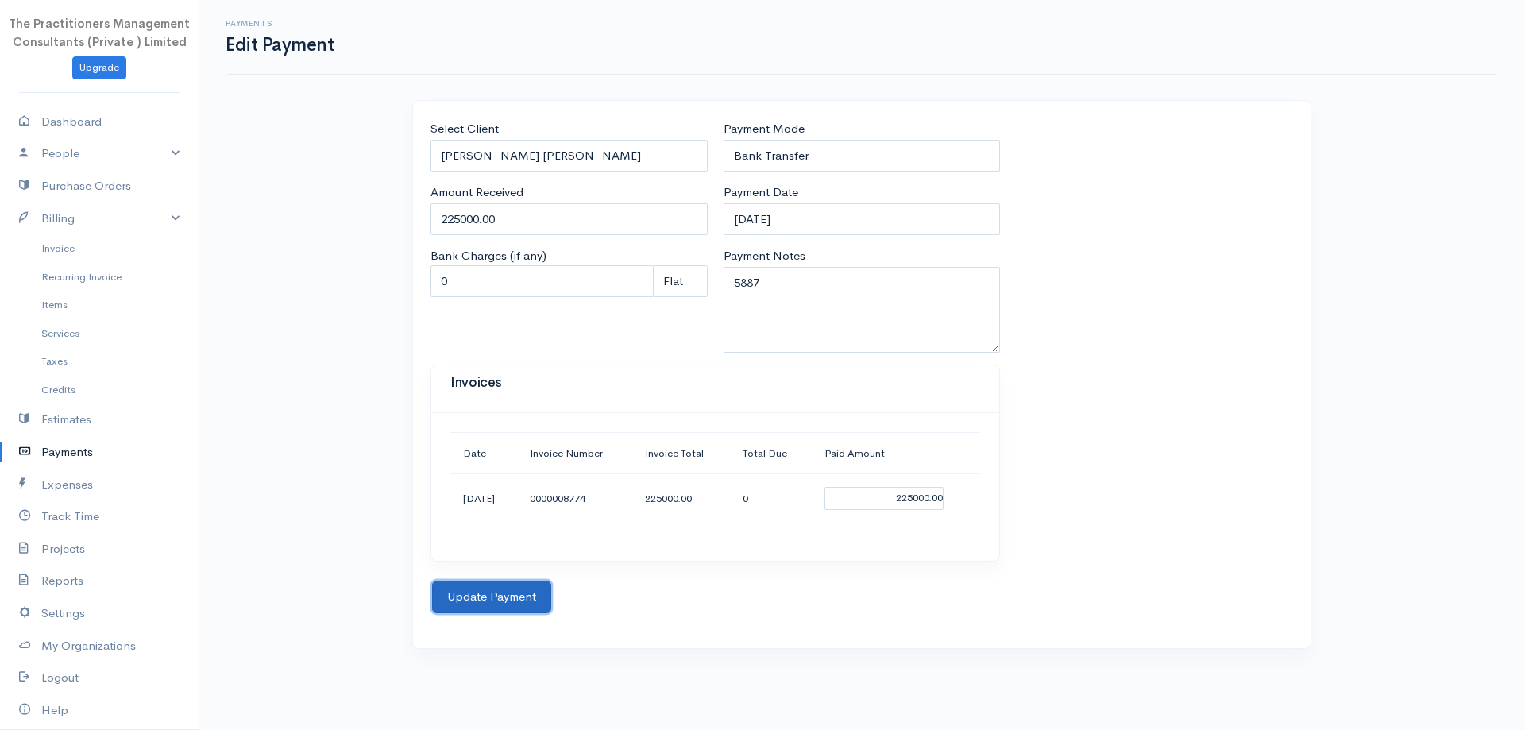
click at [489, 604] on button "Update Payment" at bounding box center [491, 597] width 119 height 33
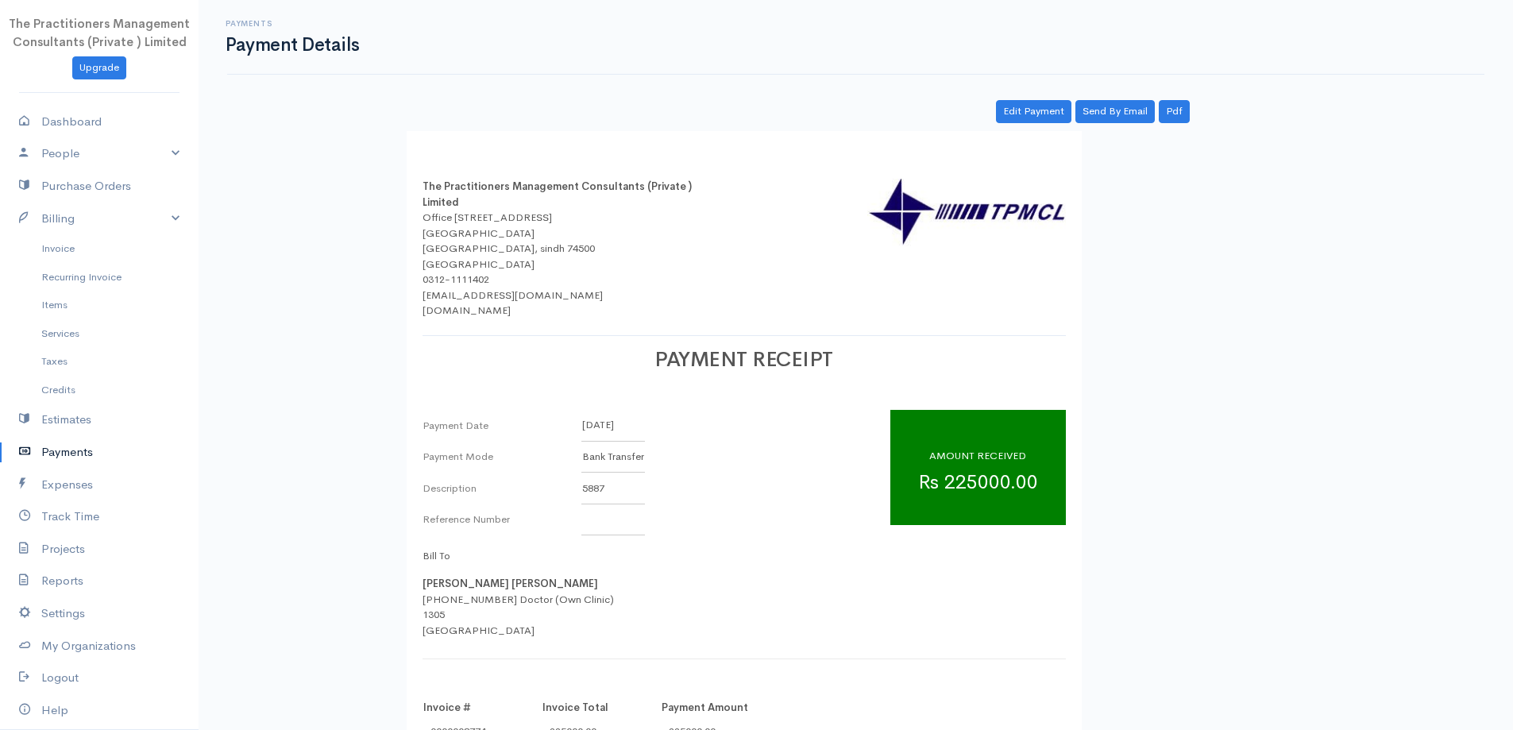
click at [79, 451] on link "Payments" at bounding box center [99, 452] width 199 height 33
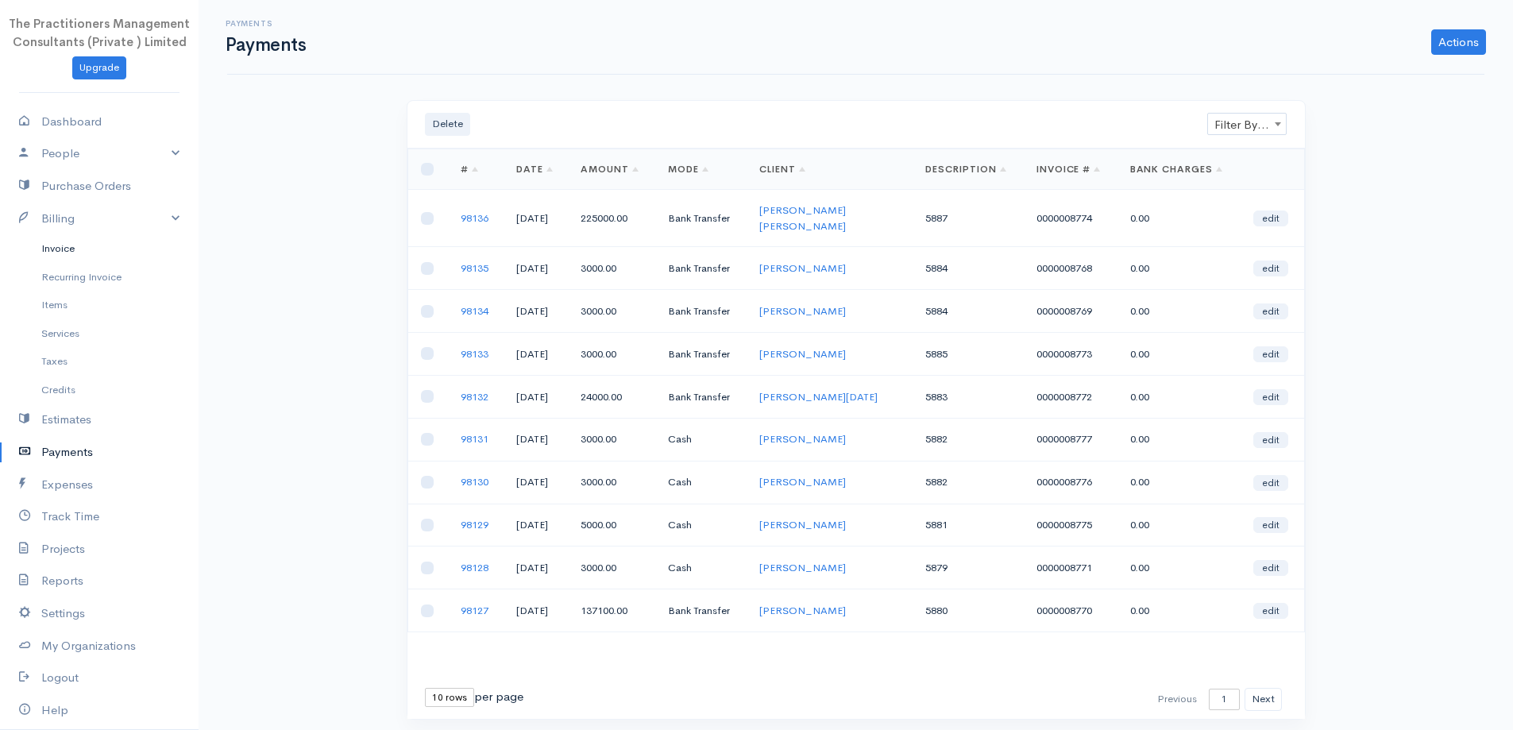
click at [73, 247] on link "Invoice" at bounding box center [99, 248] width 199 height 29
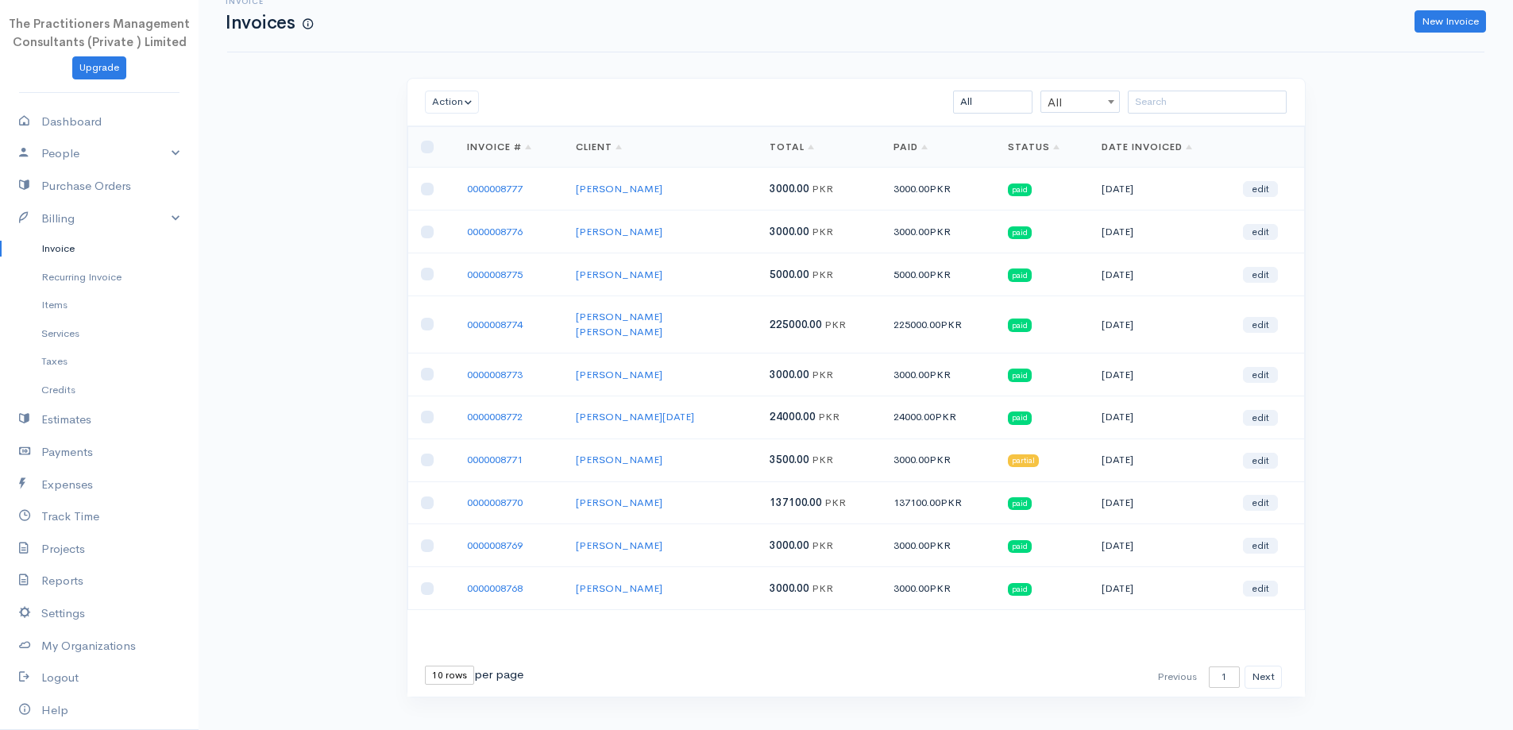
scroll to position [34, 0]
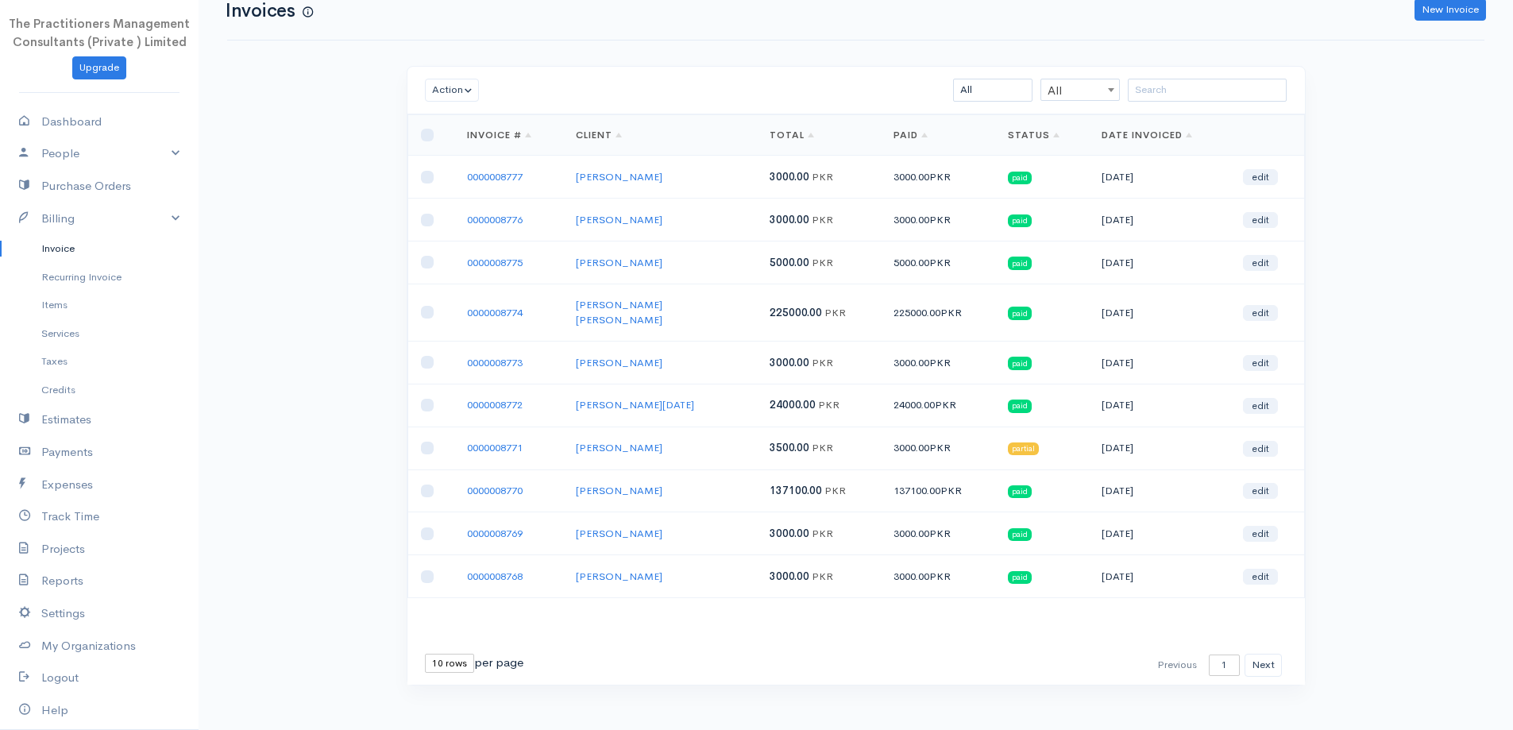
click at [426, 654] on select "10 rows 25 rows 50 rows" at bounding box center [449, 663] width 49 height 19
select select "25"
click at [425, 654] on select "10 rows 25 rows 50 rows" at bounding box center [449, 663] width 49 height 19
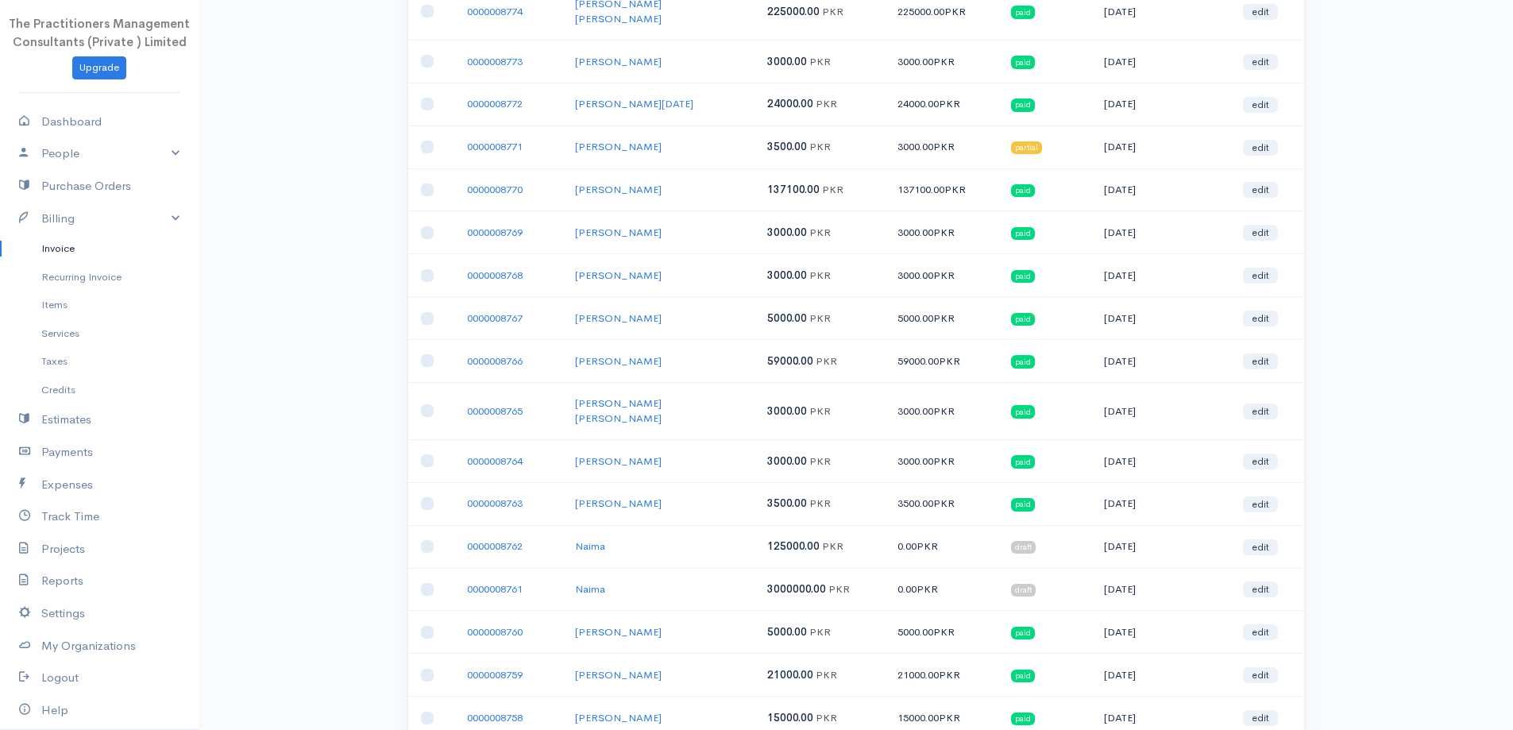
scroll to position [352, 0]
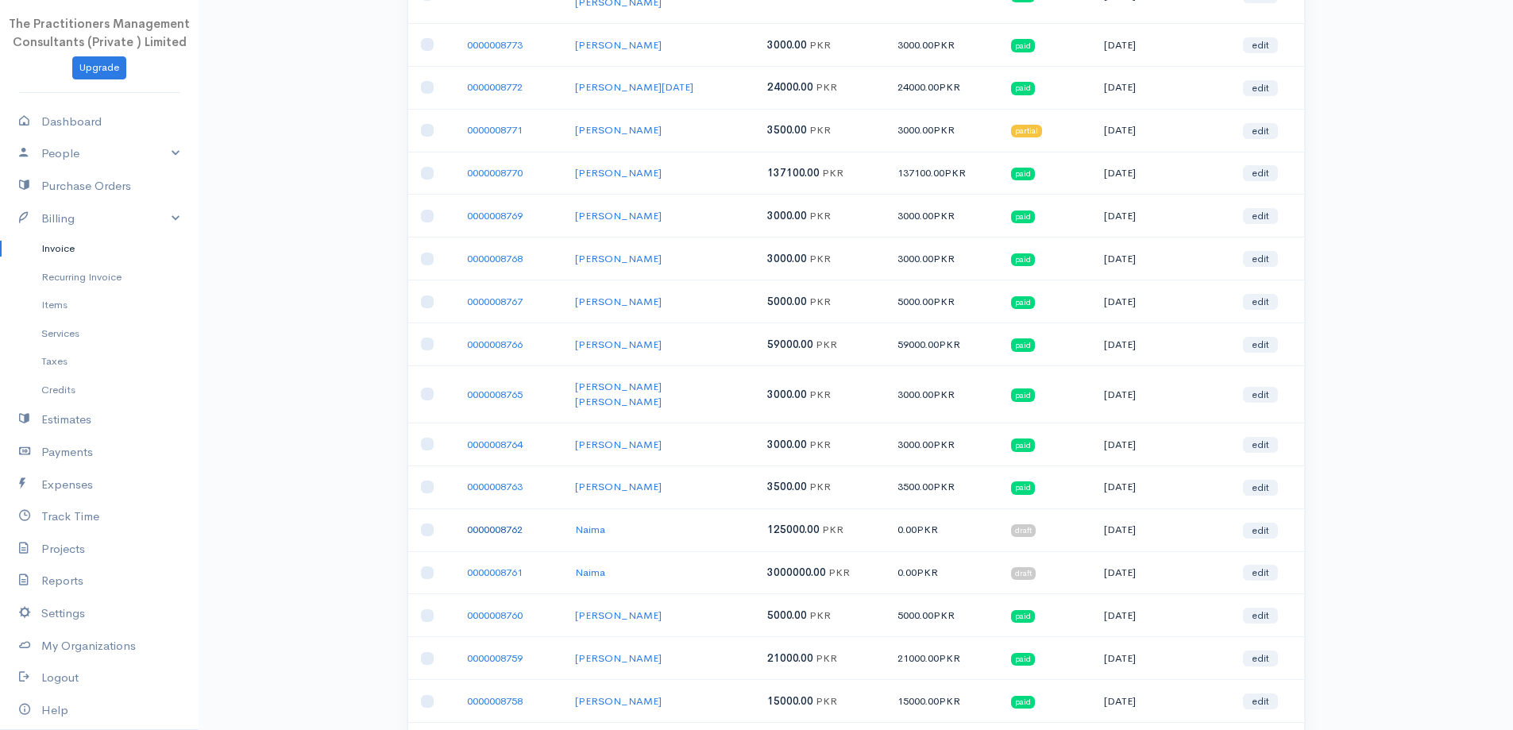
click at [523, 523] on link "0000008762" at bounding box center [495, 530] width 56 height 14
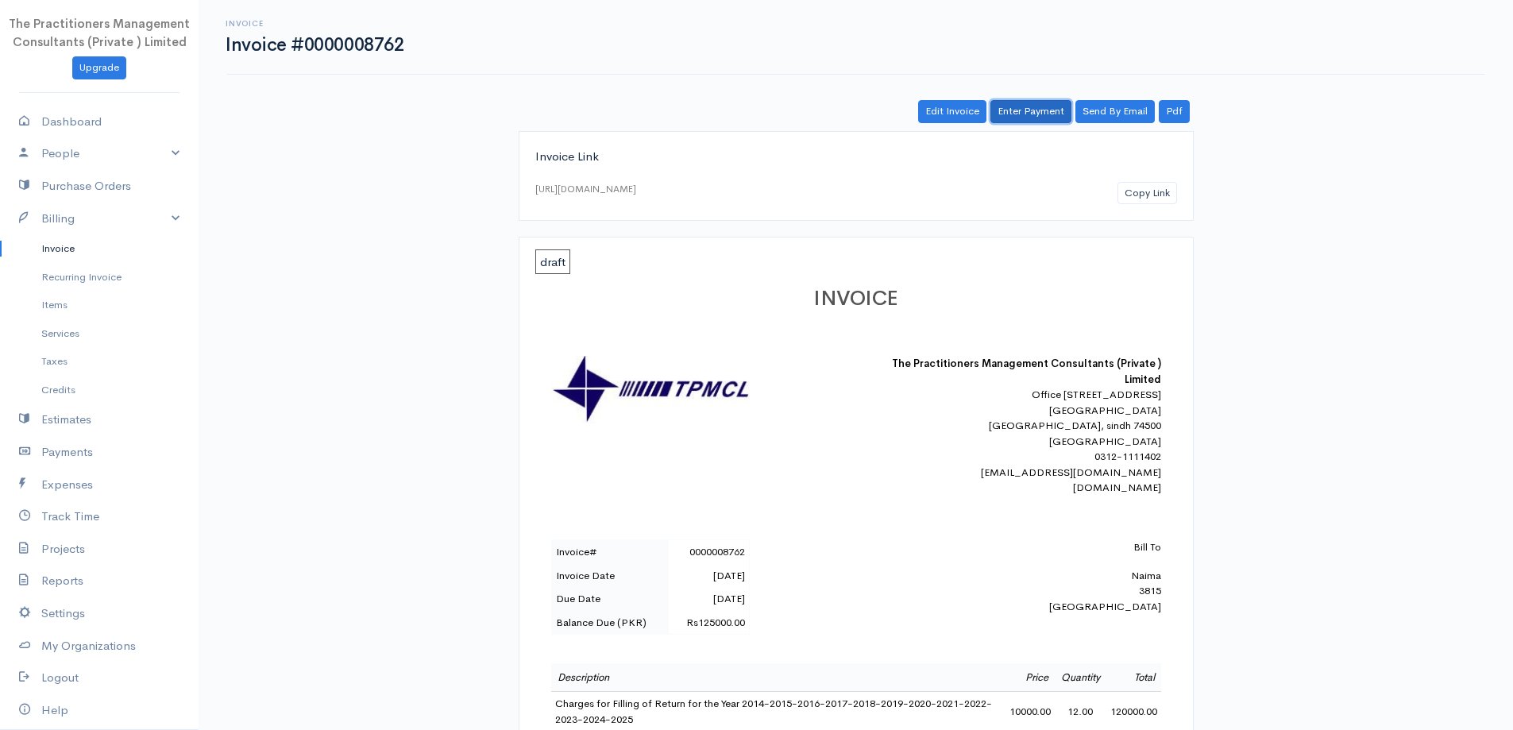
click at [1021, 115] on link "Enter Payment" at bounding box center [1031, 111] width 81 height 23
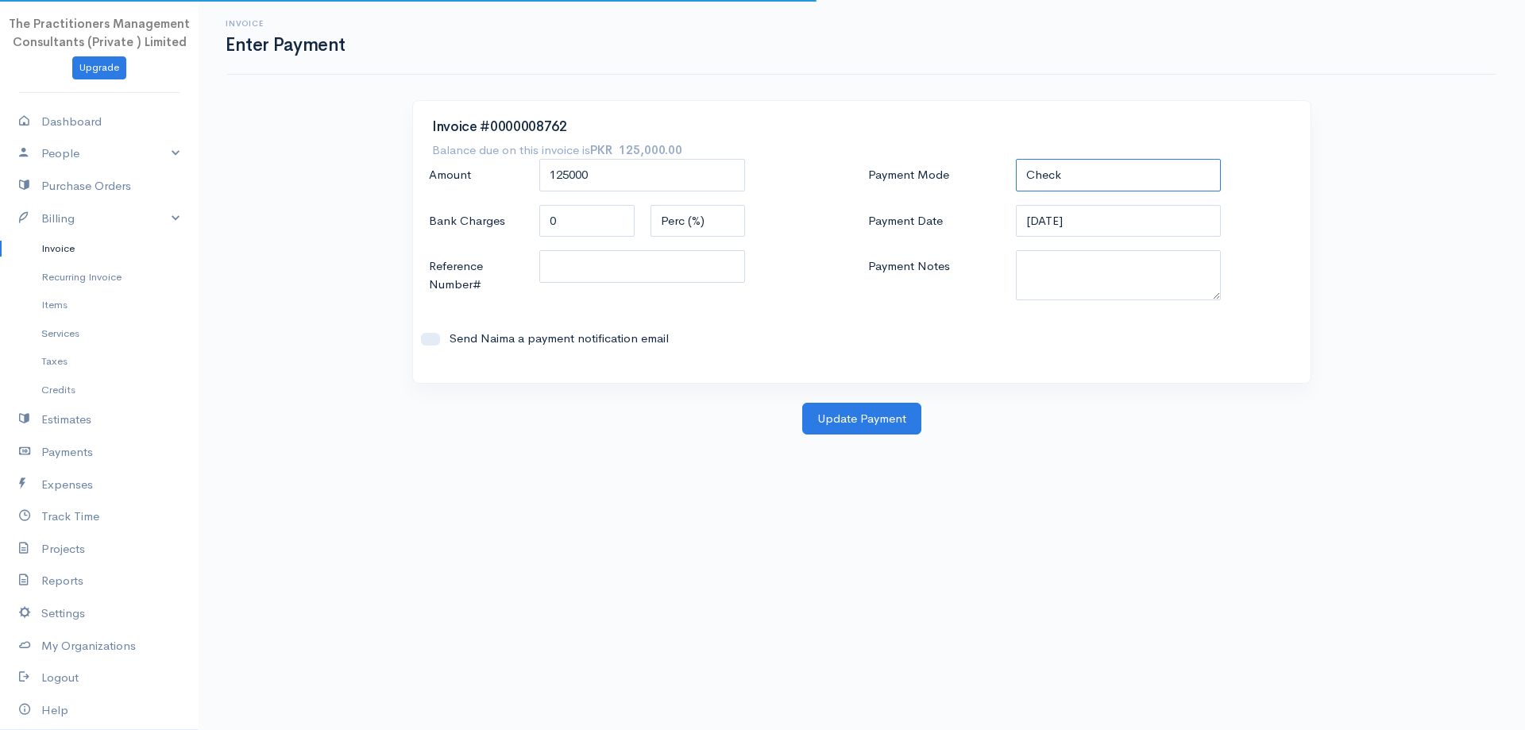
click at [1037, 168] on select "Check Bank Transfer Credit Cash Debit ACH VISA MASTERCARD AMEX DISCOVER DINERS …" at bounding box center [1119, 175] width 206 height 33
select select "Bank Transfer"
click at [1016, 159] on select "Check Bank Transfer Credit Cash Debit ACH VISA MASTERCARD AMEX DISCOVER DINERS …" at bounding box center [1119, 175] width 206 height 33
click at [1108, 280] on textarea "Payment Notes" at bounding box center [1119, 275] width 206 height 50
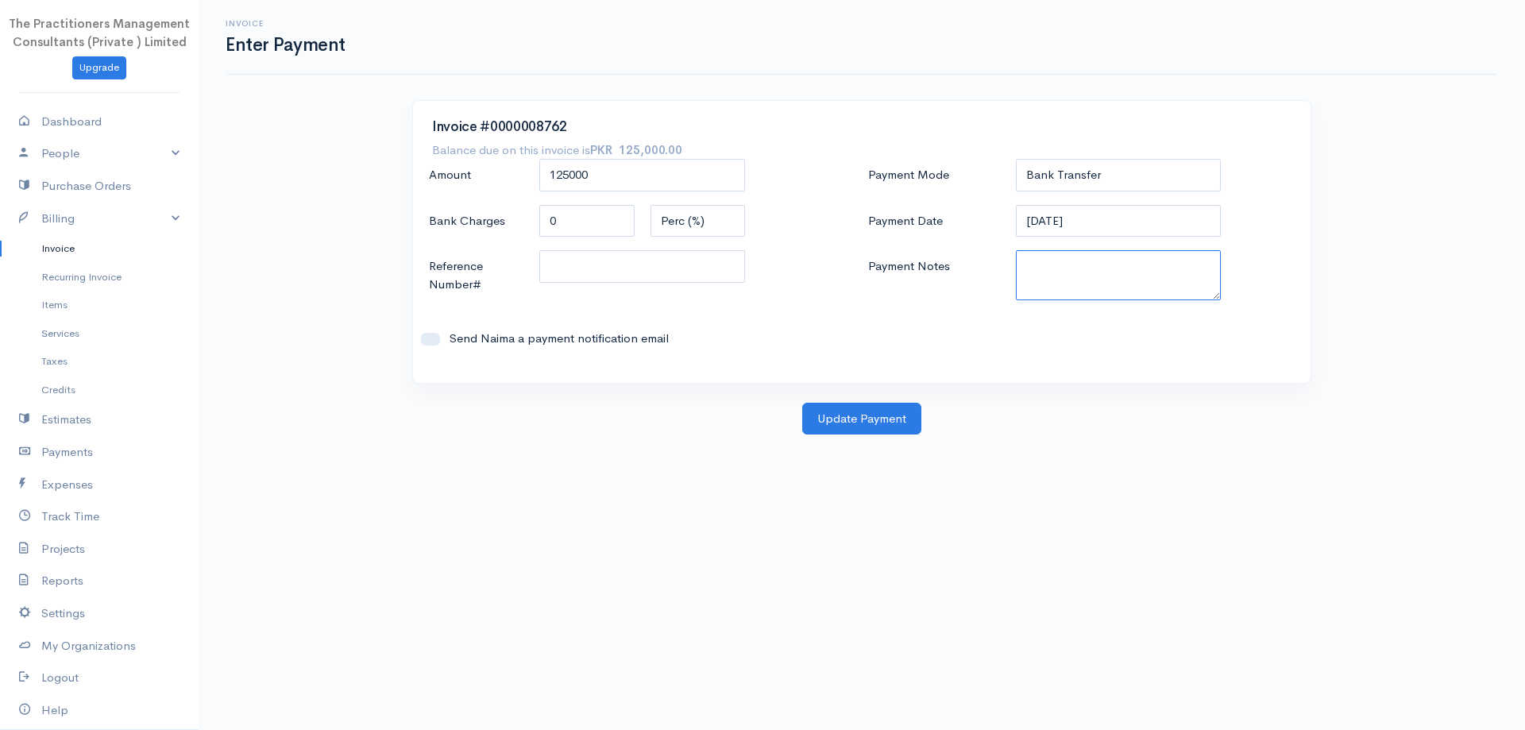
click at [1112, 267] on textarea "Payment Notes" at bounding box center [1119, 275] width 206 height 50
click at [1055, 220] on input "[DATE]" at bounding box center [1119, 221] width 206 height 33
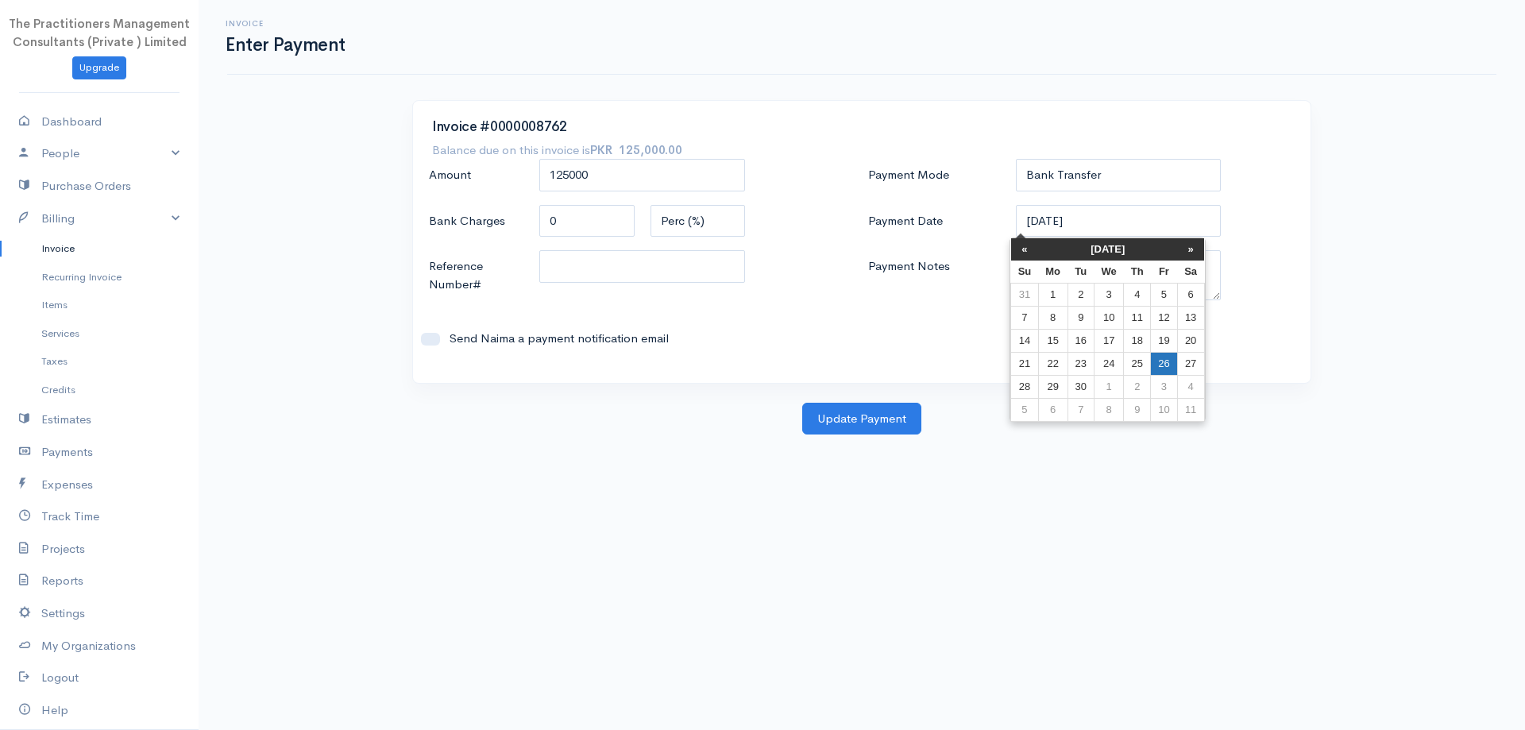
click at [1174, 356] on td "26" at bounding box center [1164, 363] width 26 height 23
type input "[DATE]"
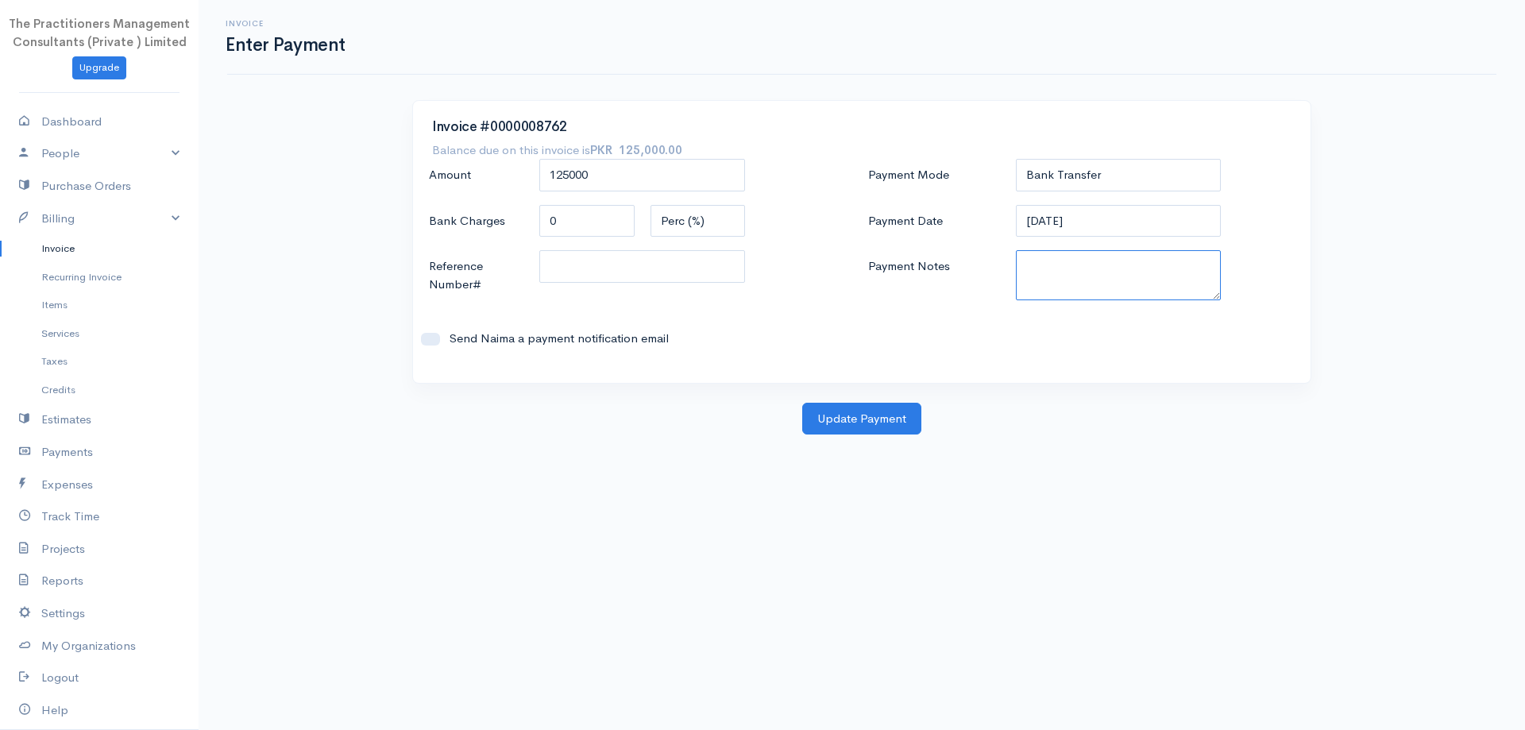
click at [1112, 276] on textarea "Payment Notes" at bounding box center [1119, 275] width 206 height 50
type textarea "5886"
click at [558, 258] on input "Reference Number#" at bounding box center [642, 266] width 206 height 33
type input "5886"
click at [852, 406] on button "Update Payment" at bounding box center [861, 419] width 119 height 33
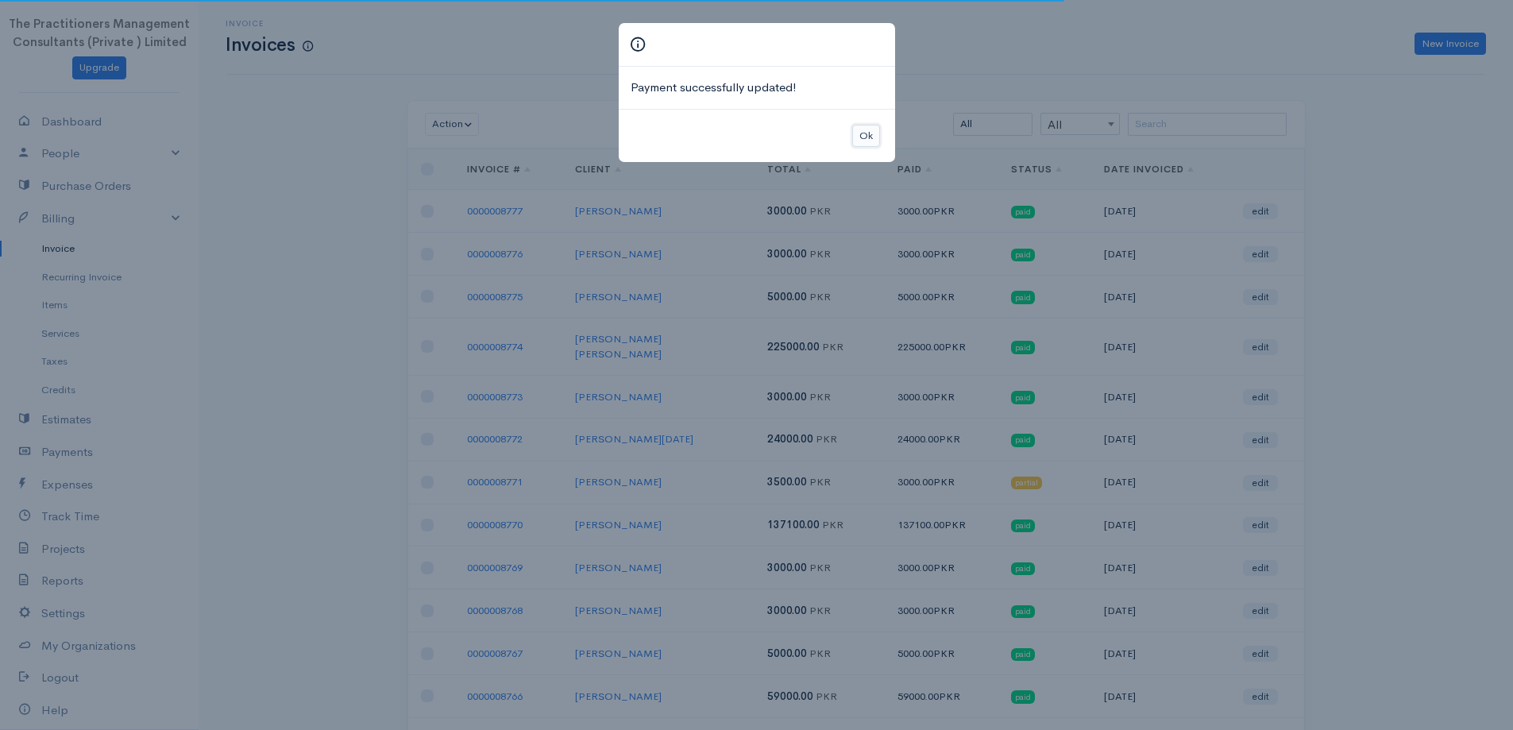
click at [882, 137] on div "Ok" at bounding box center [757, 136] width 276 height 54
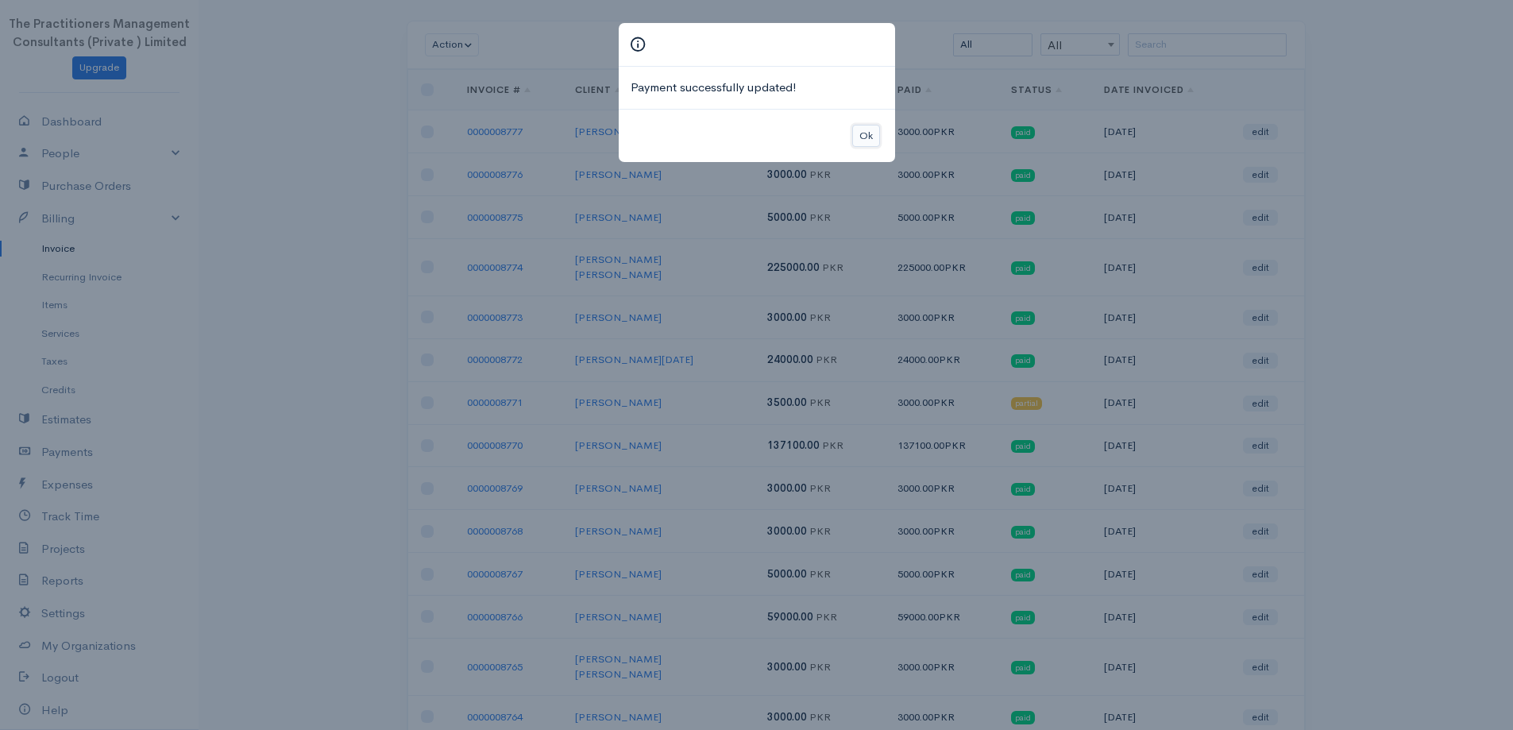
drag, startPoint x: 857, startPoint y: 143, endPoint x: 870, endPoint y: 180, distance: 38.7
click at [862, 149] on div "Ok" at bounding box center [757, 136] width 276 height 54
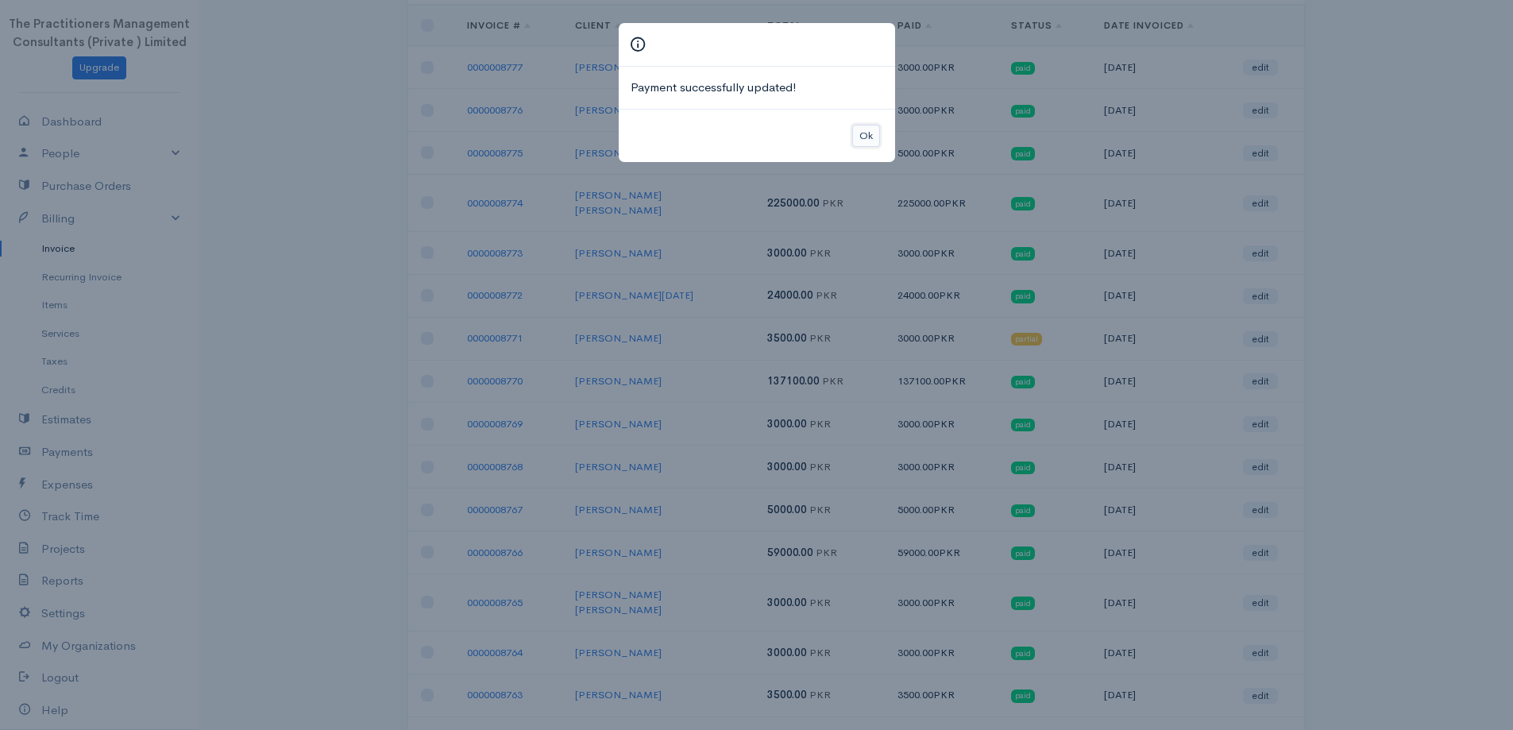
scroll to position [318, 0]
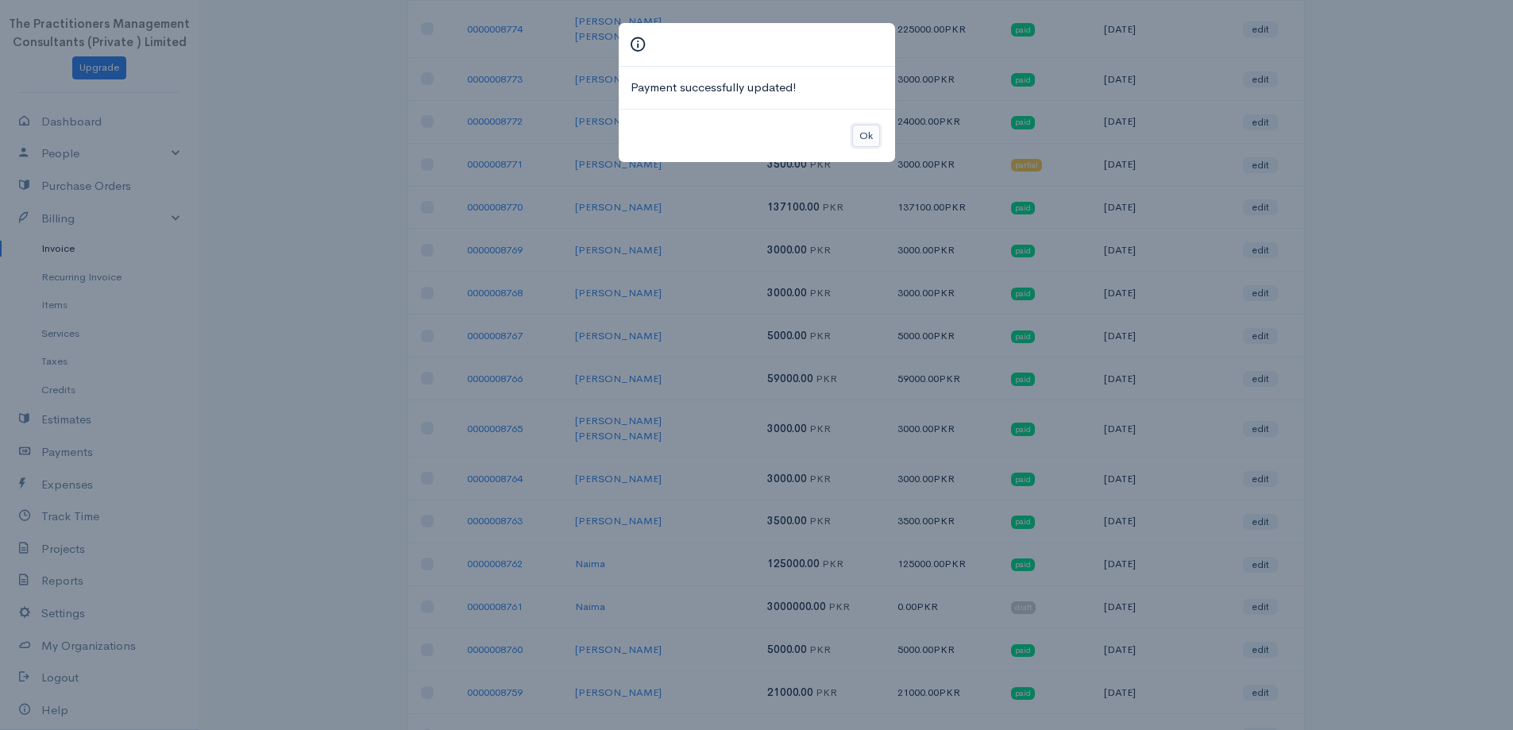
click at [873, 139] on button "Ok" at bounding box center [866, 136] width 28 height 23
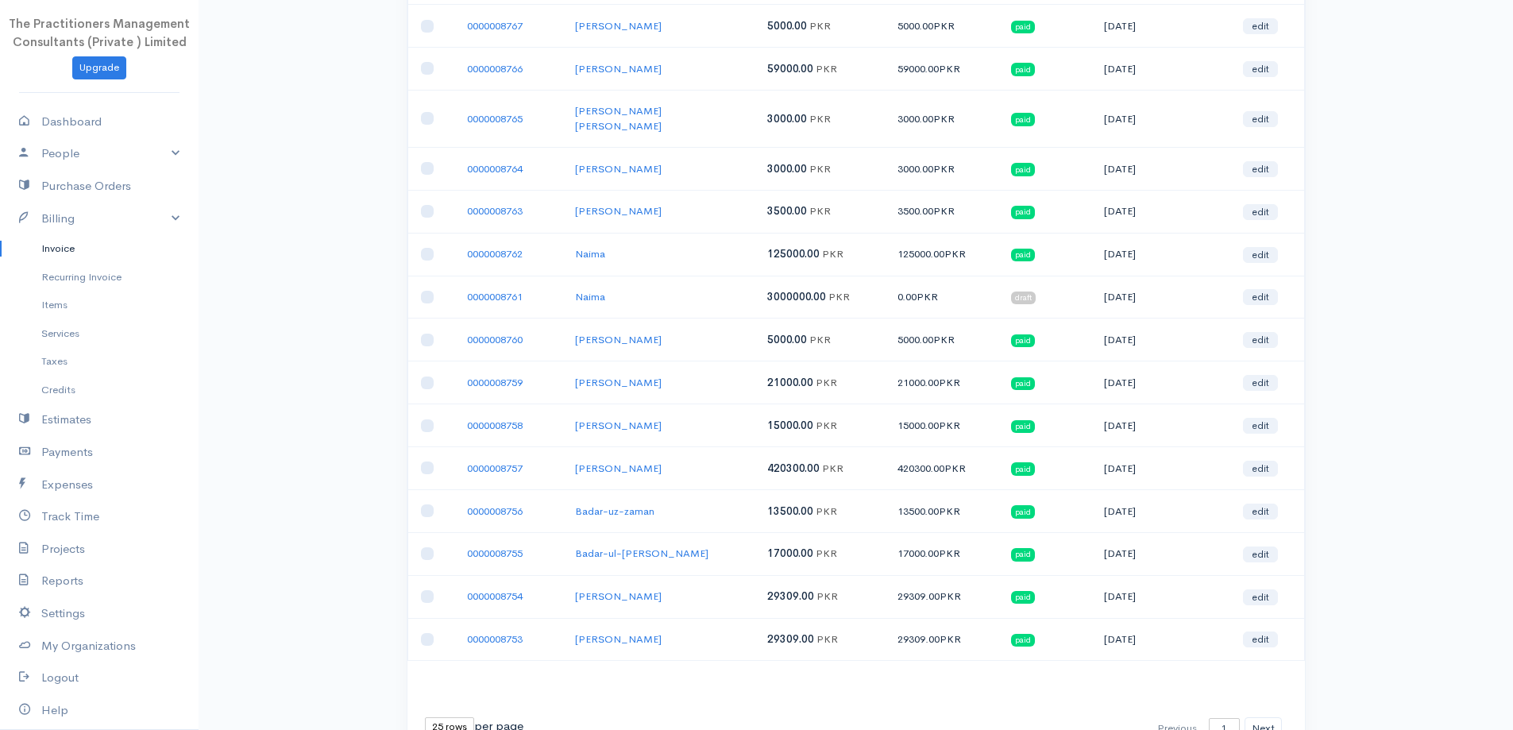
scroll to position [635, 0]
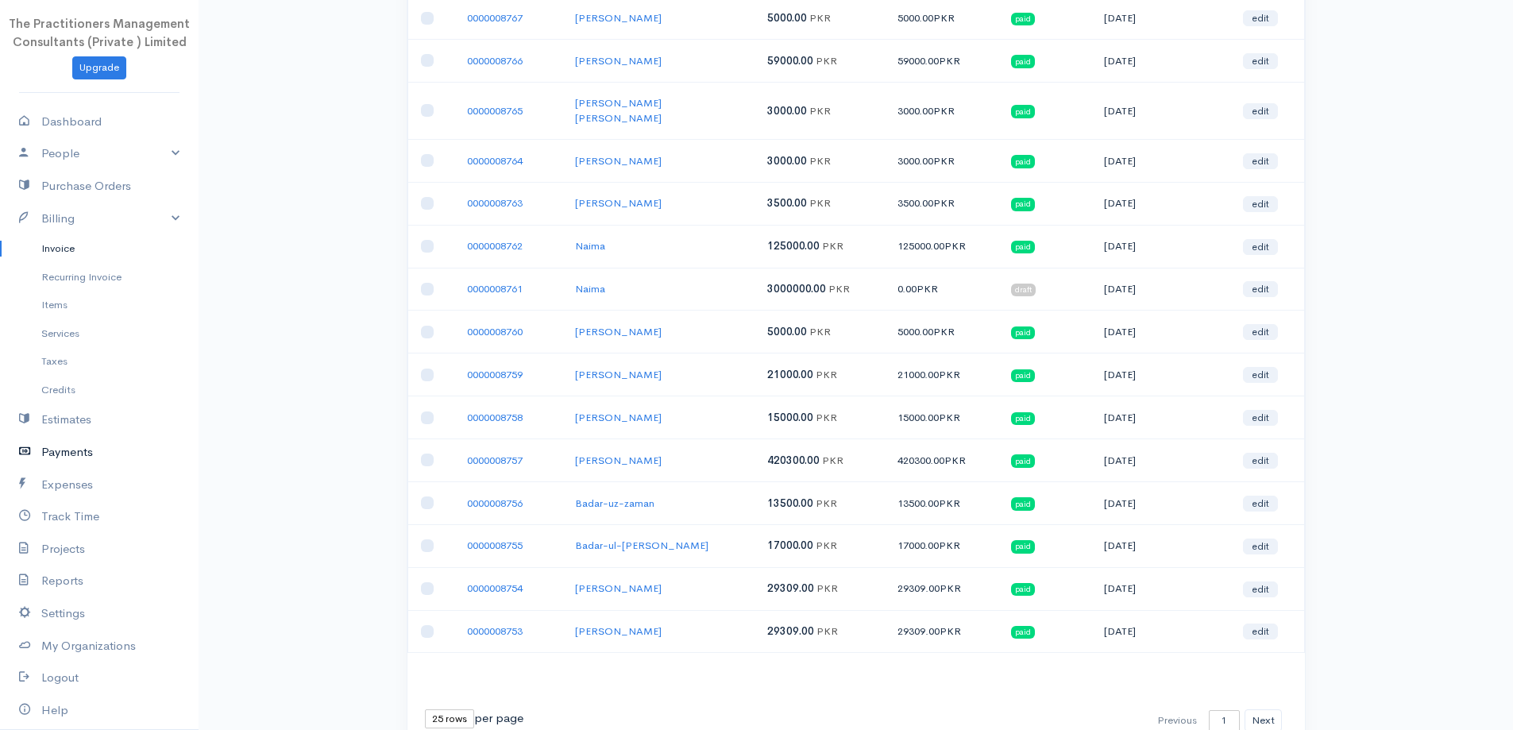
click at [84, 460] on link "Payments" at bounding box center [99, 452] width 199 height 33
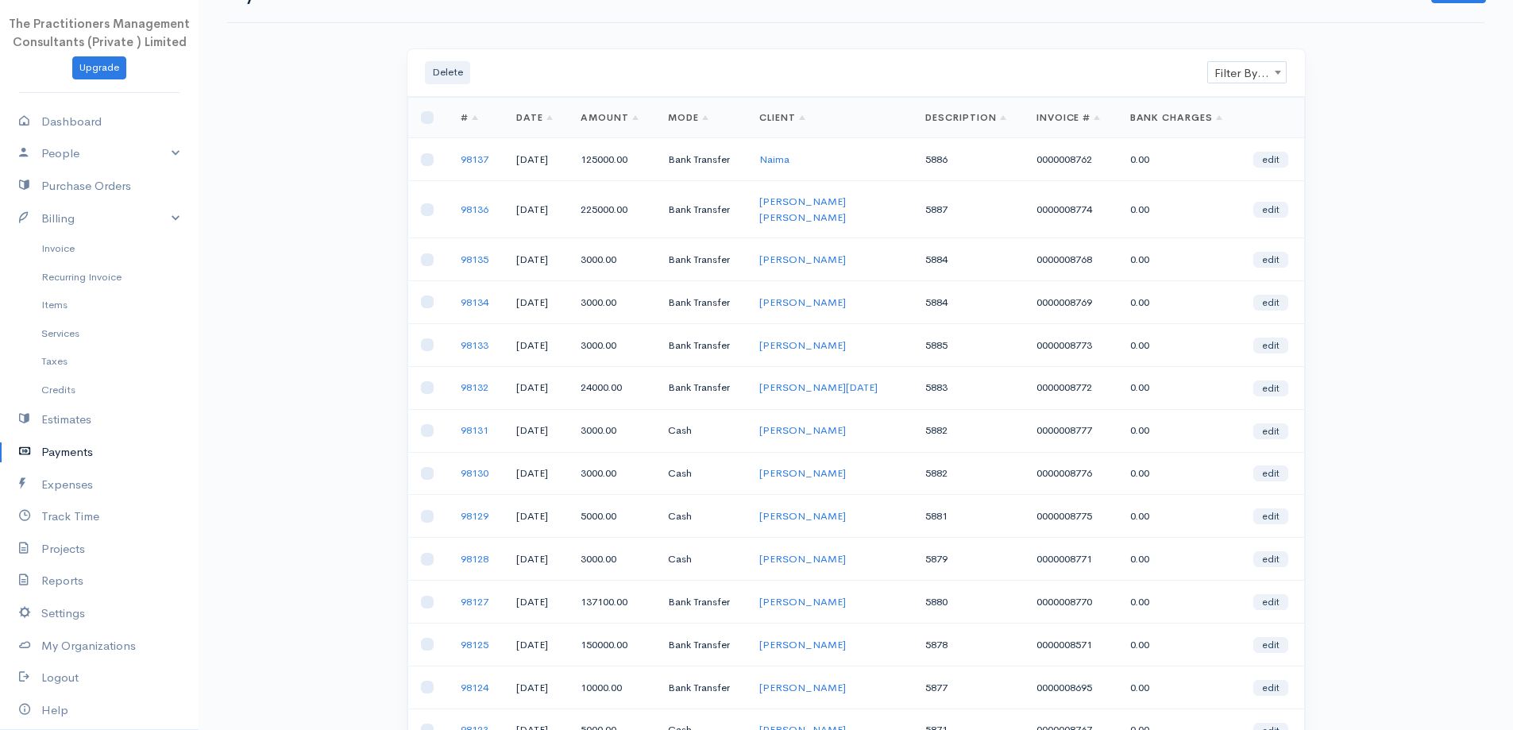
scroll to position [79, 0]
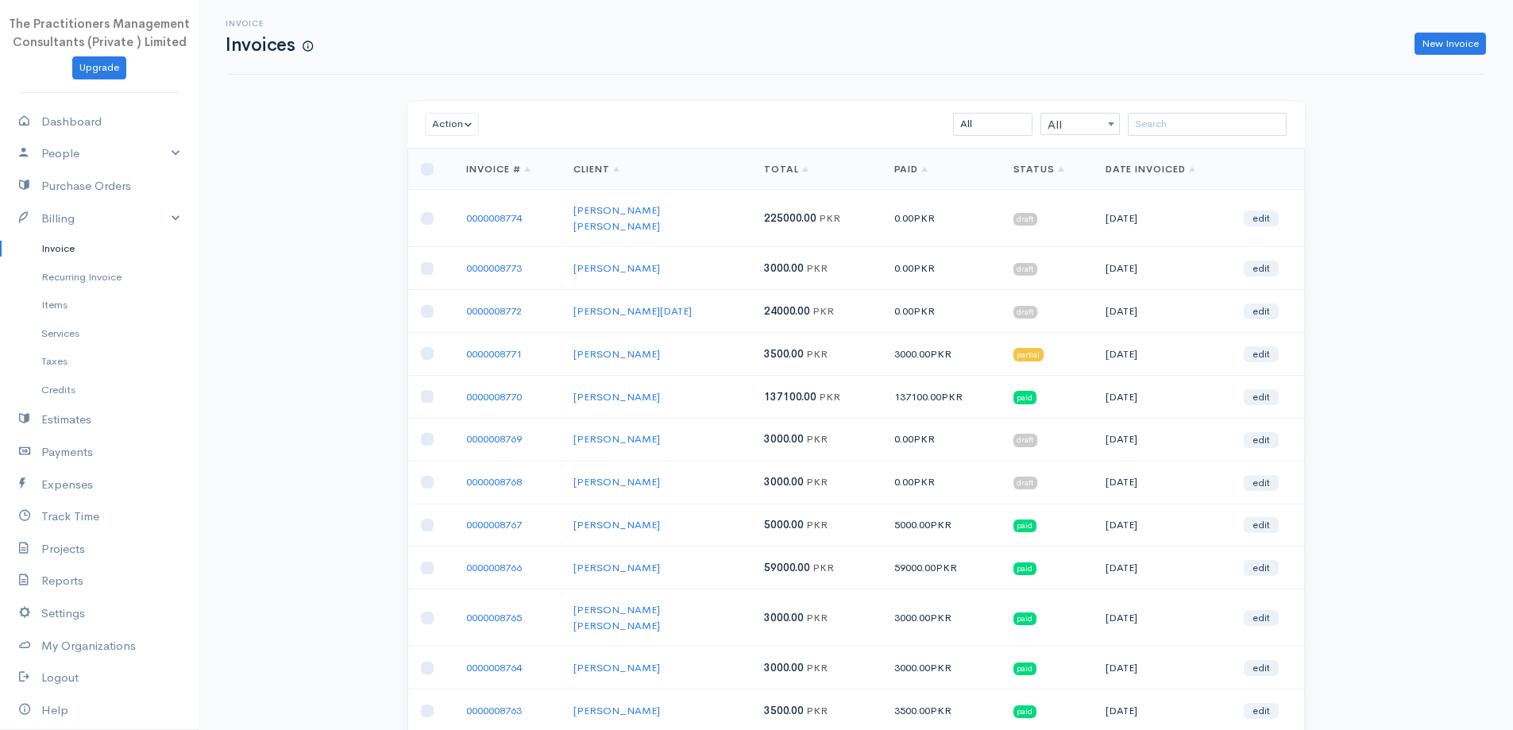
scroll to position [34, 0]
